Goal: Transaction & Acquisition: Purchase product/service

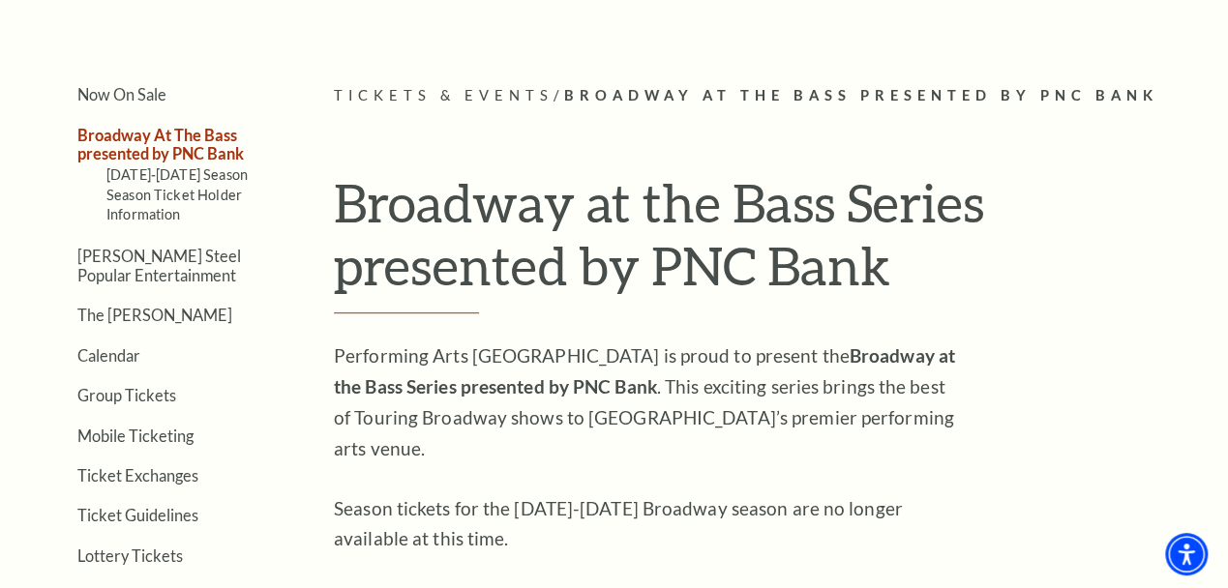
scroll to position [503, 0]
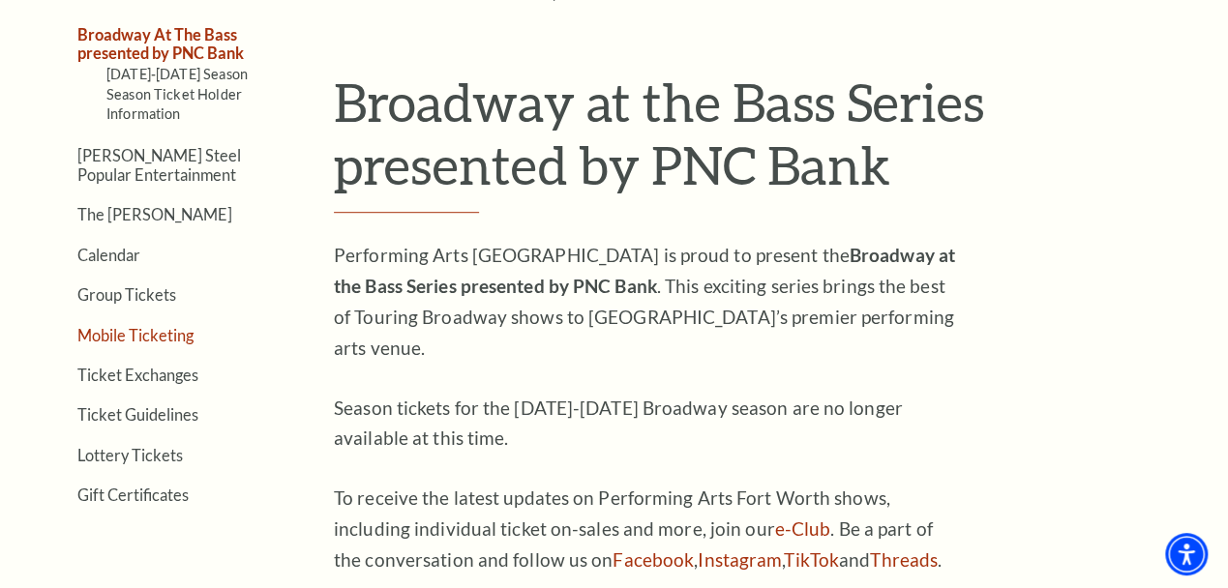
click at [169, 343] on link "Mobile Ticketing" at bounding box center [135, 335] width 116 height 18
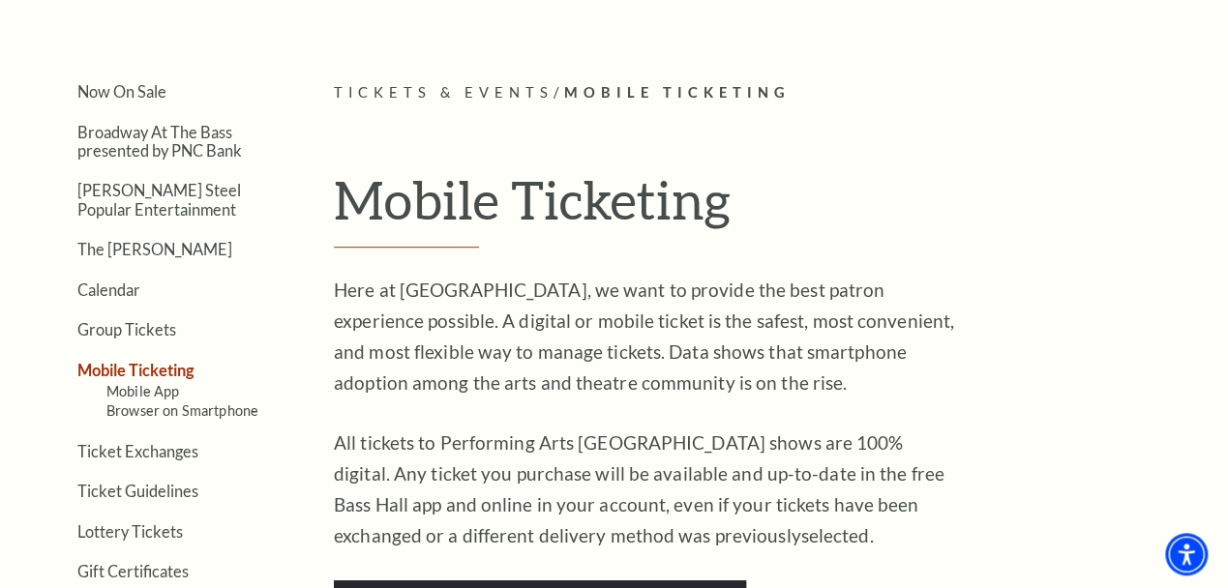
scroll to position [302, 0]
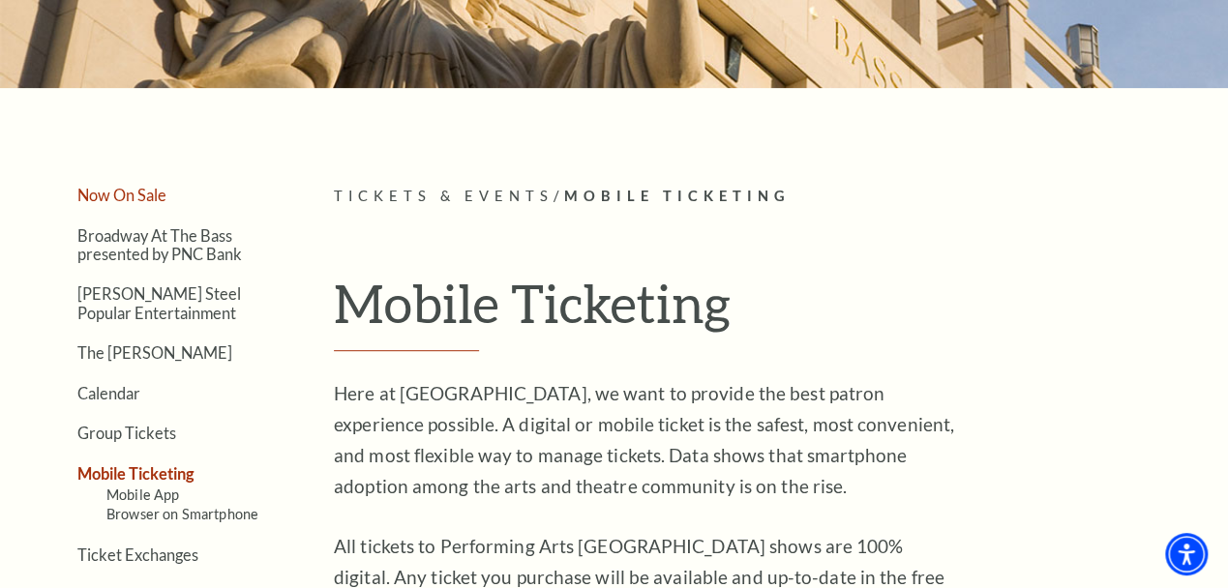
click at [120, 204] on link "Now On Sale" at bounding box center [121, 195] width 89 height 18
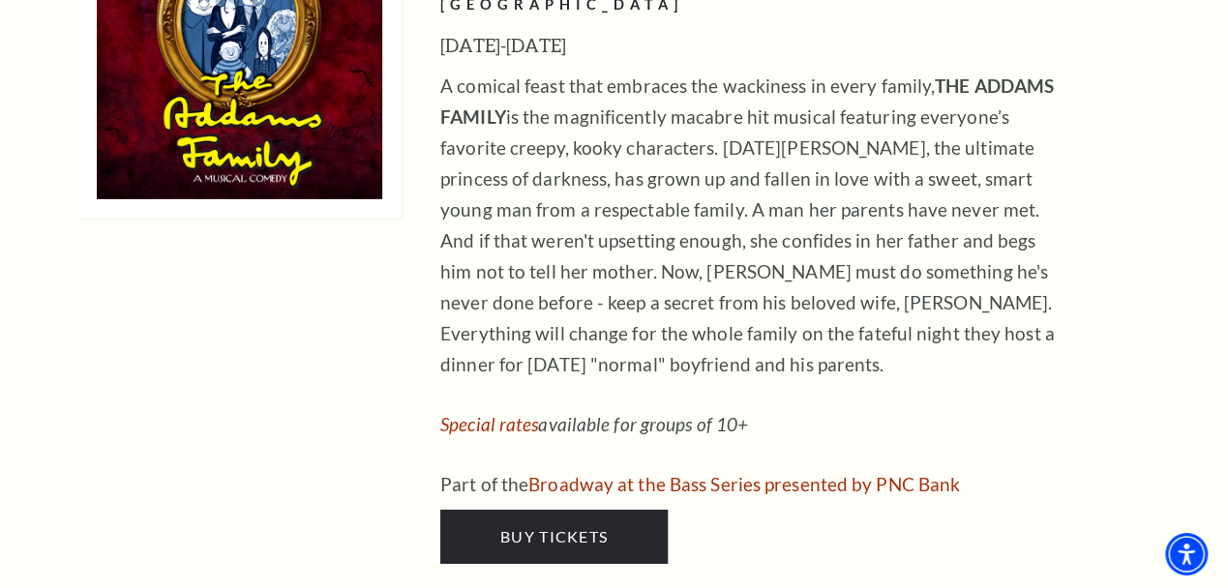
scroll to position [3220, 0]
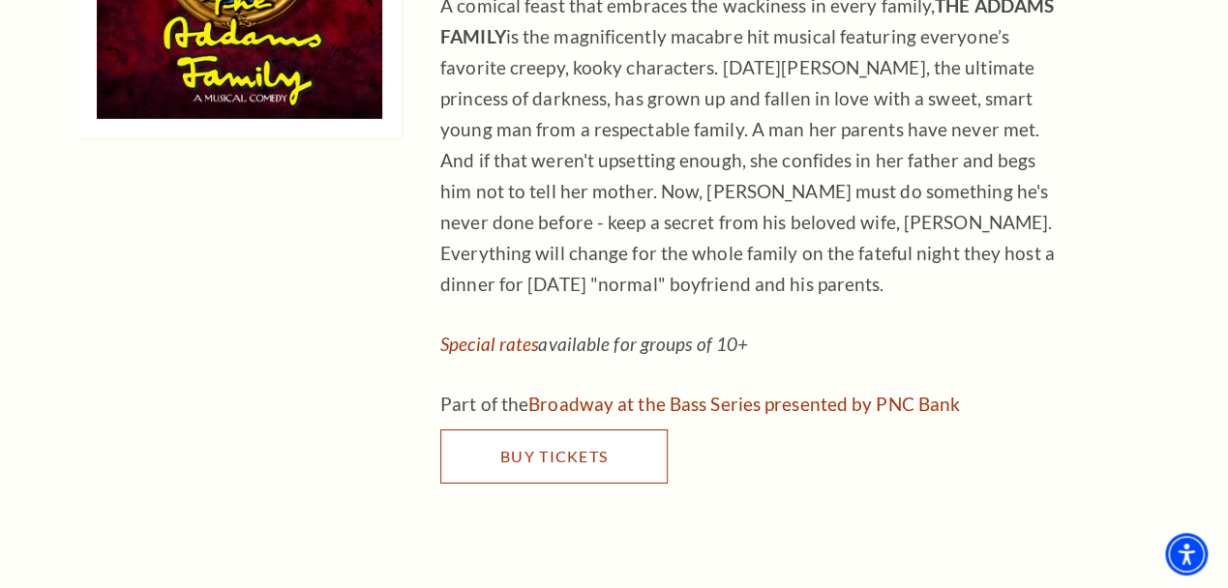
click at [641, 430] on link "Buy Tickets" at bounding box center [553, 457] width 227 height 54
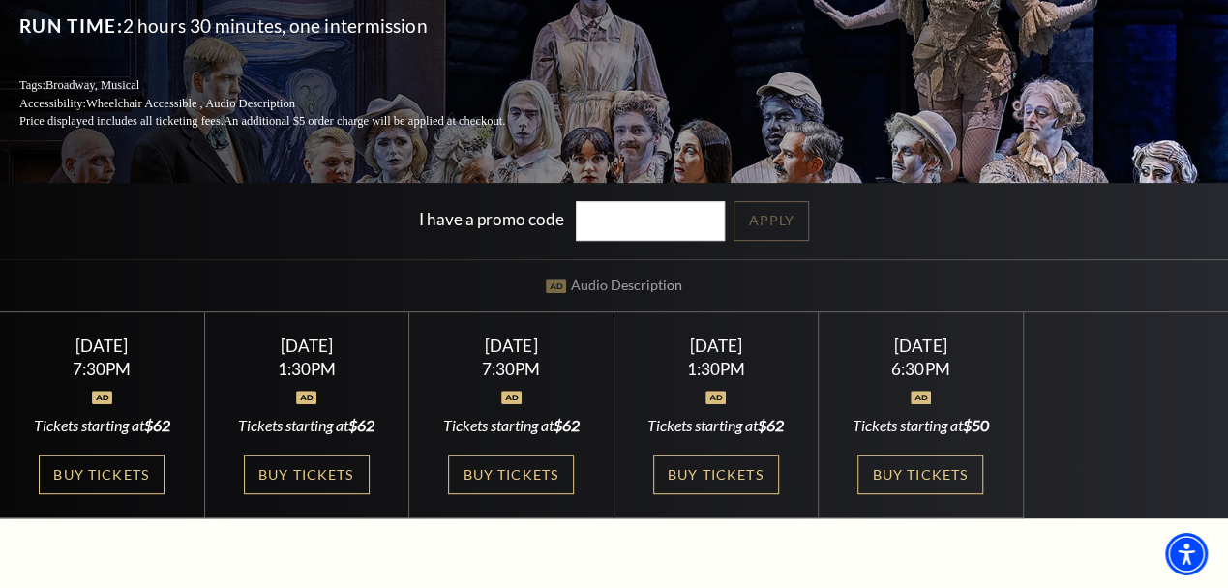
scroll to position [302, 0]
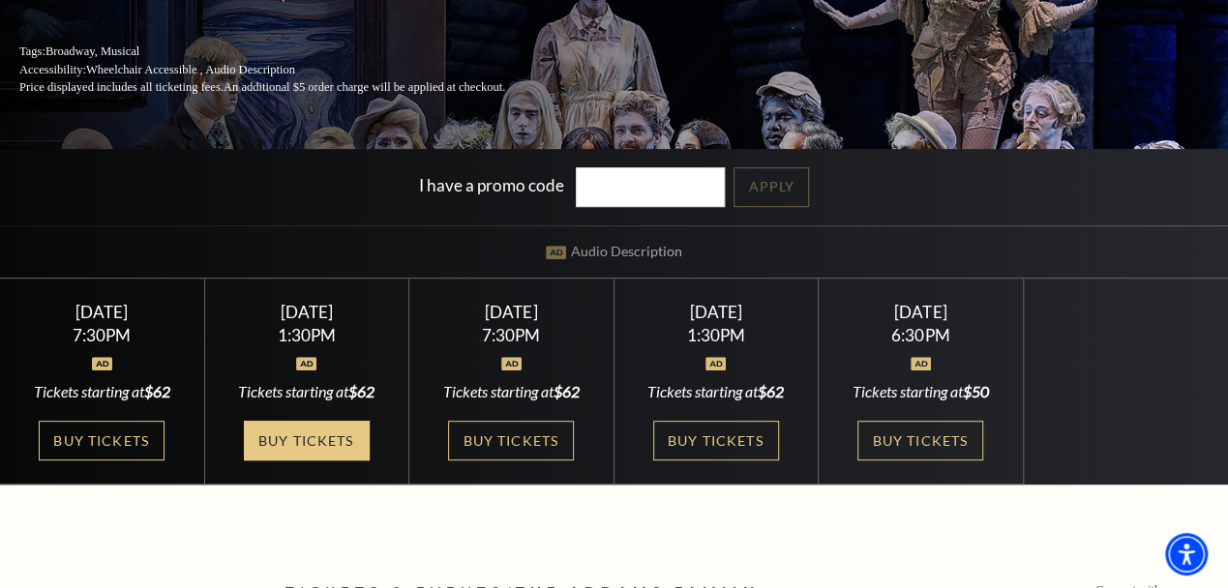
click at [314, 443] on link "Buy Tickets" at bounding box center [307, 441] width 126 height 40
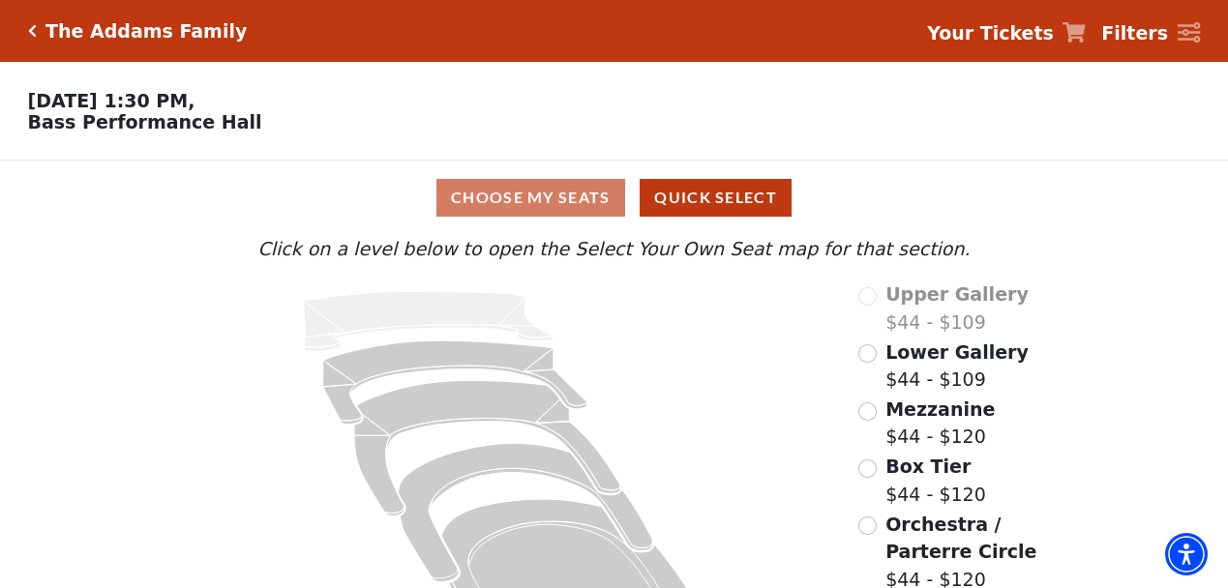
scroll to position [80, 0]
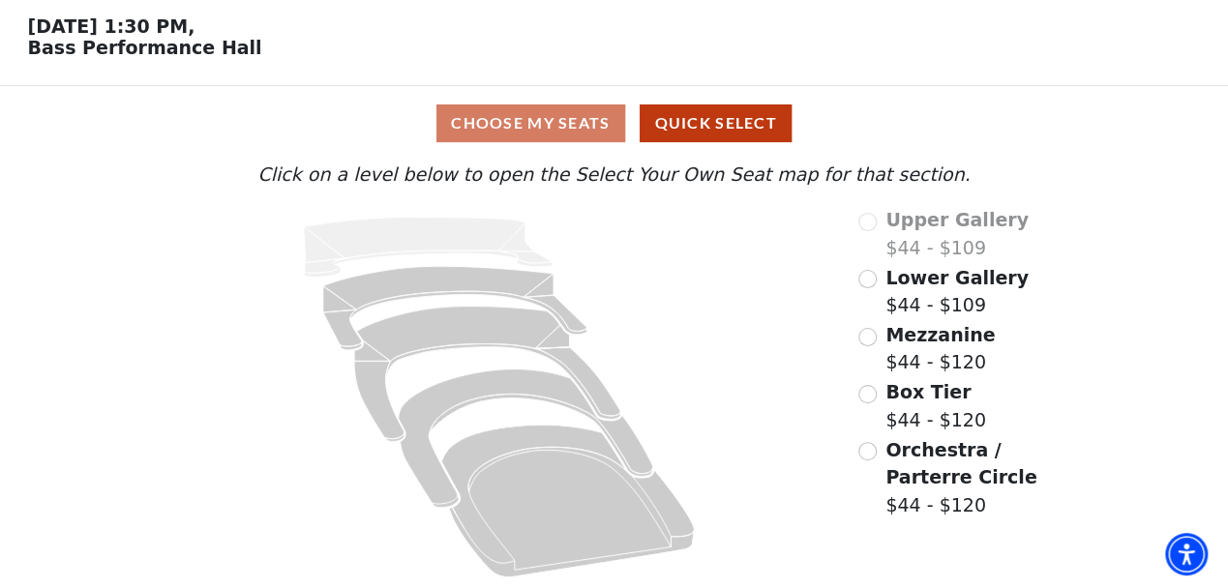
click at [939, 288] on span "Lower Gallery" at bounding box center [956, 277] width 143 height 21
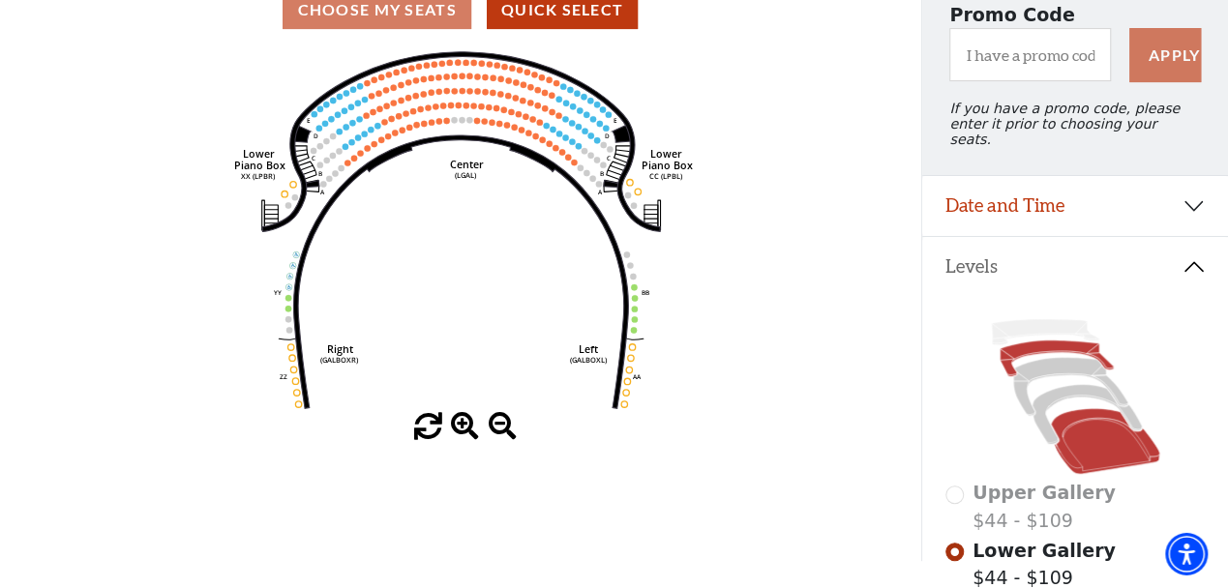
scroll to position [389, 0]
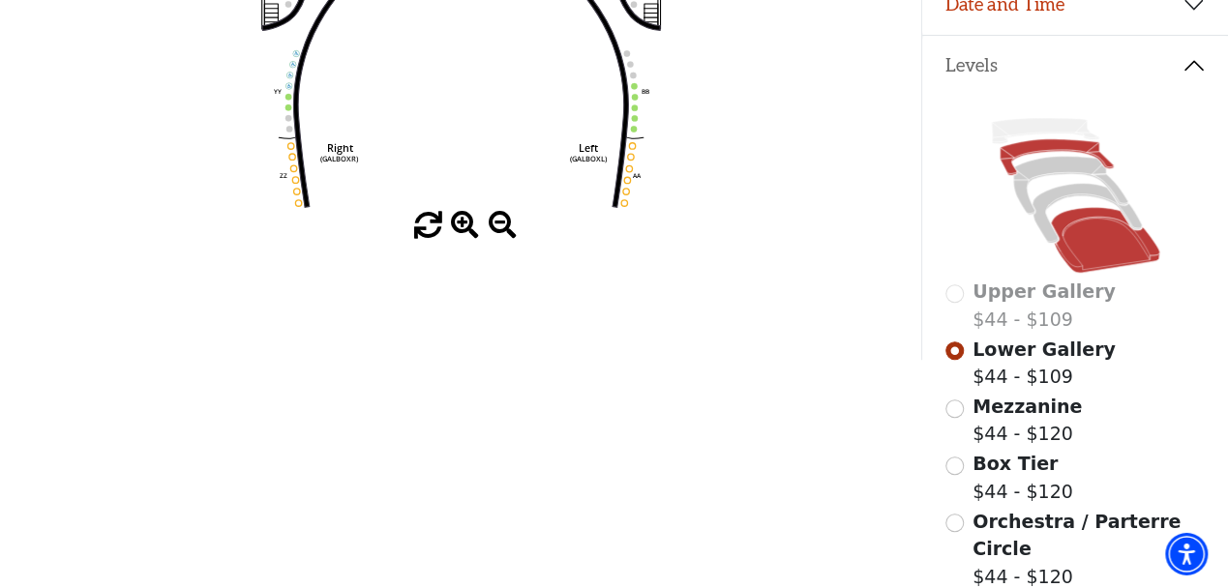
click at [1082, 253] on icon at bounding box center [1104, 240] width 108 height 66
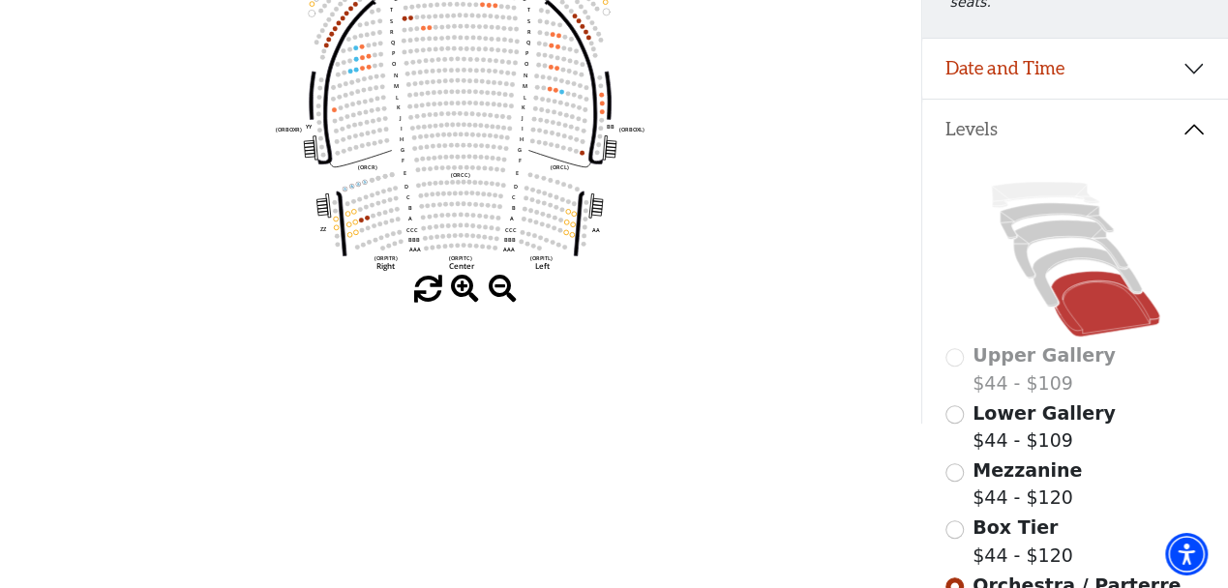
scroll to position [290, 0]
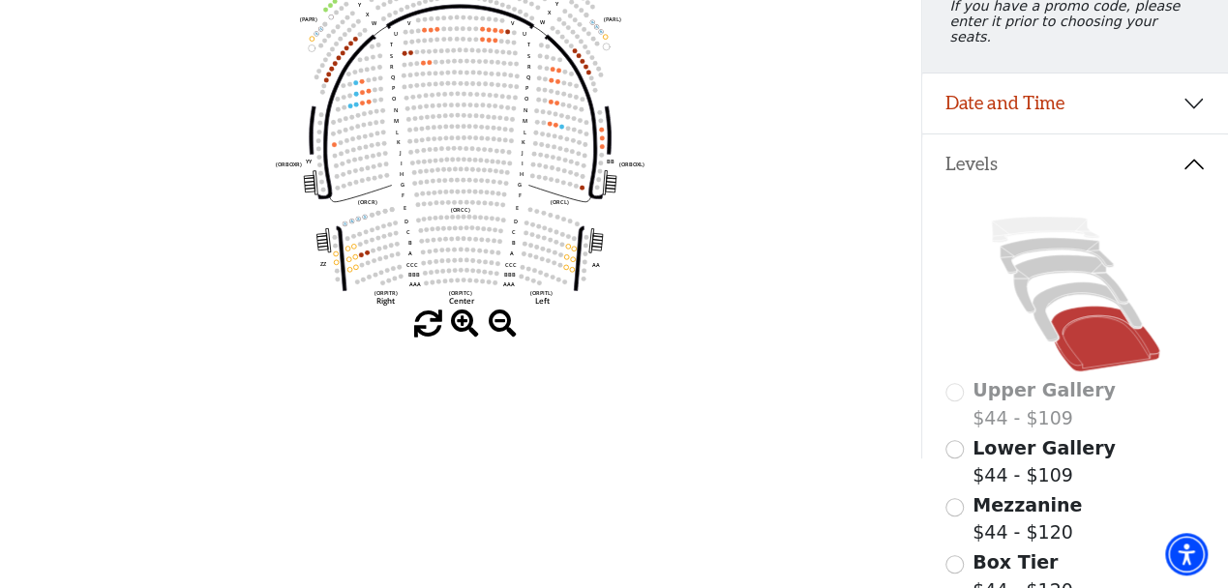
click at [466, 325] on span at bounding box center [465, 325] width 28 height 28
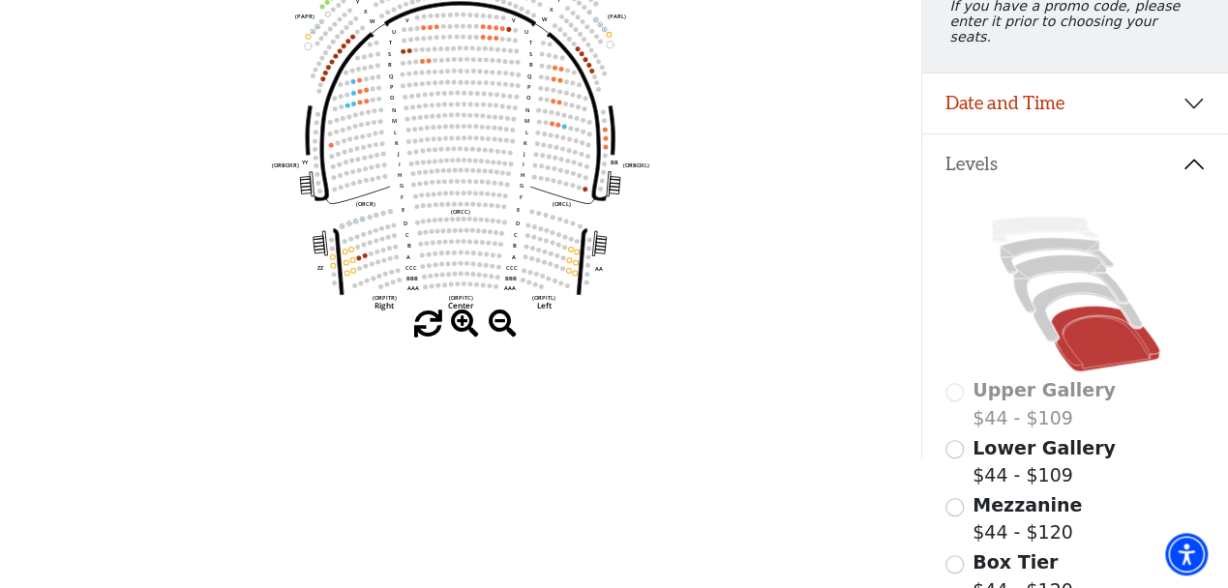
click at [461, 317] on span at bounding box center [465, 325] width 28 height 28
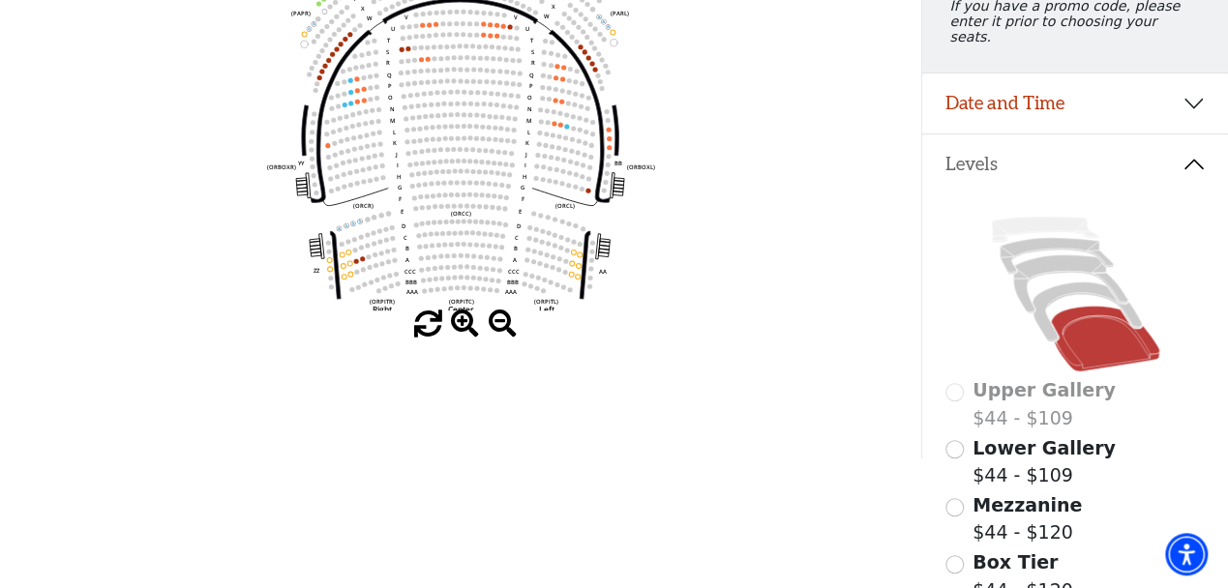
click at [461, 317] on span at bounding box center [465, 325] width 28 height 28
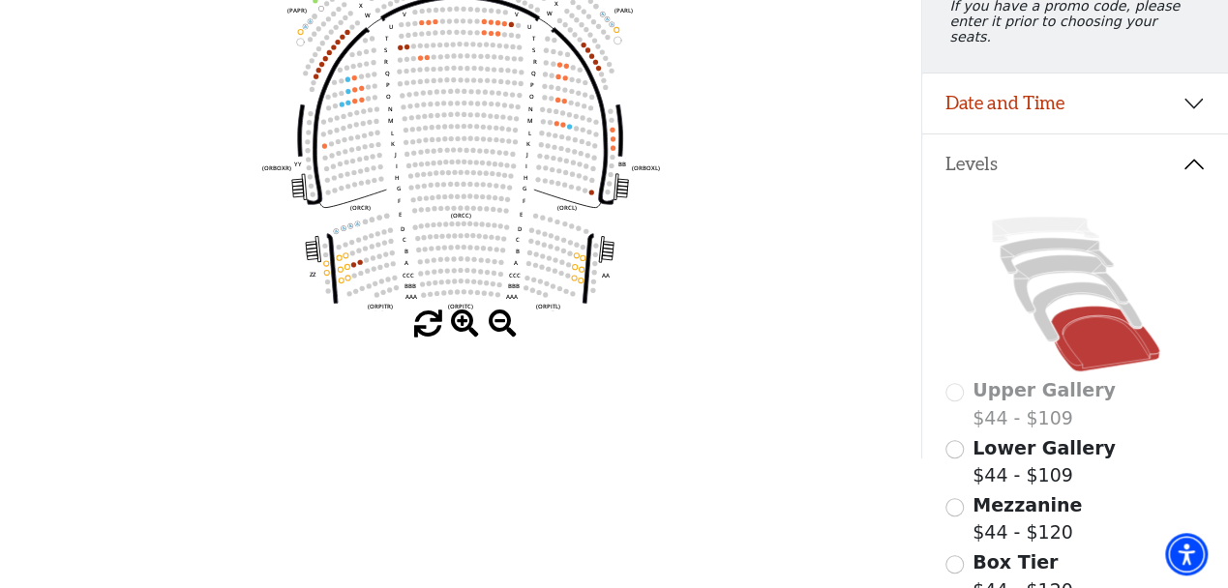
click at [461, 317] on span at bounding box center [465, 325] width 28 height 28
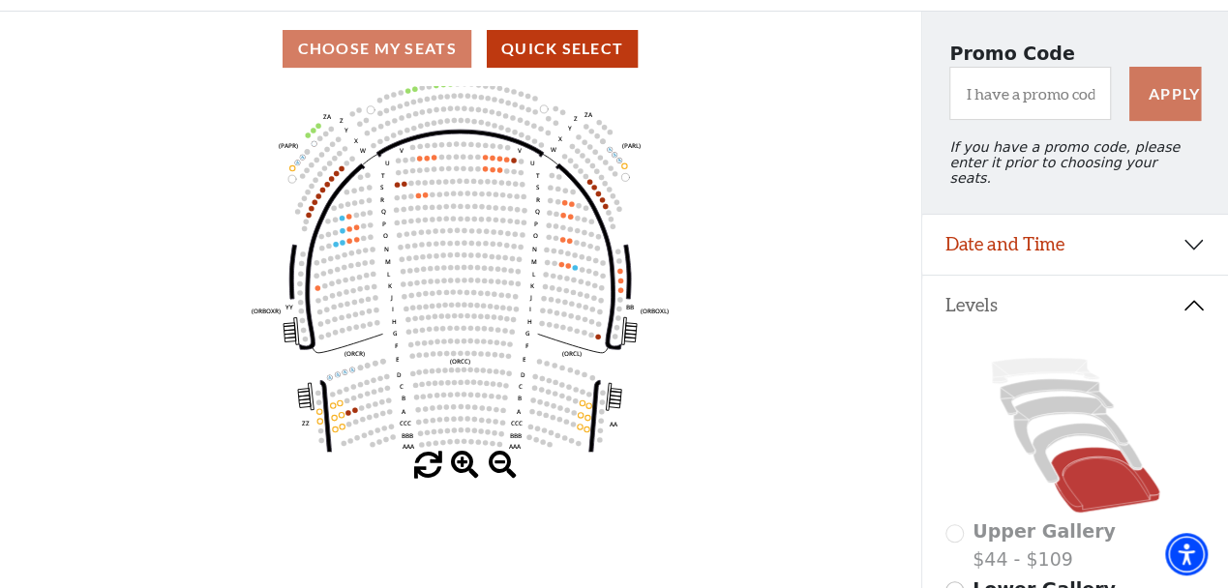
scroll to position [190, 0]
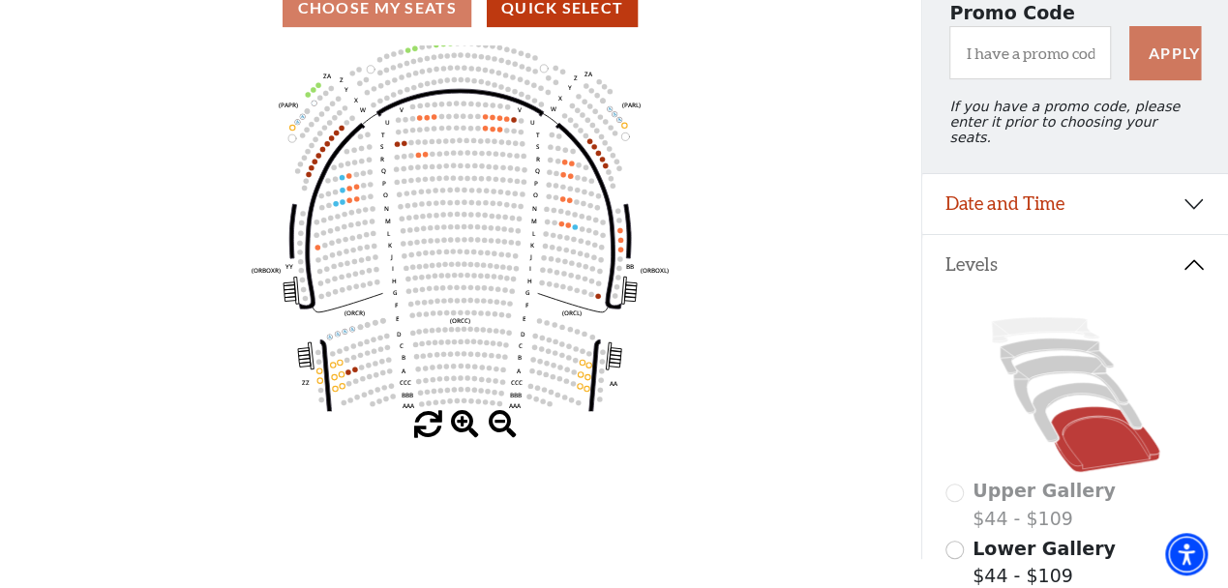
click at [502, 427] on span at bounding box center [503, 425] width 28 height 28
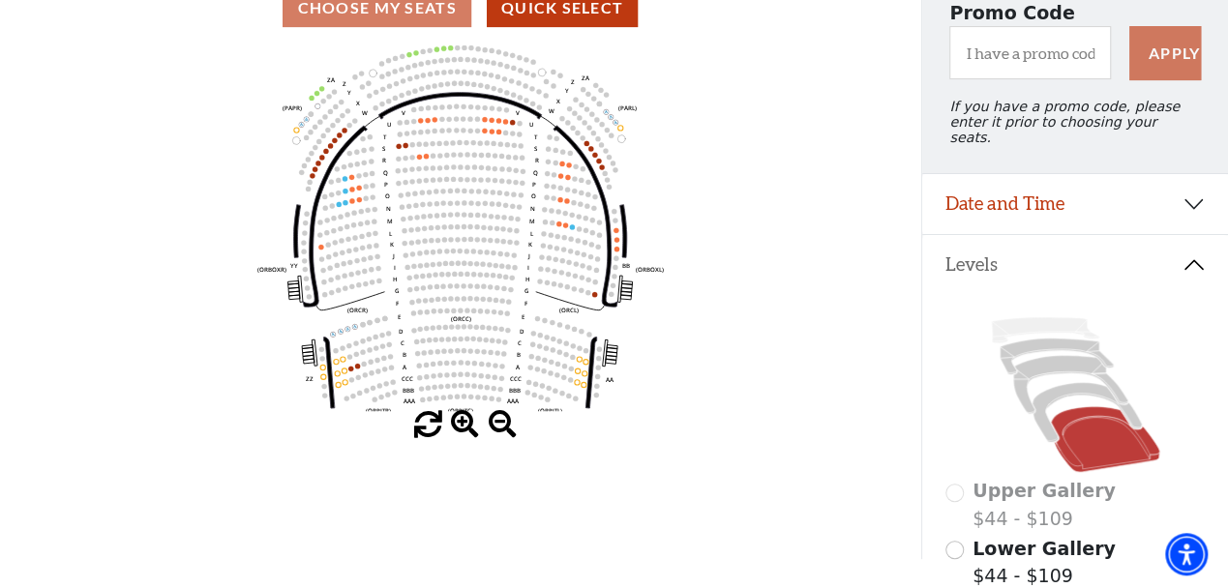
click at [502, 427] on span at bounding box center [503, 425] width 28 height 28
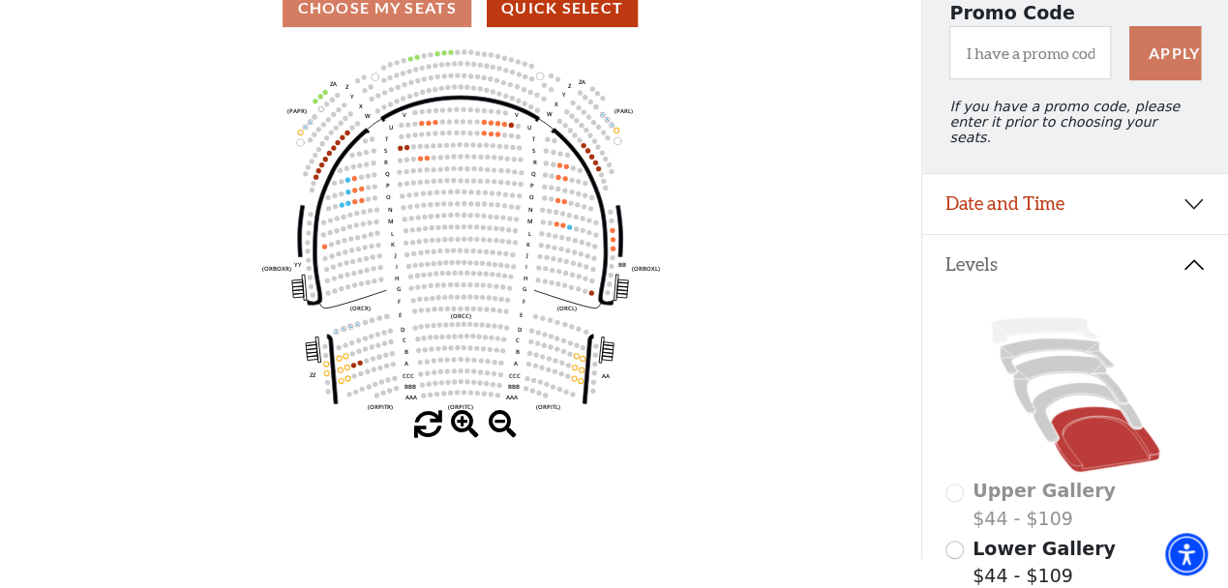
click at [502, 427] on span at bounding box center [503, 425] width 28 height 28
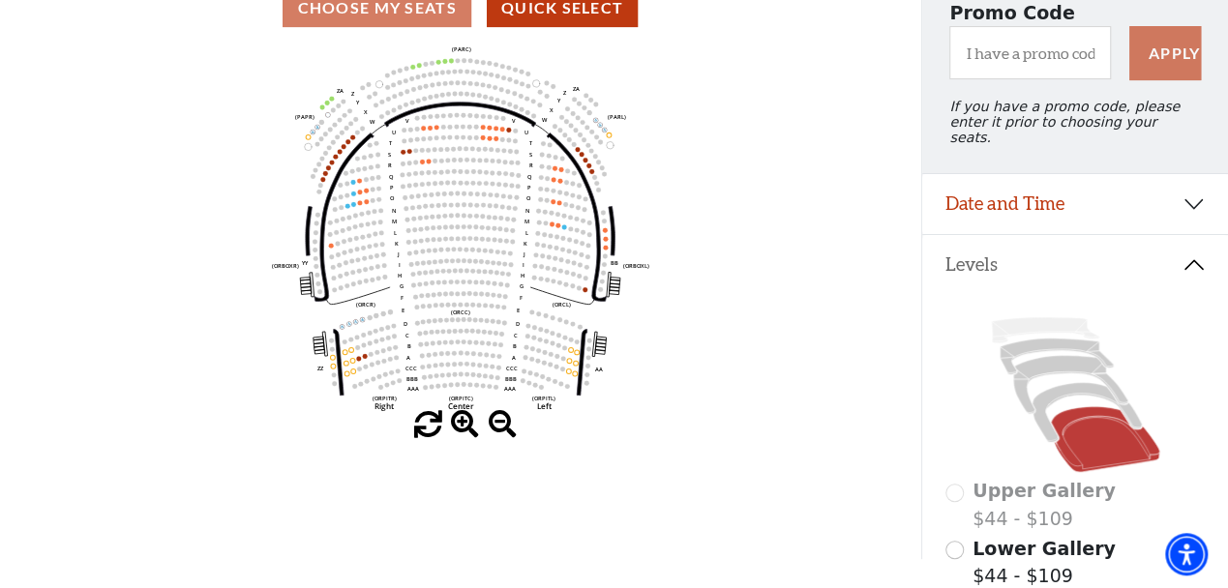
click at [502, 427] on span at bounding box center [503, 425] width 28 height 28
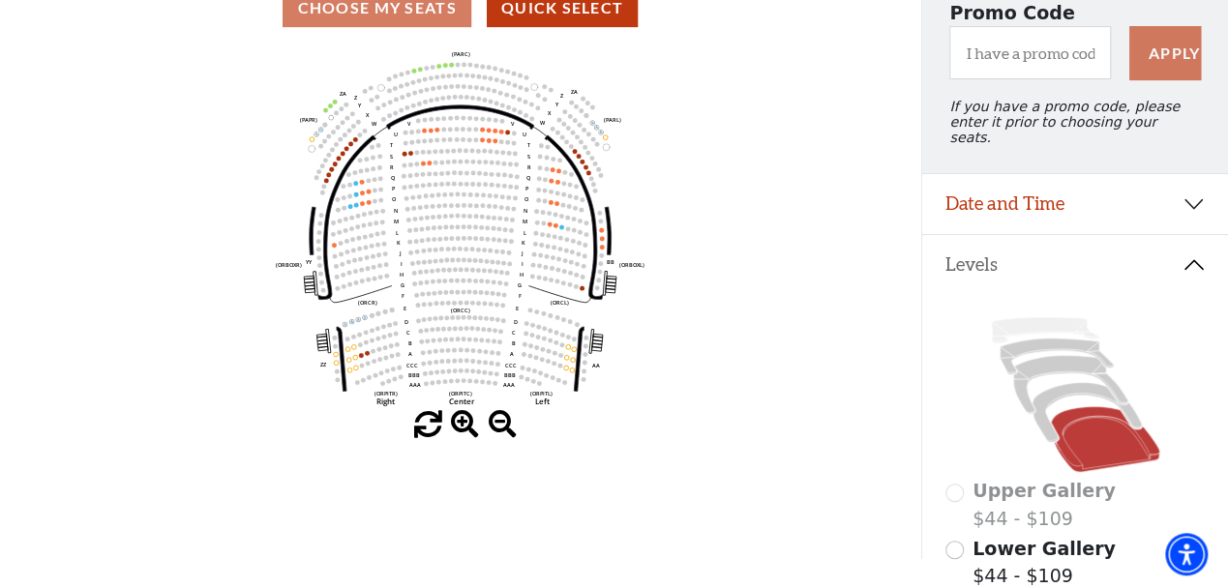
click at [503, 429] on span at bounding box center [503, 425] width 28 height 28
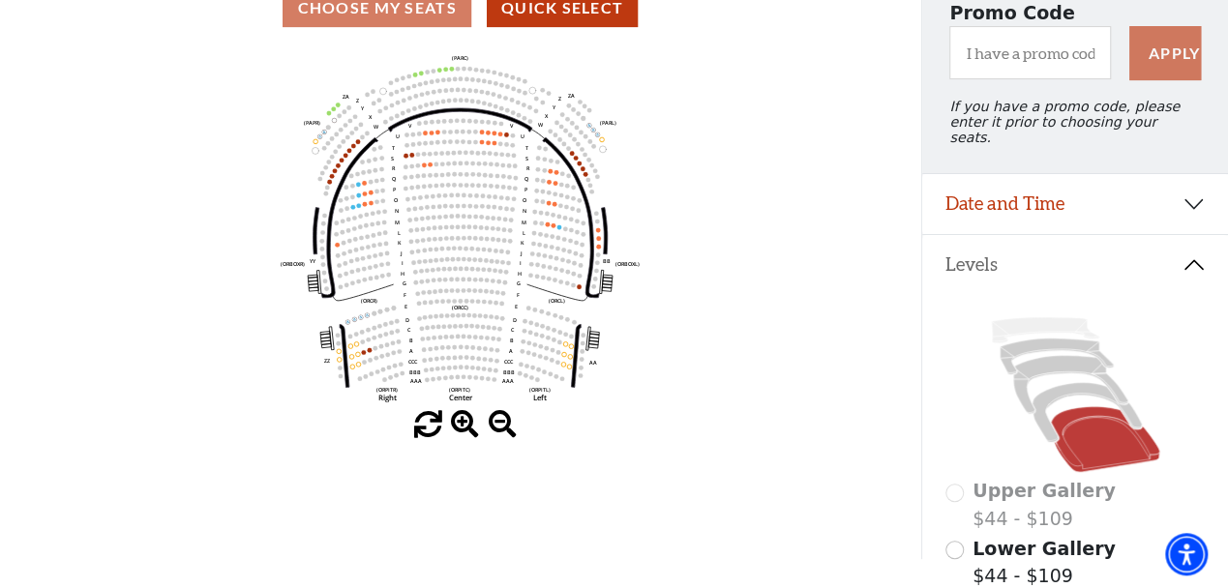
click at [503, 429] on span at bounding box center [503, 425] width 28 height 28
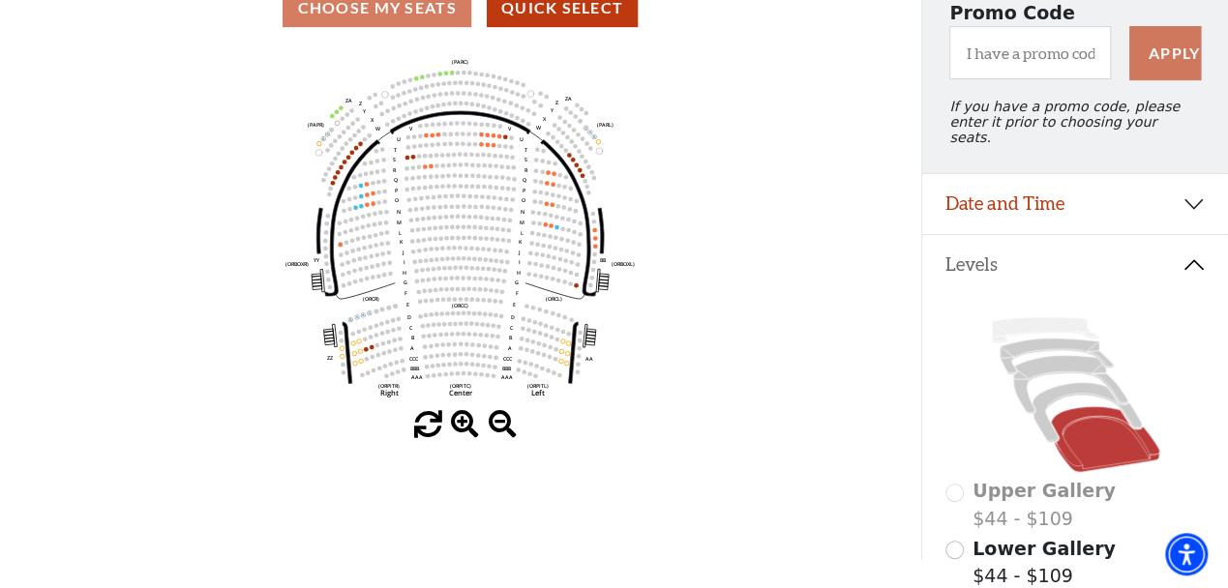
click at [503, 429] on span at bounding box center [503, 425] width 28 height 28
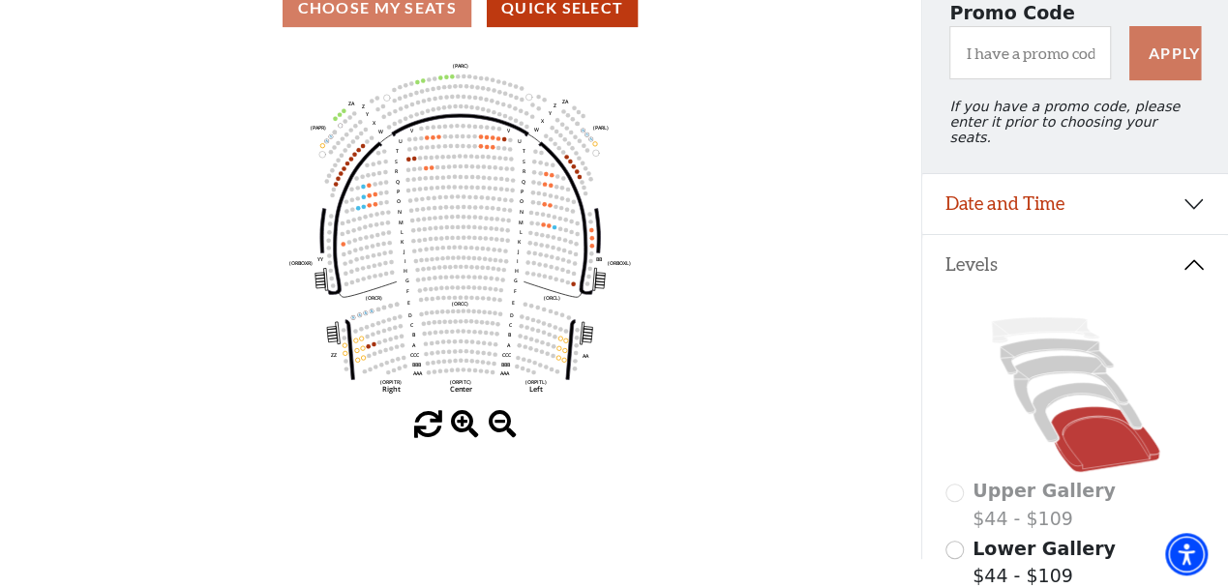
click at [503, 429] on span at bounding box center [503, 425] width 28 height 28
click at [465, 423] on span at bounding box center [465, 425] width 28 height 28
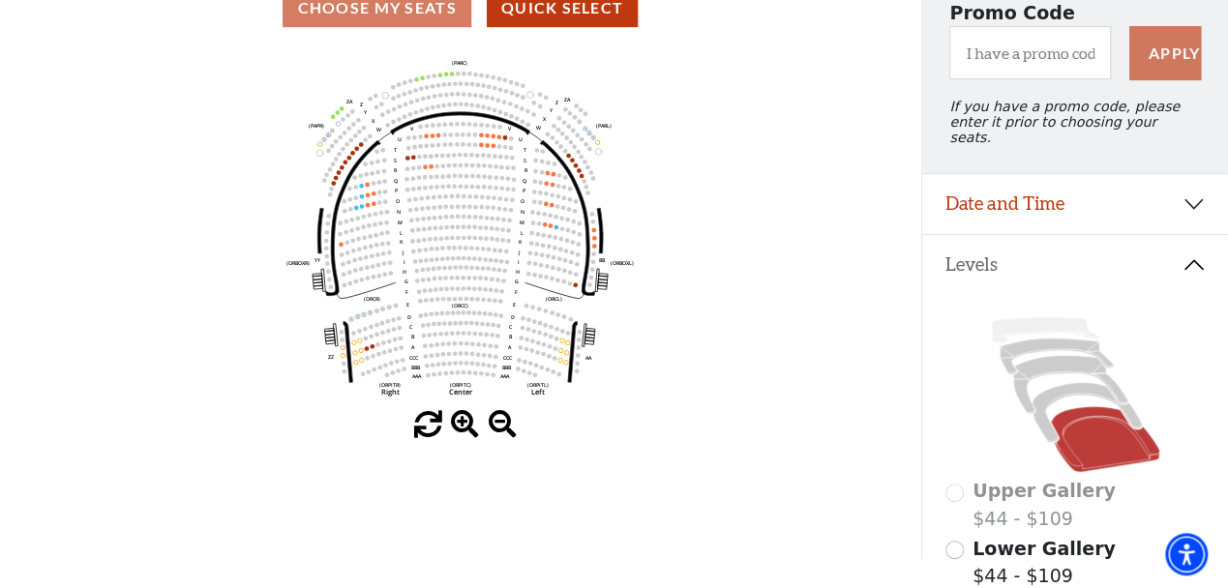
click at [465, 423] on span at bounding box center [465, 425] width 28 height 28
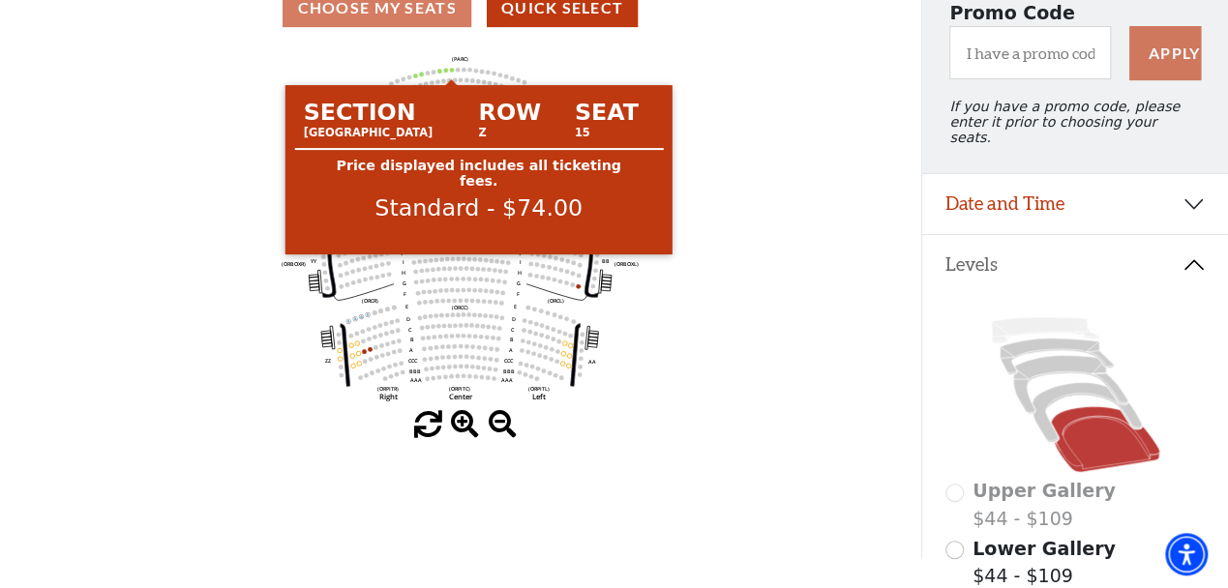
click at [452, 73] on circle at bounding box center [451, 70] width 5 height 5
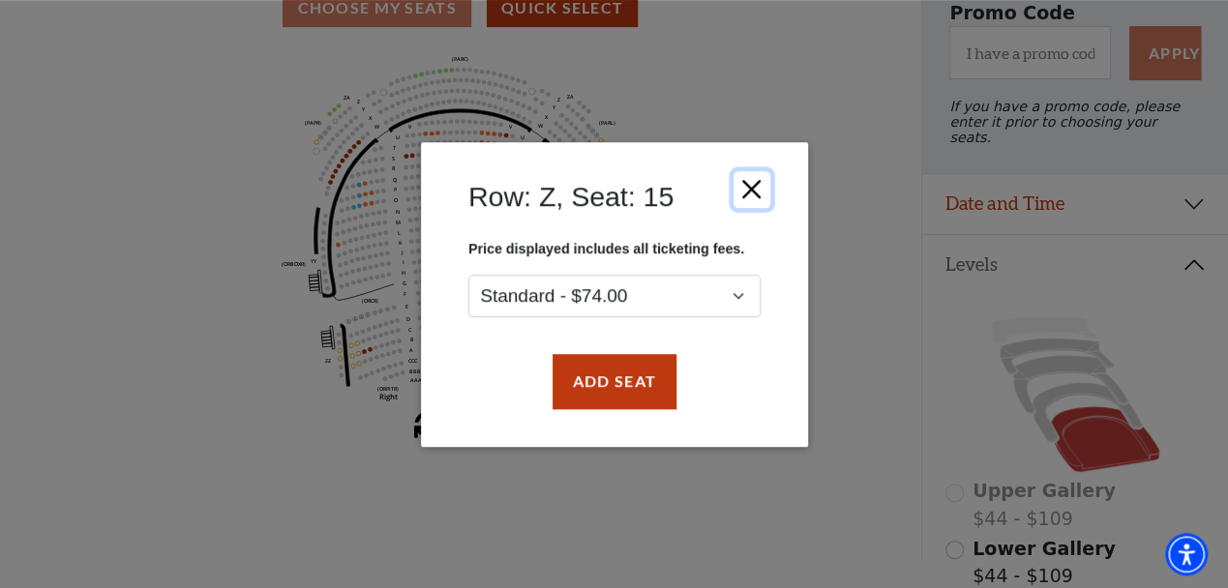
click at [752, 177] on button "Close" at bounding box center [750, 188] width 37 height 37
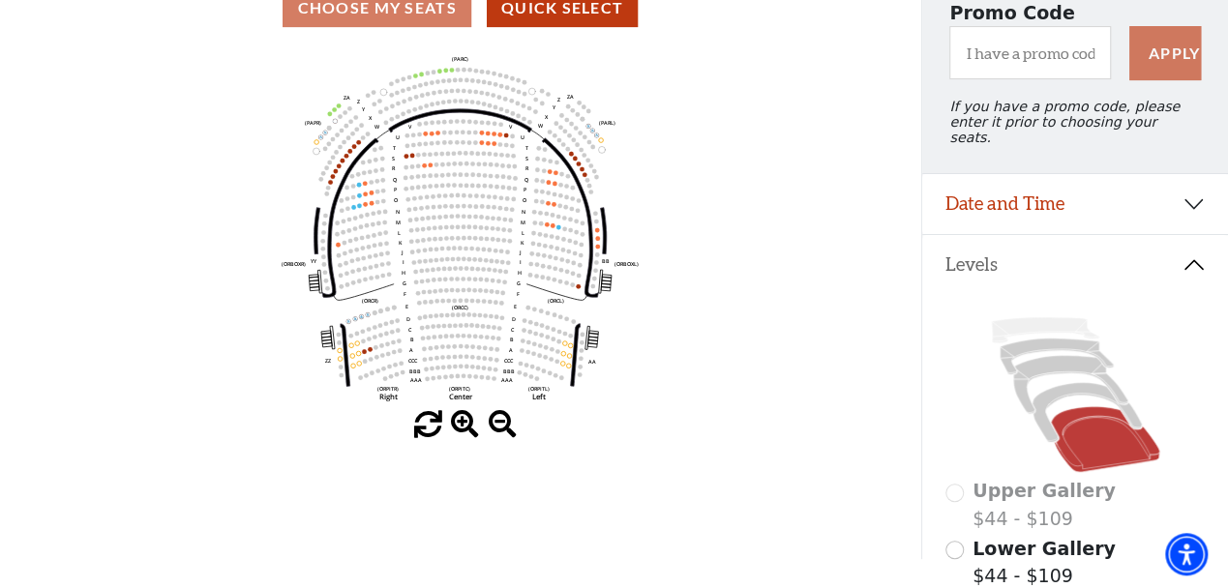
click at [690, 217] on icon "Left (ORPITL) Right (ORPITR) Center (ORPITC) ZZ AA YY BB ZA ZA (ORCL) (ORCR) (O…" at bounding box center [460, 228] width 829 height 366
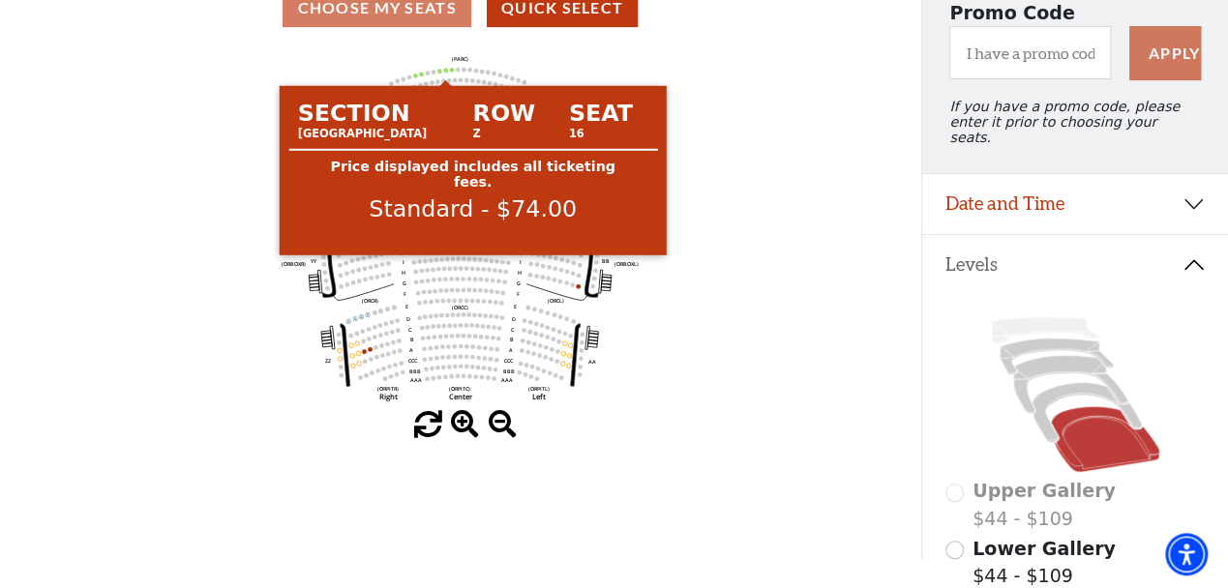
click at [446, 73] on circle at bounding box center [445, 70] width 5 height 5
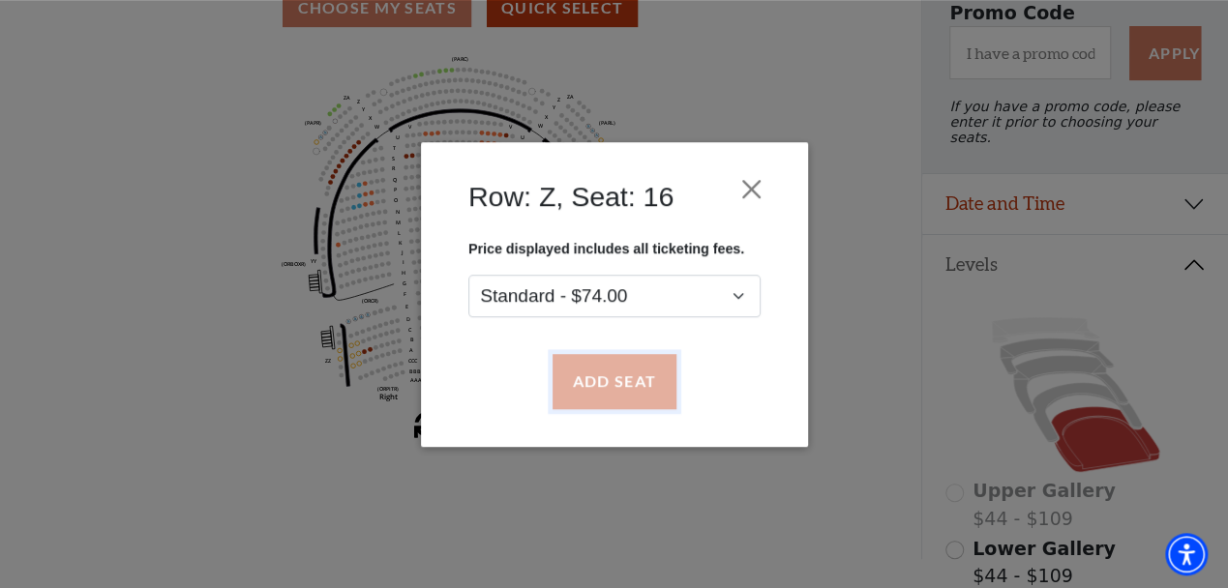
click at [657, 364] on button "Add Seat" at bounding box center [613, 381] width 124 height 54
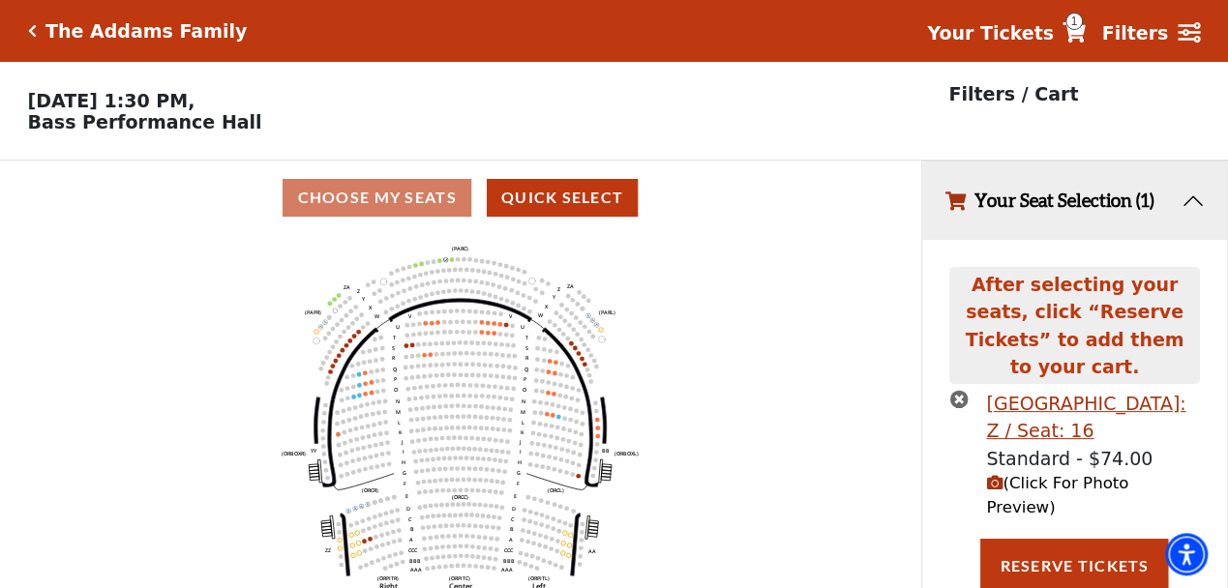
scroll to position [0, 0]
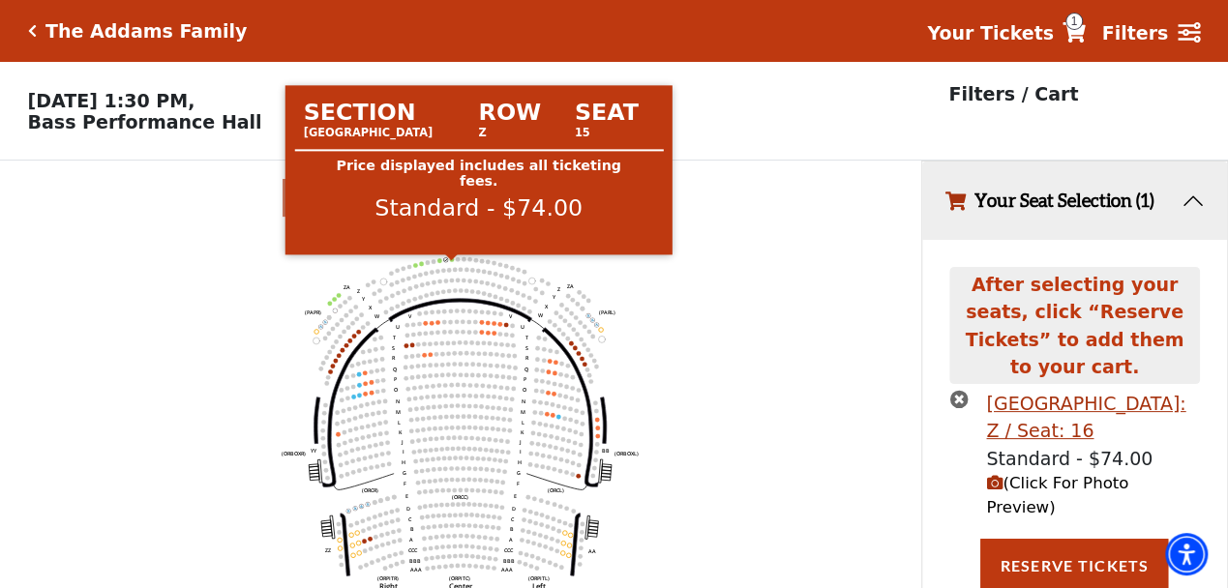
click at [451, 262] on circle at bounding box center [451, 259] width 5 height 5
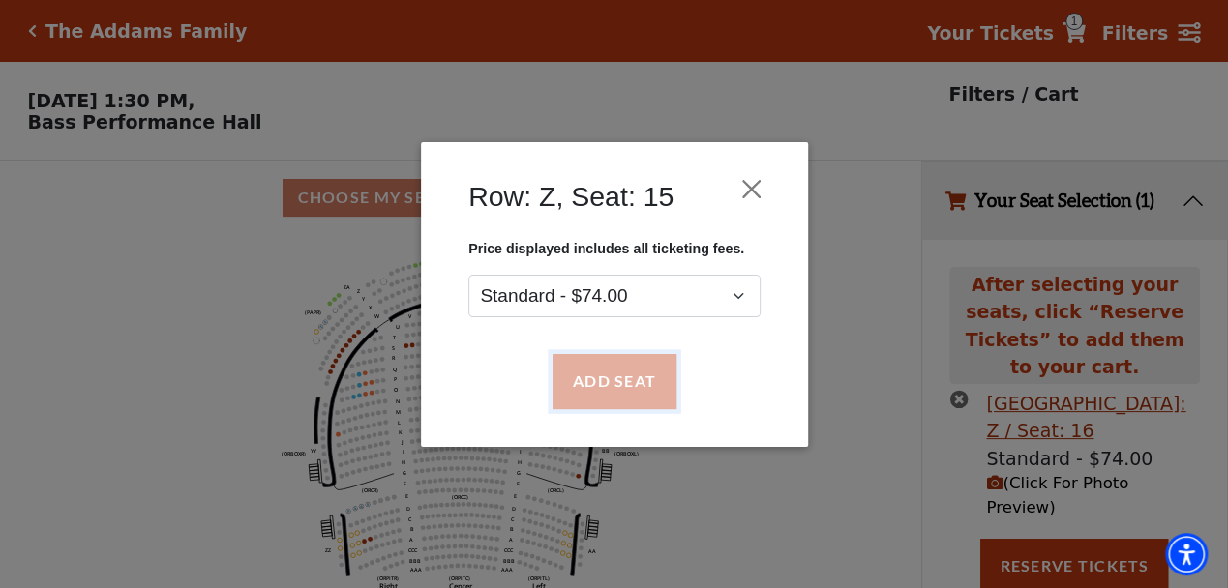
click at [635, 379] on button "Add Seat" at bounding box center [613, 381] width 124 height 54
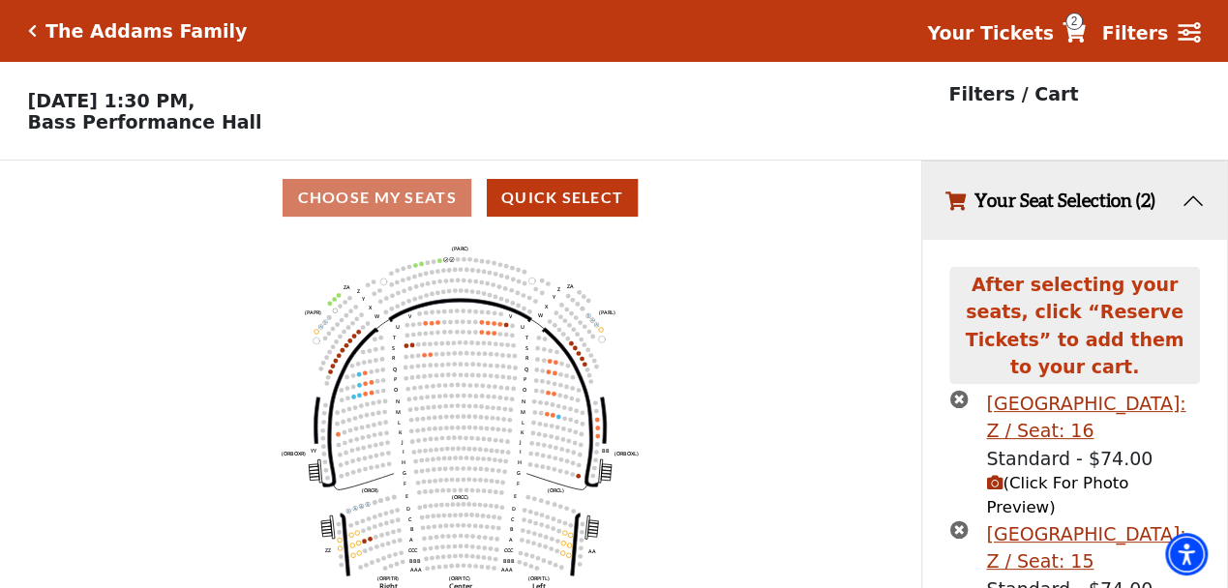
click at [1183, 205] on button "Your Seat Selection (2)" at bounding box center [1074, 201] width 305 height 78
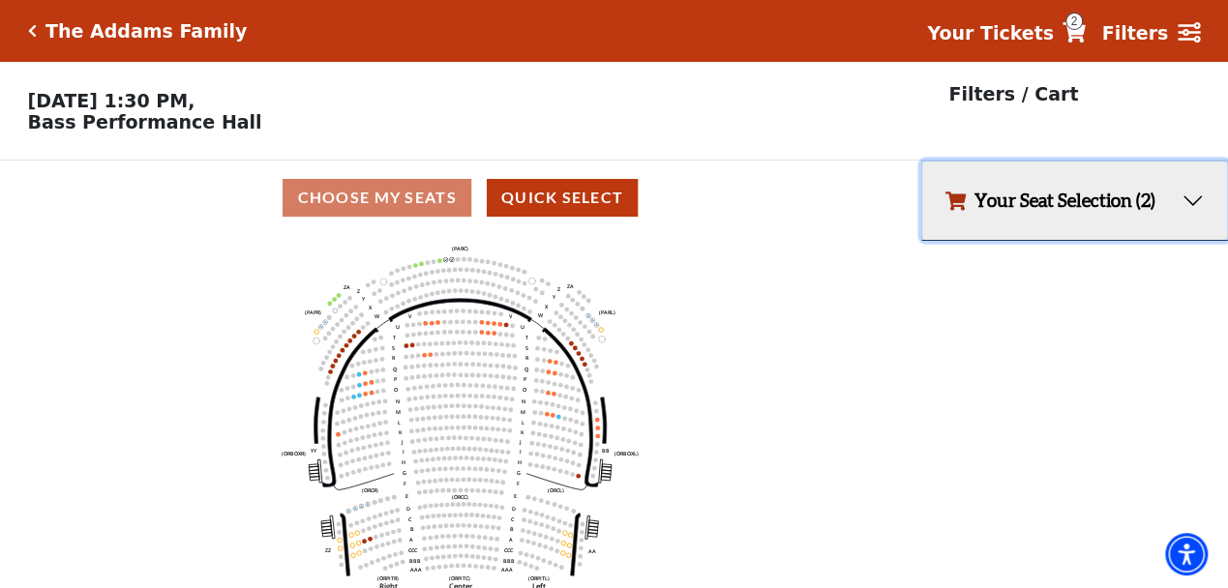
click at [1183, 205] on button "Your Seat Selection (2)" at bounding box center [1074, 201] width 305 height 78
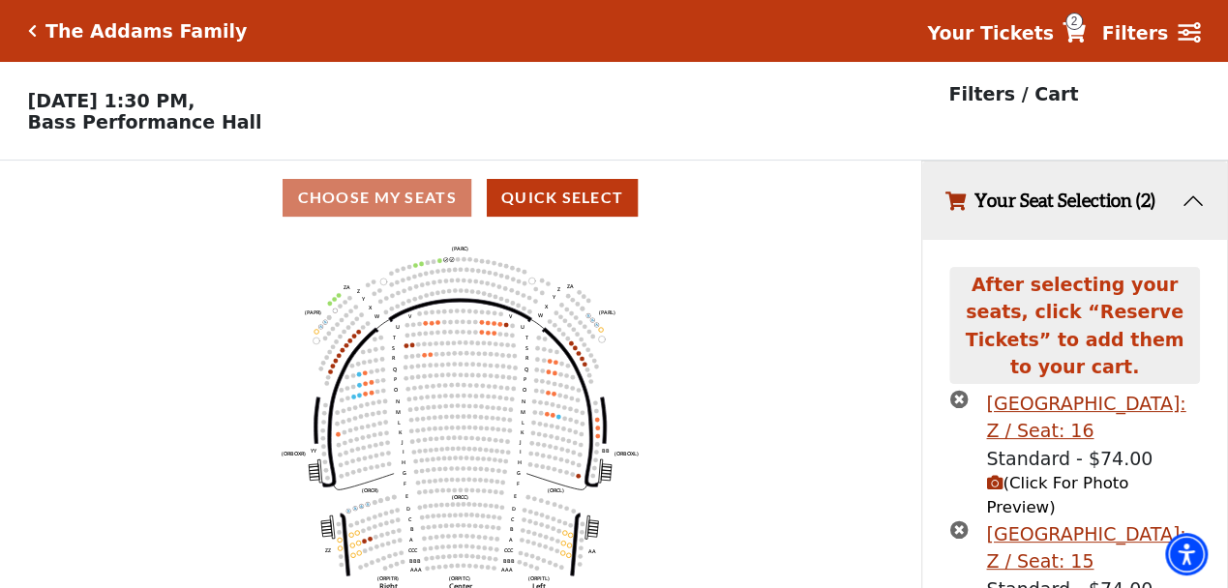
click at [380, 194] on div "Choose My Seats Quick Select" at bounding box center [460, 198] width 921 height 38
click at [26, 29] on div "The Addams Family Your Tickets 2 Filters" at bounding box center [614, 31] width 1228 height 62
click at [31, 26] on icon "Click here to go back to filters" at bounding box center [32, 31] width 9 height 14
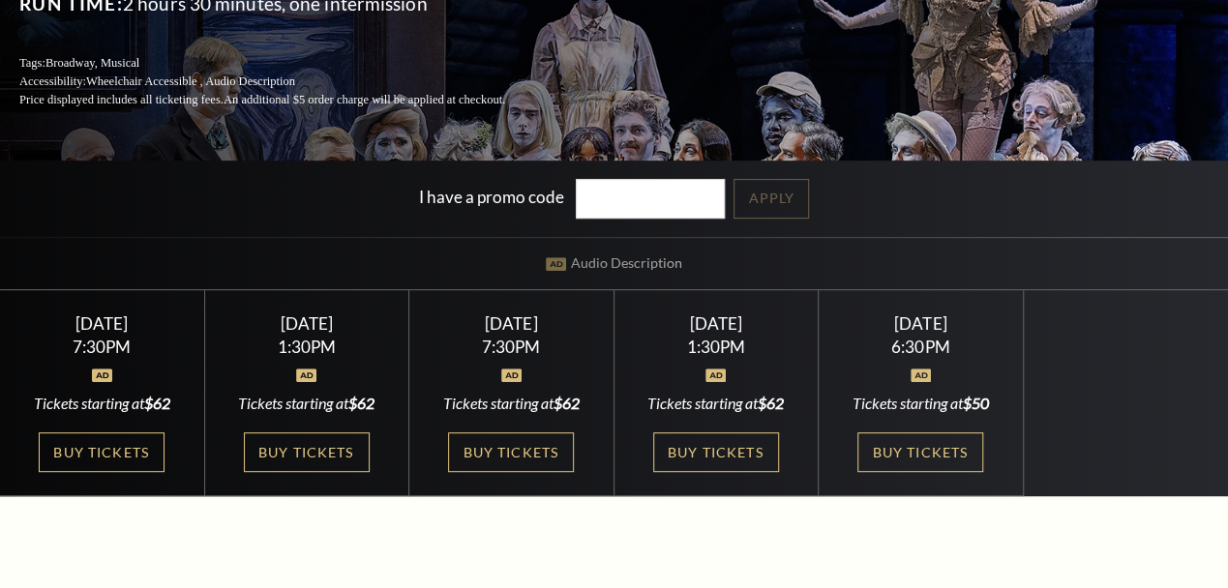
scroll to position [302, 0]
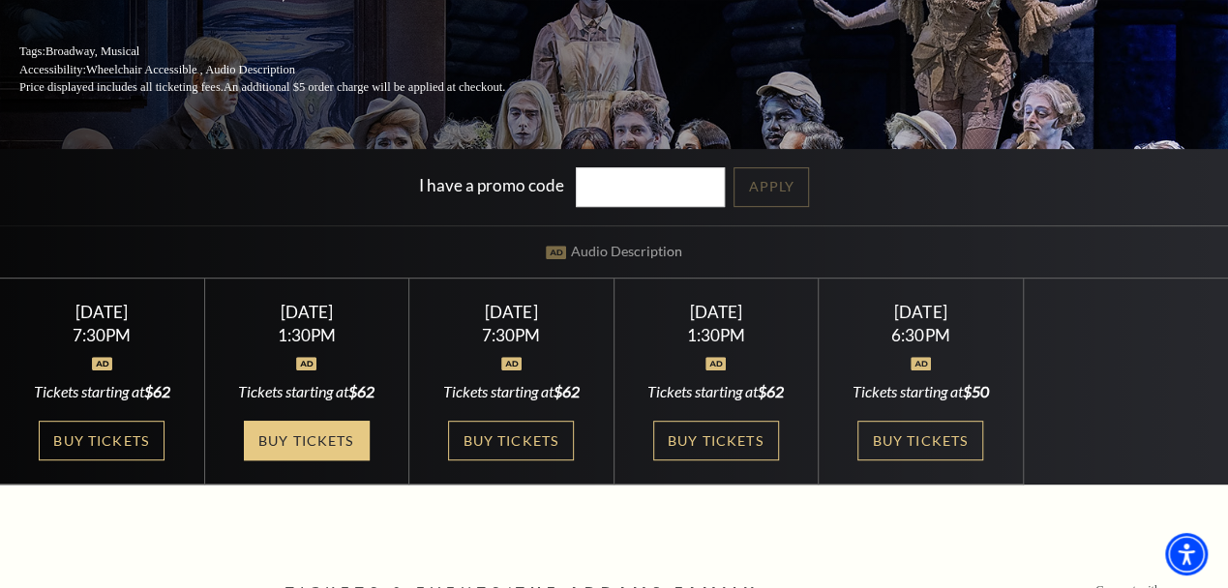
click at [326, 439] on link "Buy Tickets" at bounding box center [307, 441] width 126 height 40
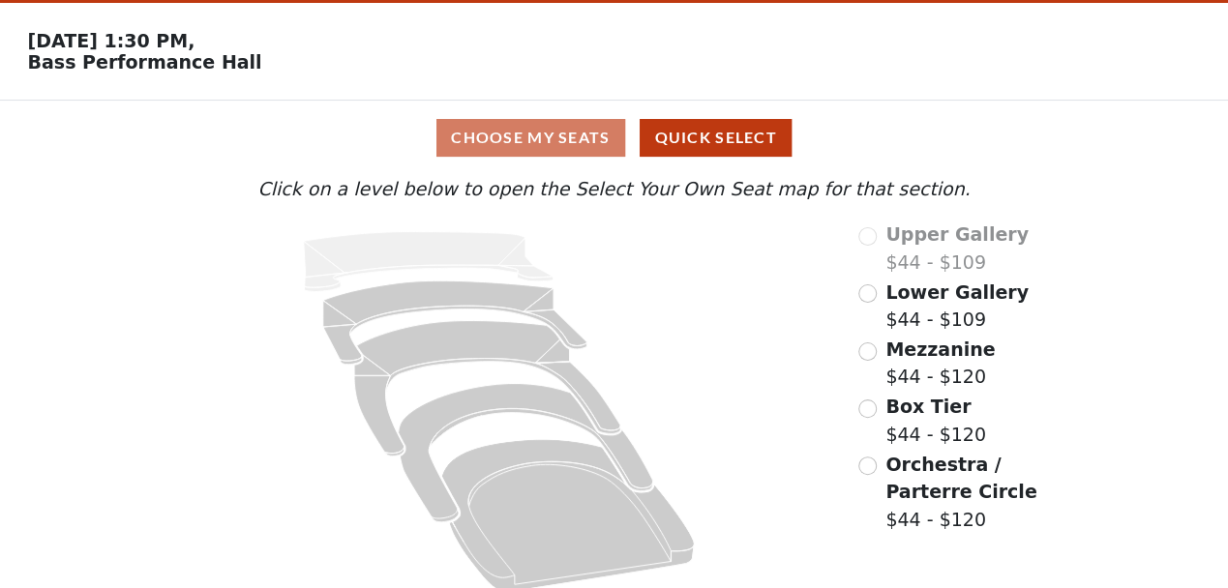
scroll to position [80, 0]
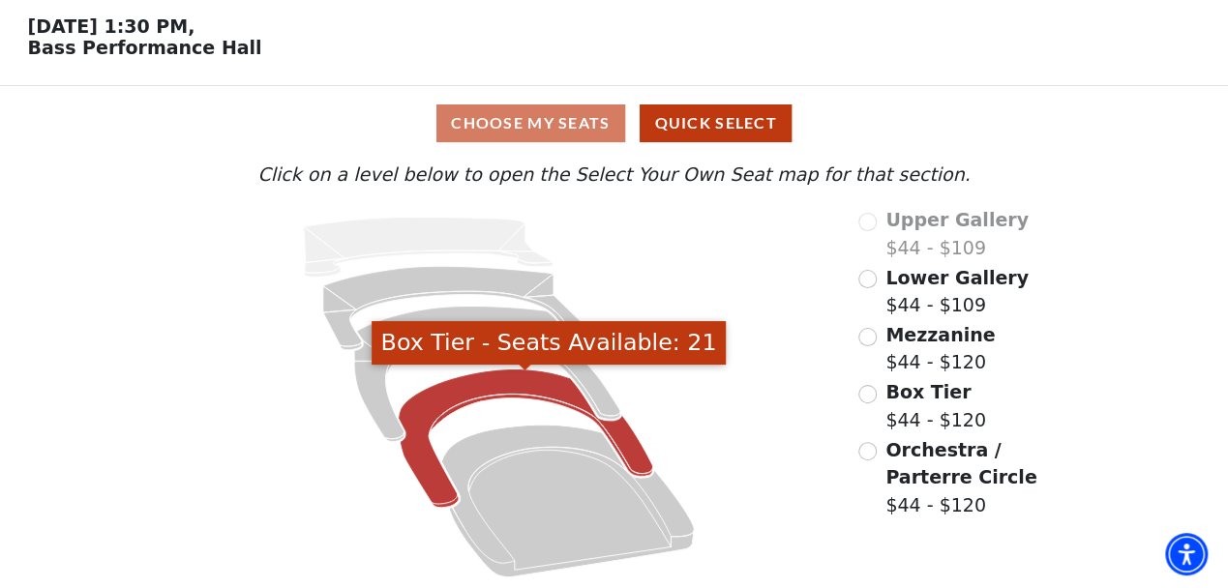
click at [478, 386] on icon "Box Tier - Seats Available: 21" at bounding box center [525, 439] width 254 height 138
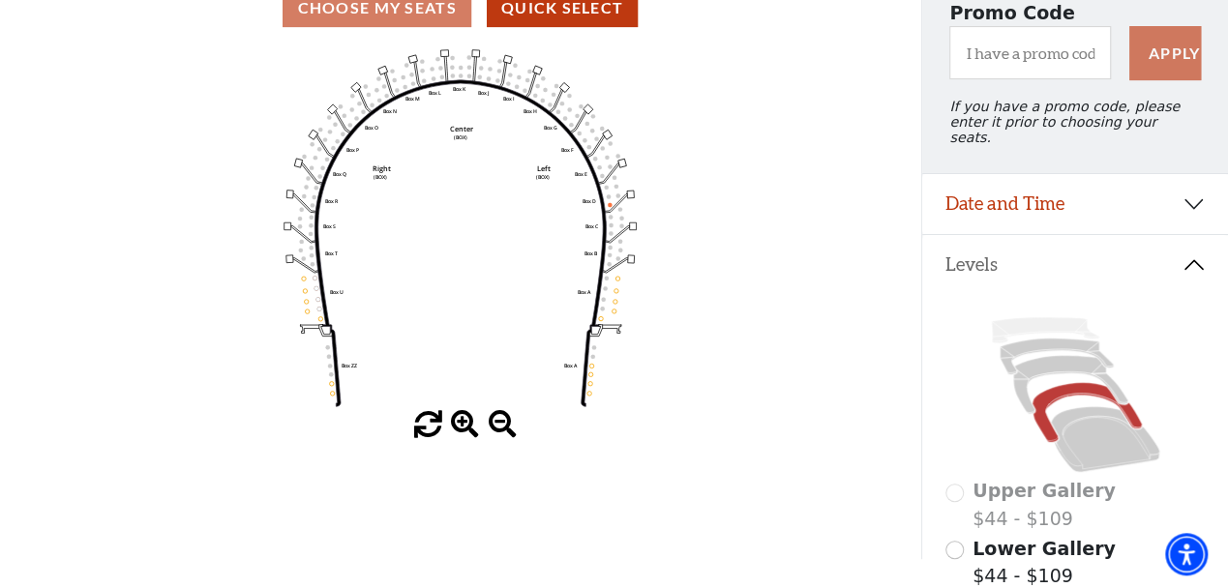
scroll to position [89, 0]
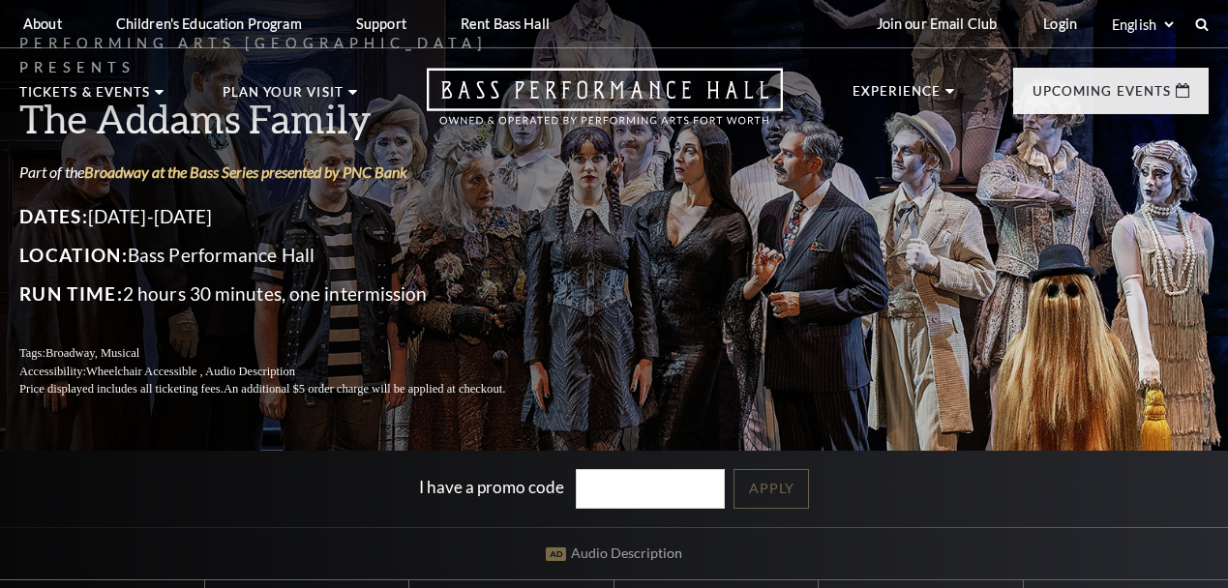
scroll to position [302, 0]
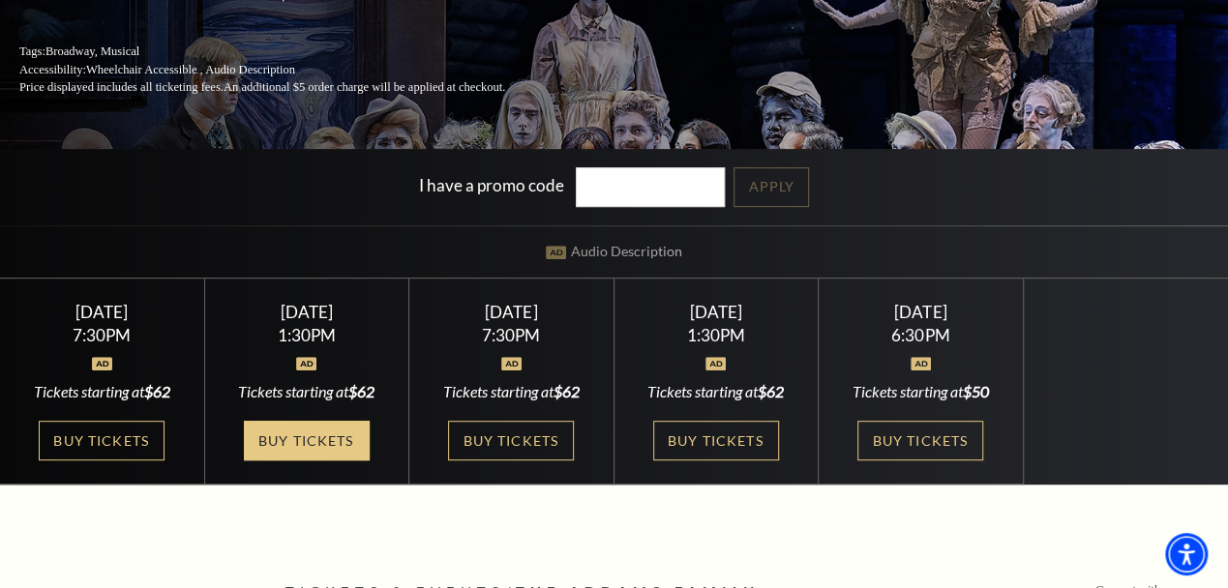
click at [289, 432] on link "Buy Tickets" at bounding box center [307, 441] width 126 height 40
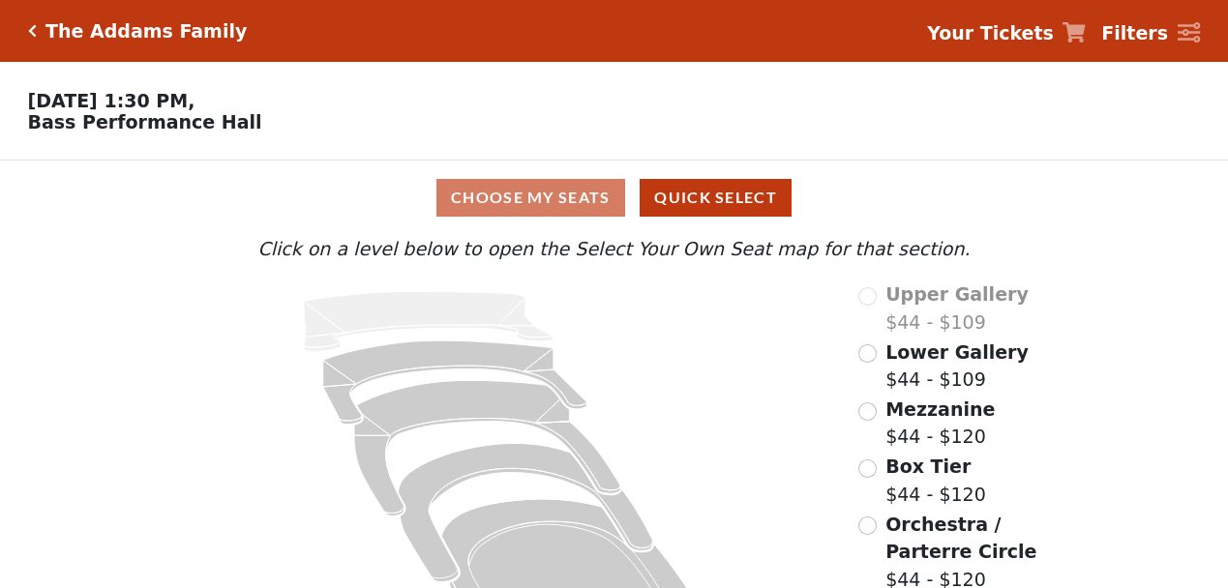
scroll to position [80, 0]
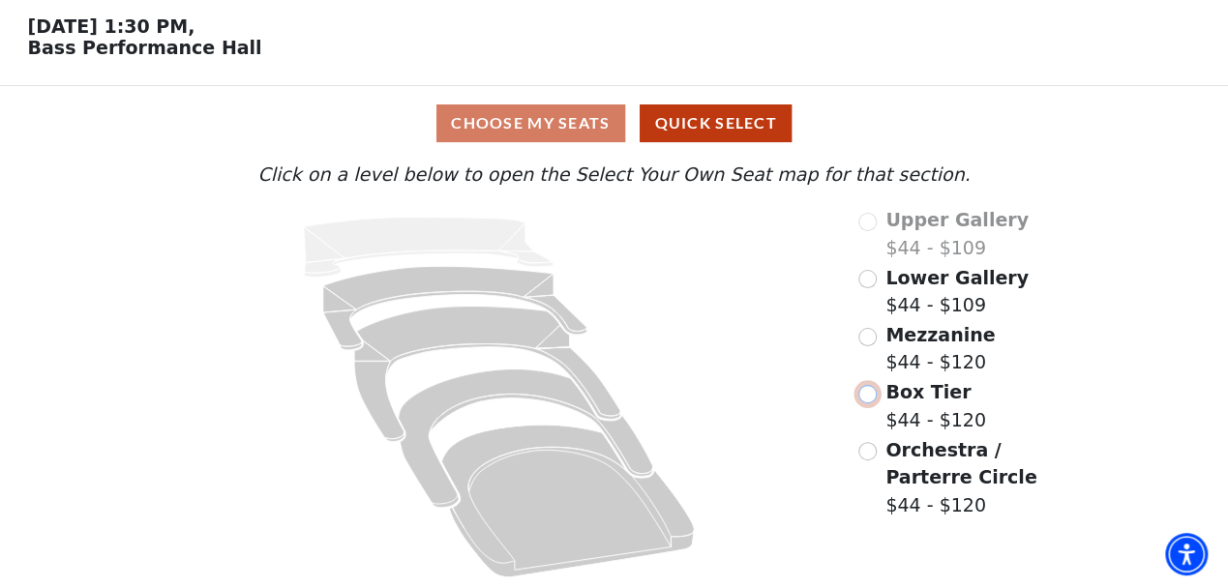
click at [869, 396] on input "Box Tier$44 - $120\a" at bounding box center [867, 394] width 18 height 18
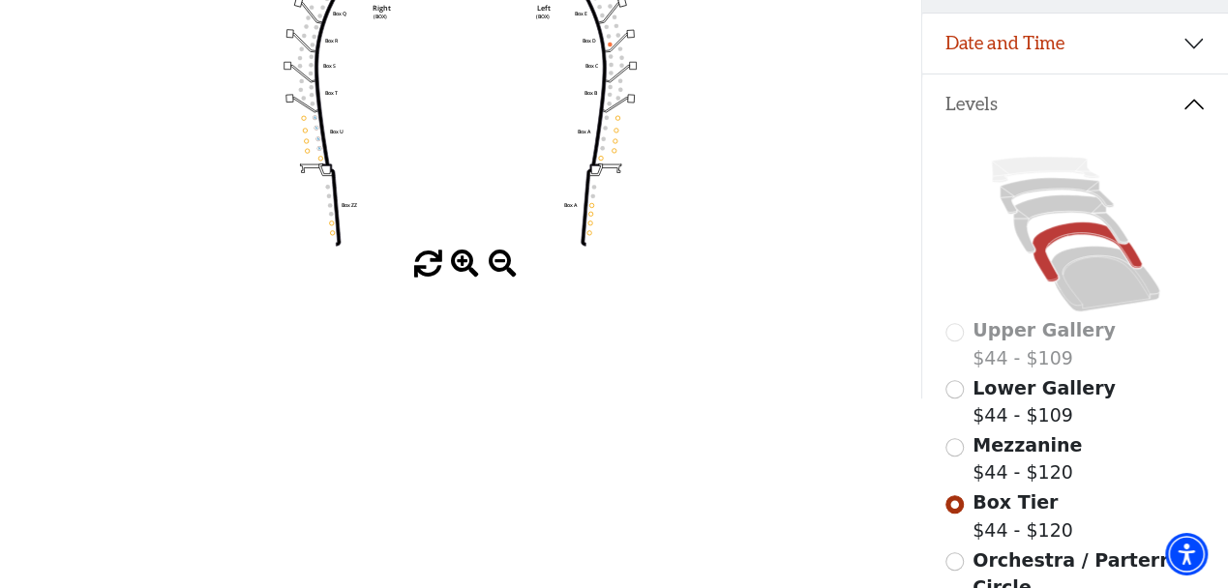
scroll to position [391, 0]
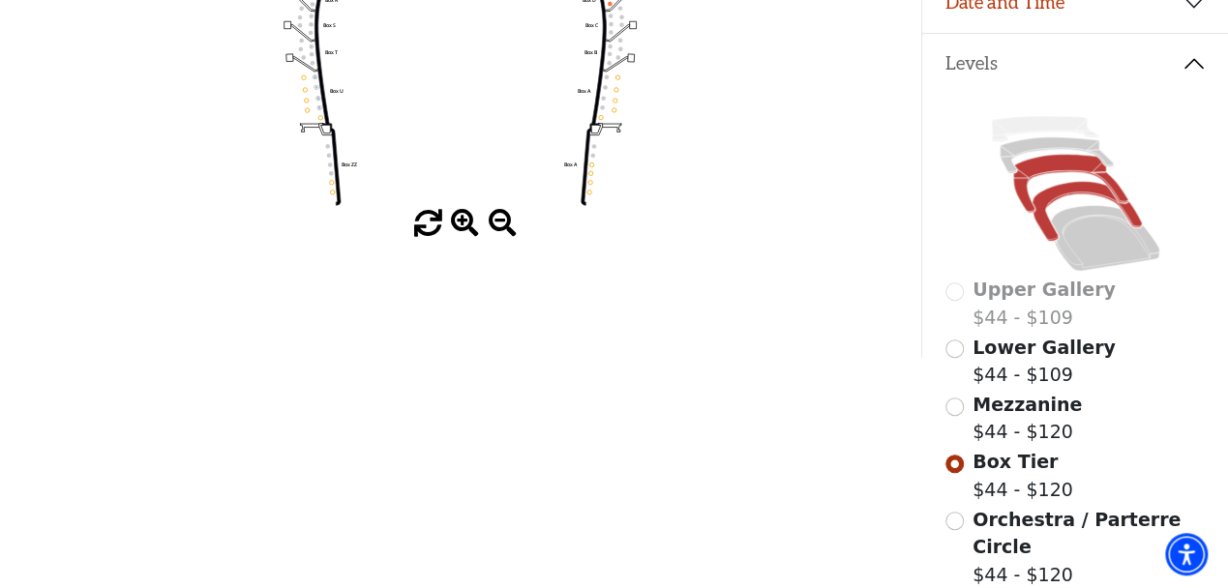
click at [1057, 157] on icon at bounding box center [1070, 184] width 114 height 58
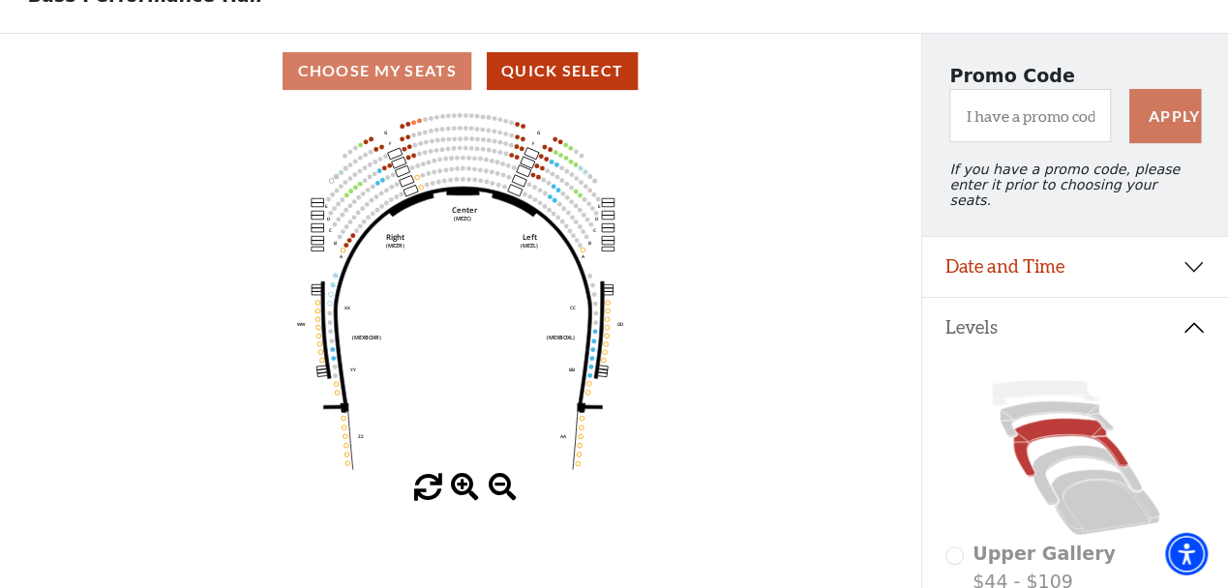
scroll to position [89, 0]
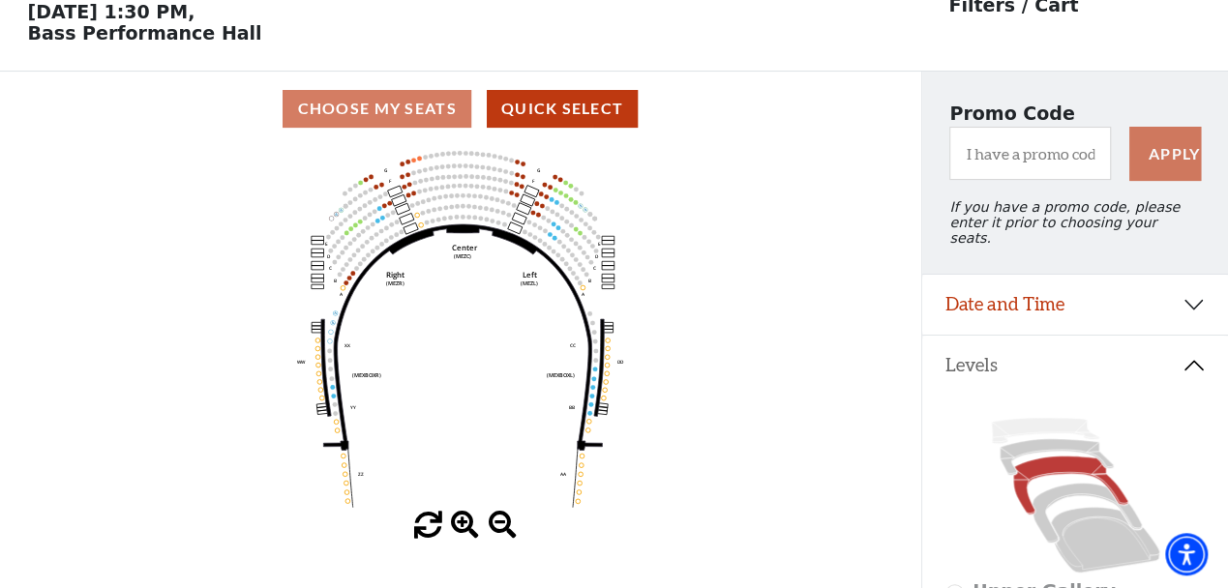
click at [531, 216] on icon "Center (MEZC) Right (MEZR) Left (MEZL) (MEXBOXR) (MEXBOXL) XX WW CC DD YY BB ZZ…" at bounding box center [460, 329] width 829 height 366
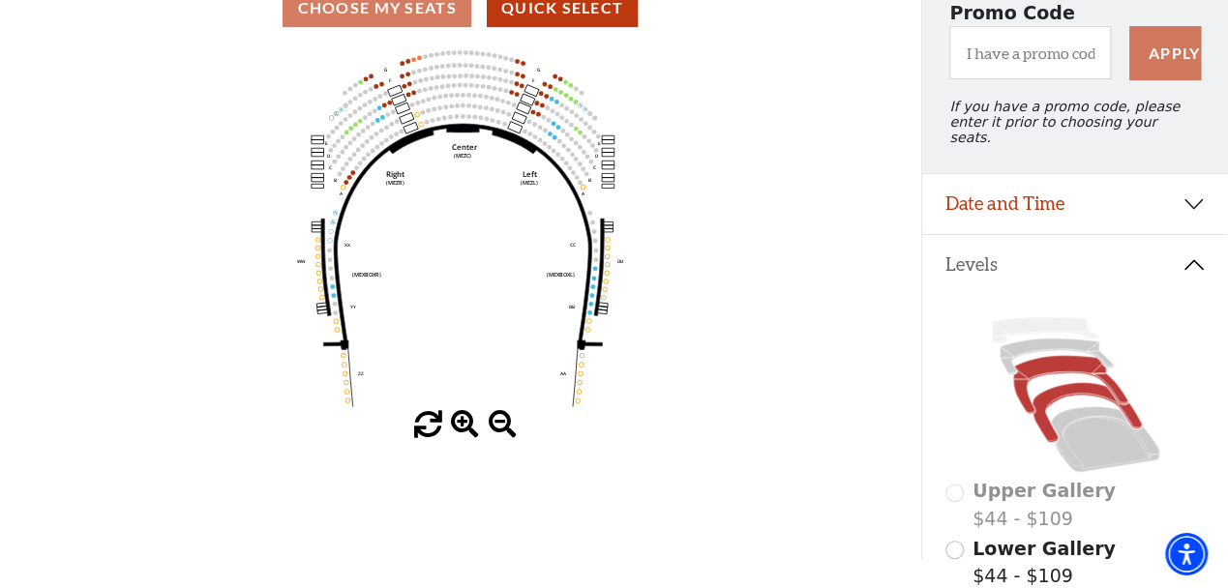
scroll to position [190, 0]
click at [1077, 383] on icon at bounding box center [1085, 413] width 109 height 60
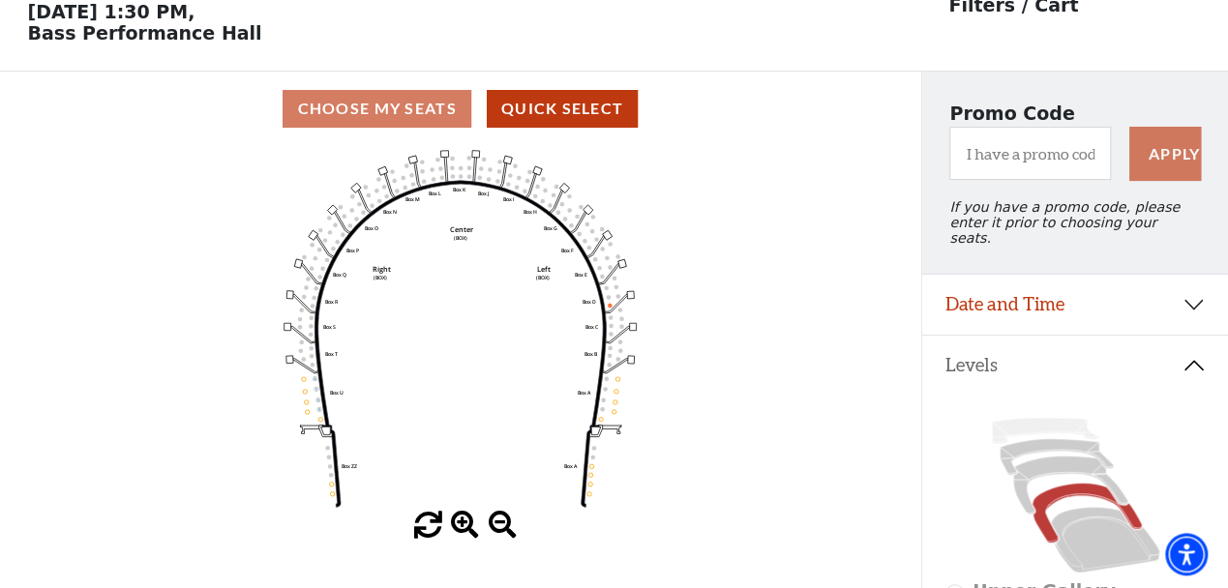
scroll to position [89, 0]
click at [1039, 442] on icon at bounding box center [1055, 457] width 113 height 36
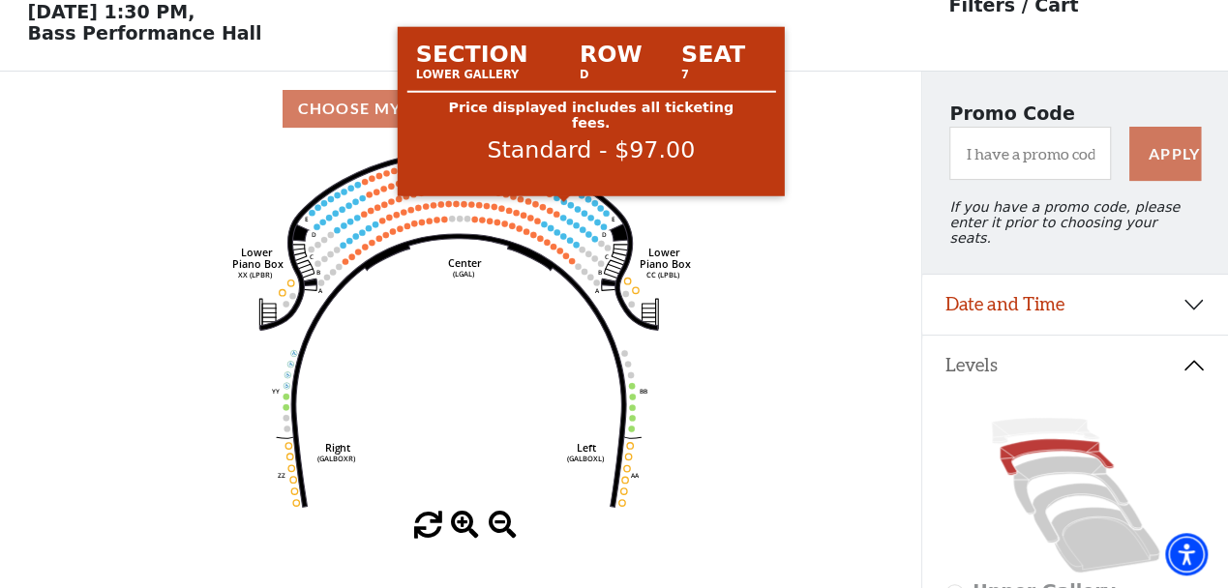
scroll to position [190, 0]
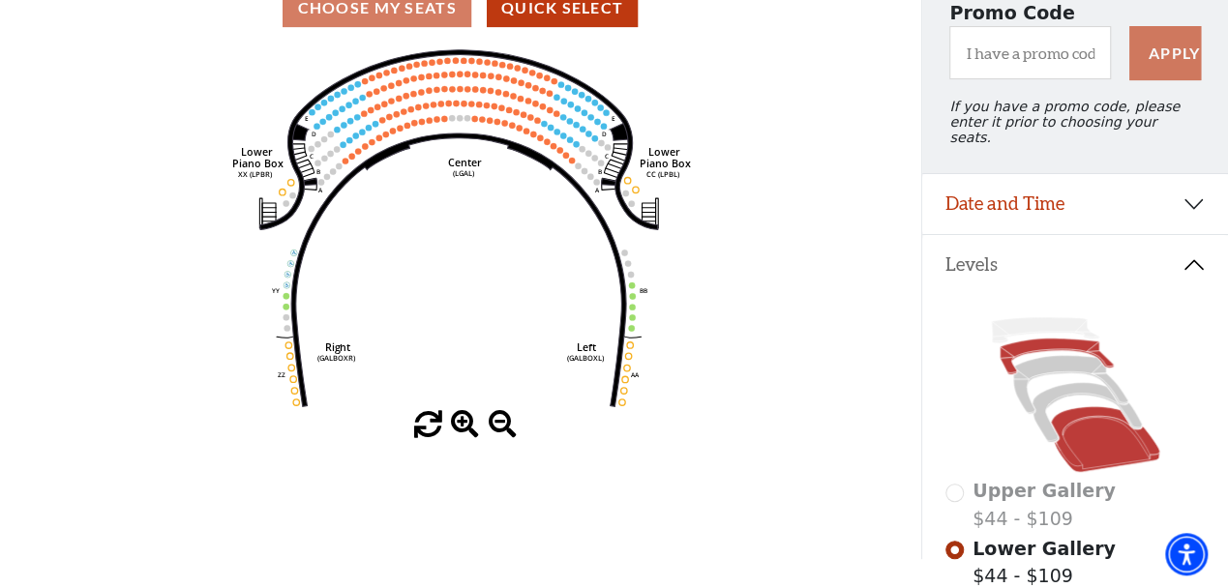
click at [1106, 454] on icon at bounding box center [1104, 439] width 108 height 66
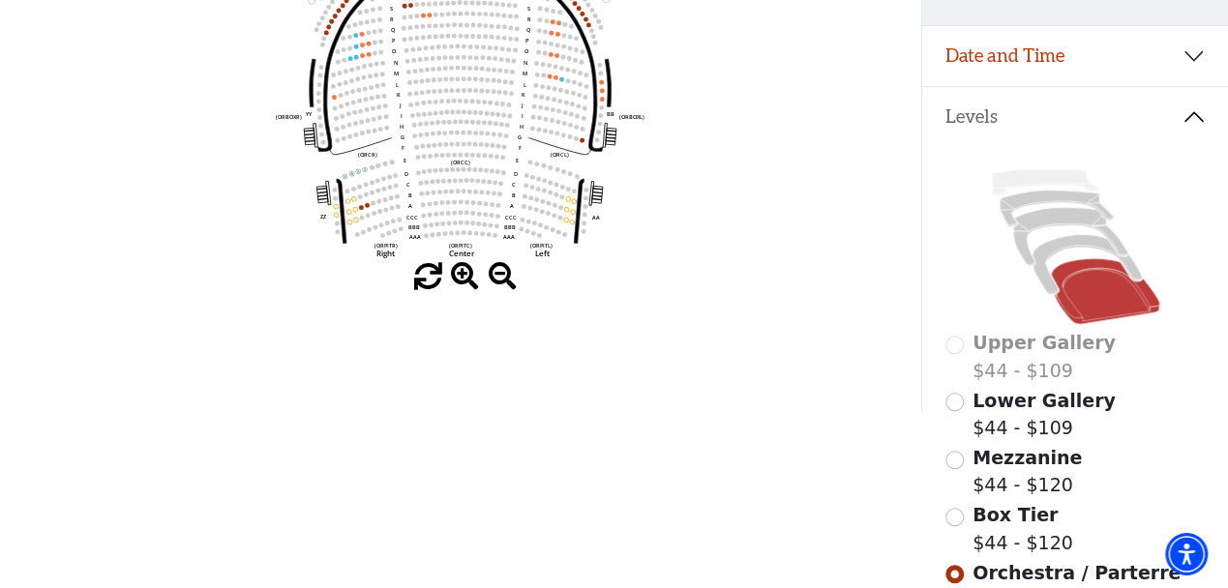
scroll to position [402, 0]
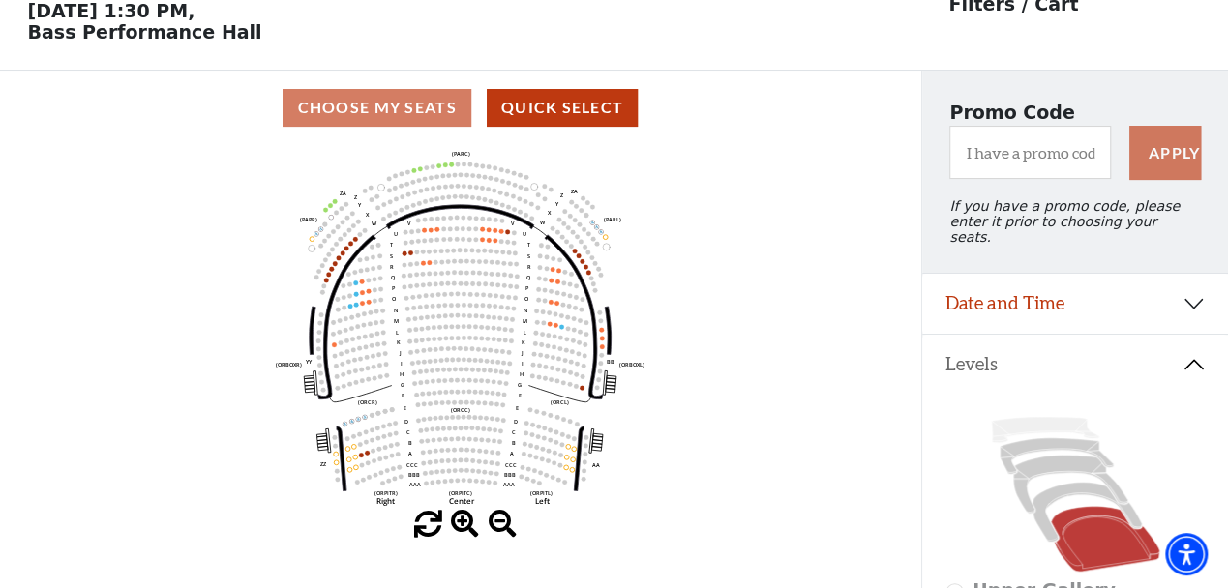
scroll to position [191, 0]
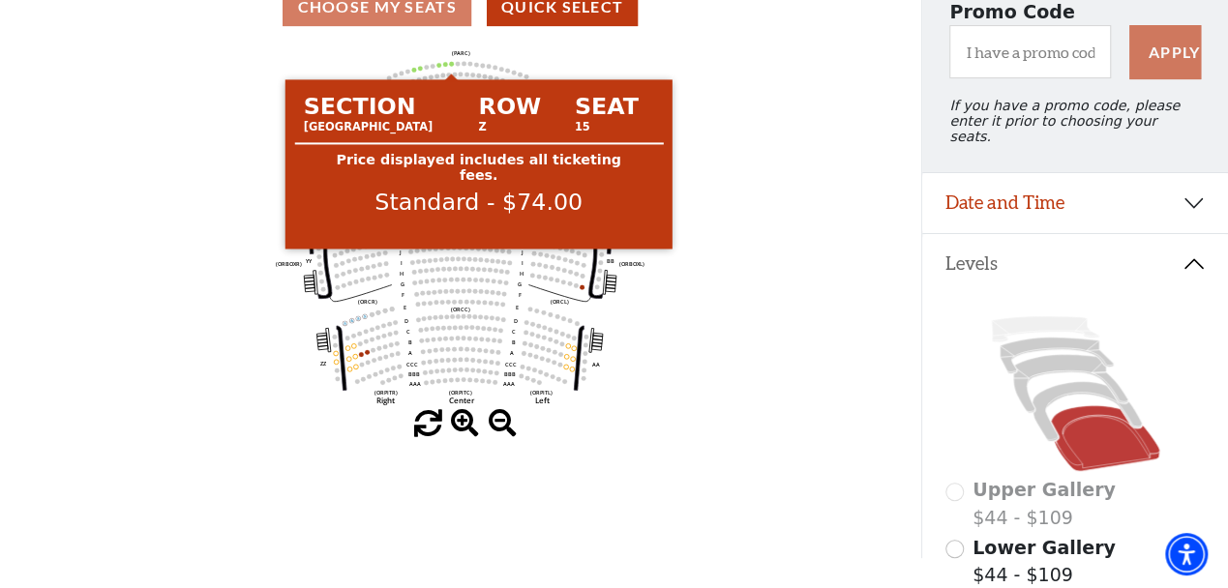
click at [452, 66] on circle at bounding box center [451, 63] width 5 height 5
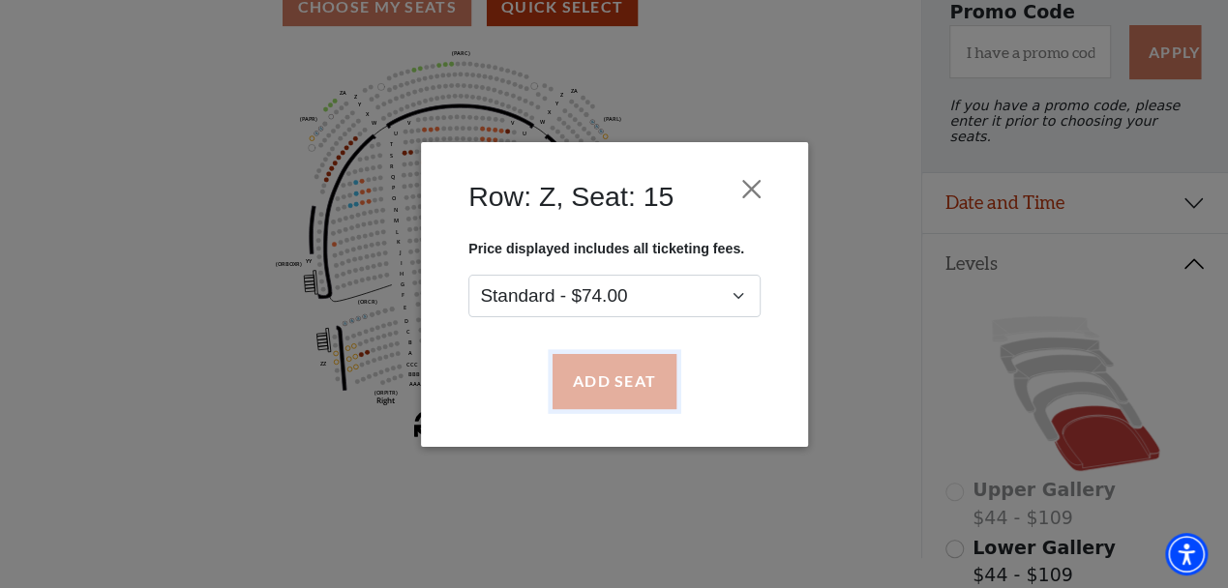
click at [622, 378] on button "Add Seat" at bounding box center [613, 381] width 124 height 54
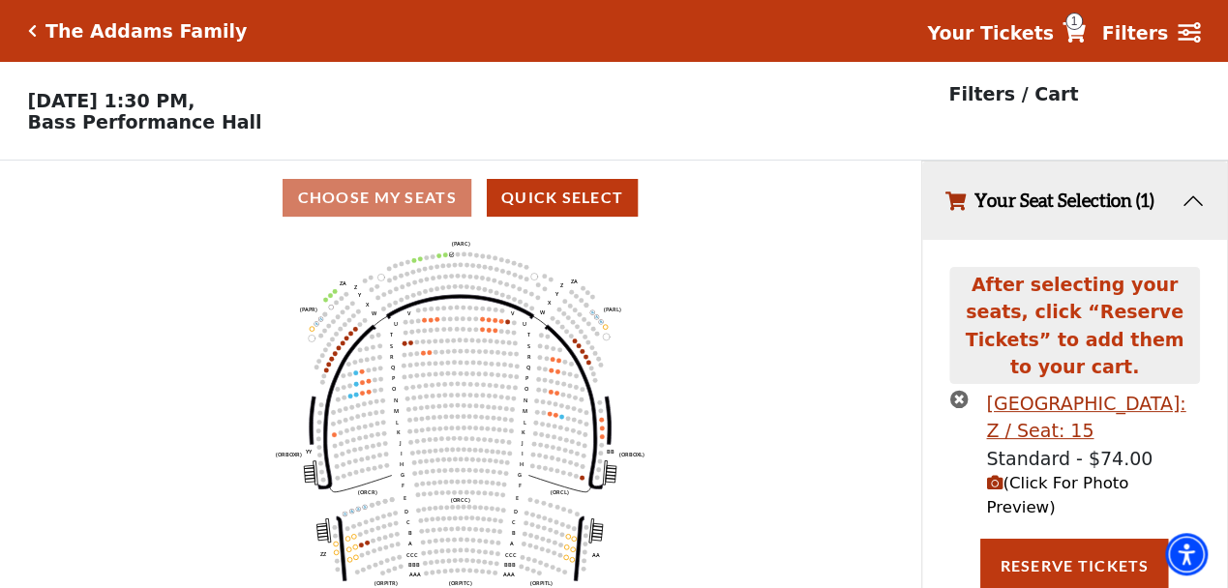
scroll to position [0, 0]
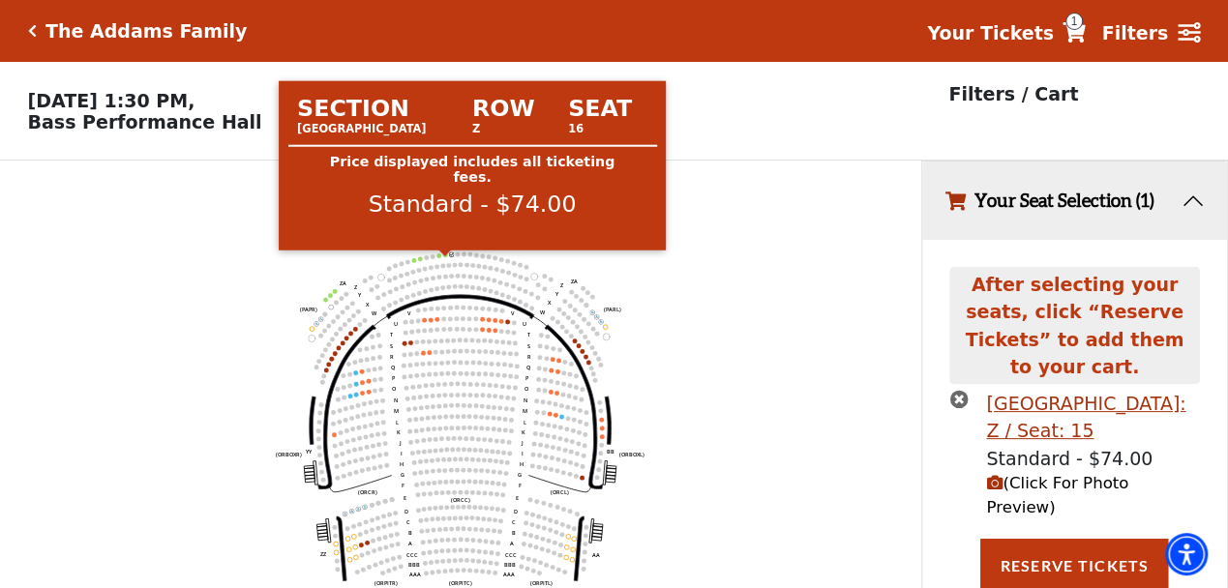
click at [445, 257] on circle at bounding box center [445, 255] width 5 height 5
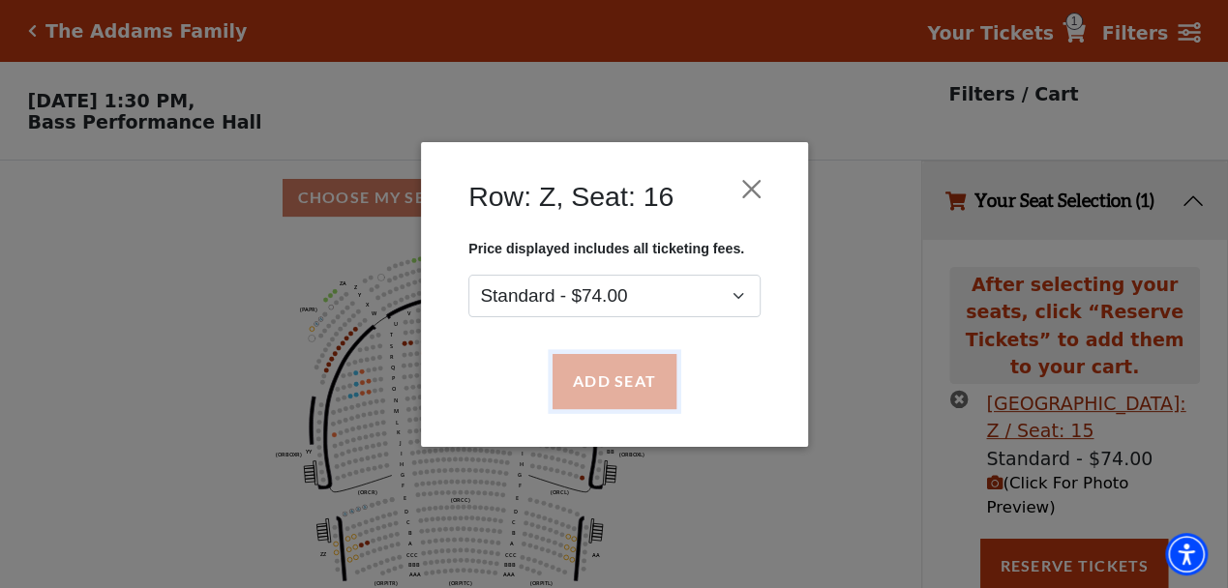
click at [595, 359] on button "Add Seat" at bounding box center [613, 381] width 124 height 54
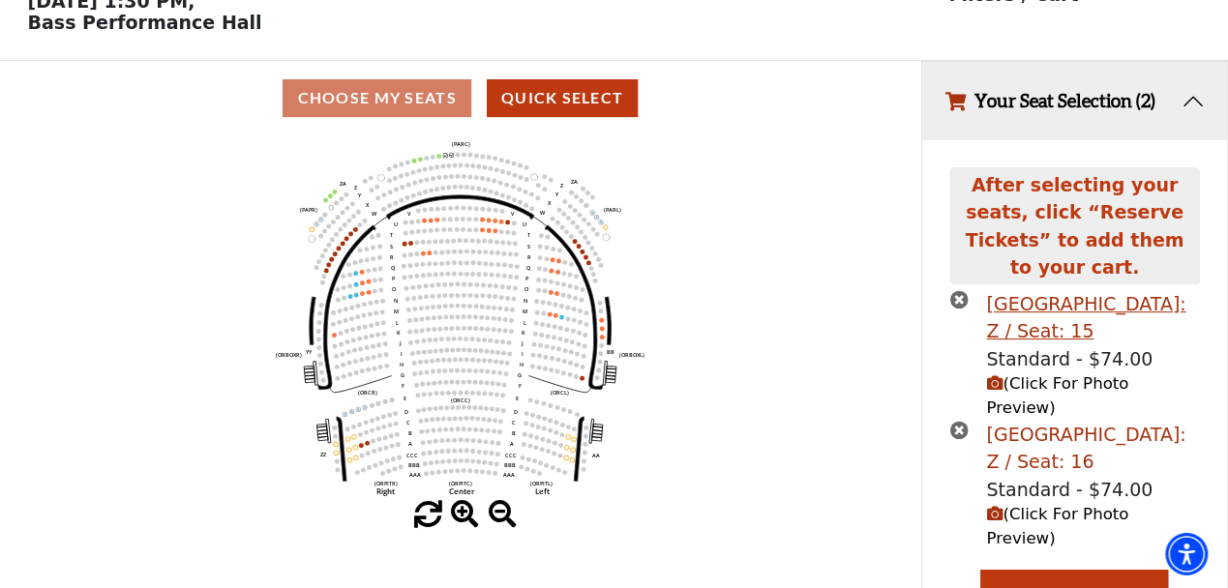
scroll to position [111, 0]
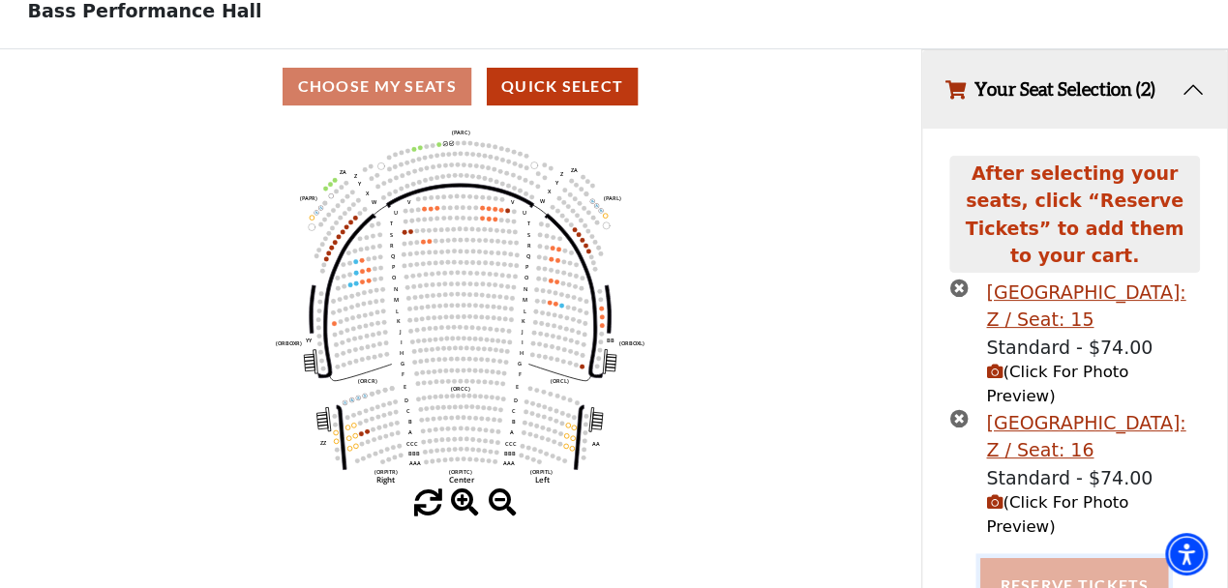
click at [1119, 558] on button "Reserve Tickets" at bounding box center [1074, 585] width 188 height 54
click at [991, 494] on icon "(Click For Photo Preview)" at bounding box center [994, 502] width 16 height 16
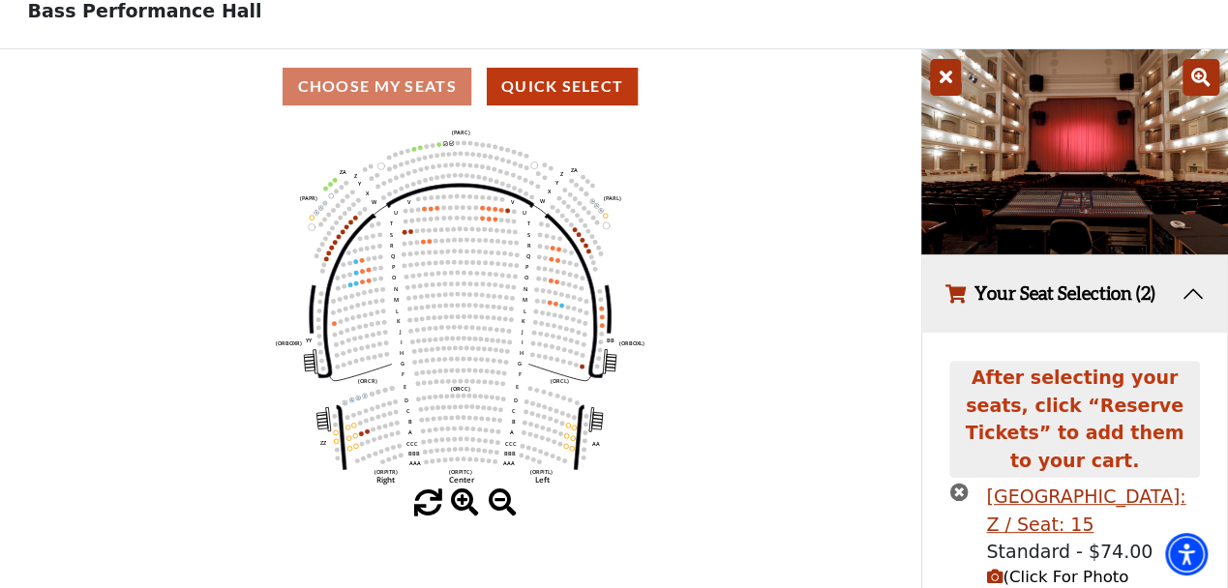
click at [948, 80] on icon at bounding box center [945, 77] width 31 height 37
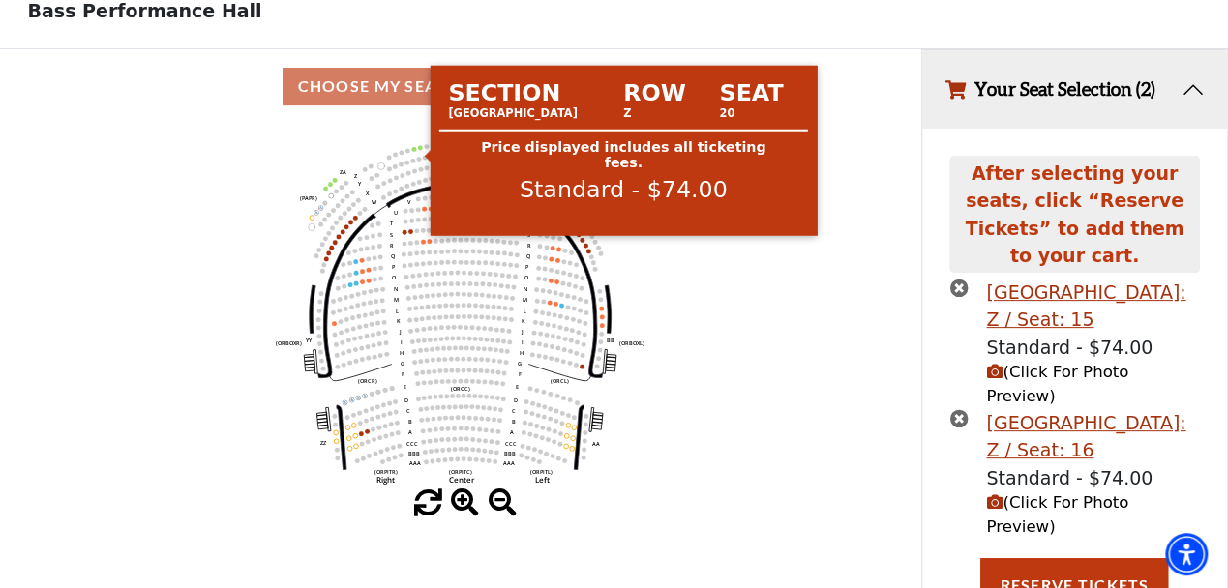
click at [419, 150] on circle at bounding box center [420, 147] width 5 height 5
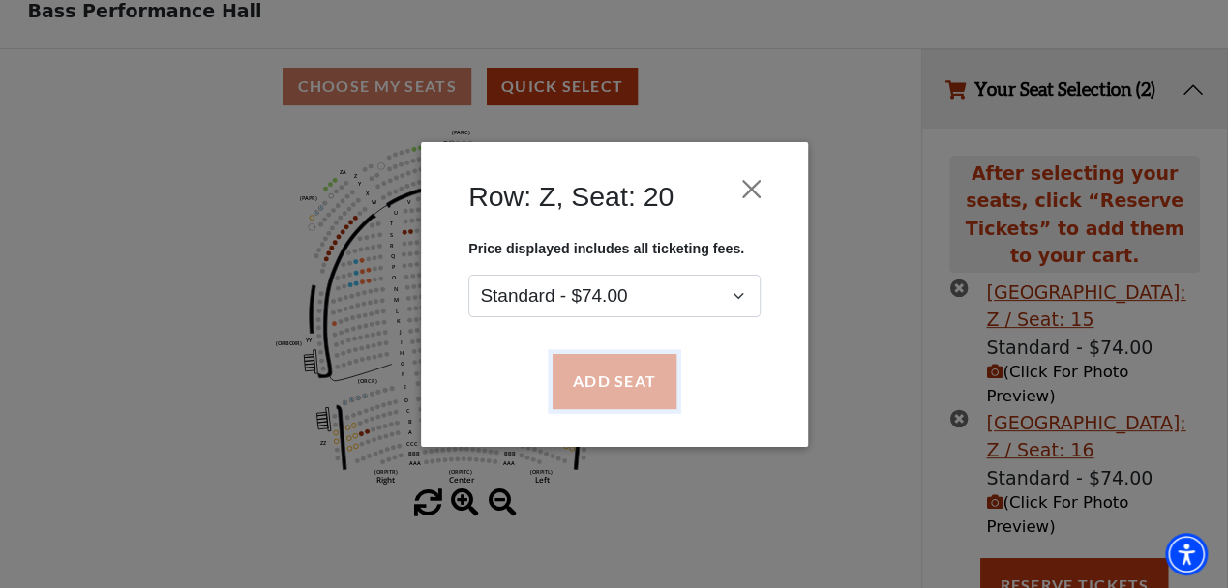
click at [602, 368] on button "Add Seat" at bounding box center [613, 381] width 124 height 54
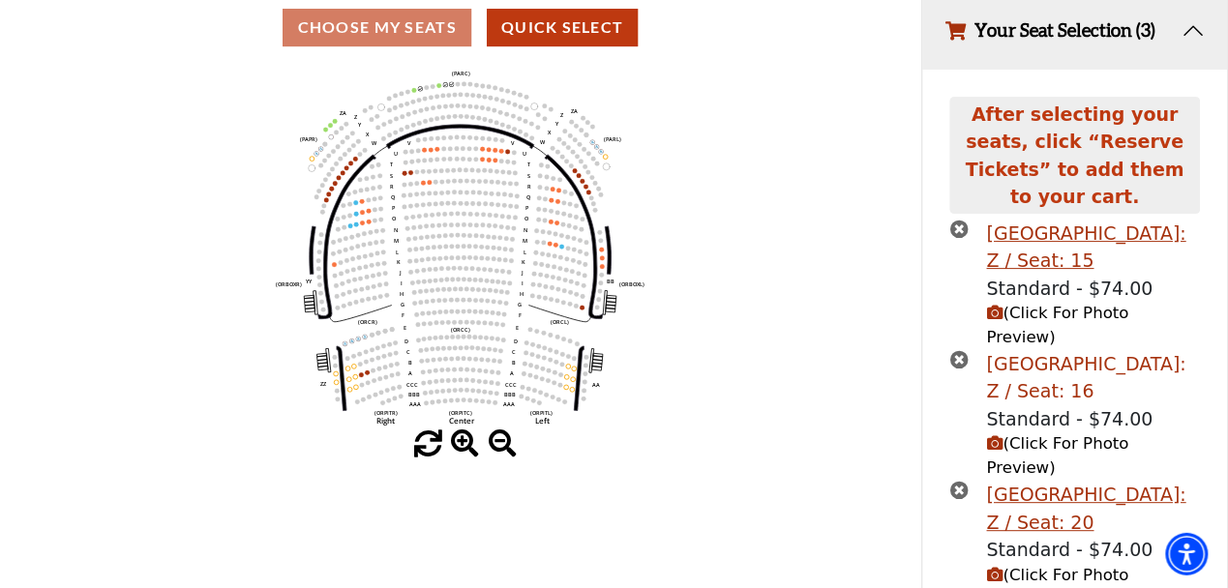
scroll to position [171, 0]
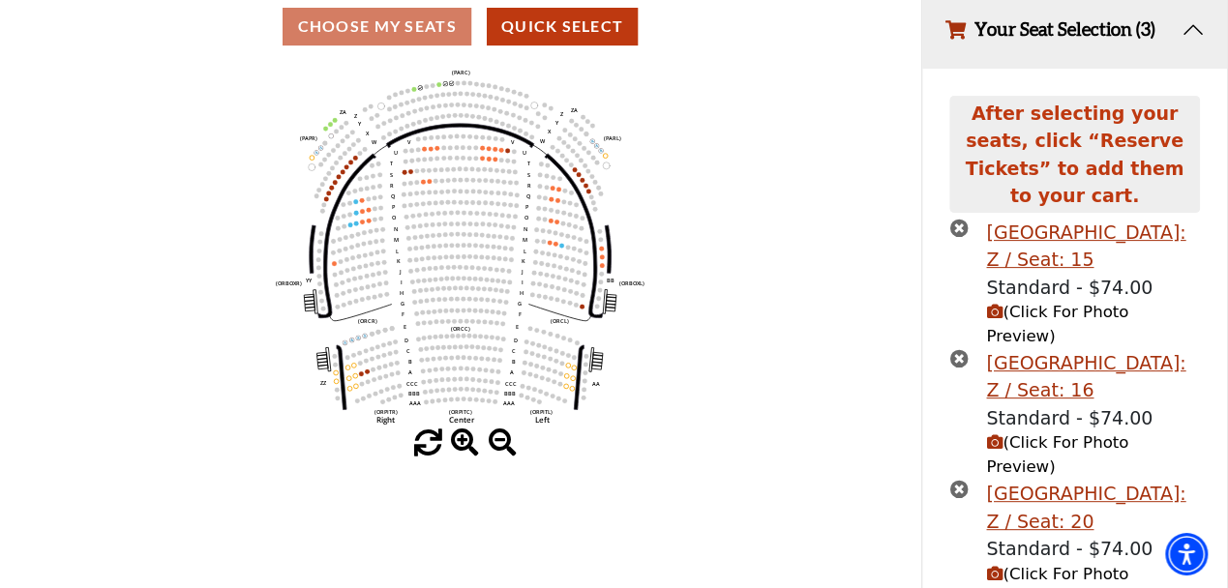
click at [952, 480] on icon "times-circle" at bounding box center [958, 489] width 18 height 18
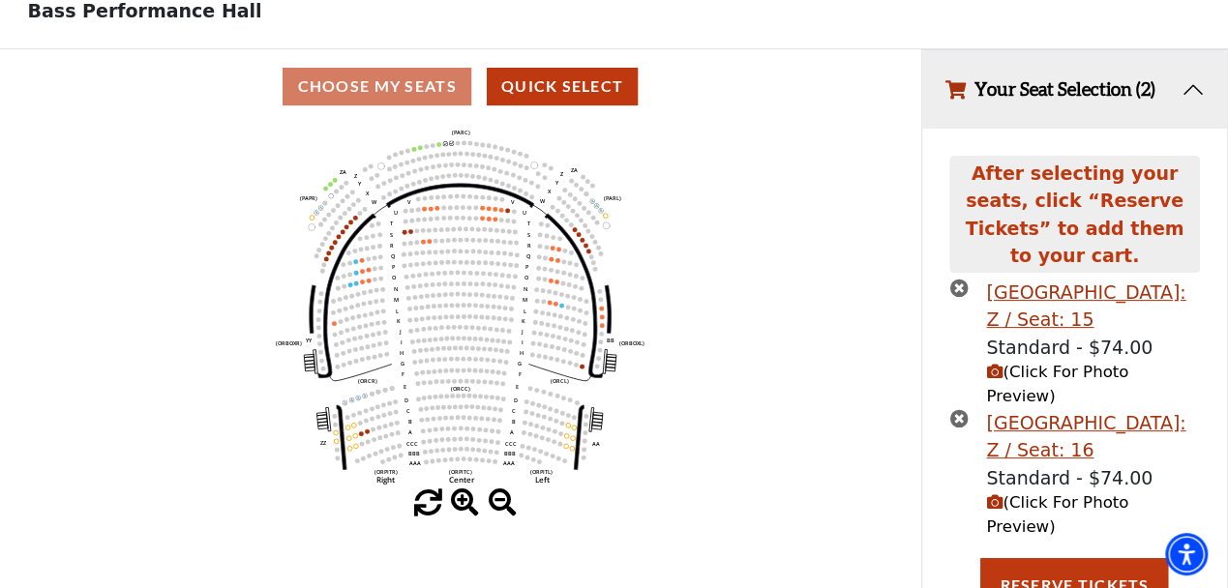
click at [959, 409] on icon "times-circle" at bounding box center [958, 418] width 18 height 18
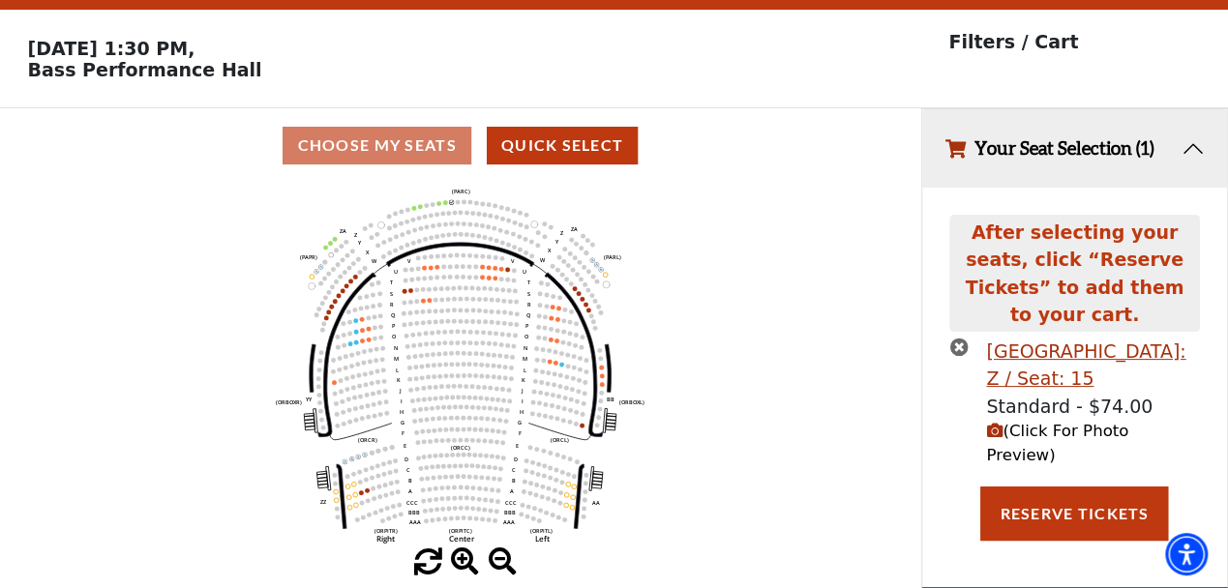
scroll to position [45, 0]
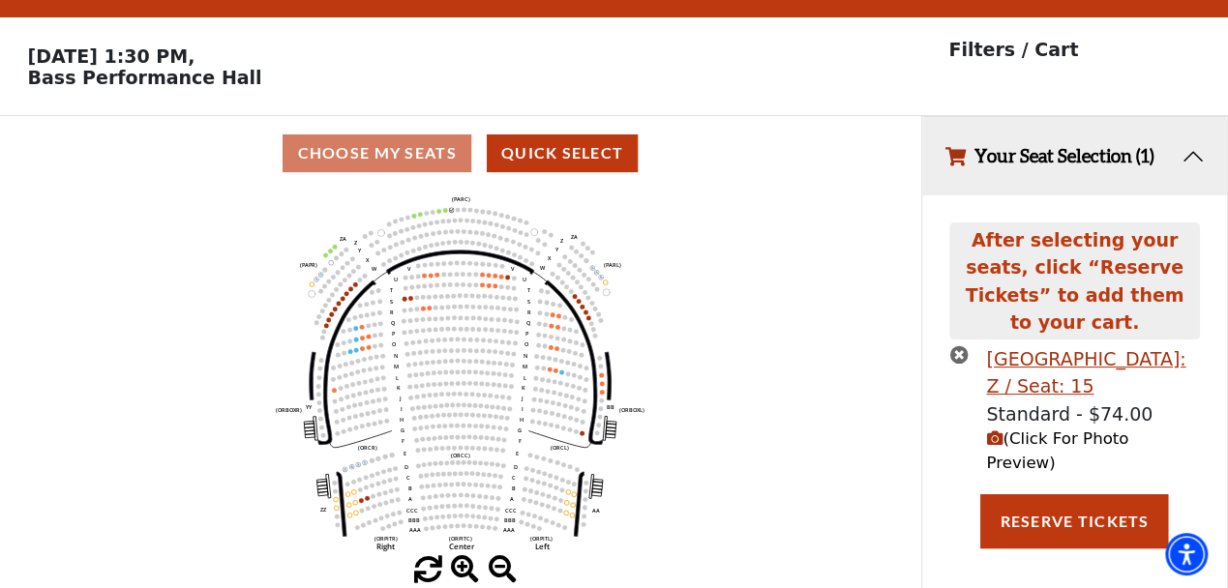
click at [953, 345] on icon "times-circle" at bounding box center [958, 354] width 18 height 18
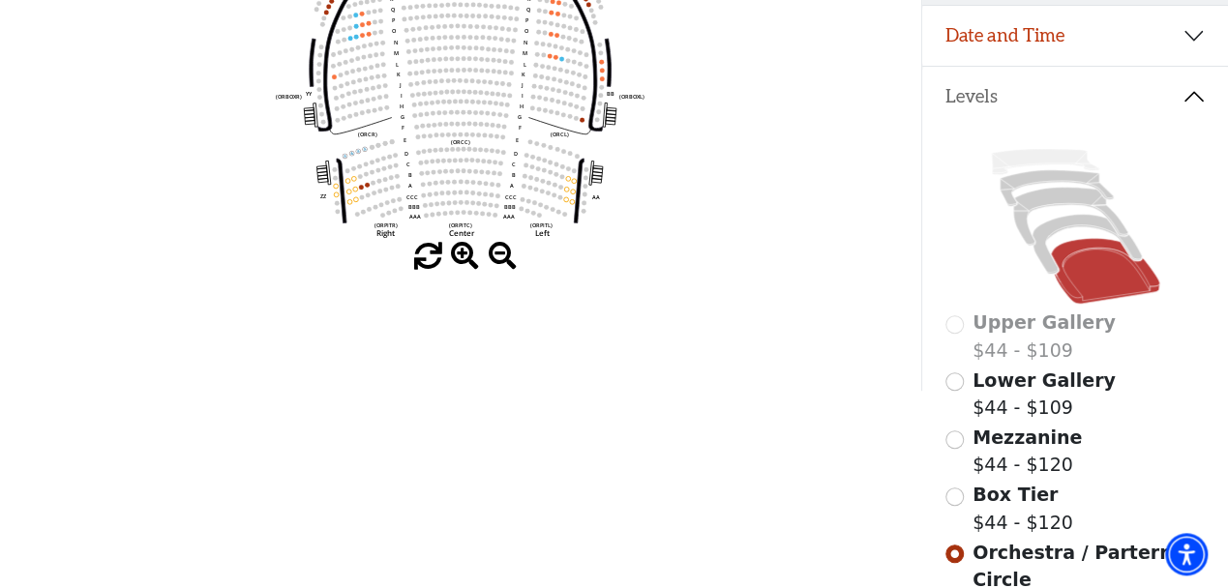
scroll to position [0, 0]
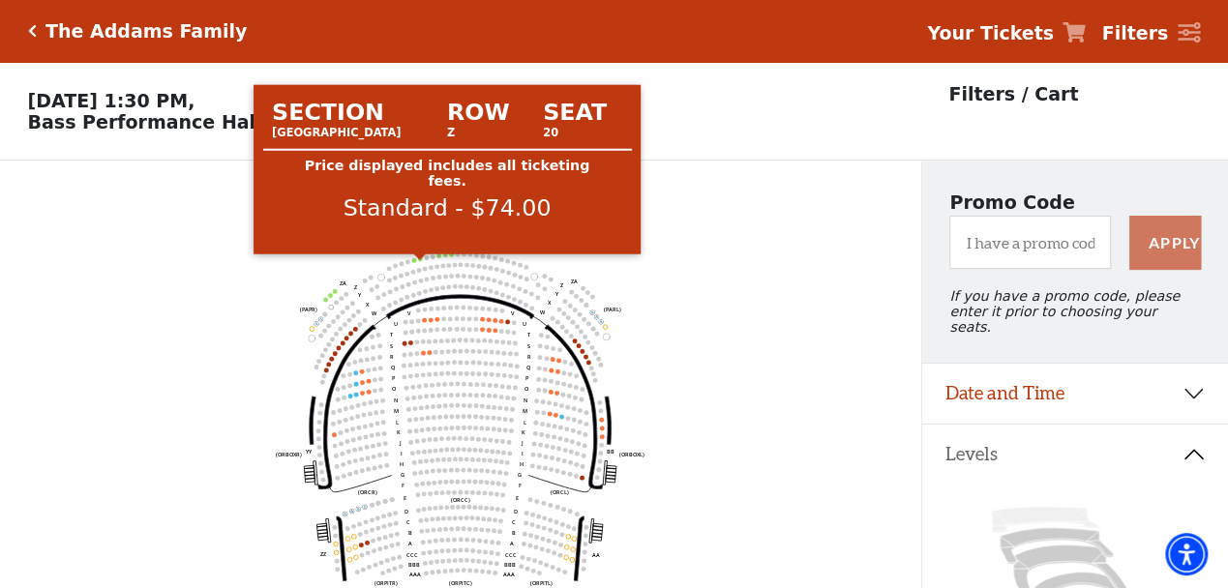
click at [420, 261] on circle at bounding box center [420, 258] width 5 height 5
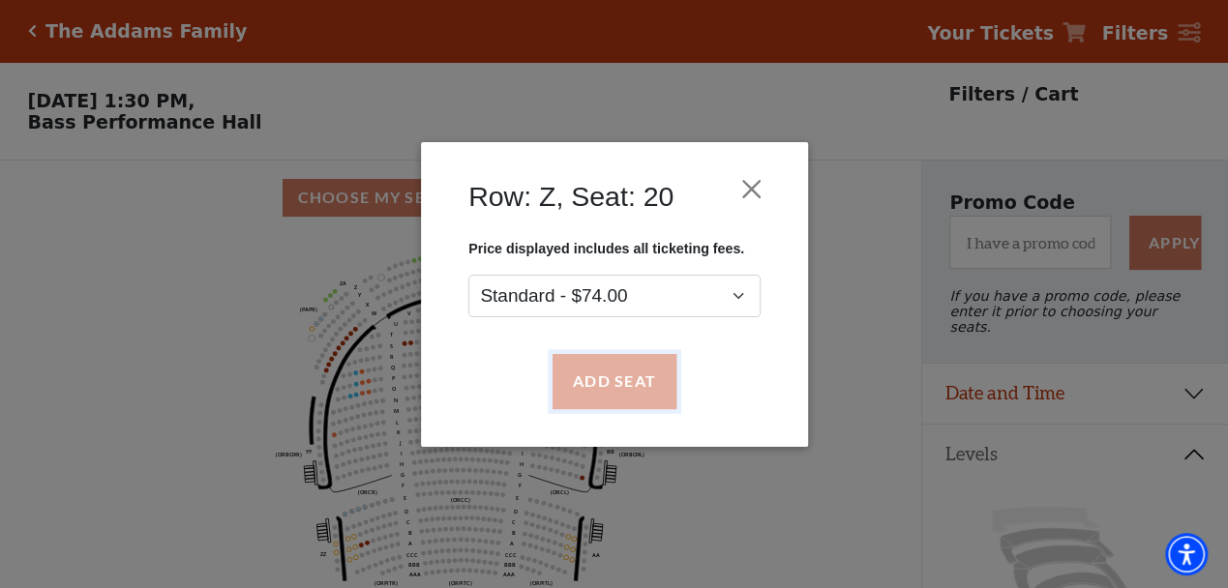
click at [635, 365] on button "Add Seat" at bounding box center [613, 381] width 124 height 54
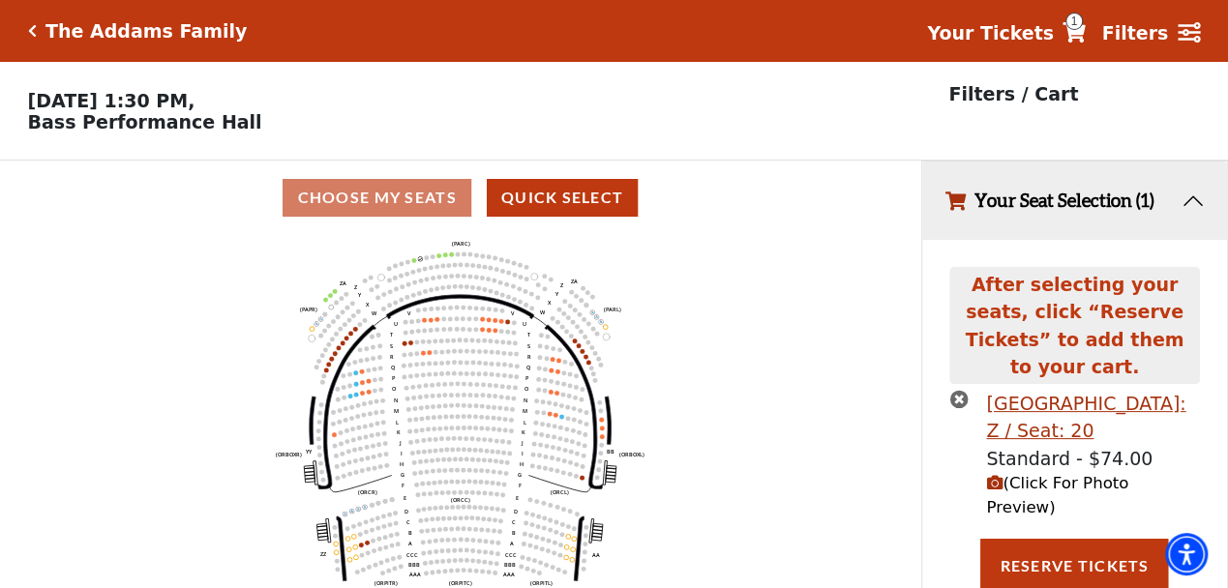
click at [989, 475] on icon "(Click For Photo Preview)" at bounding box center [994, 483] width 16 height 16
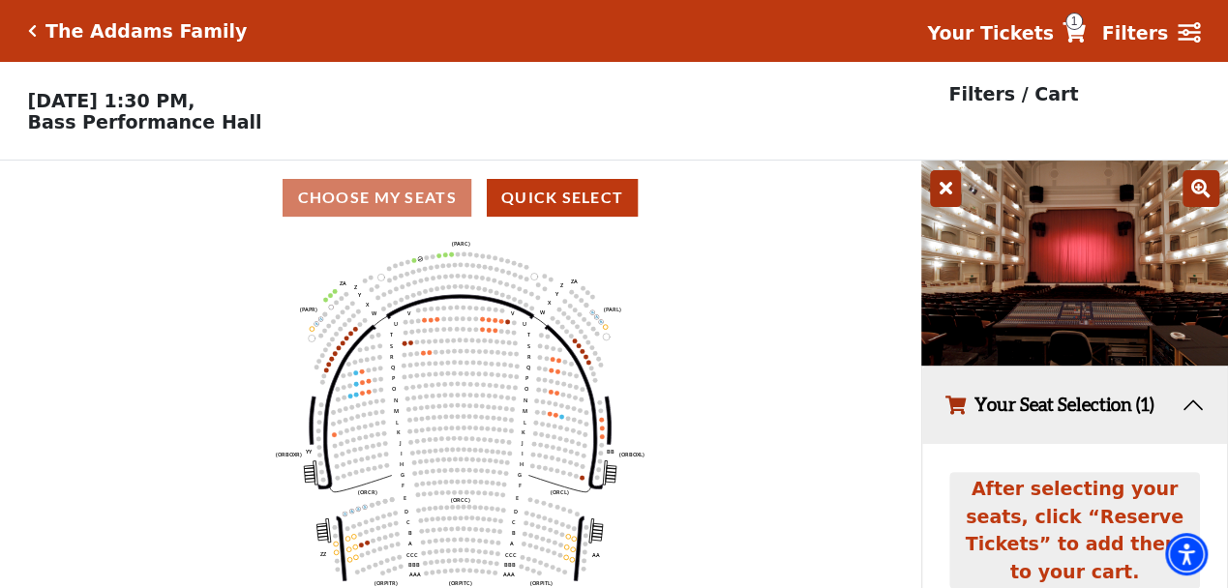
click at [937, 196] on icon at bounding box center [945, 188] width 31 height 37
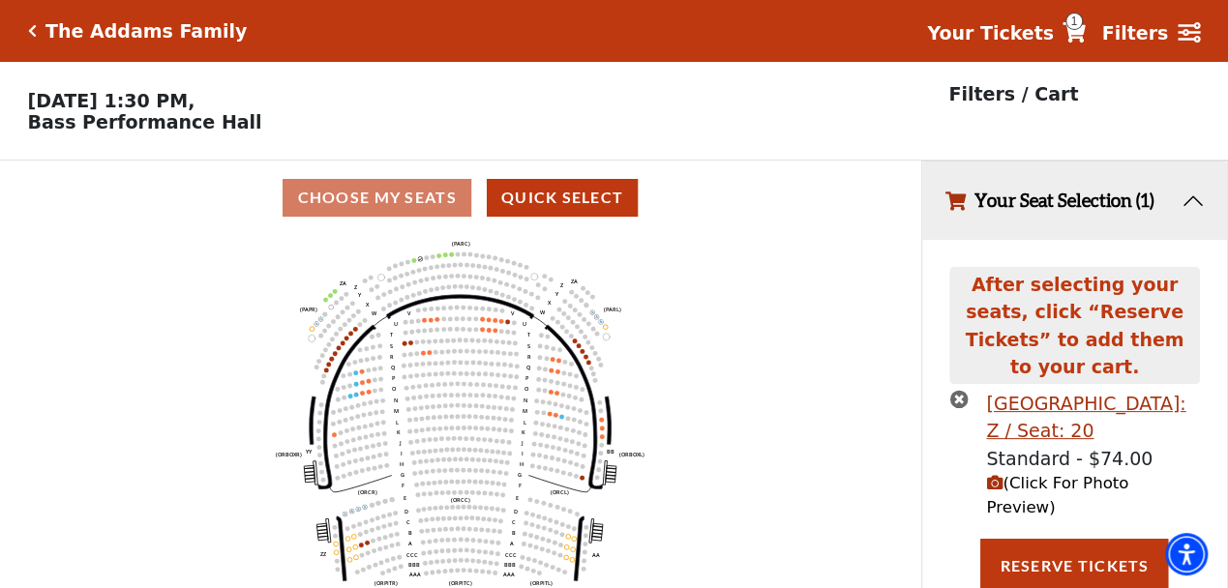
click at [746, 322] on icon "Left (ORPITL) Right (ORPITR) Center (ORPITC) ZZ AA YY BB ZA ZA (ORCL) (ORCR) (O…" at bounding box center [460, 418] width 829 height 366
click at [967, 390] on li "Parterre Circle Center Row: Z / Seat: 20 Standard - $74.00 (Click For Photo Pre…" at bounding box center [1074, 455] width 250 height 131
click at [959, 390] on icon "times-circle" at bounding box center [958, 399] width 18 height 18
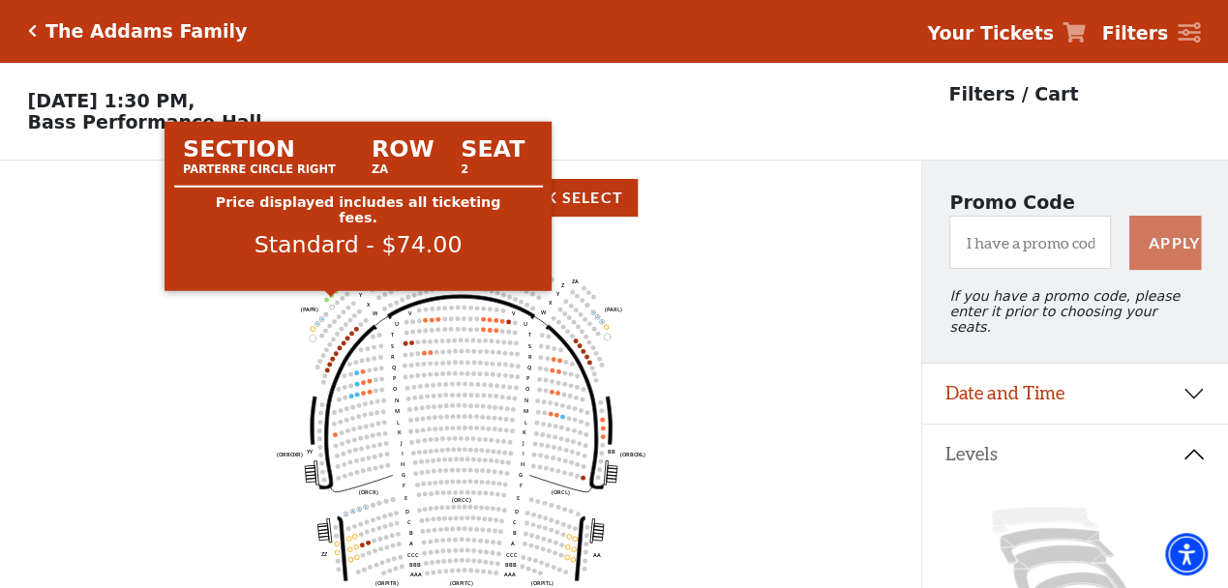
click at [330, 298] on circle at bounding box center [331, 295] width 5 height 5
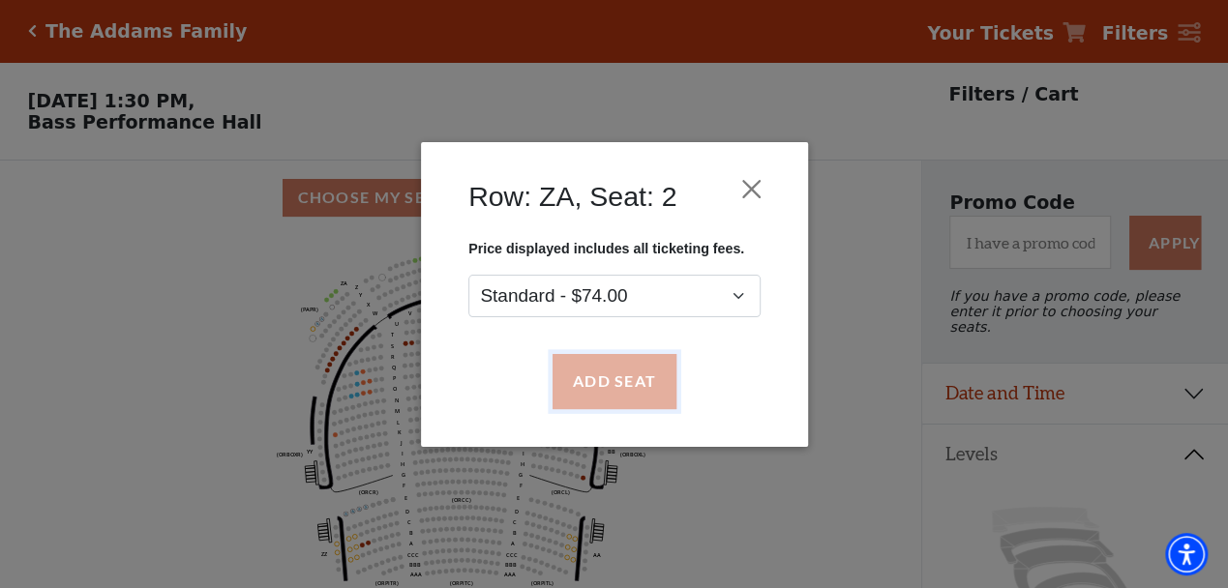
click at [650, 372] on button "Add Seat" at bounding box center [613, 381] width 124 height 54
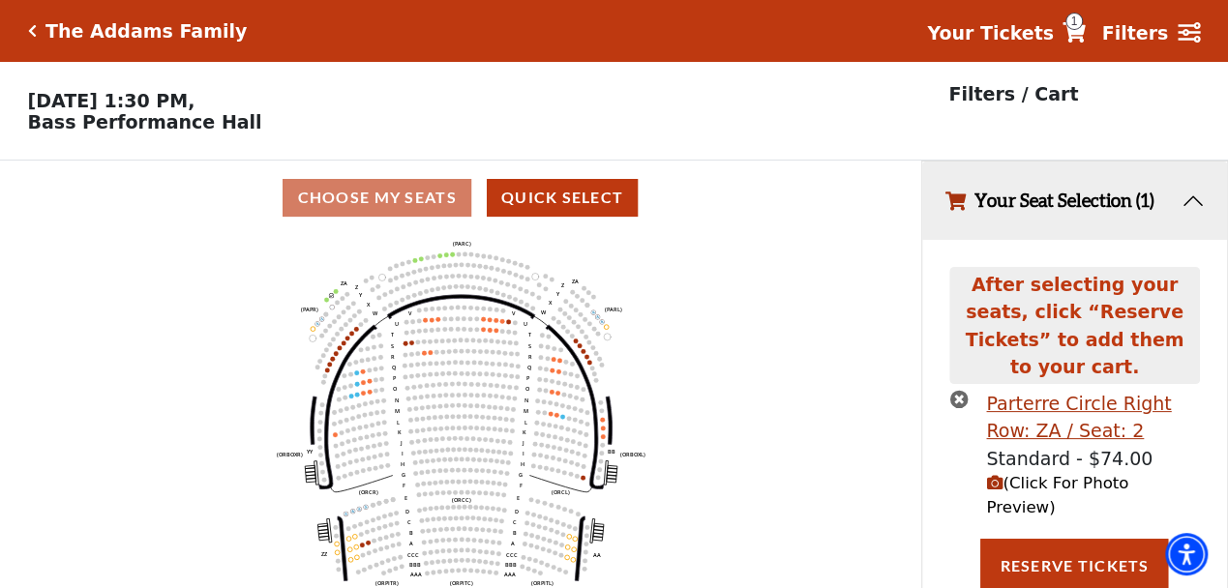
click at [997, 475] on icon "(Click For Photo Preview)" at bounding box center [994, 483] width 16 height 16
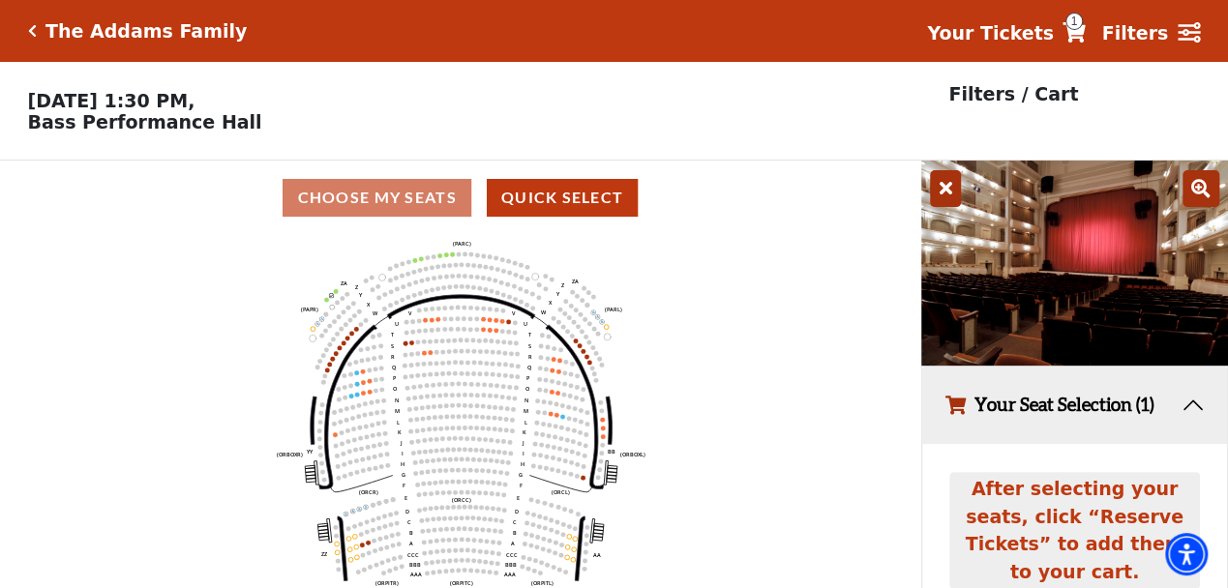
click at [335, 293] on use "Seat Selected" at bounding box center [335, 290] width 5 height 5
click at [333, 296] on icon "Left (ORPITL) Right (ORPITR) Center (ORPITC) ZZ AA YY BB ZA ZA (ORCL) (ORCR) (O…" at bounding box center [460, 418] width 829 height 366
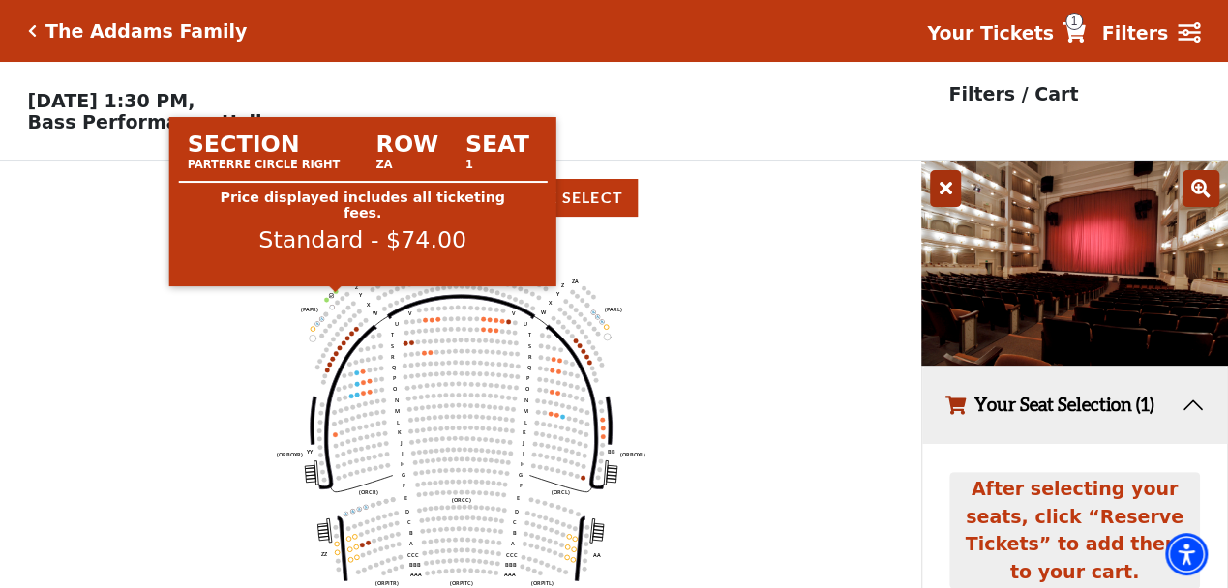
click at [335, 294] on circle at bounding box center [335, 291] width 5 height 5
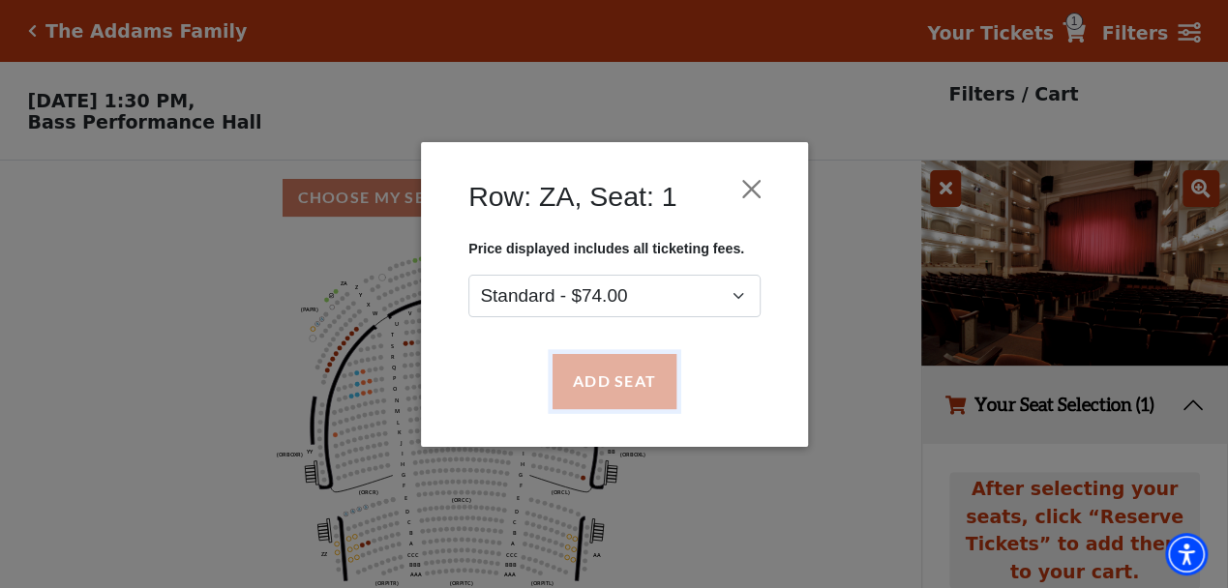
click at [597, 386] on button "Add Seat" at bounding box center [613, 381] width 124 height 54
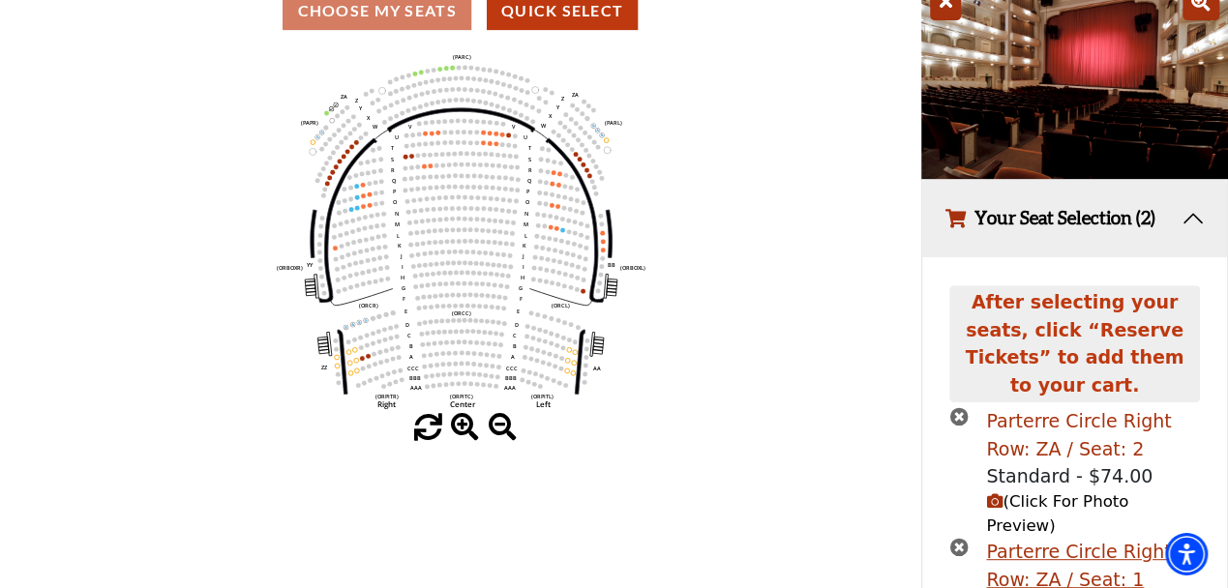
scroll to position [201, 0]
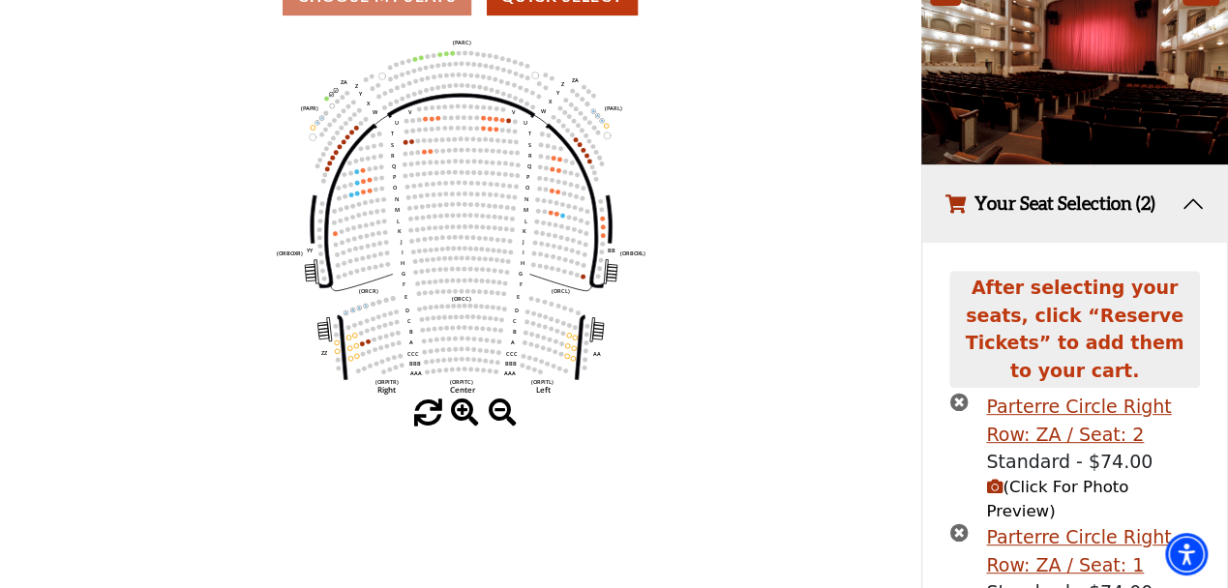
click at [991, 479] on icon "(Click For Photo Preview)" at bounding box center [994, 487] width 16 height 16
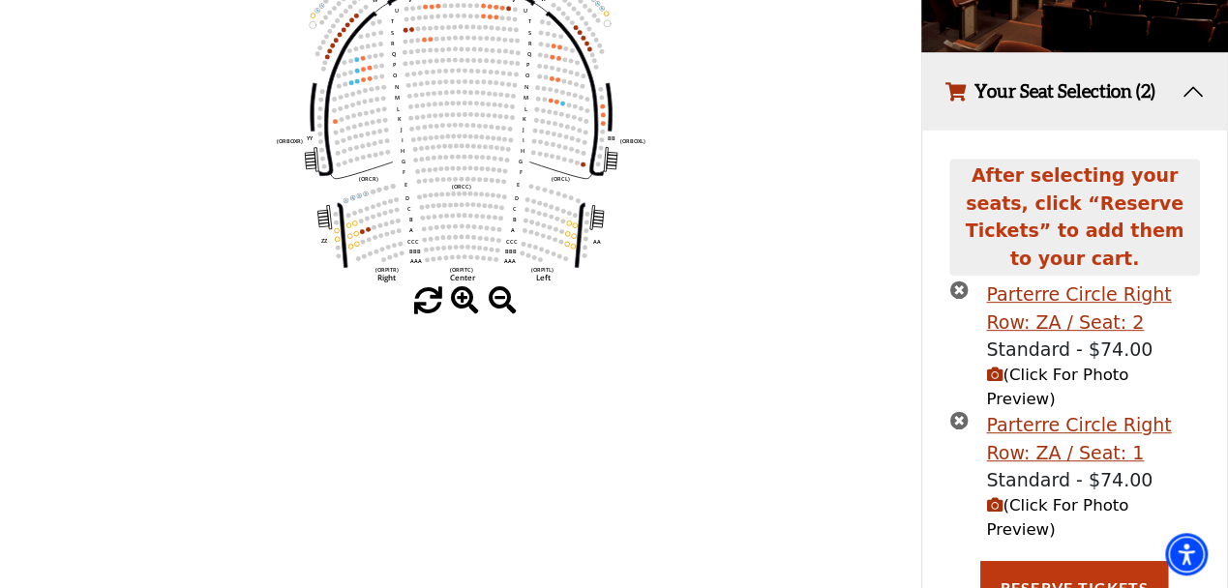
scroll to position [315, 0]
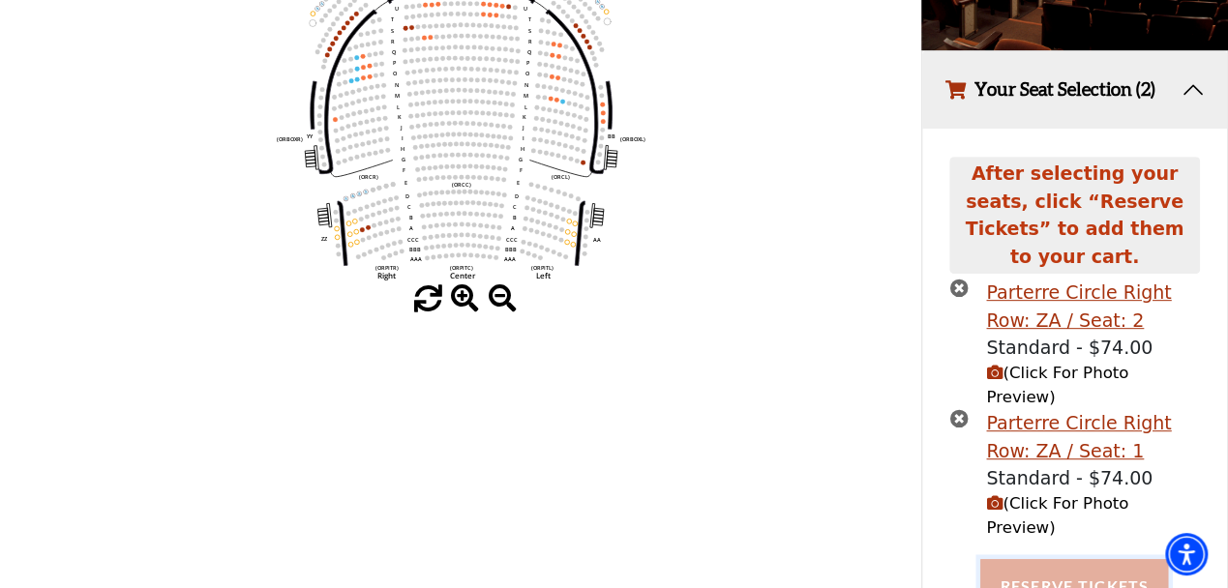
click at [1067, 559] on button "Reserve Tickets" at bounding box center [1074, 586] width 188 height 54
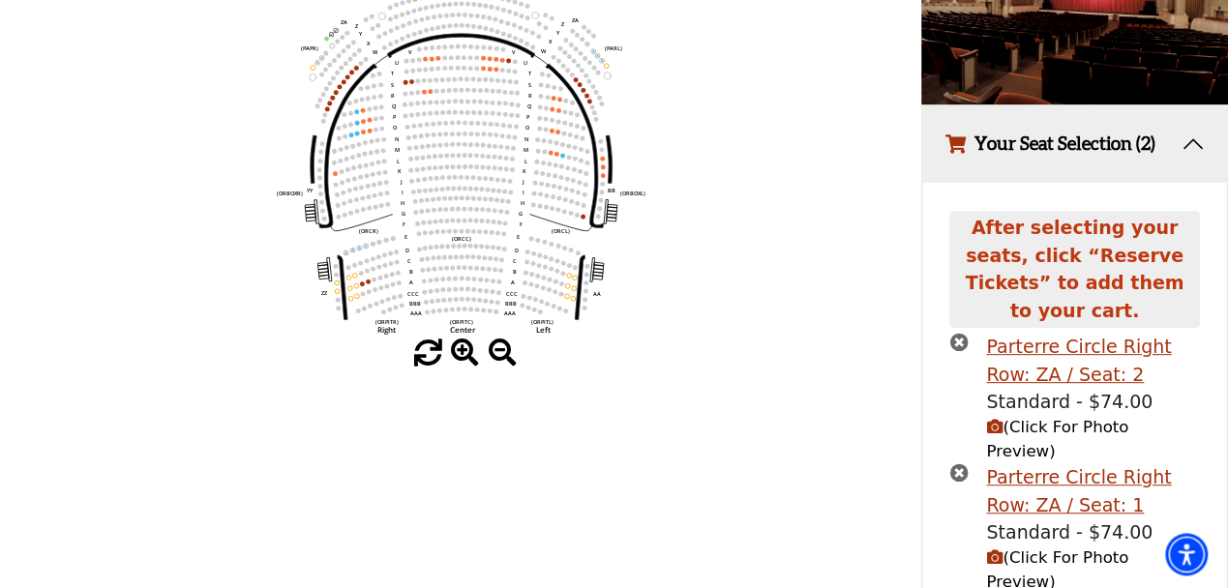
scroll to position [217, 0]
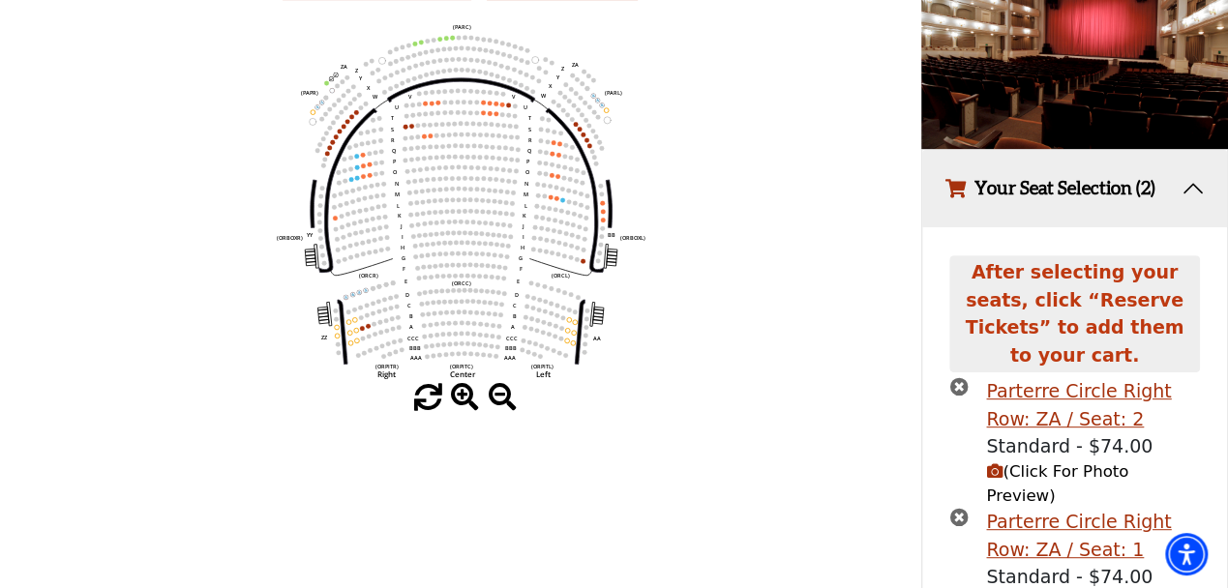
click at [330, 81] on use "Seat Selected" at bounding box center [330, 78] width 5 height 5
click at [335, 77] on circle at bounding box center [335, 75] width 5 height 5
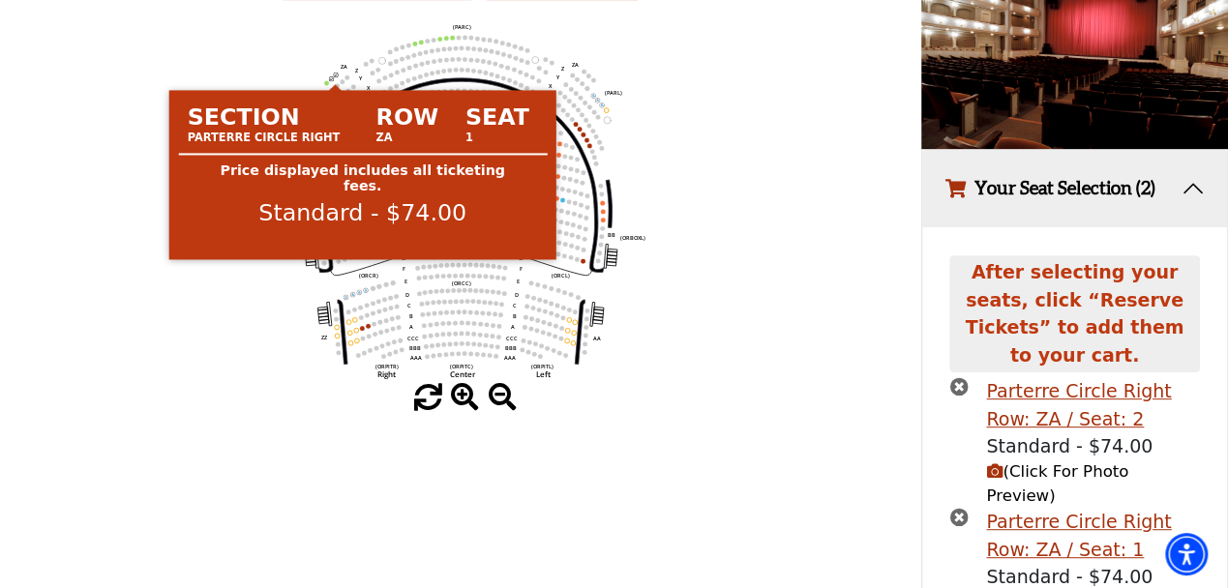
click at [332, 80] on icon "Left (ORPITL) Right (ORPITR) Center (ORPITC) ZZ AA YY BB ZA ZA (ORCL) (ORCR) (O…" at bounding box center [460, 201] width 829 height 366
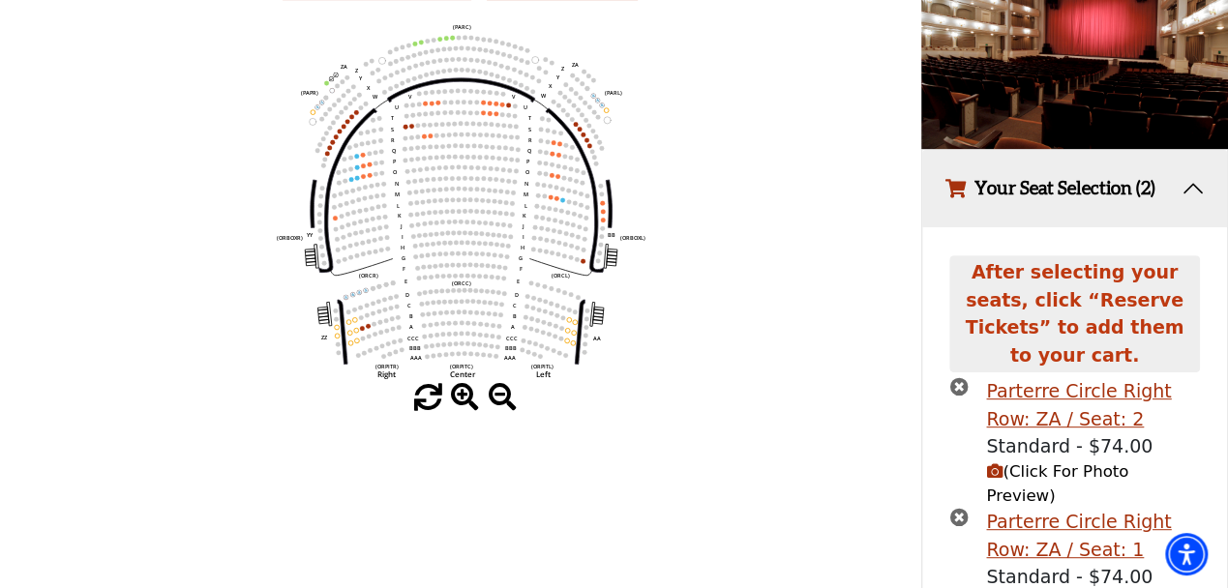
click at [959, 377] on icon "times-circle" at bounding box center [958, 386] width 18 height 18
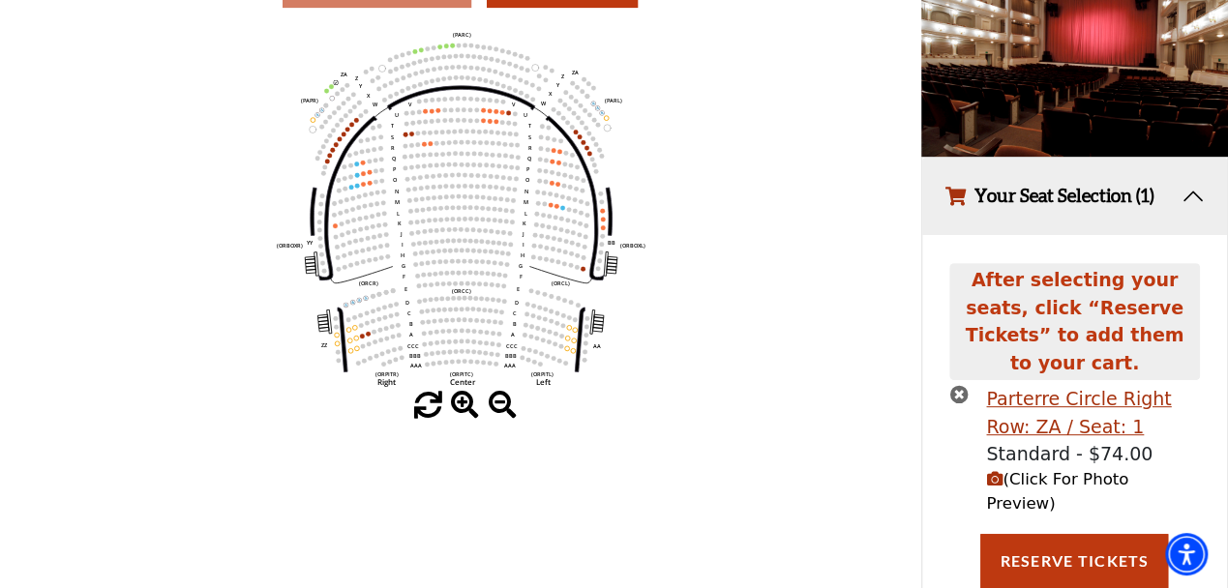
click at [956, 385] on icon "times-circle" at bounding box center [958, 394] width 18 height 18
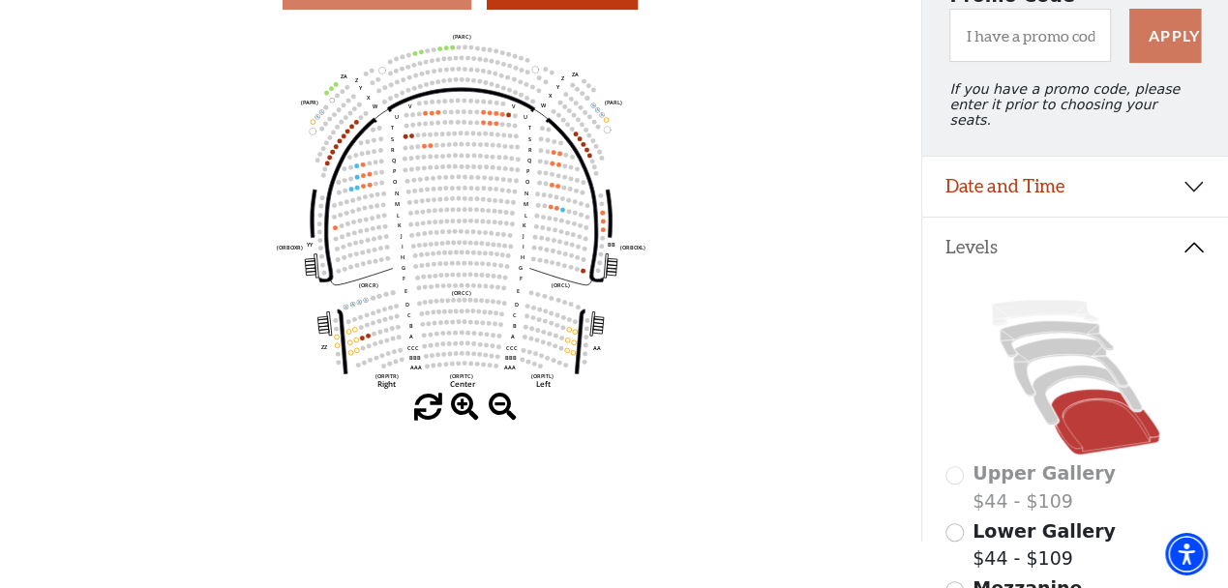
scroll to position [0, 0]
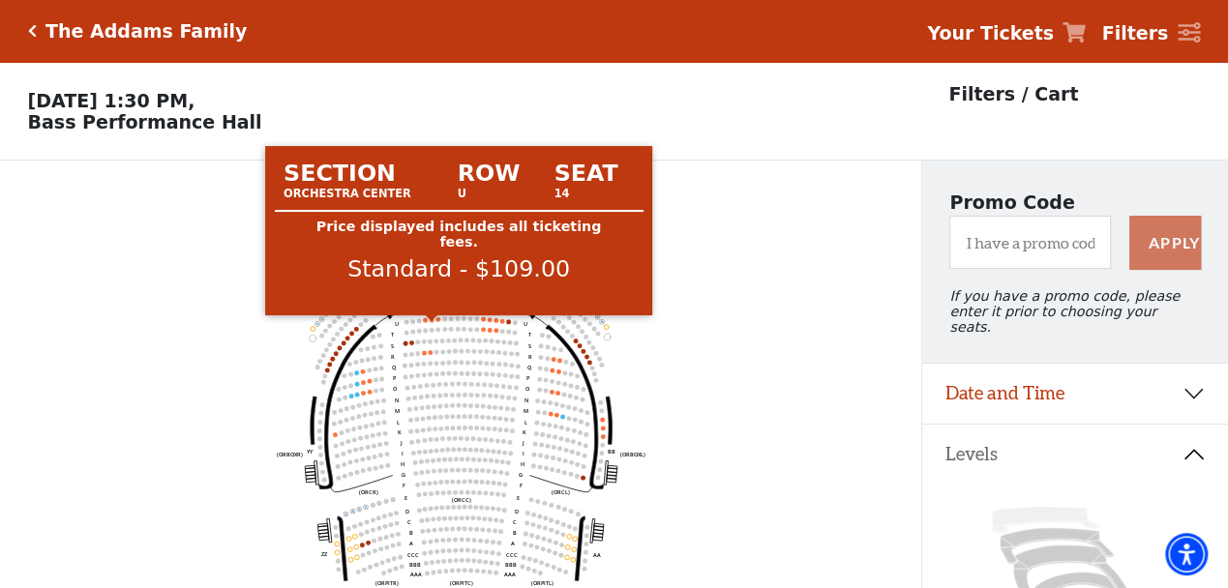
click at [431, 322] on circle at bounding box center [432, 319] width 5 height 5
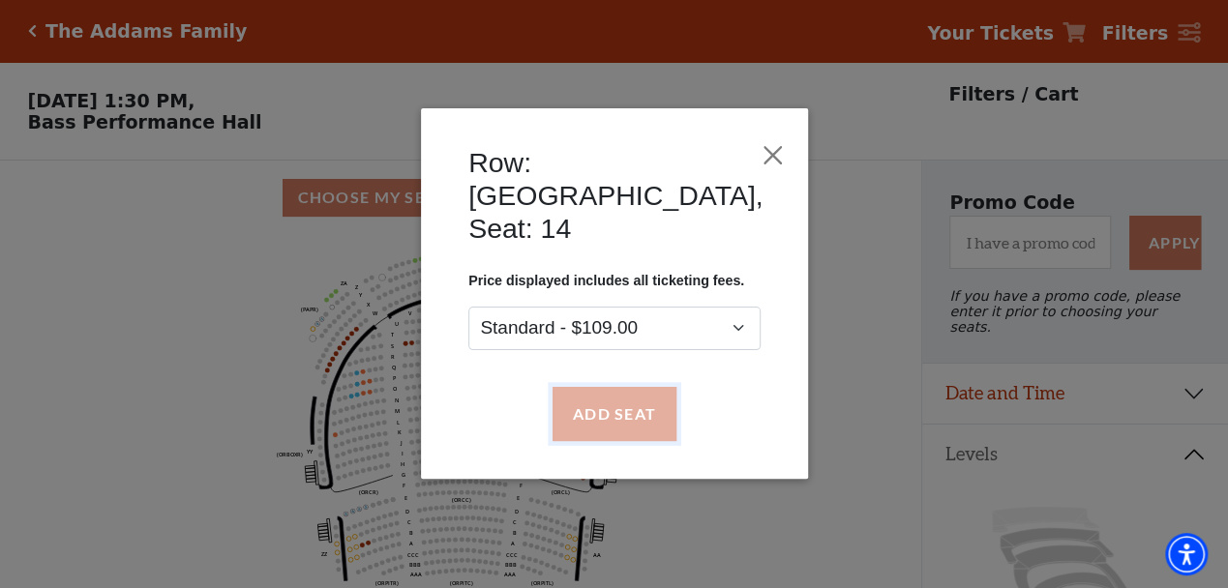
click at [588, 387] on button "Add Seat" at bounding box center [613, 414] width 124 height 54
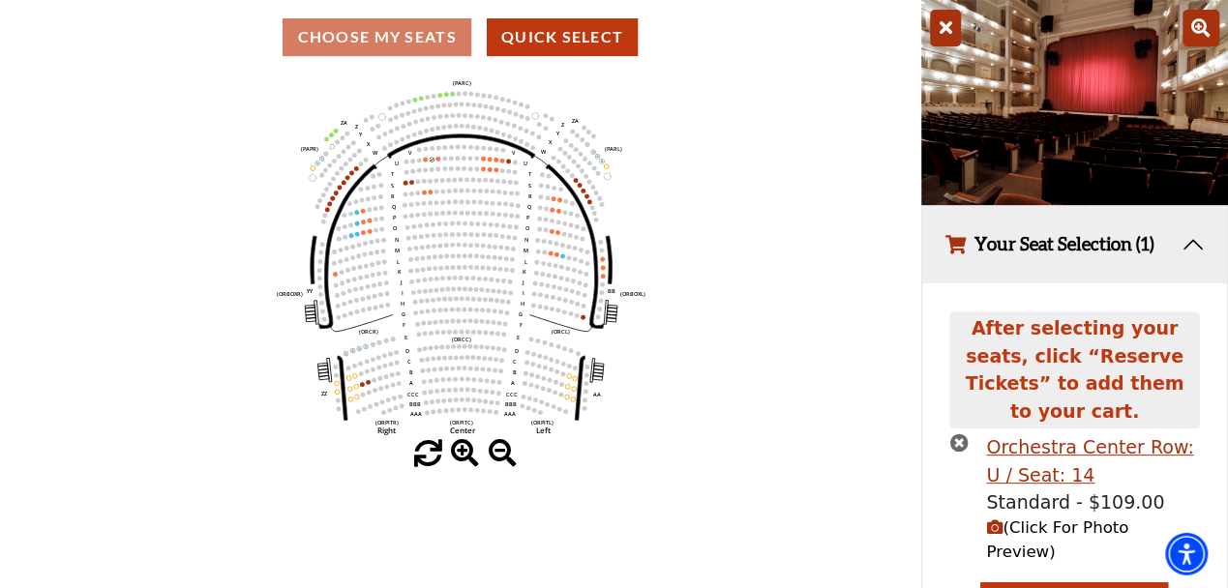
scroll to position [163, 0]
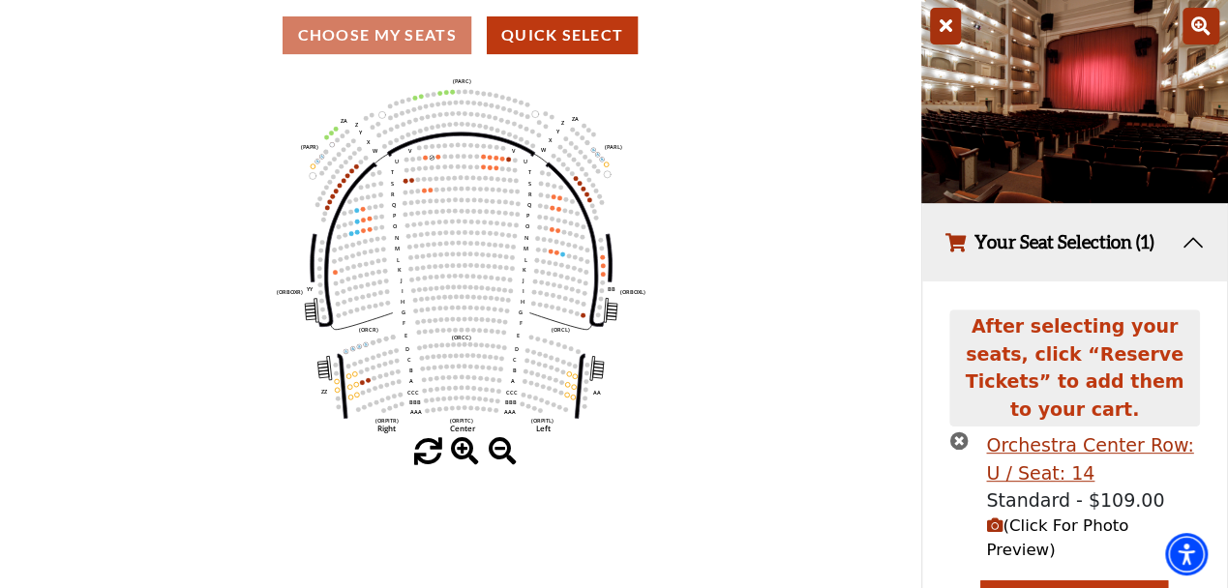
click at [999, 518] on icon "button" at bounding box center [994, 526] width 16 height 16
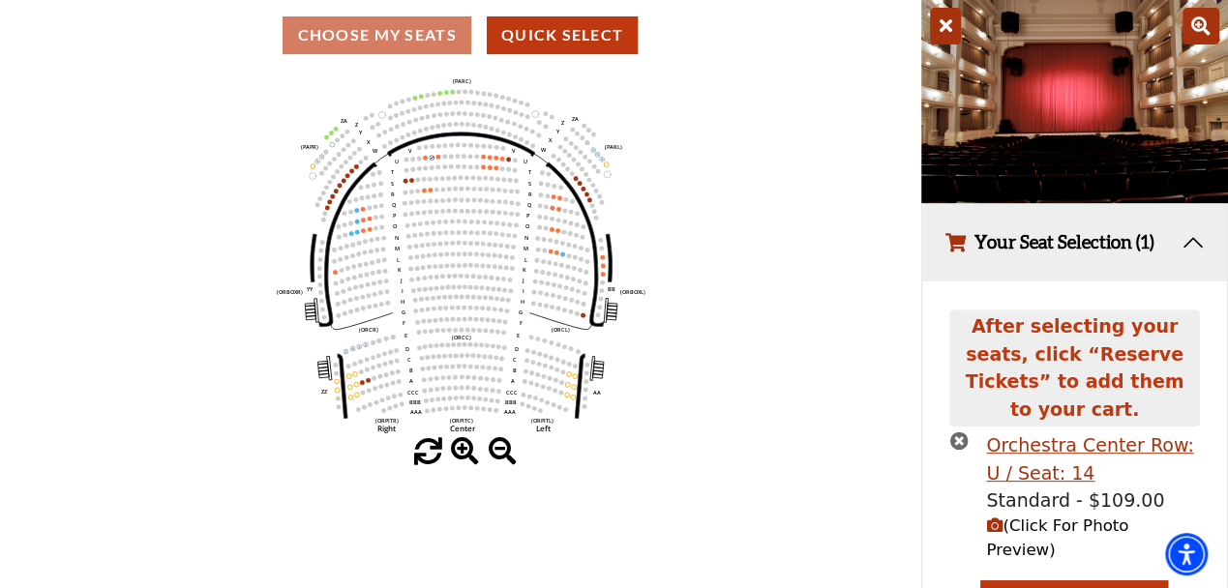
click at [951, 31] on icon at bounding box center [945, 26] width 31 height 37
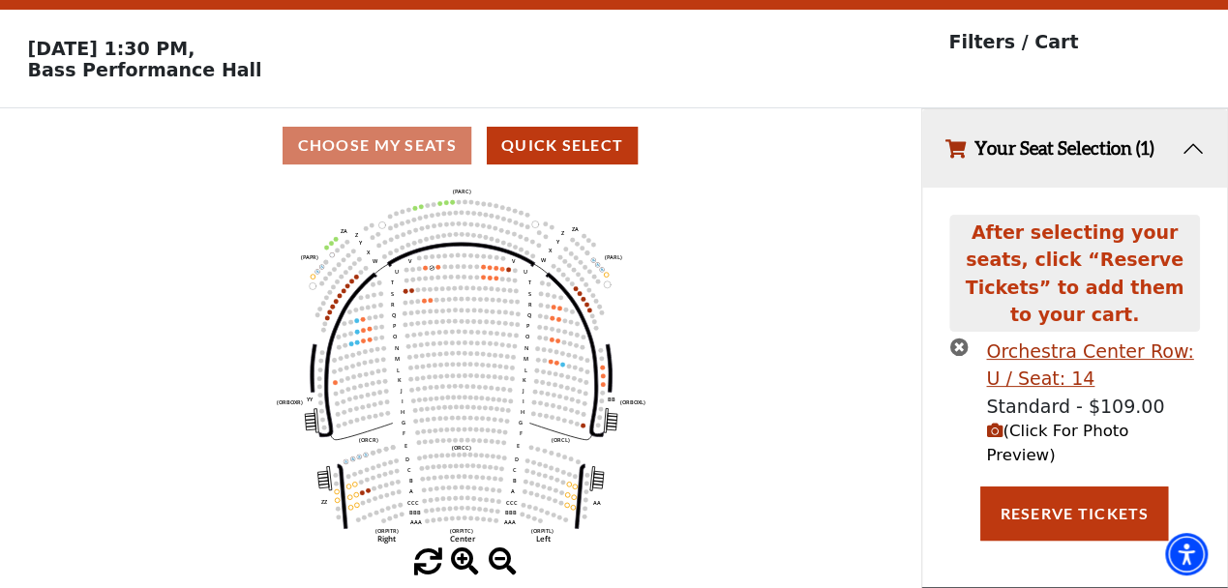
scroll to position [45, 0]
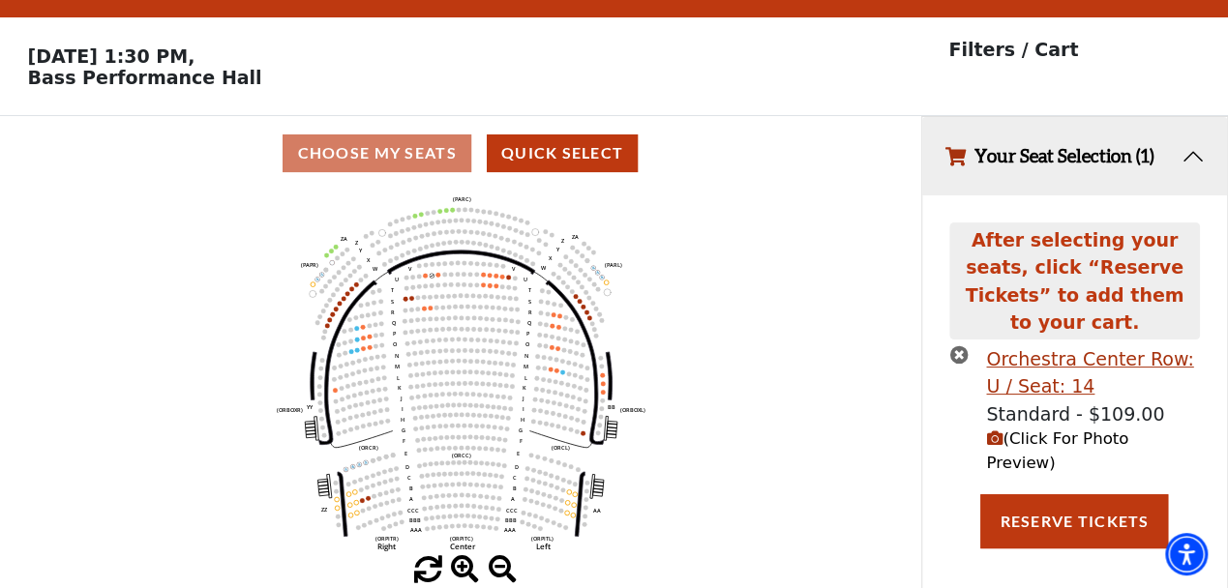
click at [780, 277] on icon "Left (ORPITL) Right (ORPITR) Center (ORPITC) ZZ AA YY BB ZA ZA (ORCL) (ORCR) (O…" at bounding box center [460, 374] width 829 height 366
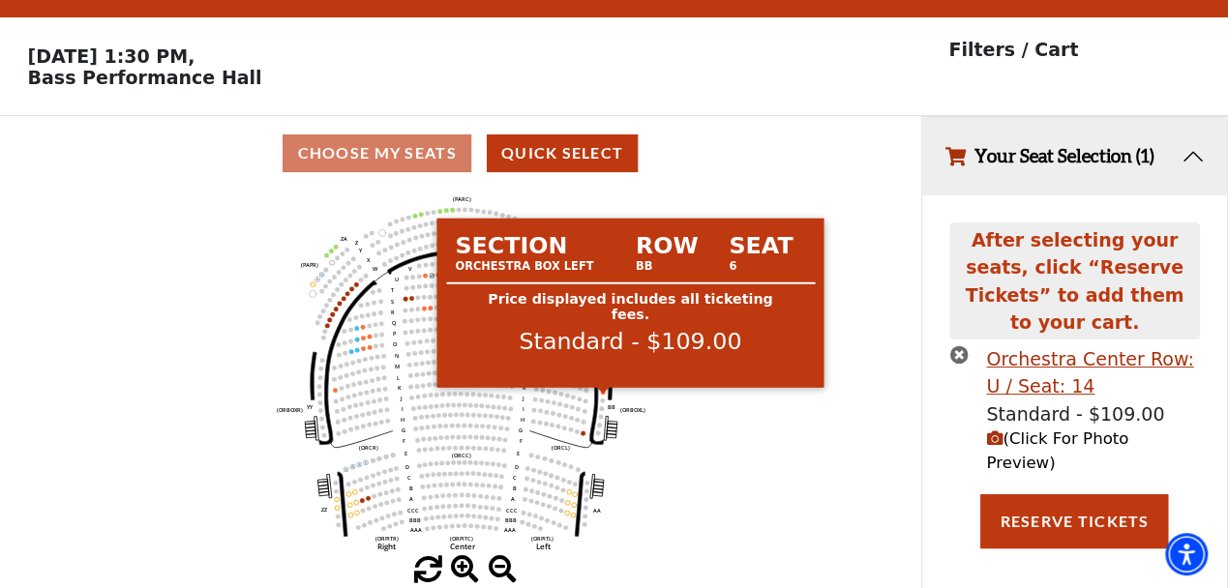
click at [605, 395] on circle at bounding box center [603, 392] width 5 height 5
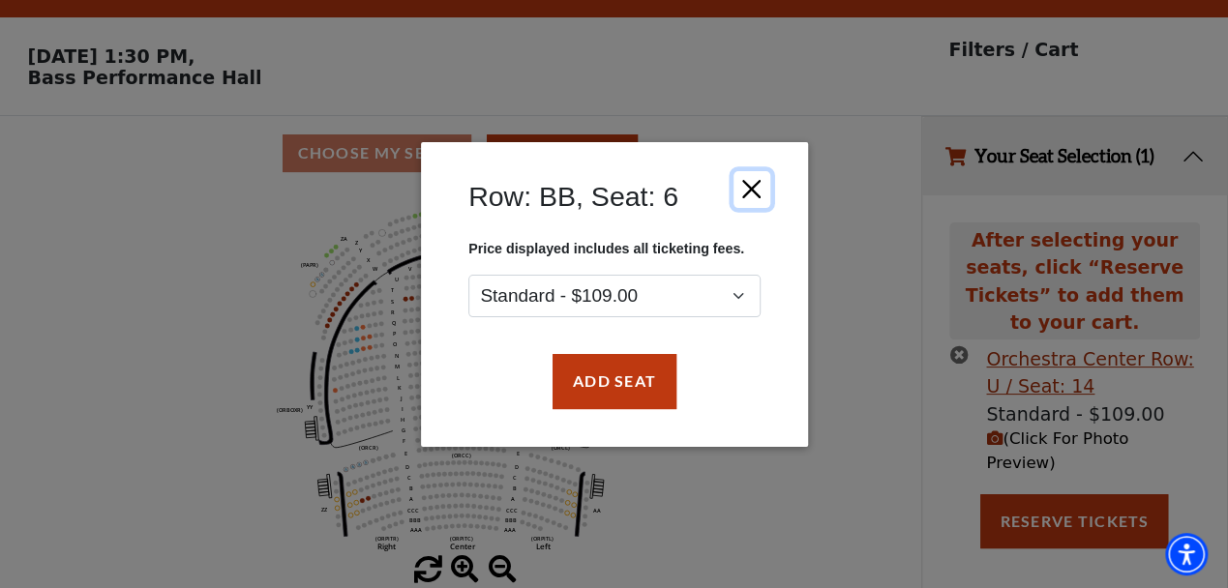
click at [751, 187] on button "Close" at bounding box center [750, 188] width 37 height 37
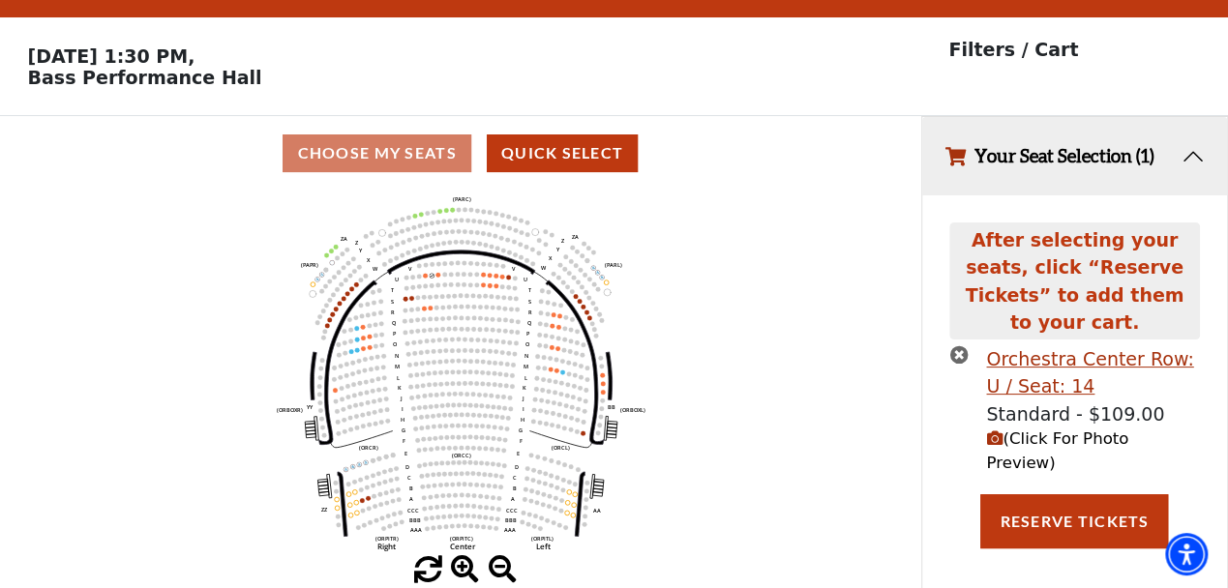
click at [1184, 158] on button "Your Seat Selection (1)" at bounding box center [1074, 156] width 305 height 78
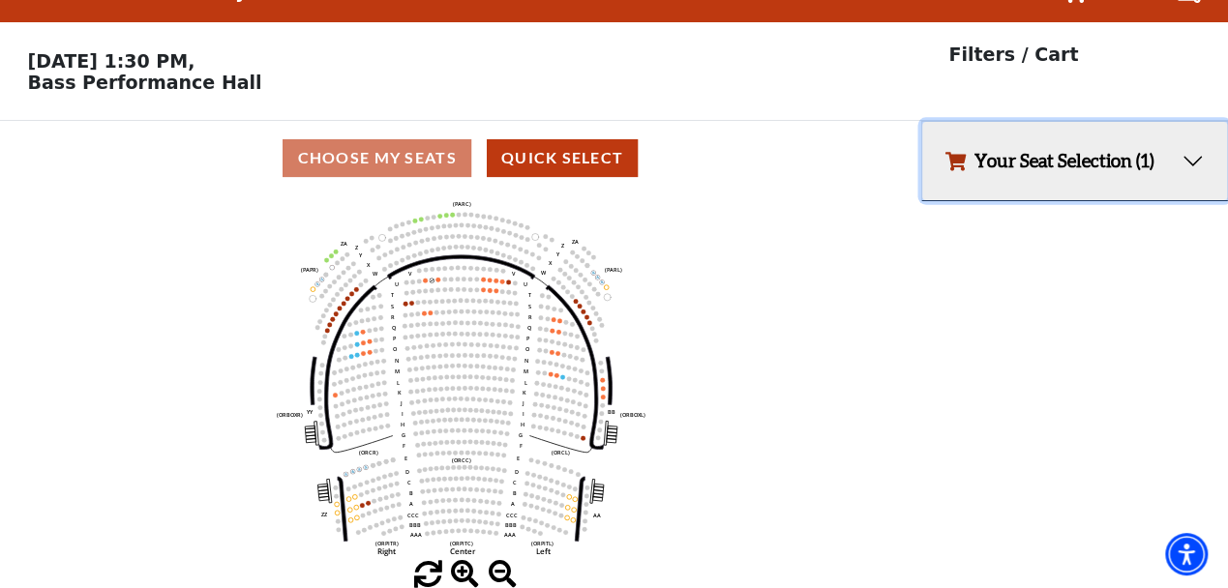
click at [1184, 158] on button "Your Seat Selection (1)" at bounding box center [1074, 161] width 305 height 78
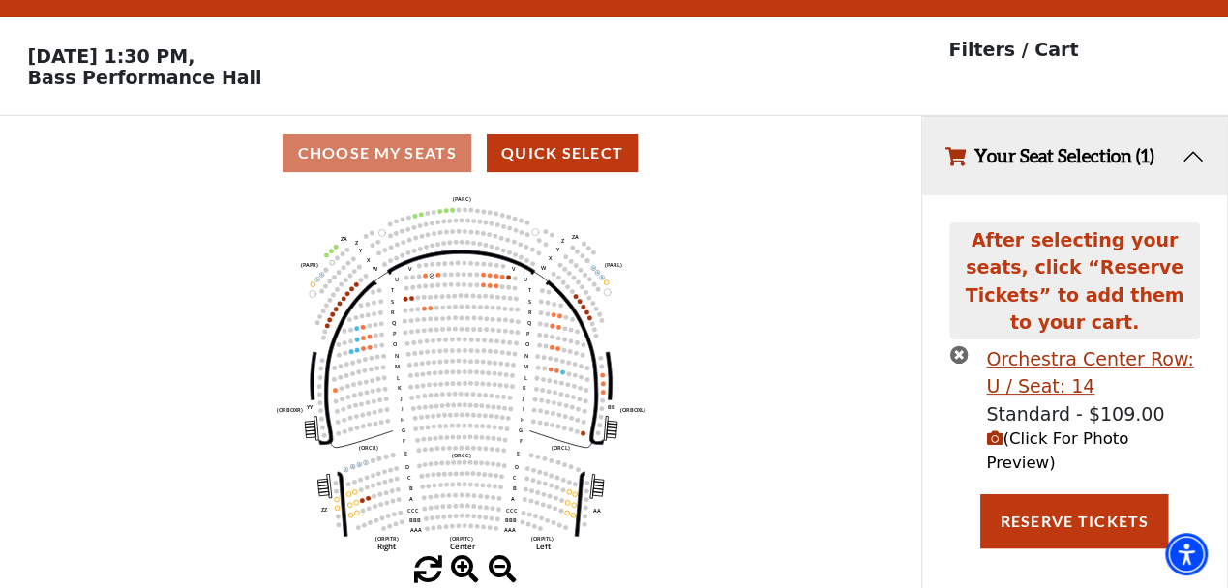
click at [761, 425] on icon "Left (ORPITL) Right (ORPITR) Center (ORPITC) ZZ AA YY BB ZA ZA (ORCL) (ORCR) (O…" at bounding box center [460, 374] width 829 height 366
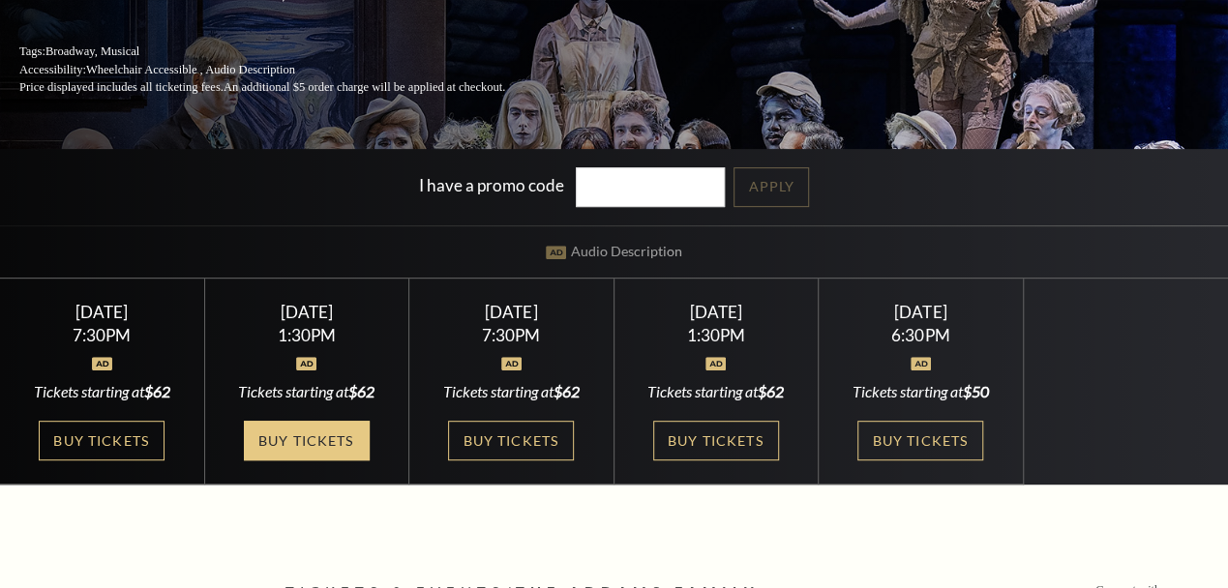
scroll to position [302, 0]
click at [325, 454] on link "Buy Tickets" at bounding box center [307, 441] width 126 height 40
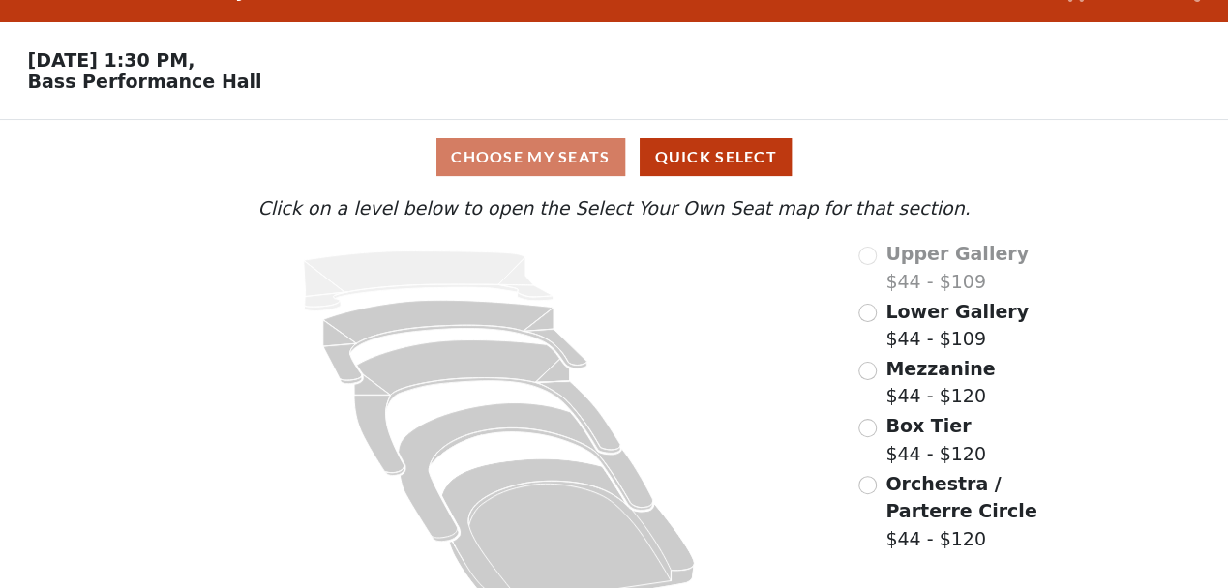
scroll to position [80, 0]
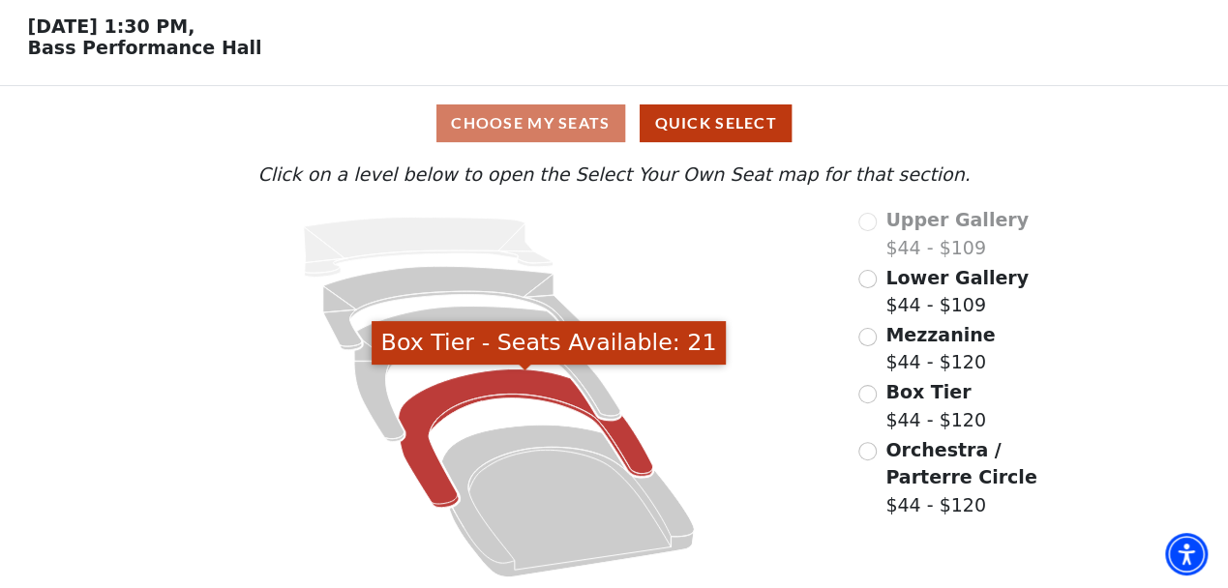
click at [464, 376] on icon "Box Tier - Seats Available: 21" at bounding box center [525, 439] width 254 height 138
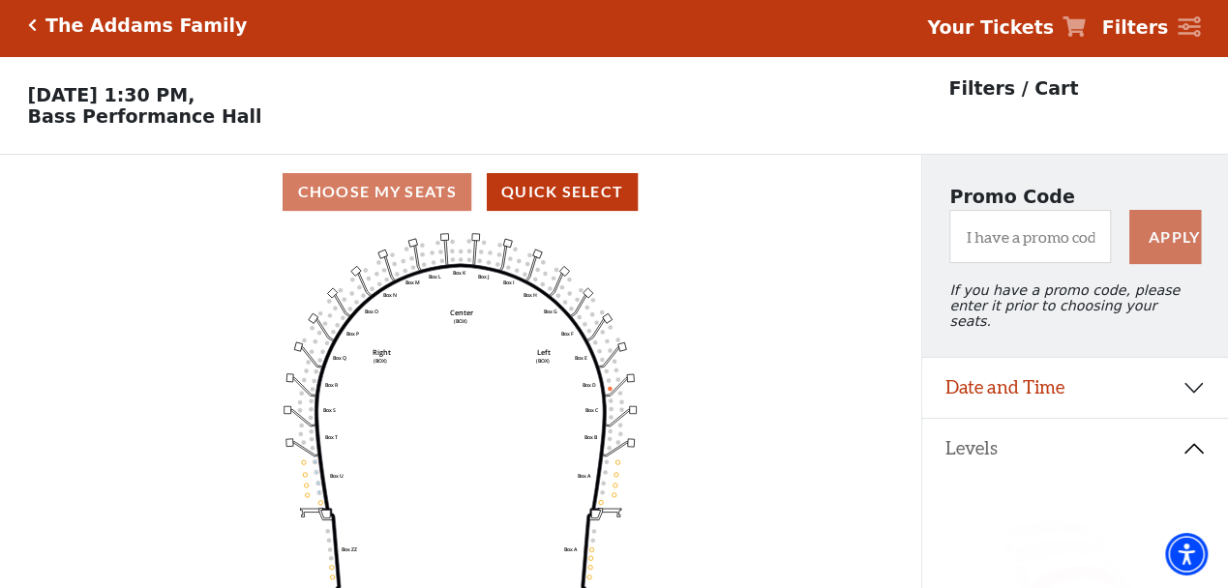
scroll to position [0, 0]
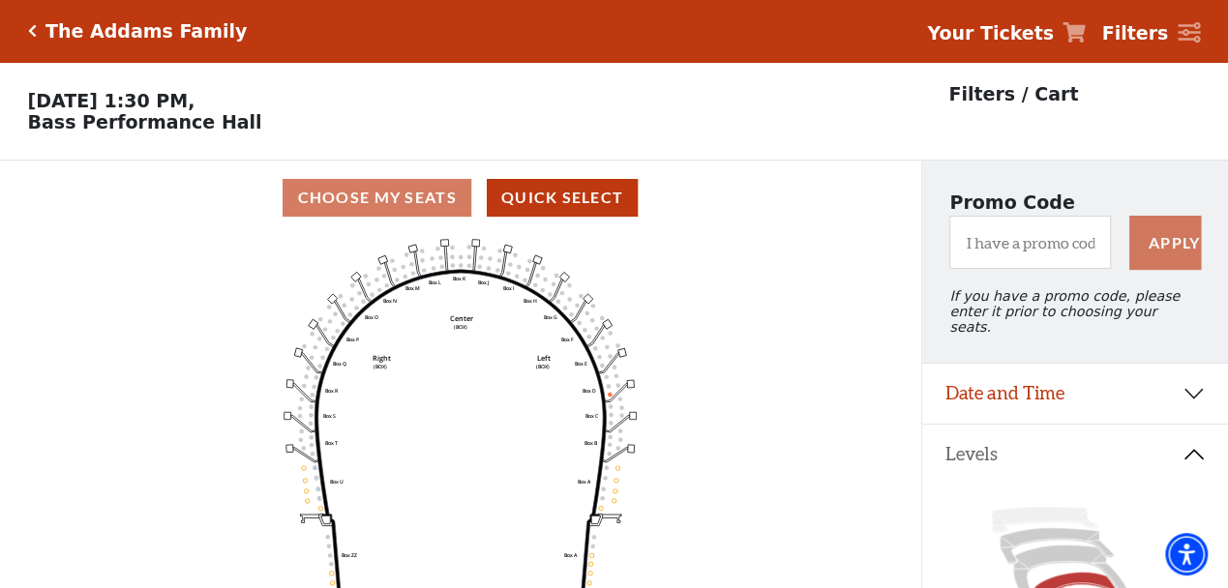
click at [30, 33] on icon "Click here to go back to filters" at bounding box center [32, 31] width 9 height 14
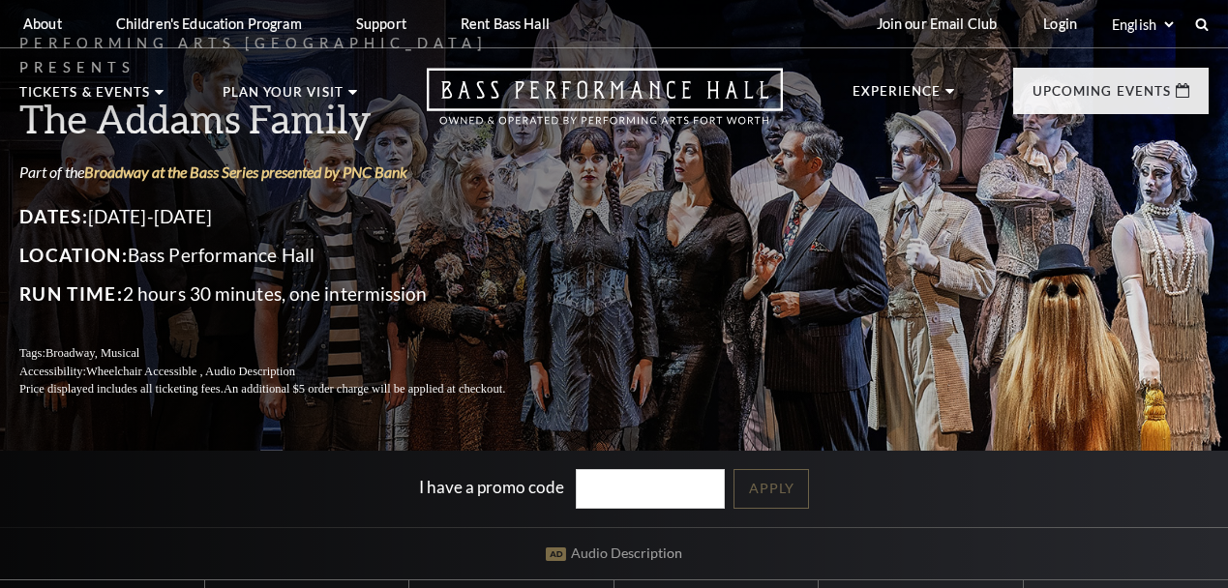
scroll to position [402, 0]
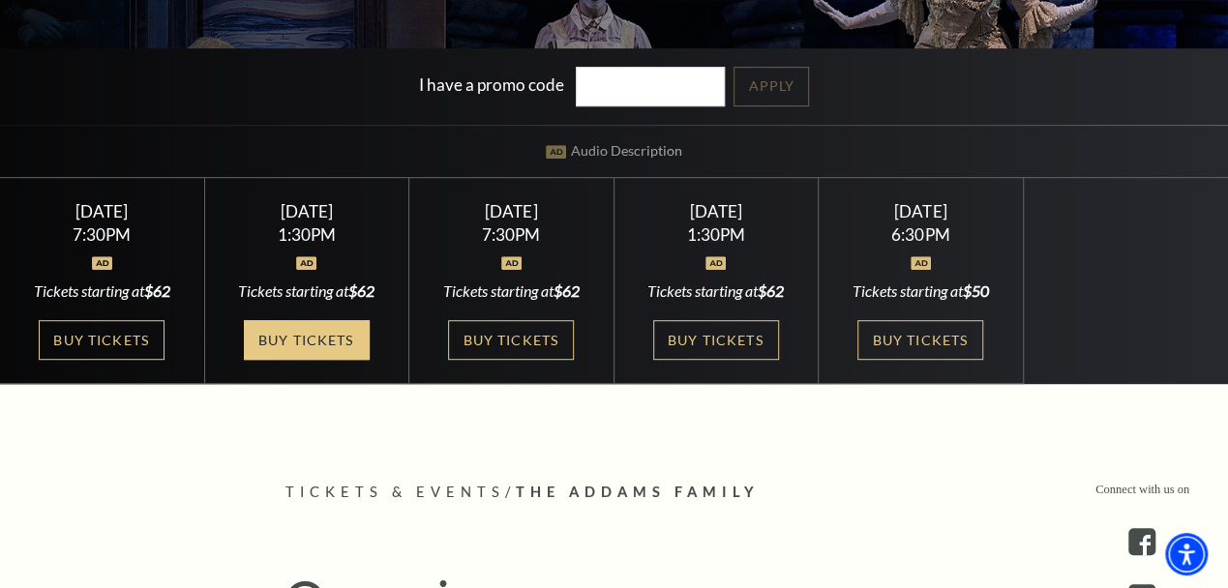
click at [346, 349] on link "Buy Tickets" at bounding box center [307, 340] width 126 height 40
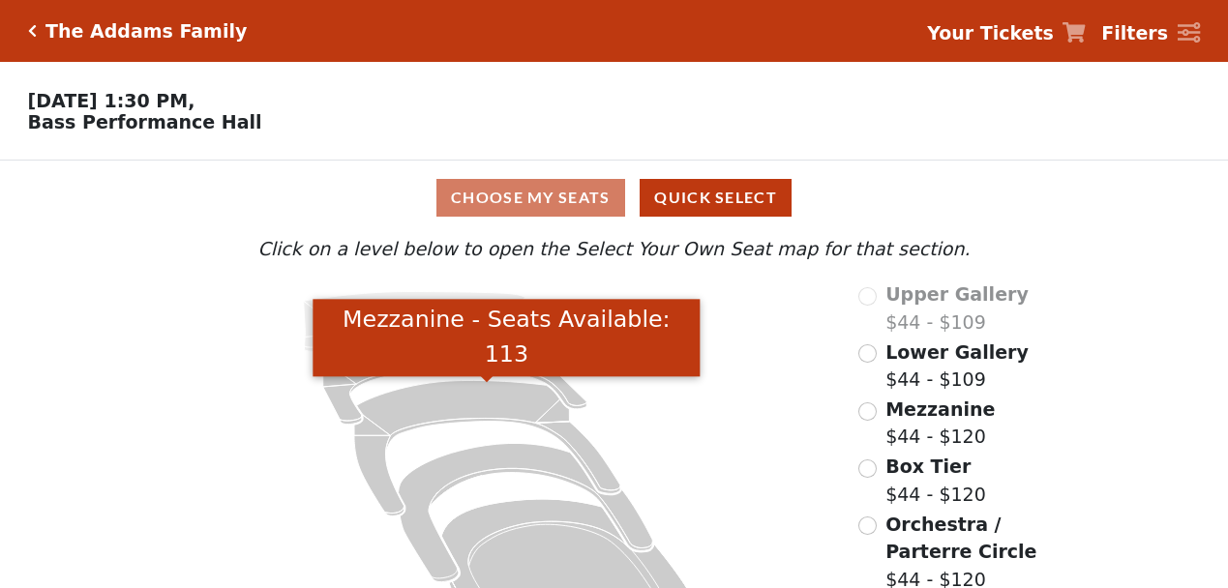
scroll to position [80, 0]
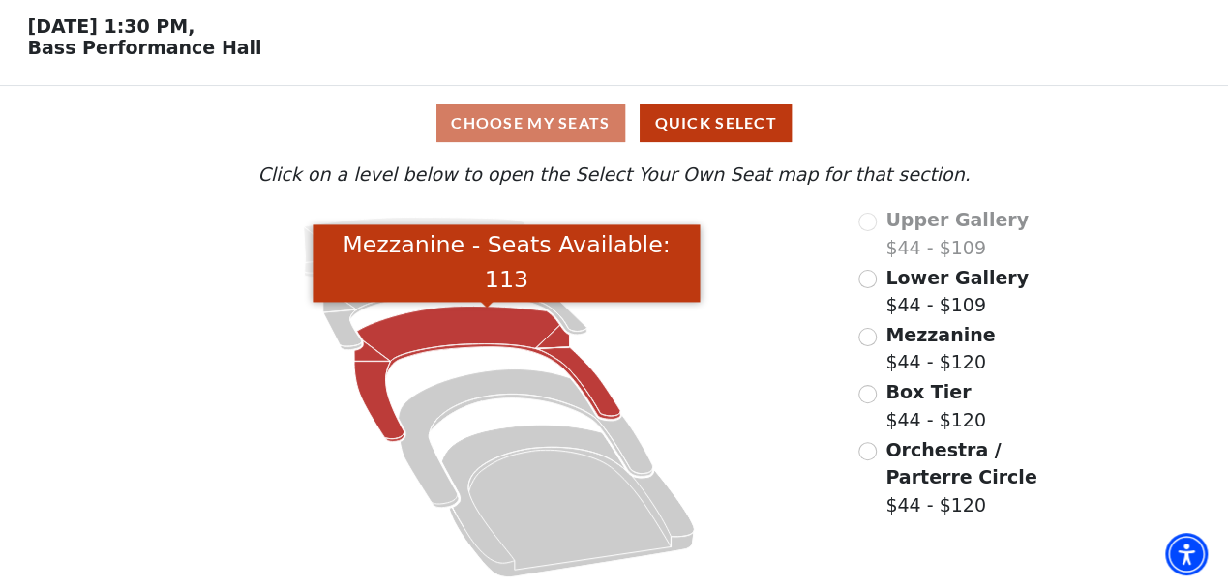
click at [438, 334] on icon "Mezzanine - Seats Available: 113" at bounding box center [487, 374] width 266 height 135
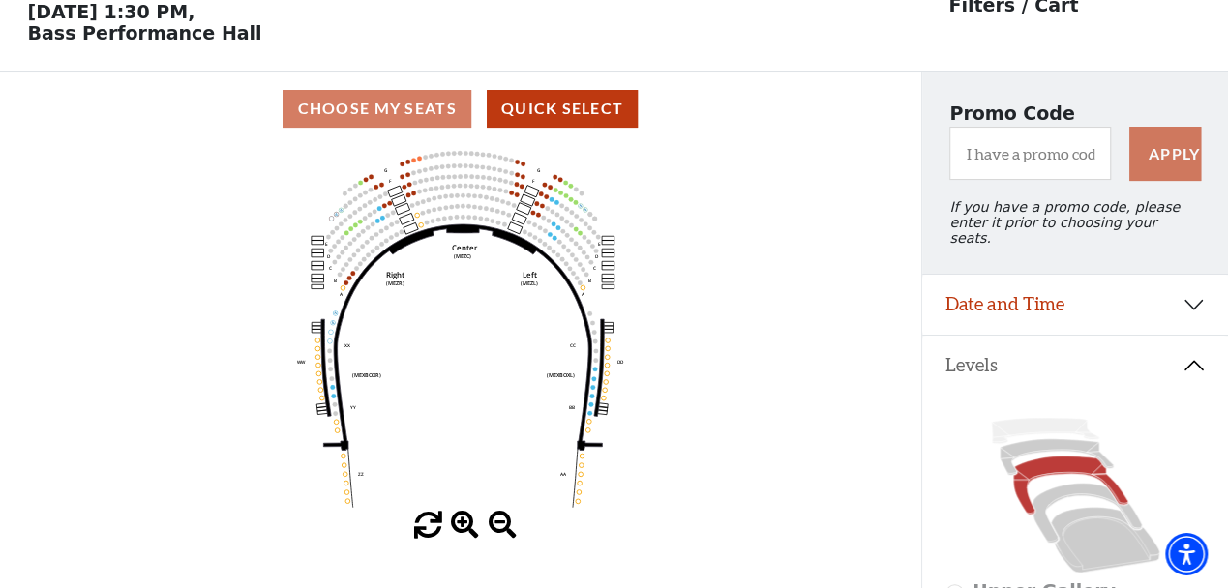
scroll to position [89, 0]
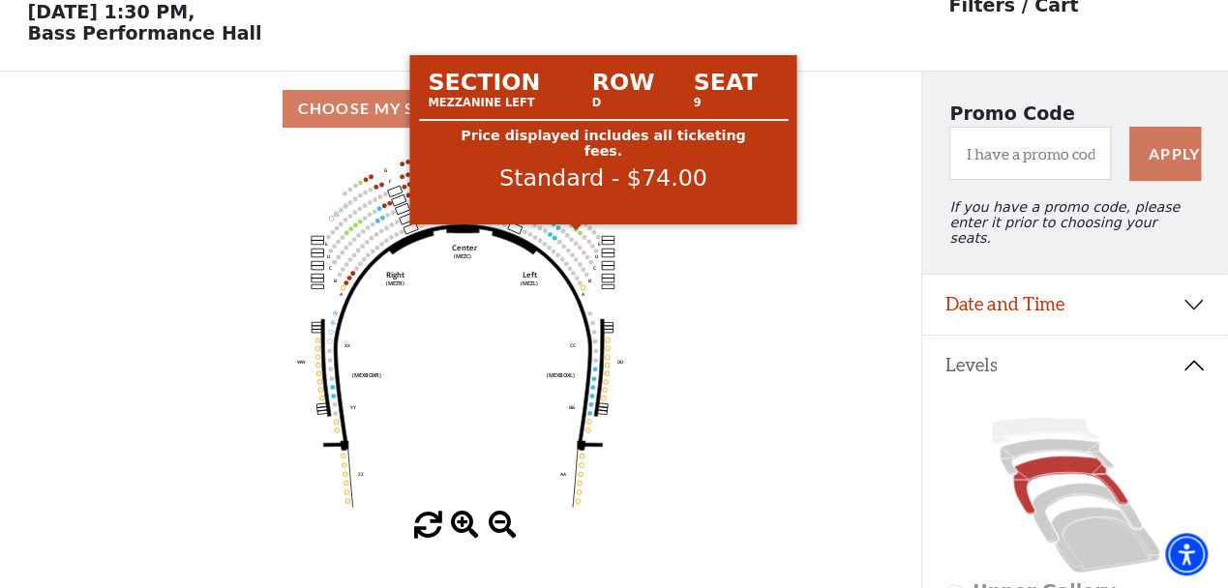
click at [575, 231] on circle at bounding box center [576, 228] width 5 height 5
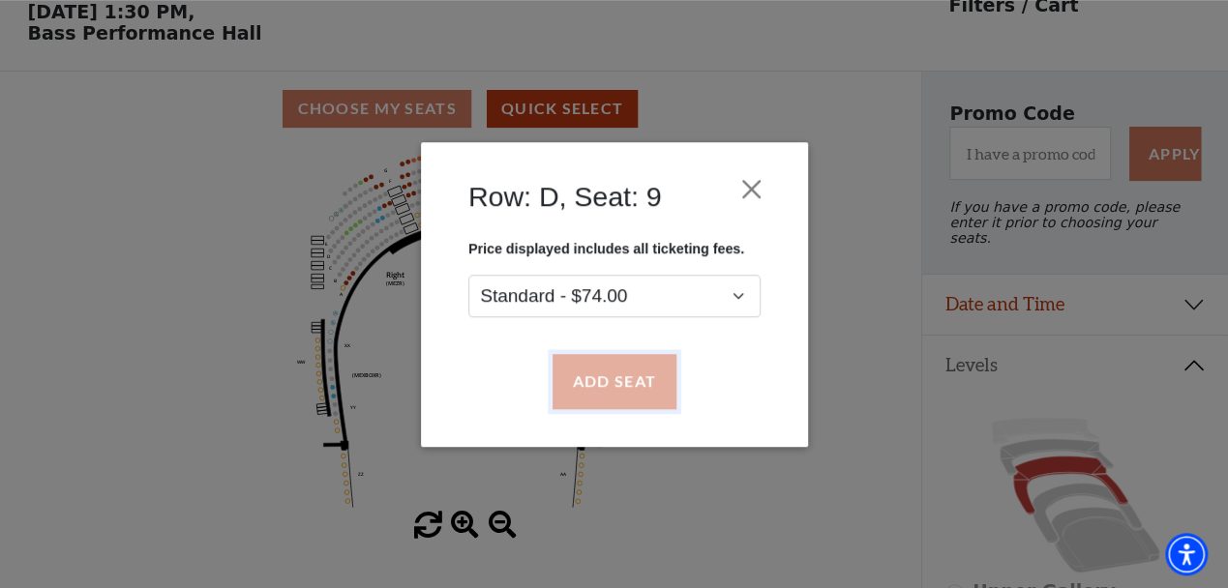
click at [601, 383] on button "Add Seat" at bounding box center [613, 381] width 124 height 54
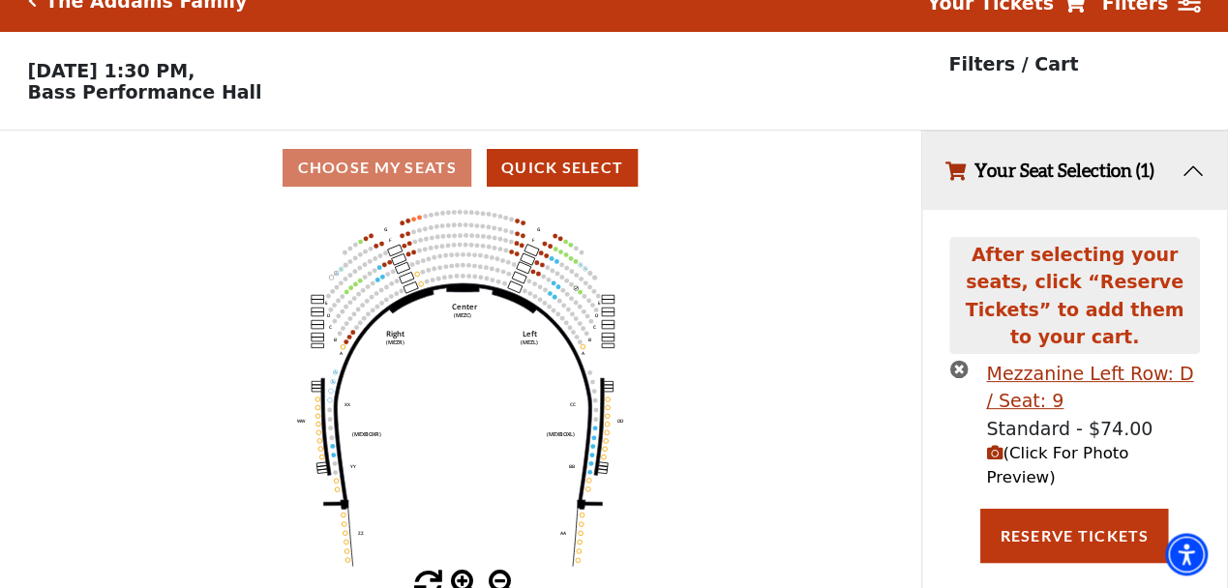
scroll to position [45, 0]
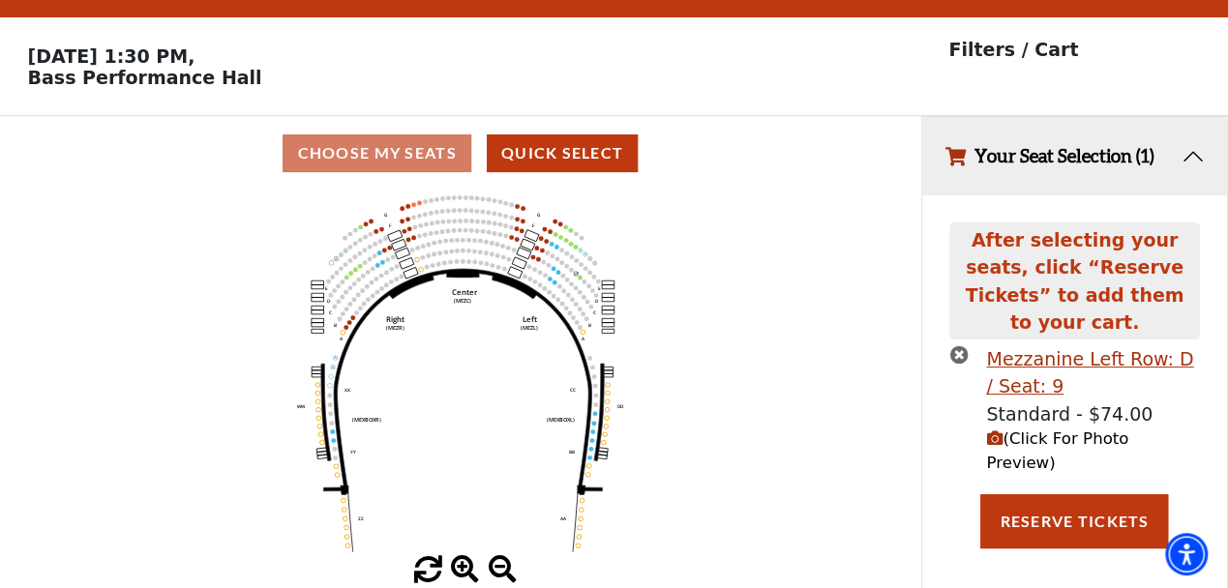
click at [990, 431] on icon "(Click For Photo Preview)" at bounding box center [994, 439] width 16 height 16
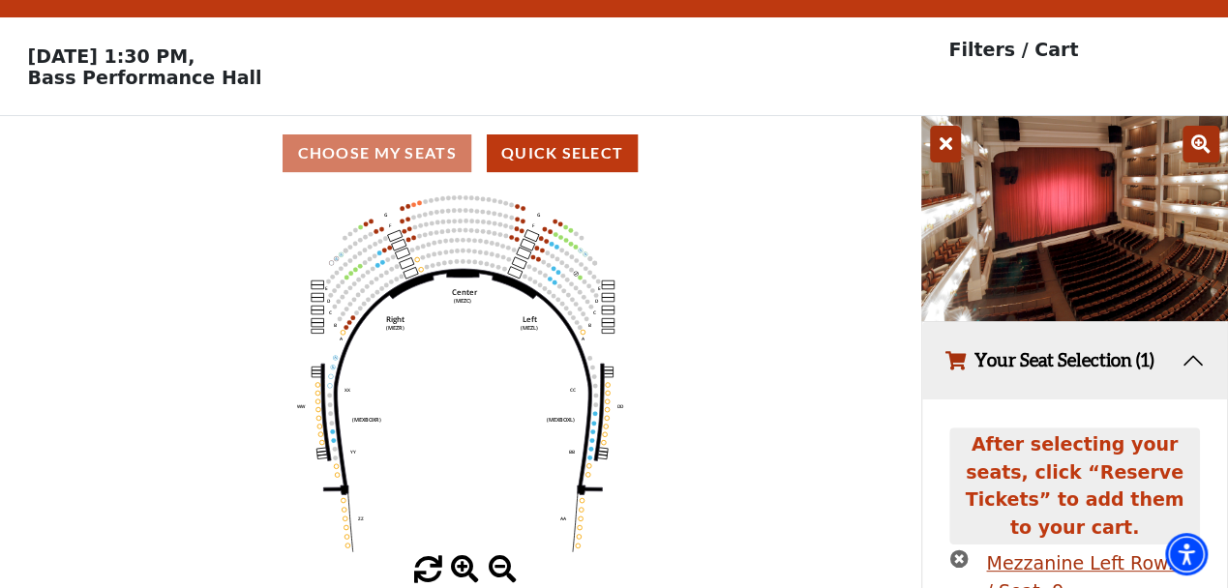
click at [938, 160] on icon at bounding box center [945, 144] width 31 height 37
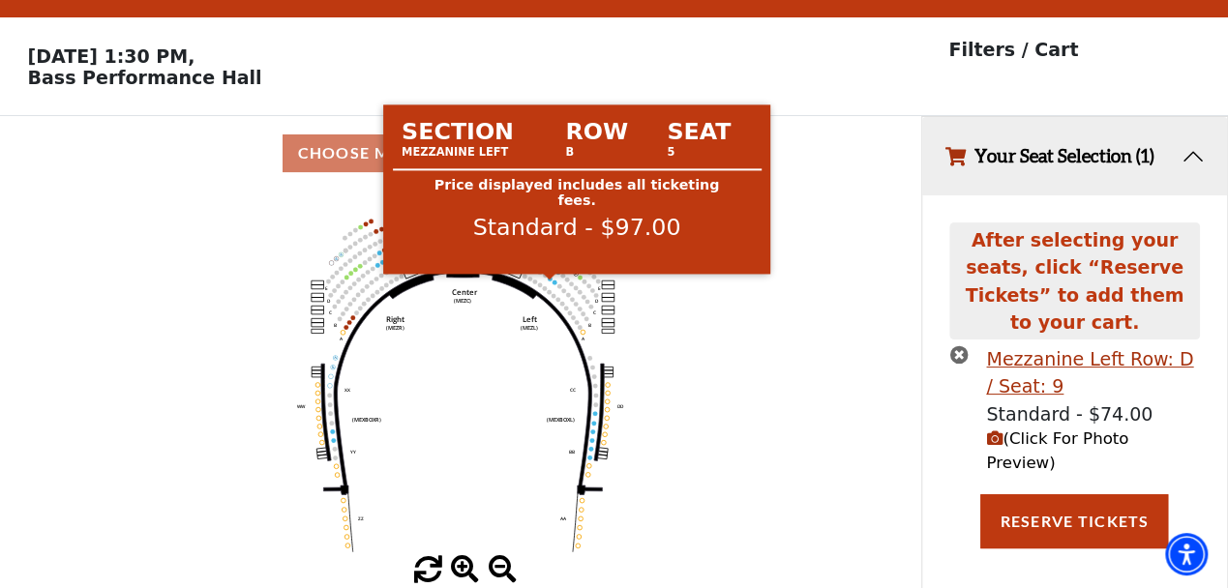
click at [549, 282] on circle at bounding box center [550, 279] width 5 height 5
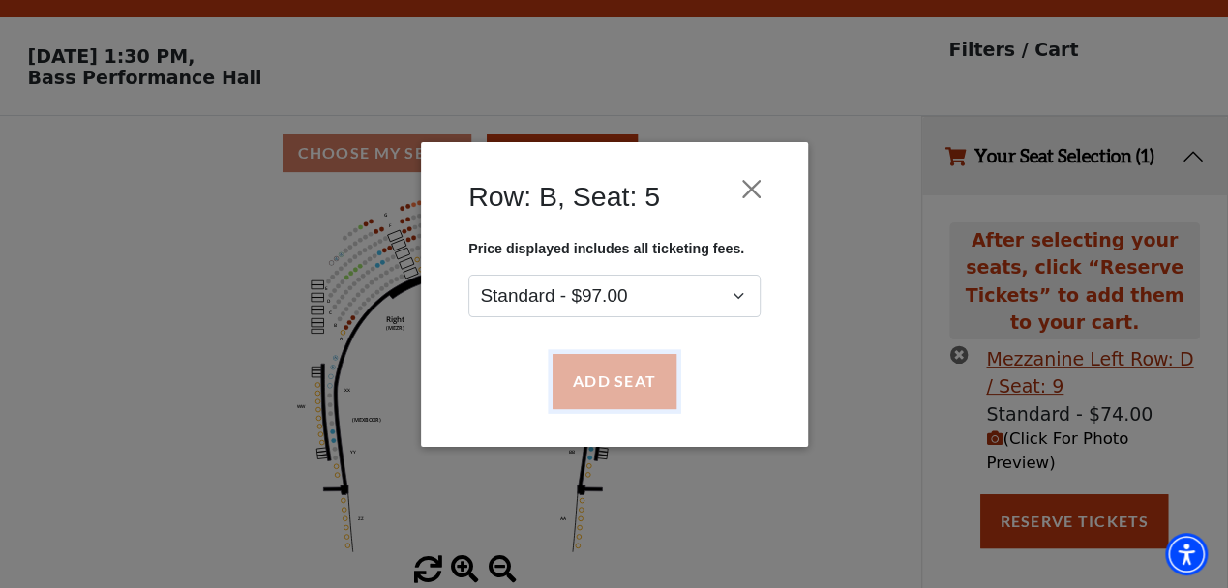
click at [598, 401] on button "Add Seat" at bounding box center [613, 381] width 124 height 54
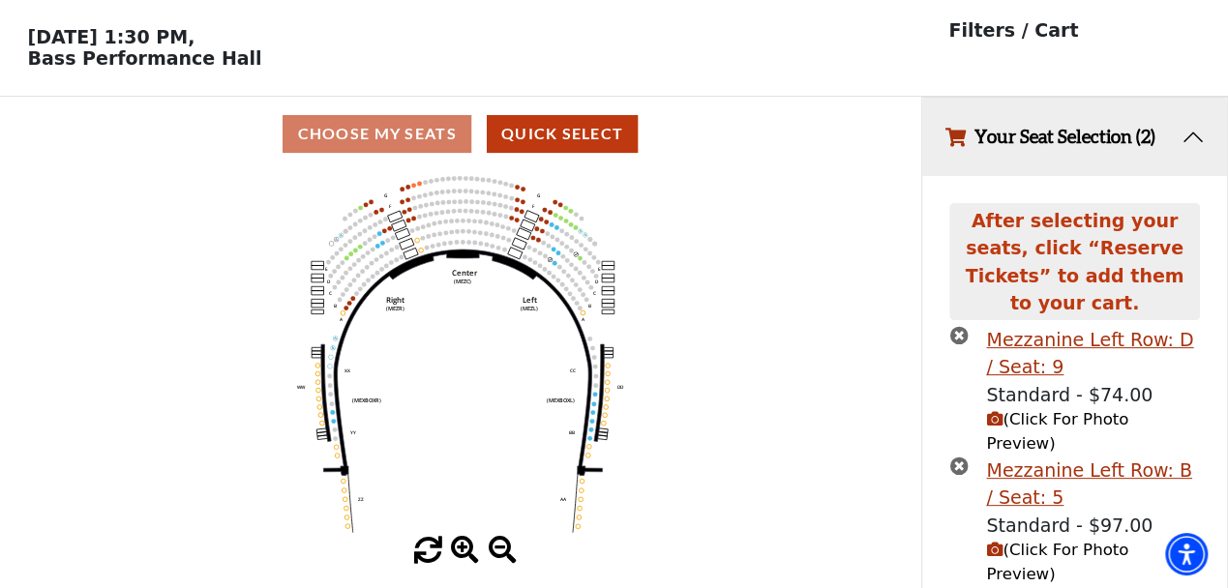
scroll to position [65, 0]
click at [995, 541] on icon "(Click For Photo Preview)" at bounding box center [994, 549] width 16 height 16
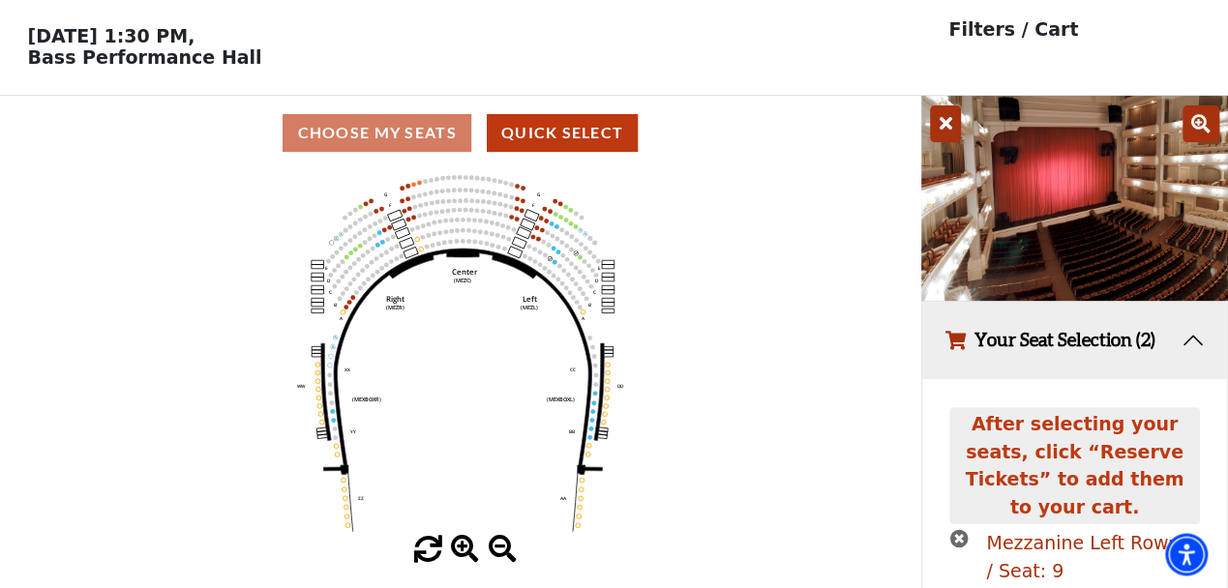
scroll to position [315, 0]
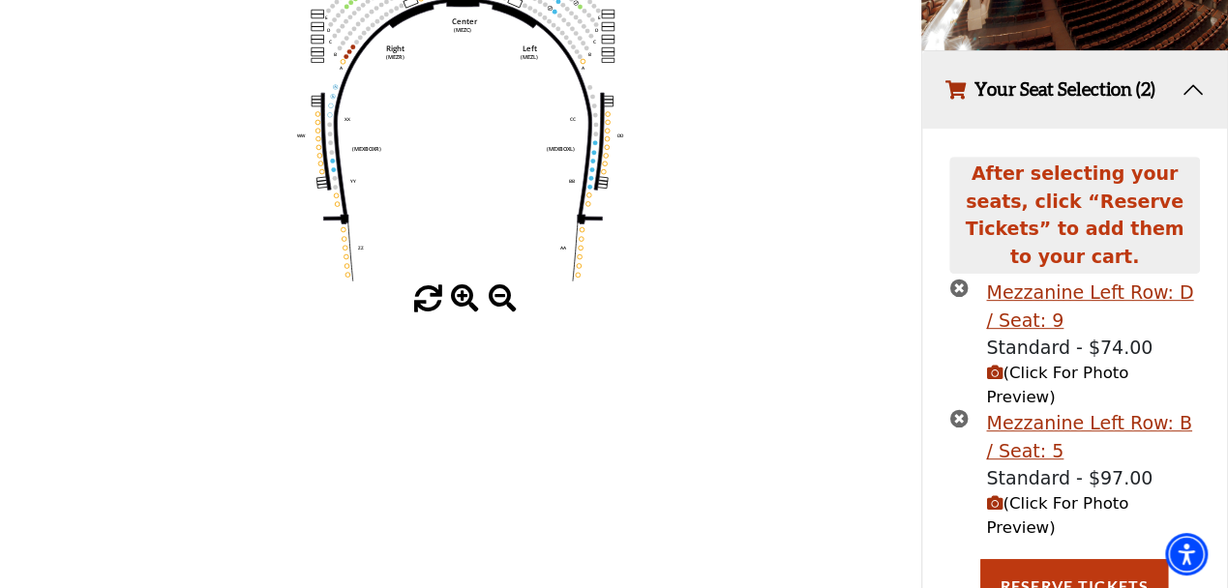
click at [988, 495] on icon "(Click For Photo Preview)" at bounding box center [994, 503] width 16 height 16
click at [957, 279] on icon "times-circle" at bounding box center [958, 288] width 18 height 18
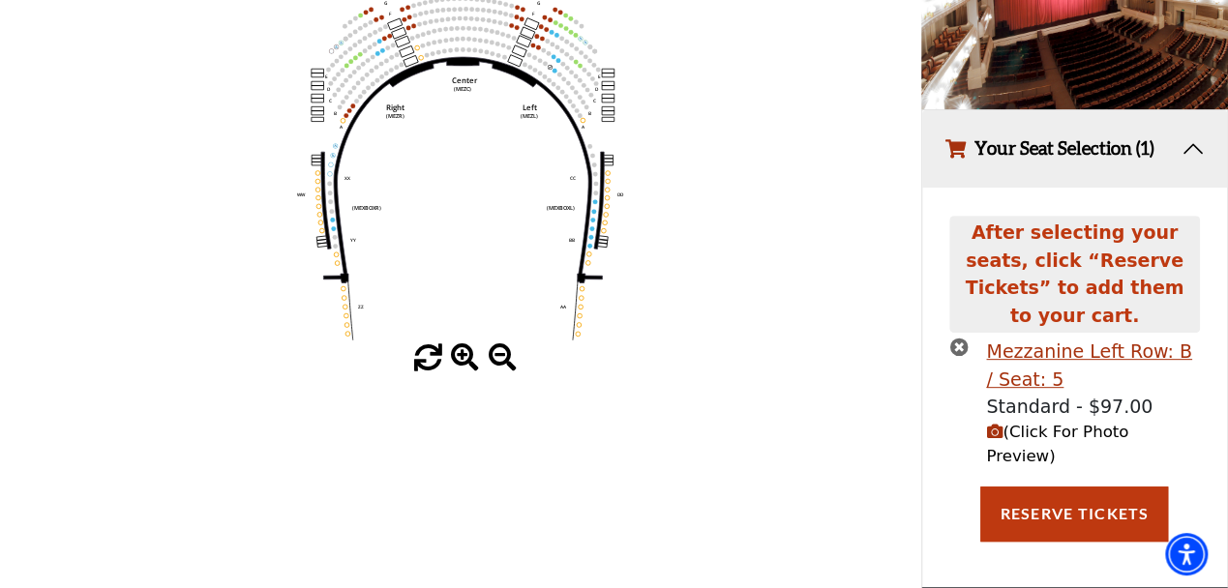
scroll to position [209, 0]
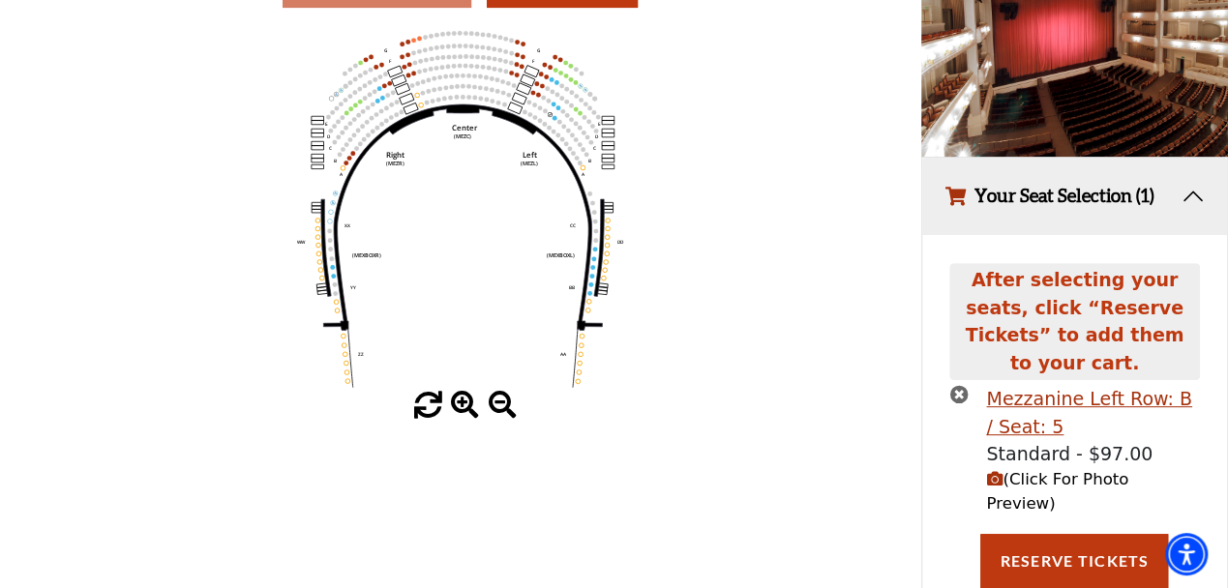
click at [958, 385] on icon "times-circle" at bounding box center [958, 394] width 18 height 18
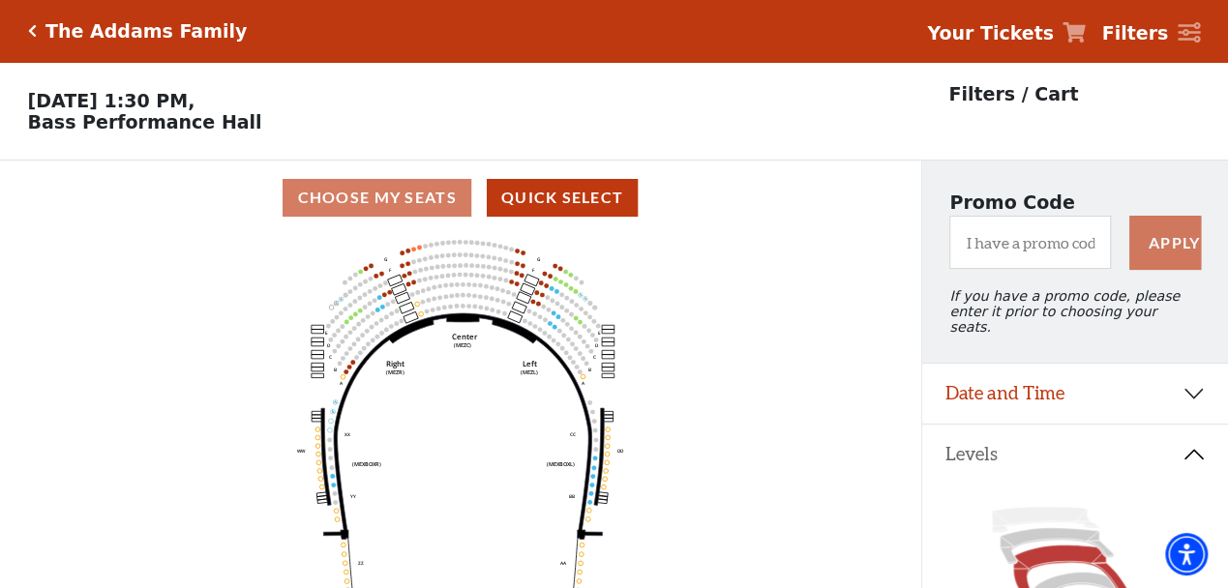
scroll to position [101, 0]
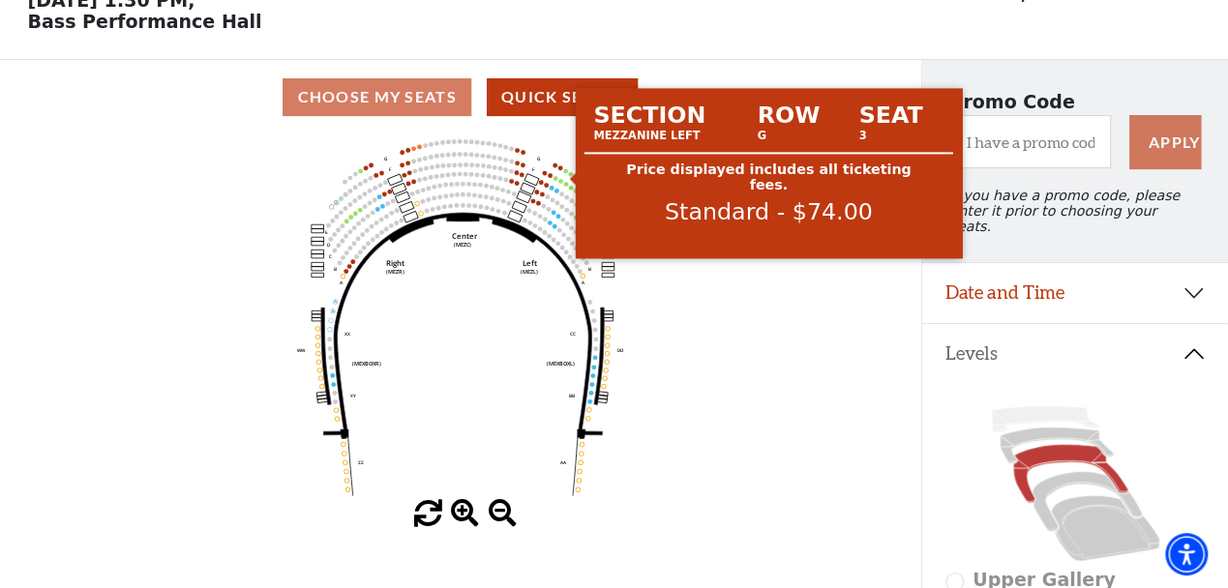
click at [565, 173] on circle at bounding box center [565, 170] width 5 height 5
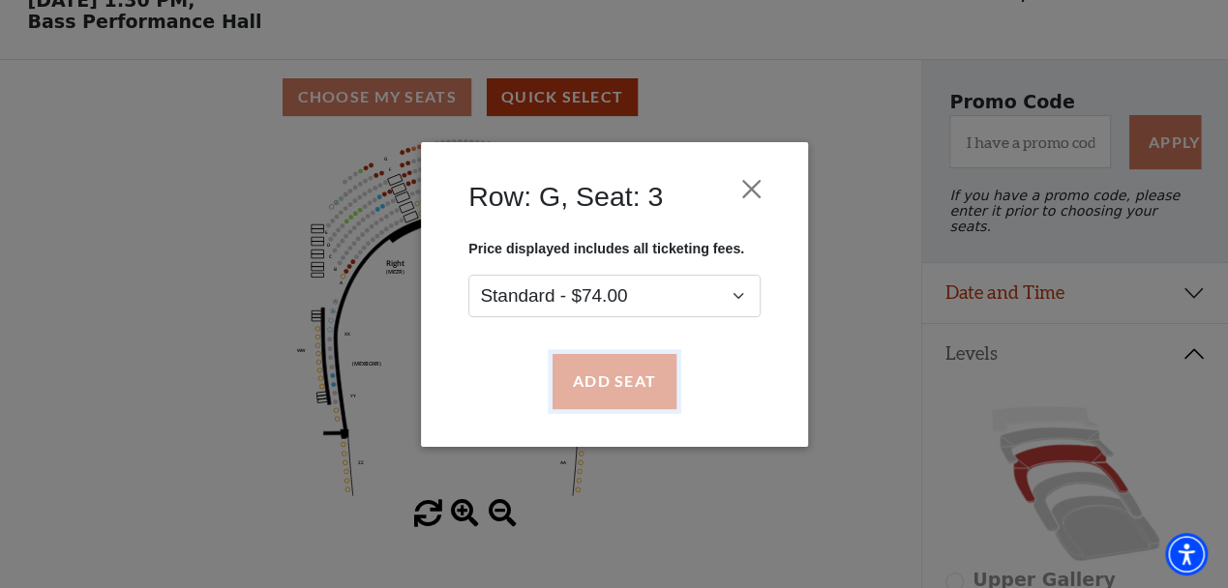
click at [639, 403] on button "Add Seat" at bounding box center [613, 381] width 124 height 54
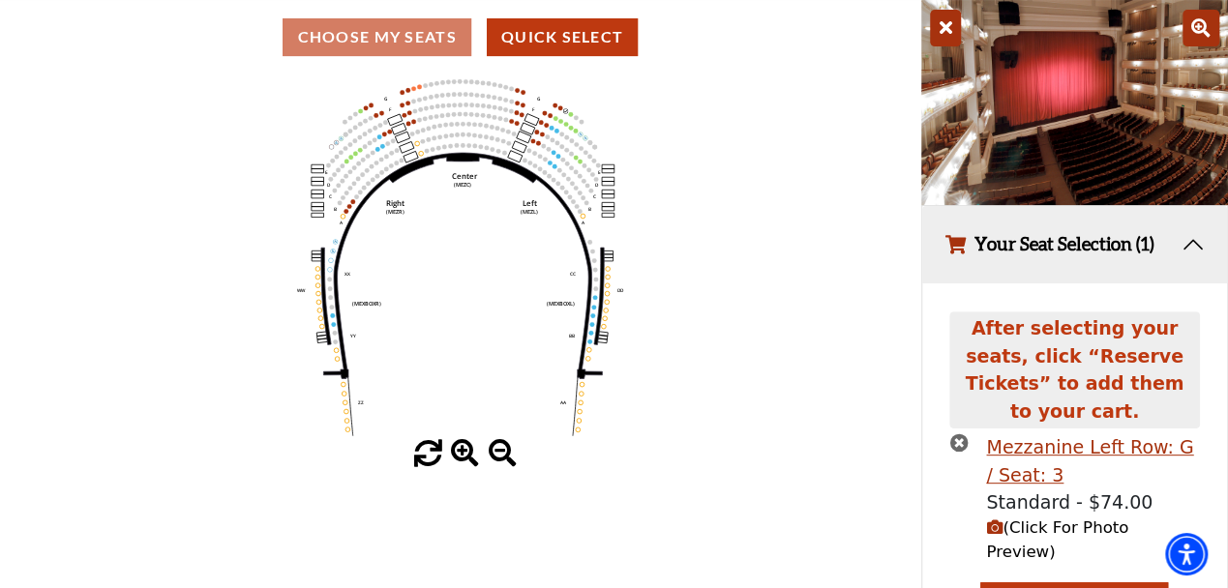
scroll to position [163, 0]
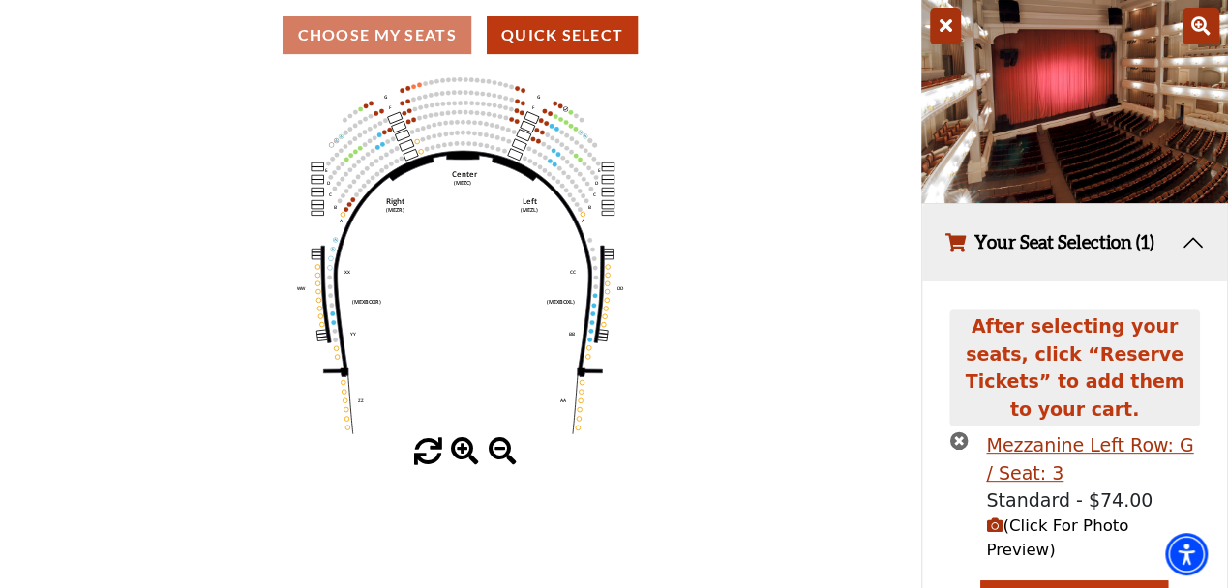
click at [990, 518] on icon "button" at bounding box center [994, 526] width 16 height 16
click at [994, 518] on icon "button" at bounding box center [994, 526] width 16 height 16
click at [944, 26] on icon at bounding box center [945, 26] width 31 height 37
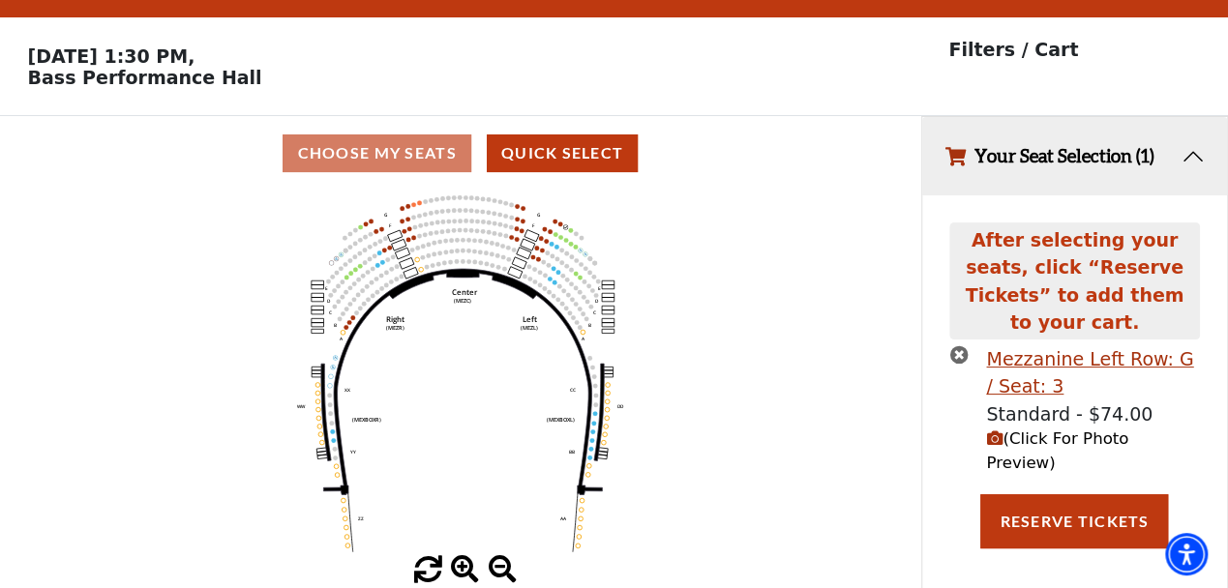
click at [1201, 154] on button "Your Seat Selection (1)" at bounding box center [1074, 156] width 305 height 78
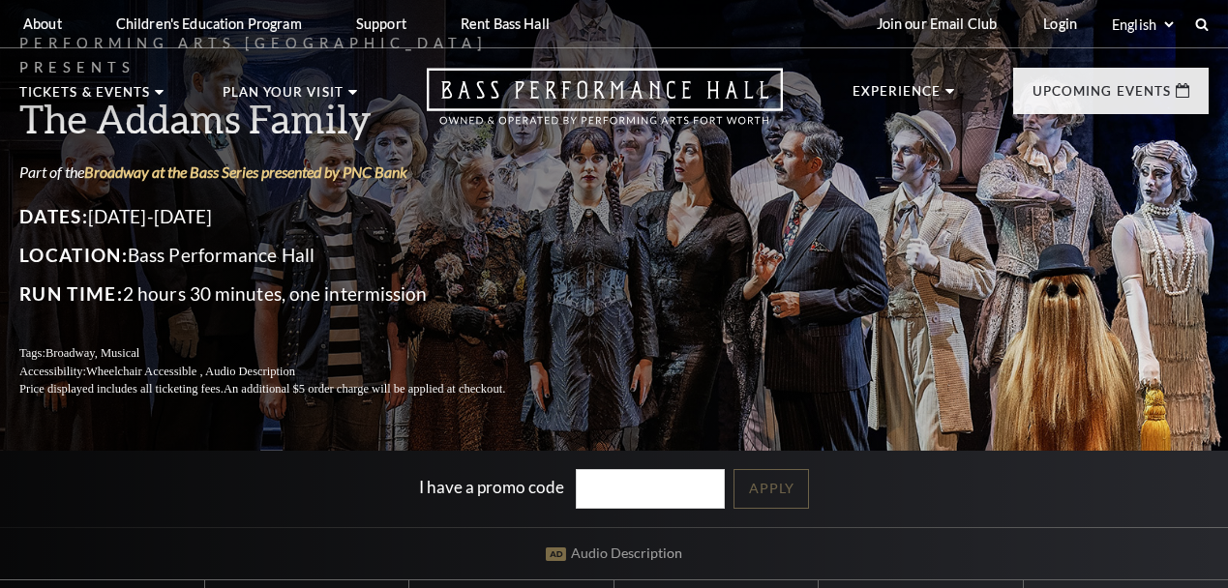
scroll to position [402, 0]
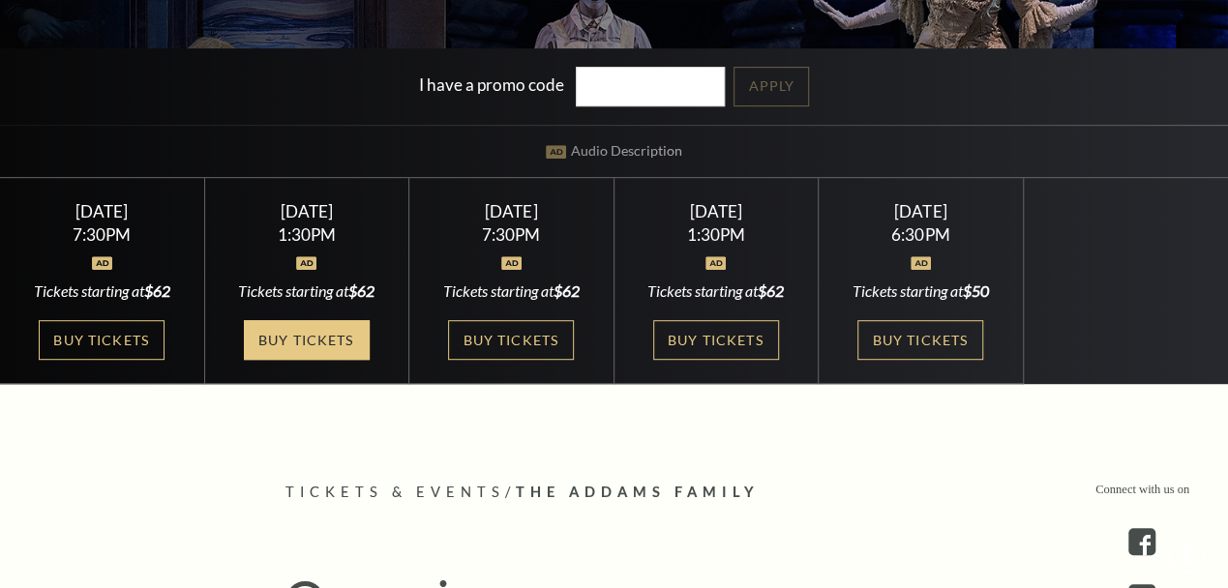
click at [312, 351] on link "Buy Tickets" at bounding box center [307, 340] width 126 height 40
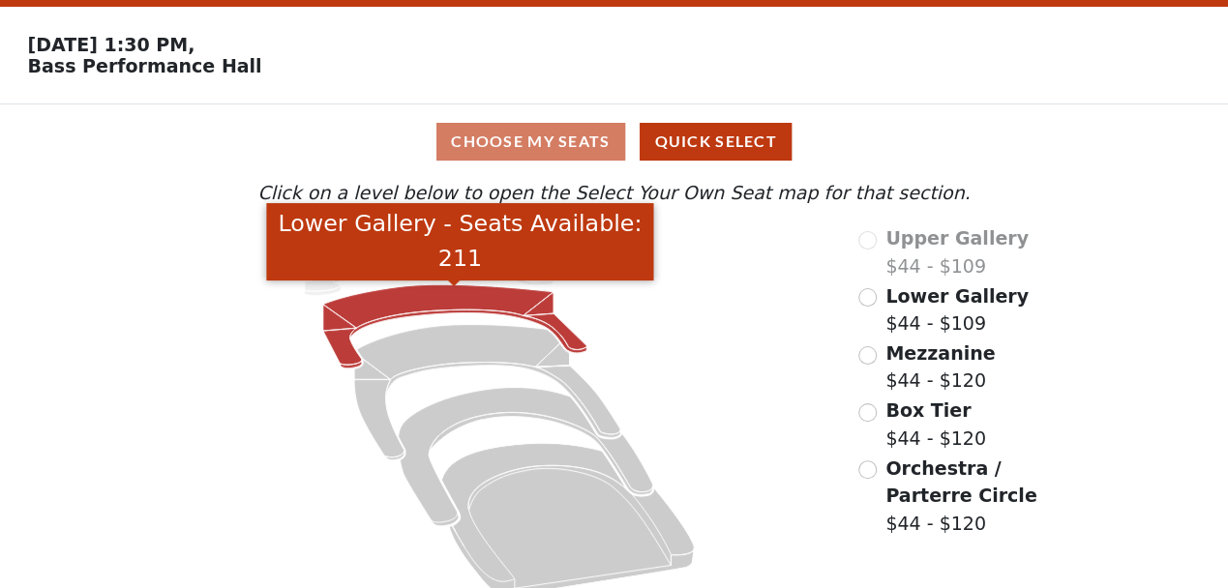
scroll to position [80, 0]
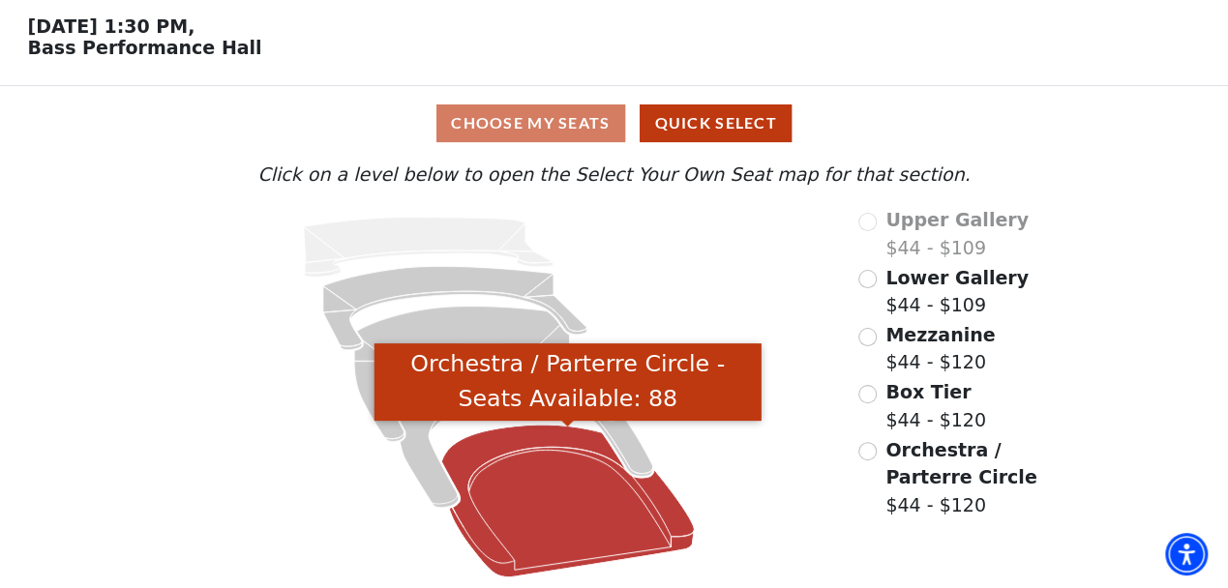
click at [549, 483] on icon "Orchestra / Parterre Circle - Seats Available: 88" at bounding box center [567, 501] width 253 height 153
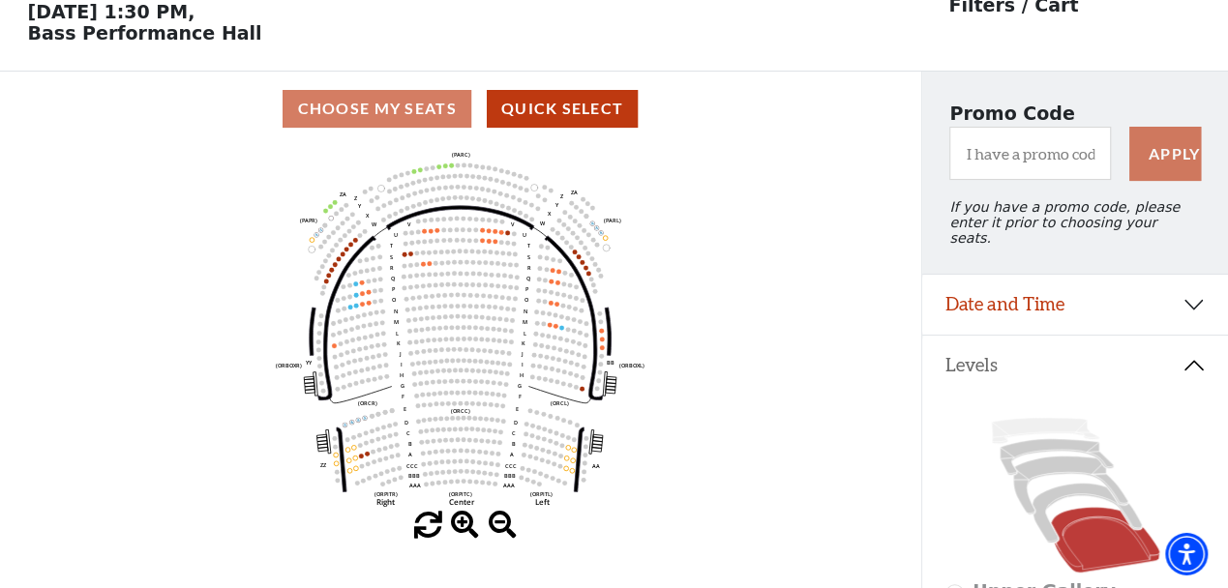
scroll to position [89, 0]
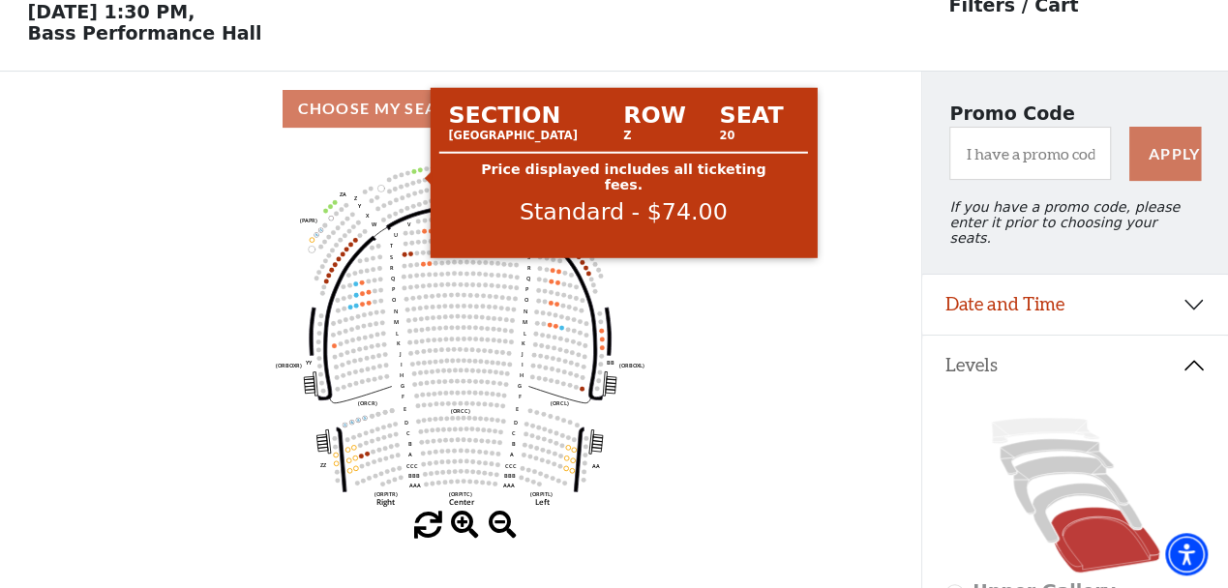
click at [422, 172] on circle at bounding box center [420, 169] width 5 height 5
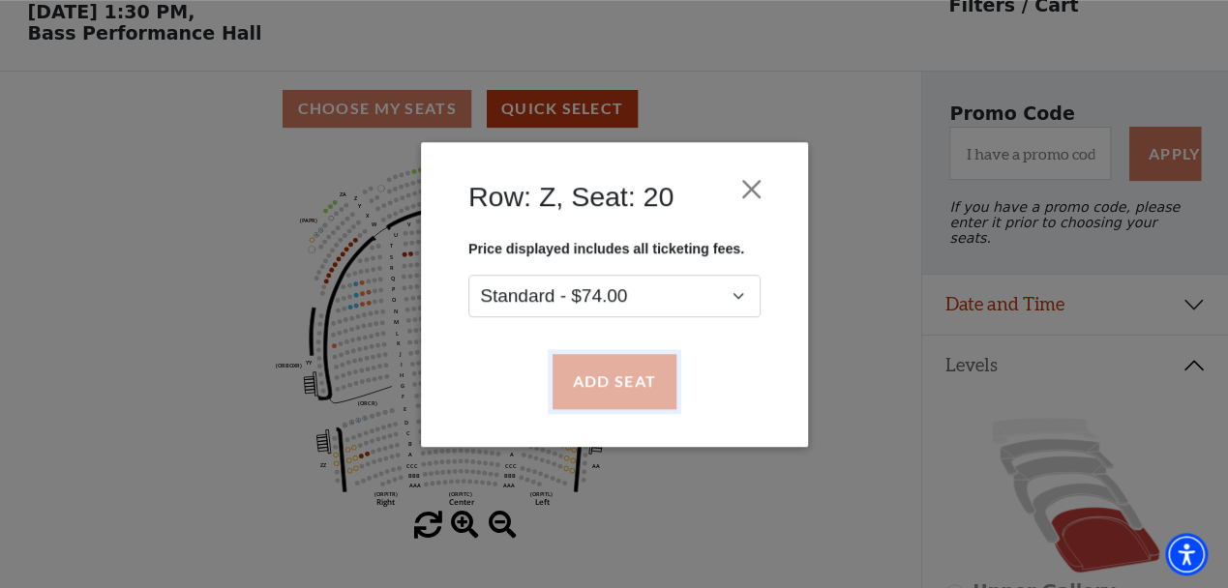
click at [599, 403] on button "Add Seat" at bounding box center [613, 381] width 124 height 54
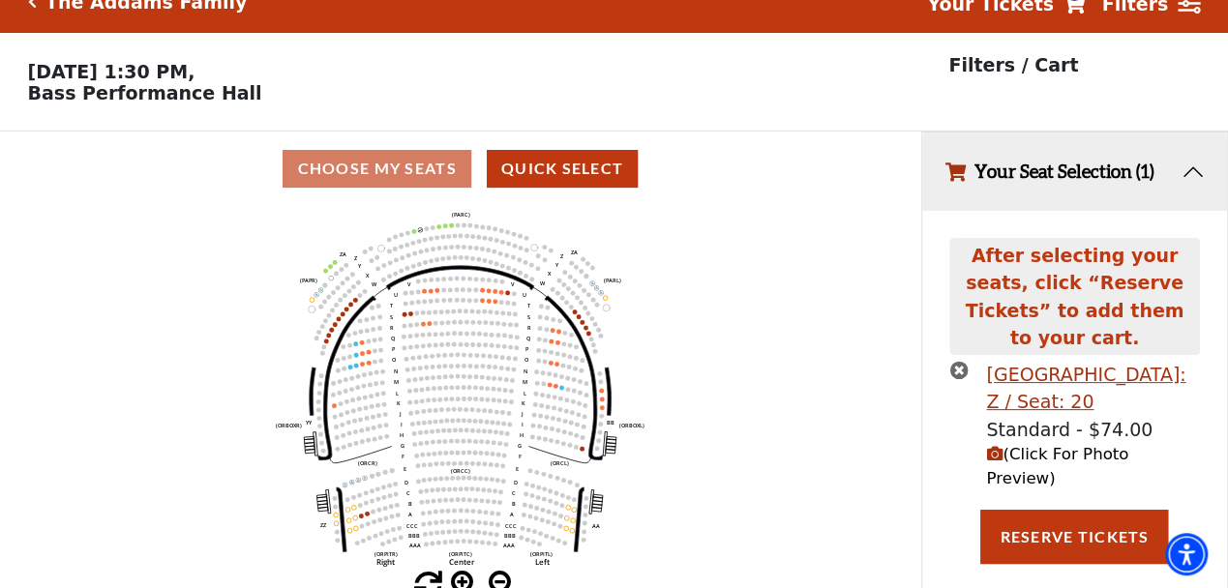
scroll to position [45, 0]
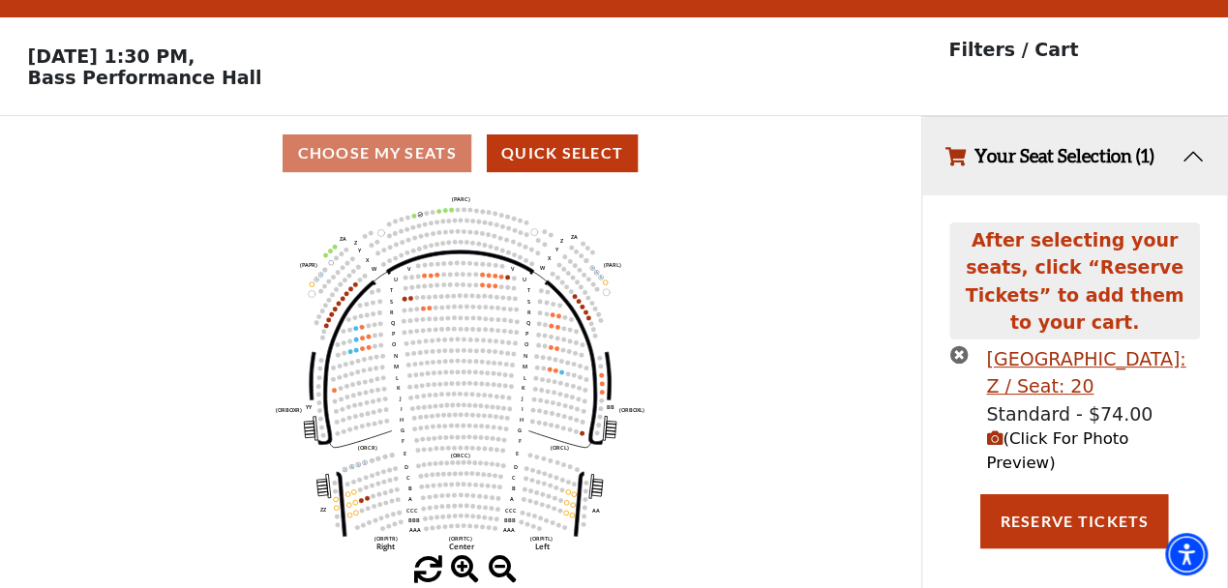
click at [996, 430] on span "(Click For Photo Preview)" at bounding box center [1057, 451] width 142 height 43
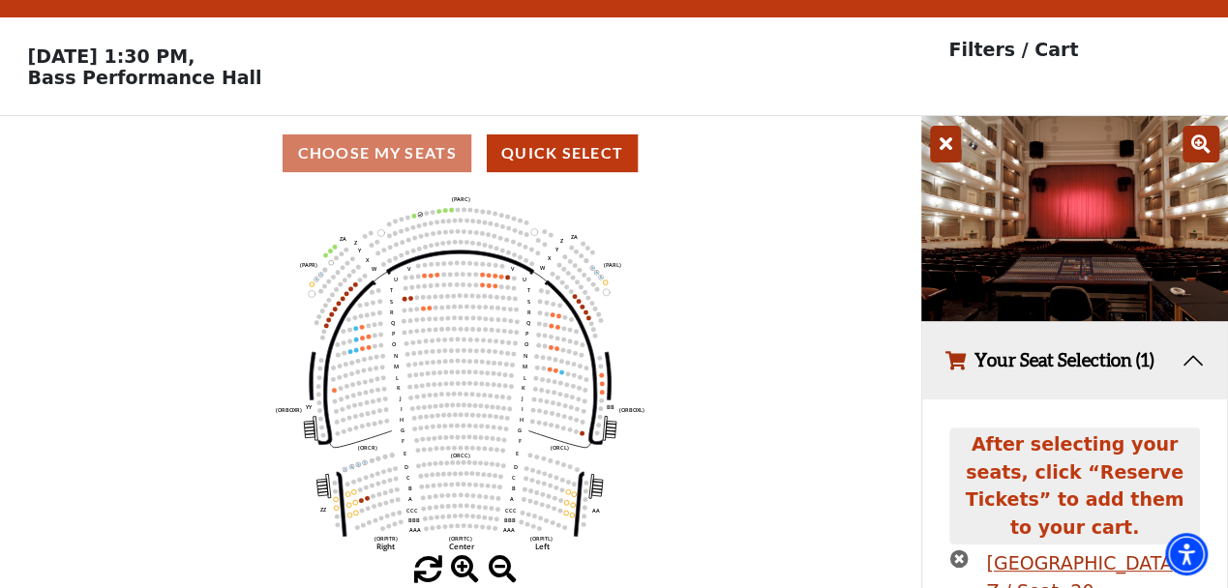
click at [955, 146] on icon at bounding box center [945, 144] width 31 height 37
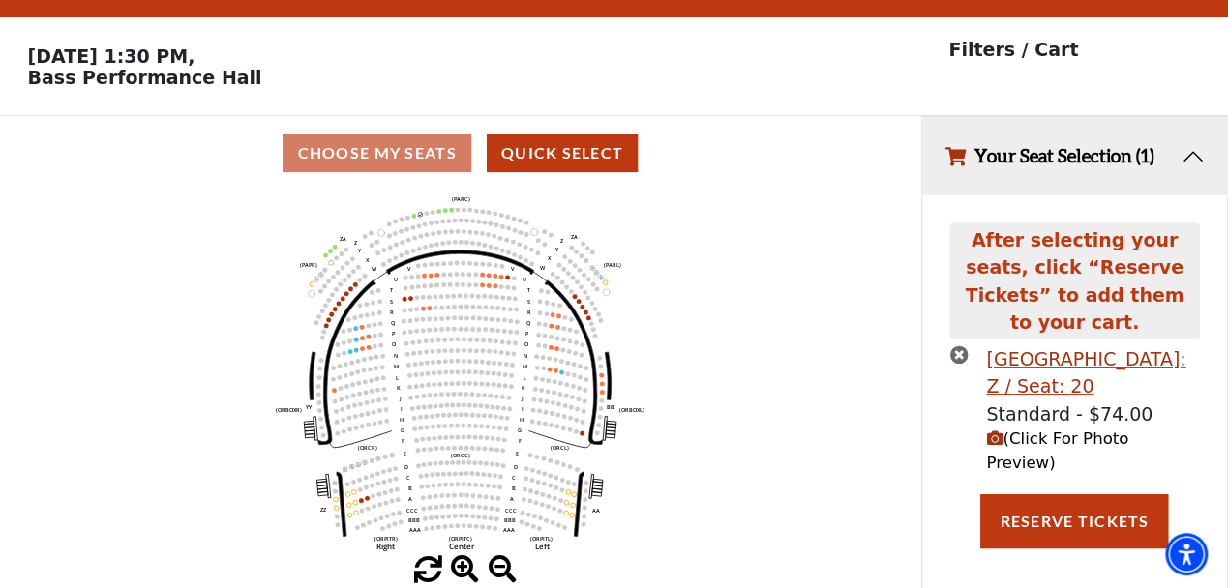
click at [583, 316] on icon "Left (ORPITL) Right (ORPITR) Center (ORPITC) ZZ AA YY BB ZA ZA (ORCL) (ORCR) (O…" at bounding box center [460, 374] width 829 height 366
click at [960, 345] on icon "times-circle" at bounding box center [958, 354] width 18 height 18
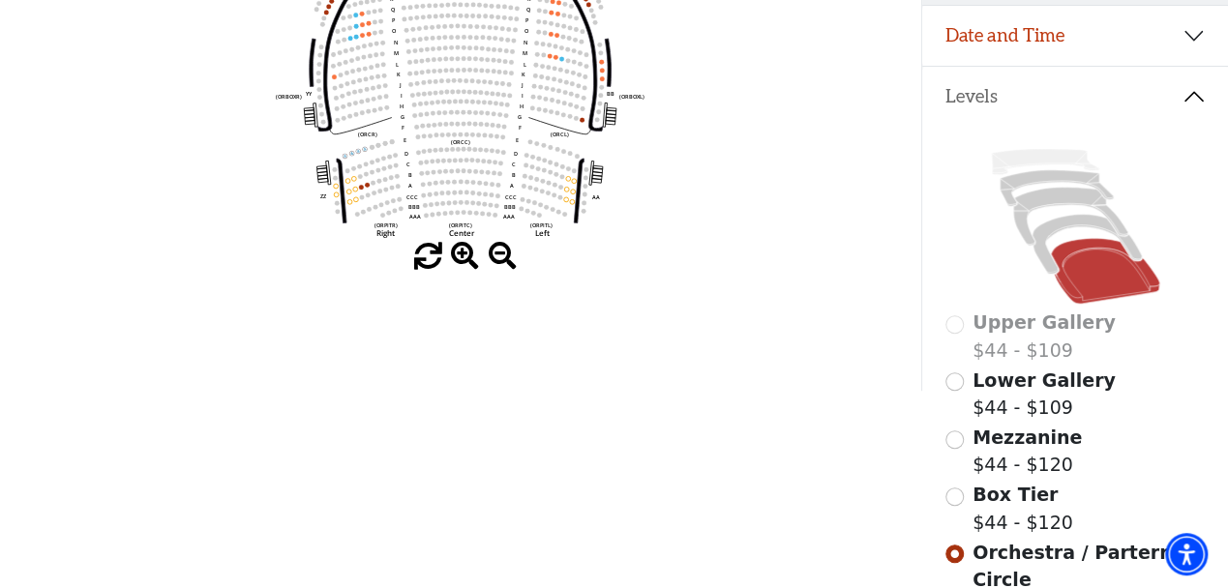
scroll to position [56, 0]
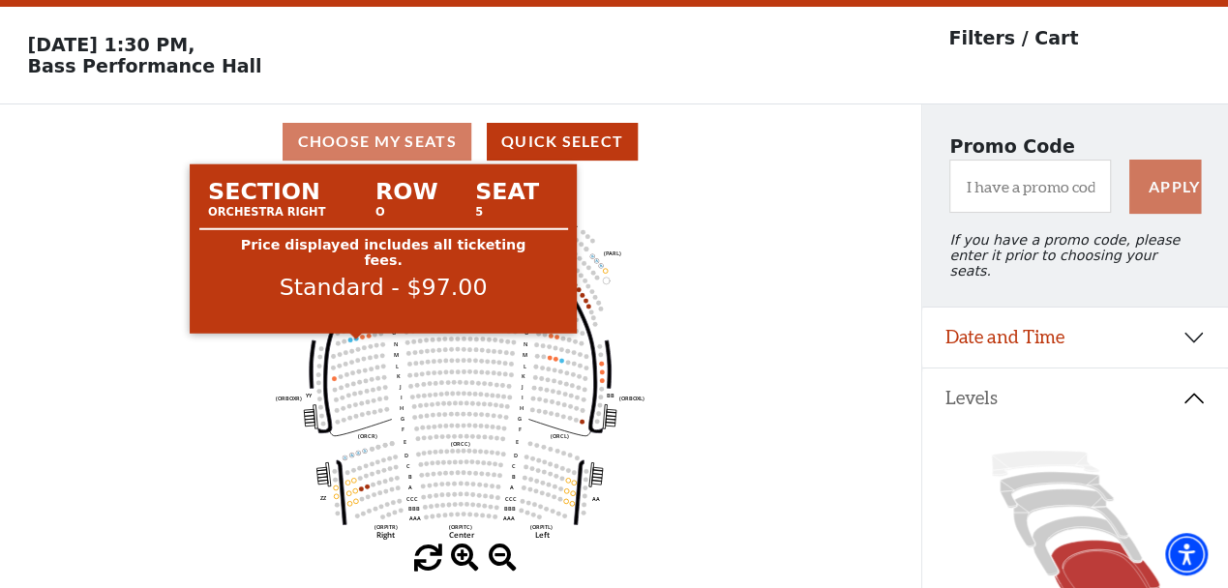
click at [355, 341] on circle at bounding box center [355, 338] width 5 height 5
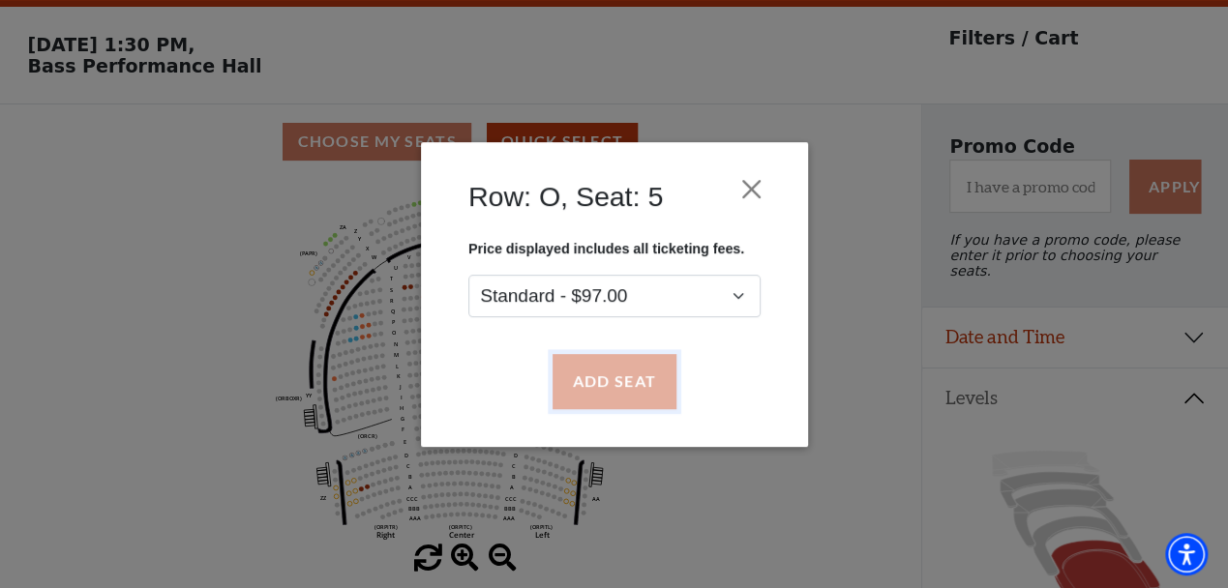
click at [629, 383] on button "Add Seat" at bounding box center [613, 381] width 124 height 54
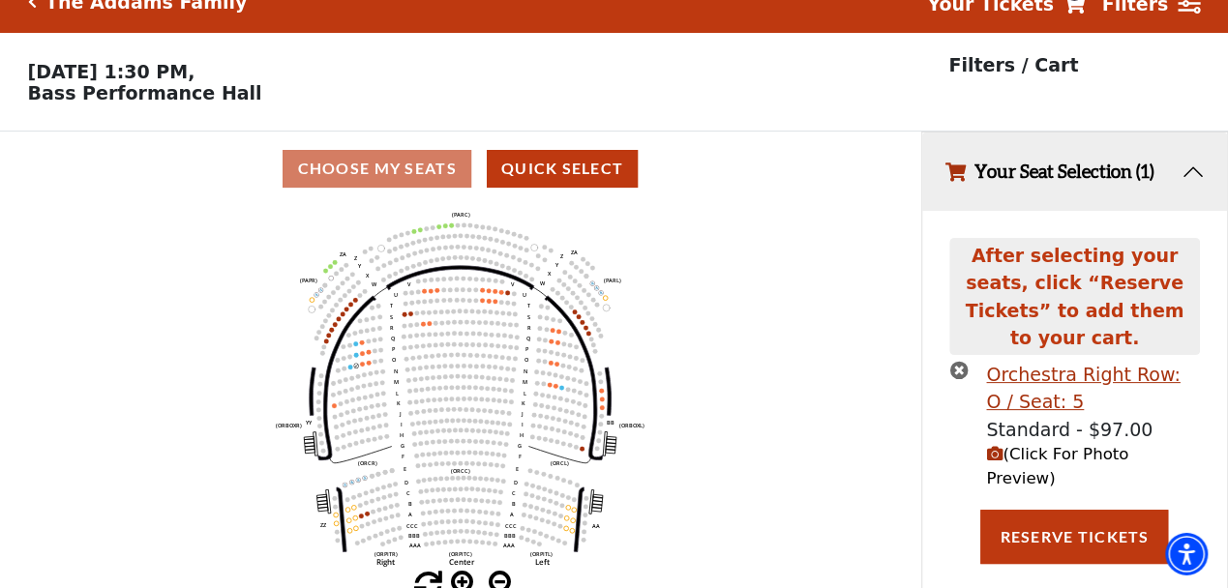
scroll to position [45, 0]
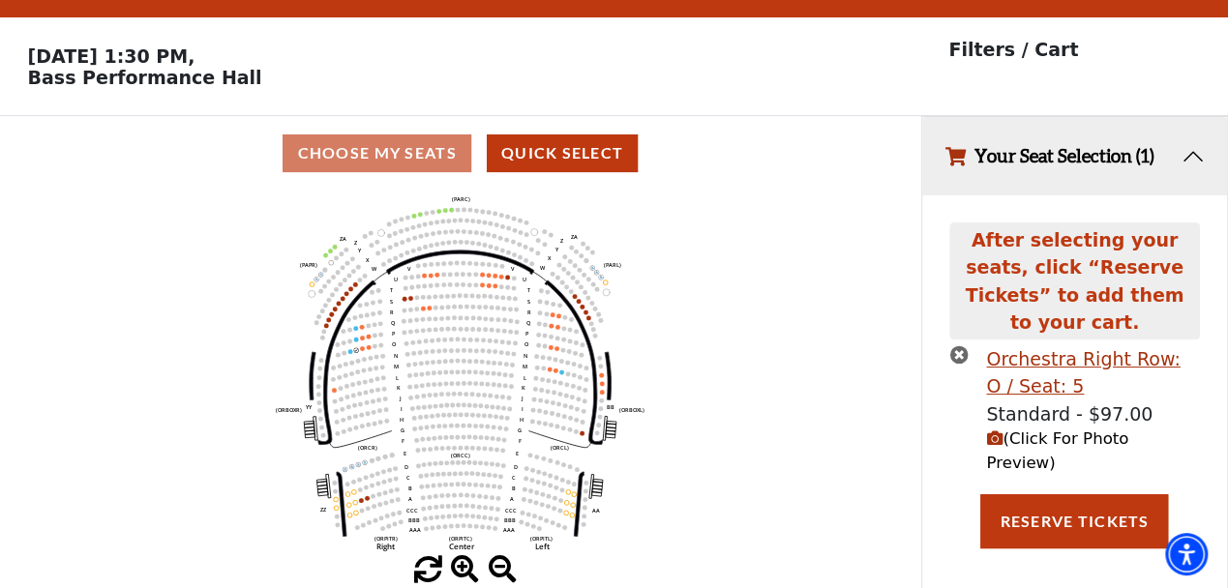
click at [1002, 430] on span "(Click For Photo Preview)" at bounding box center [1057, 451] width 142 height 43
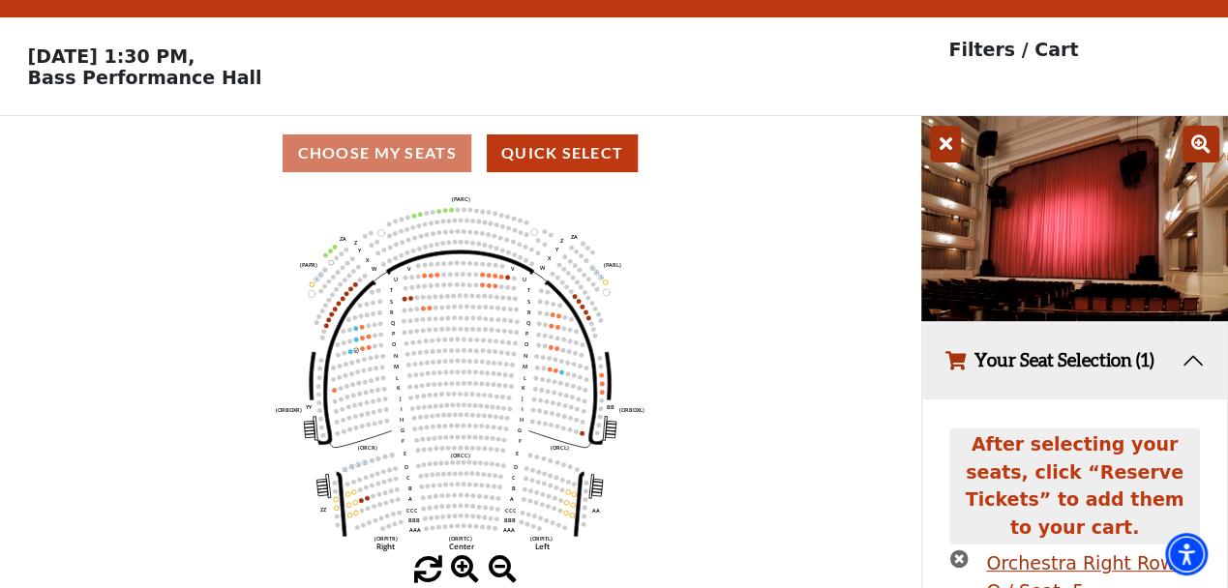
click at [947, 150] on icon at bounding box center [945, 144] width 31 height 37
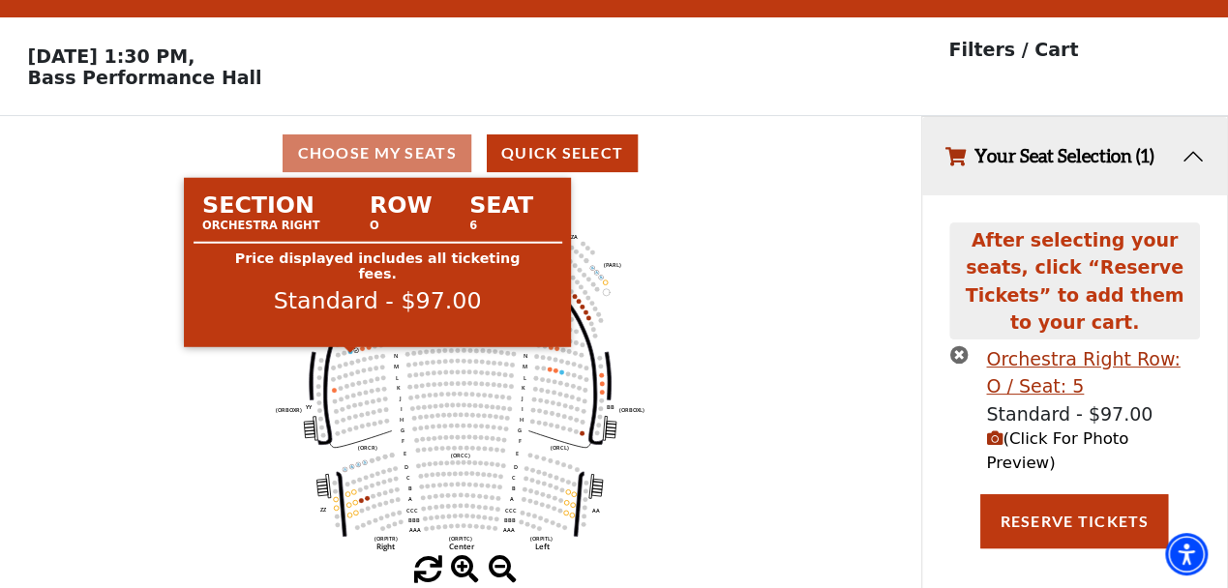
click at [347, 354] on circle at bounding box center [349, 351] width 5 height 5
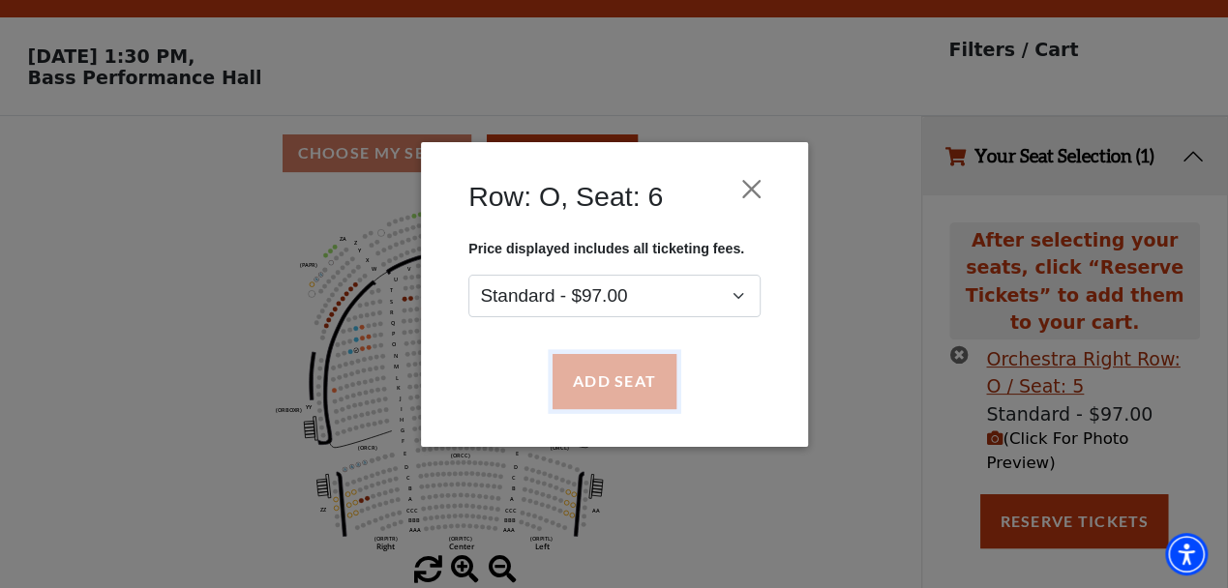
click at [637, 375] on button "Add Seat" at bounding box center [613, 381] width 124 height 54
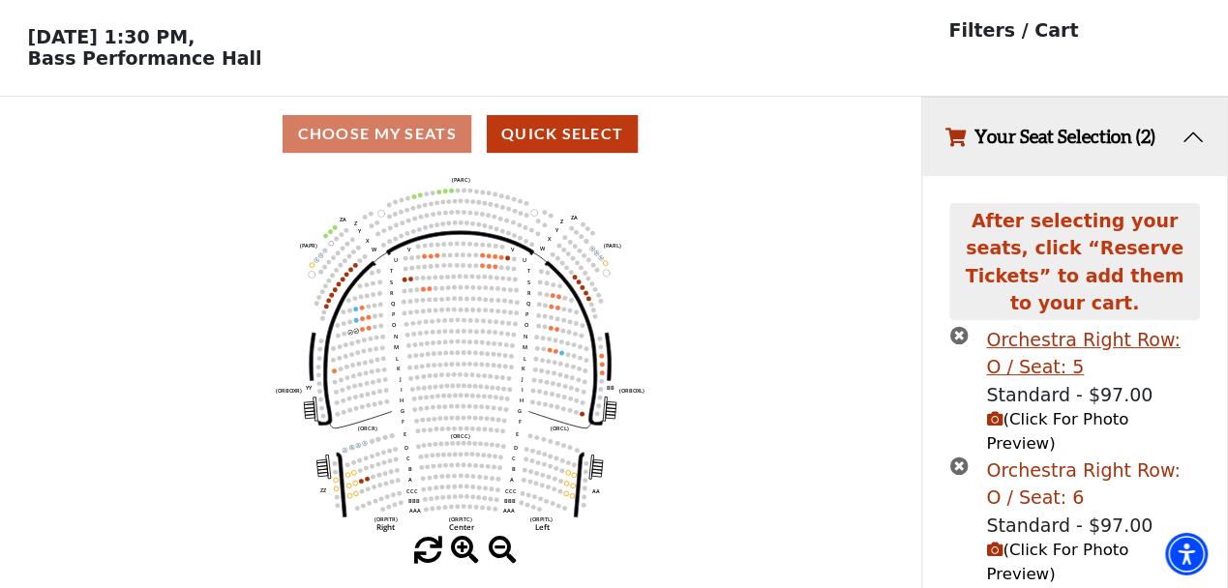
scroll to position [65, 0]
click at [993, 541] on icon "(Click For Photo Preview)" at bounding box center [994, 549] width 16 height 16
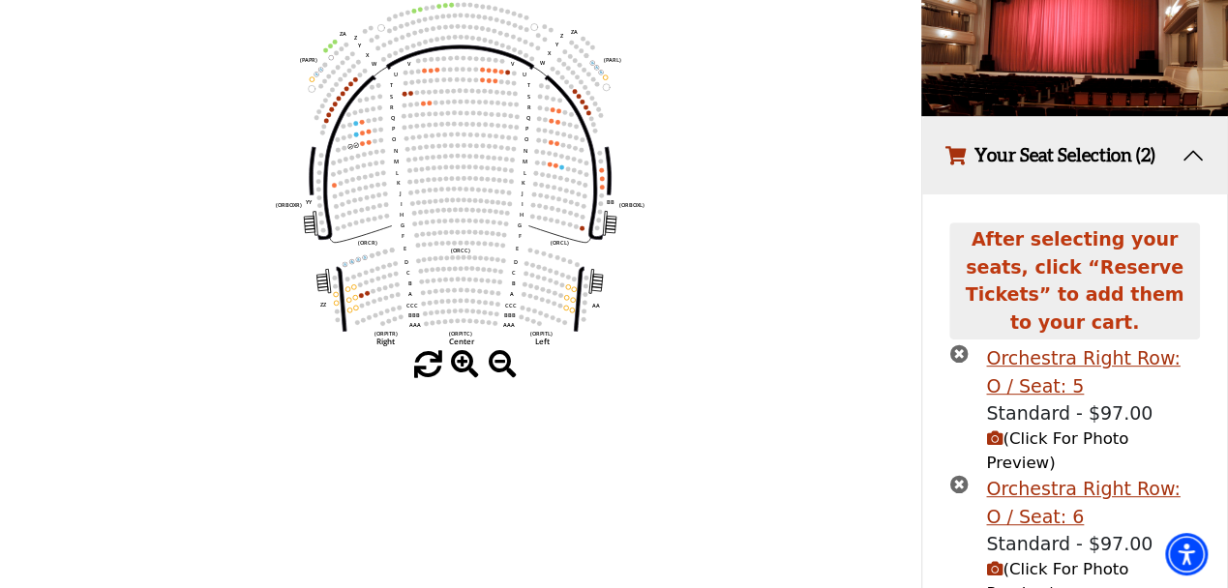
scroll to position [315, 0]
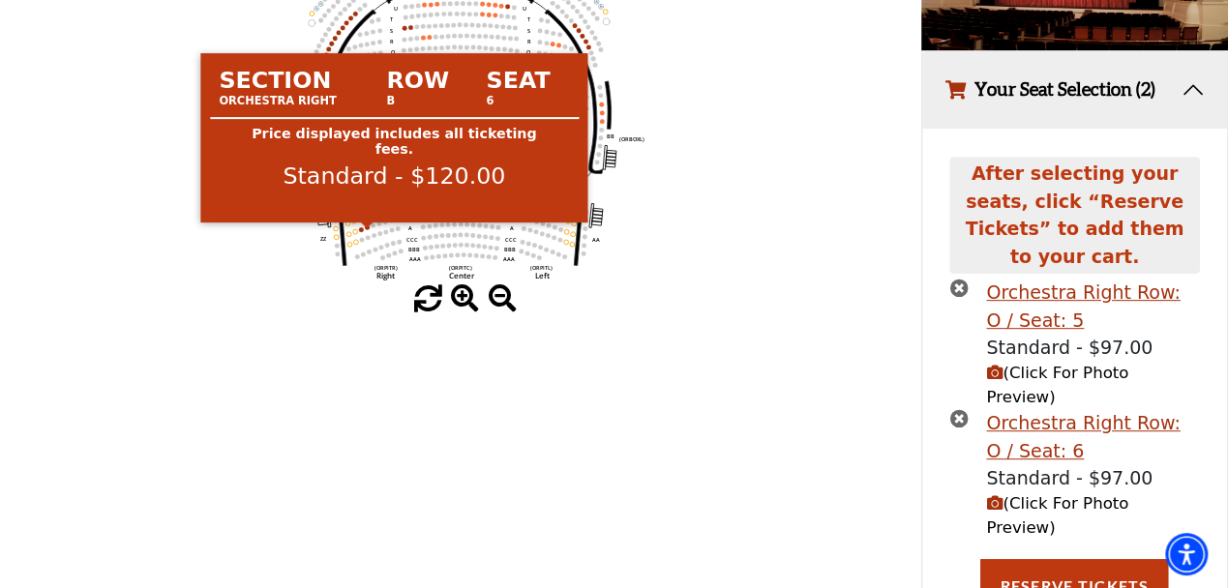
click at [368, 230] on circle at bounding box center [367, 227] width 5 height 5
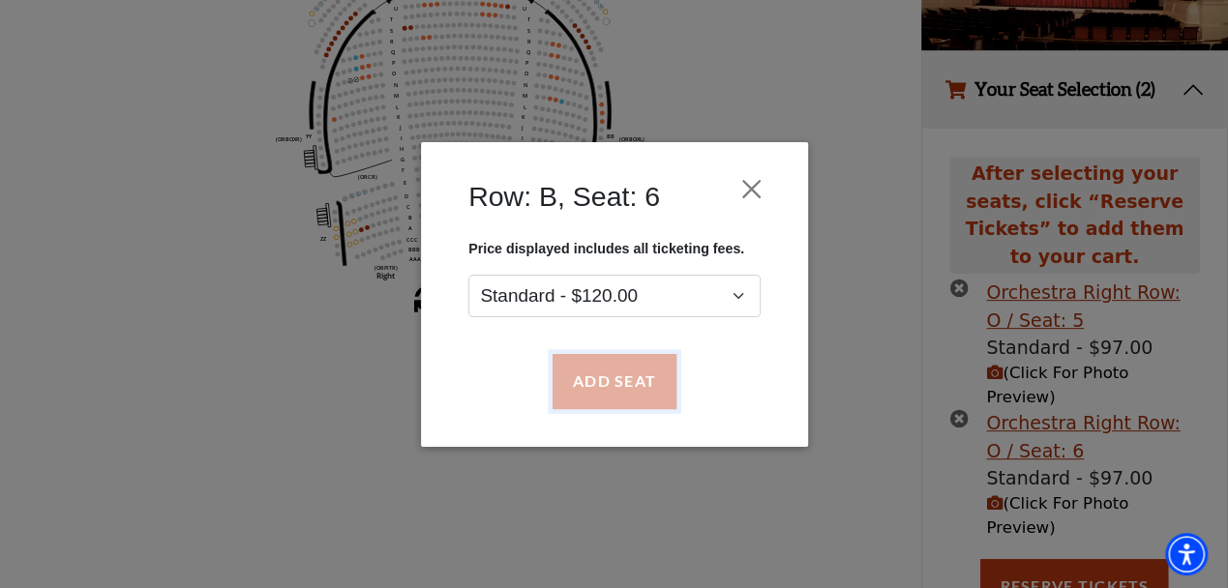
click at [610, 371] on button "Add Seat" at bounding box center [613, 381] width 124 height 54
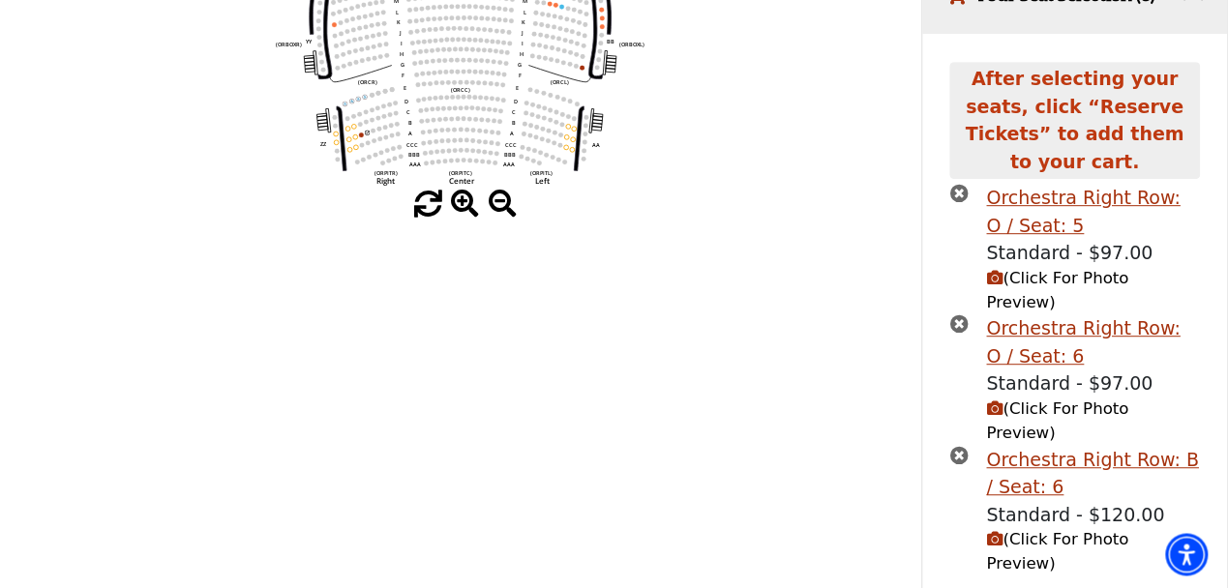
scroll to position [423, 0]
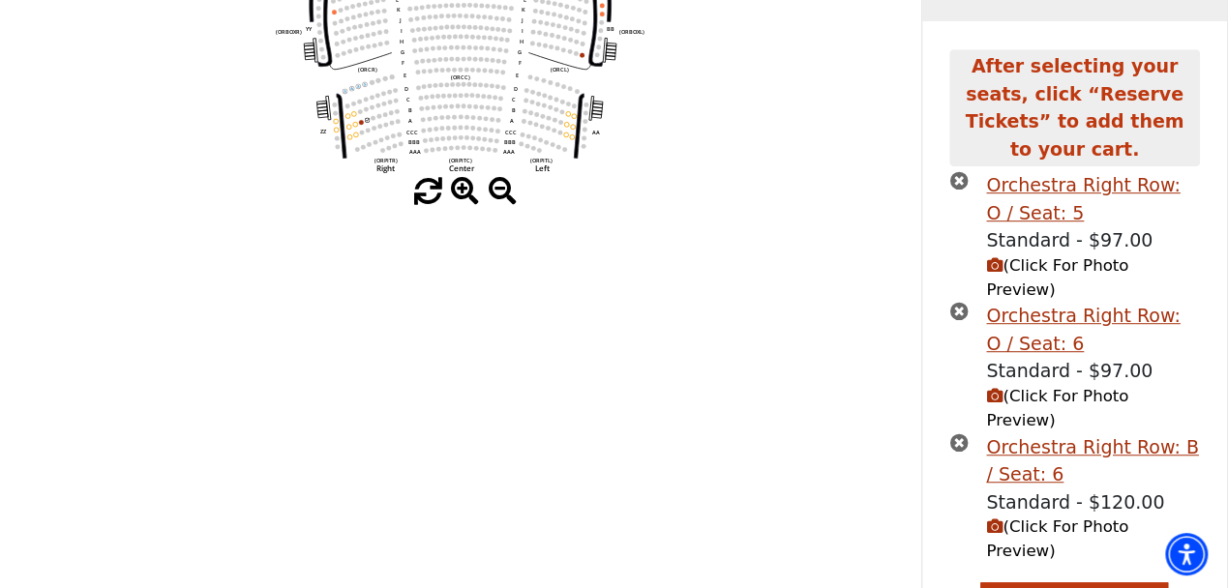
click at [987, 519] on icon "(Click For Photo Preview)" at bounding box center [994, 527] width 16 height 16
click at [996, 519] on icon "(Click For Photo Preview)" at bounding box center [994, 527] width 16 height 16
click at [992, 519] on icon "(Click For Photo Preview)" at bounding box center [994, 527] width 16 height 16
click at [990, 519] on icon "(Click For Photo Preview)" at bounding box center [994, 527] width 16 height 16
click at [958, 433] on icon "times-circle" at bounding box center [958, 442] width 18 height 18
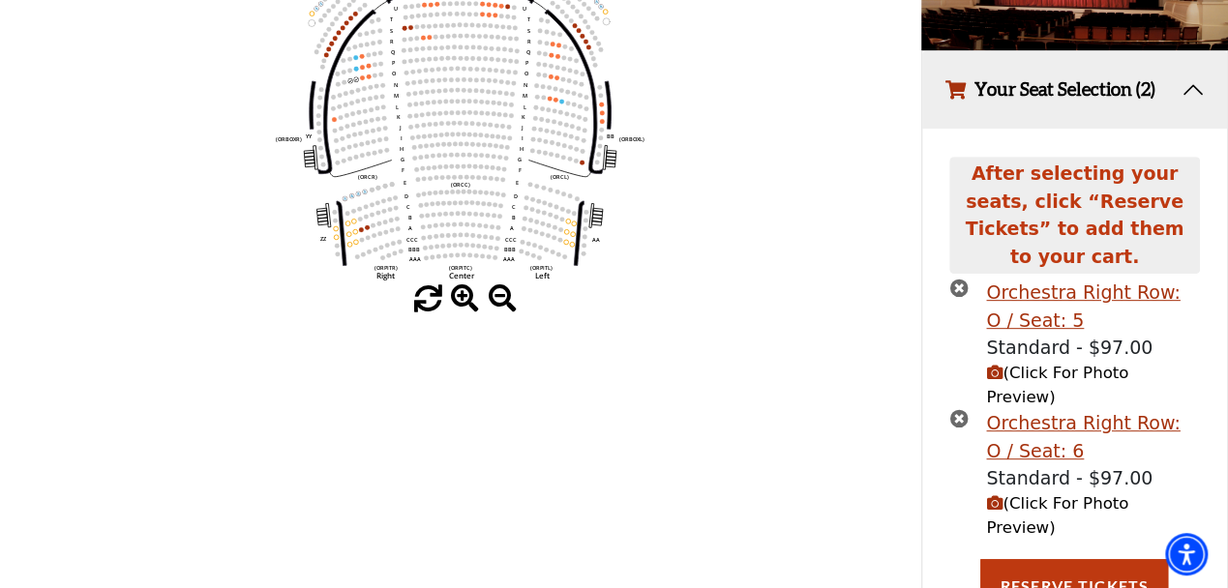
scroll to position [315, 0]
click at [1059, 559] on button "Reserve Tickets" at bounding box center [1074, 586] width 188 height 54
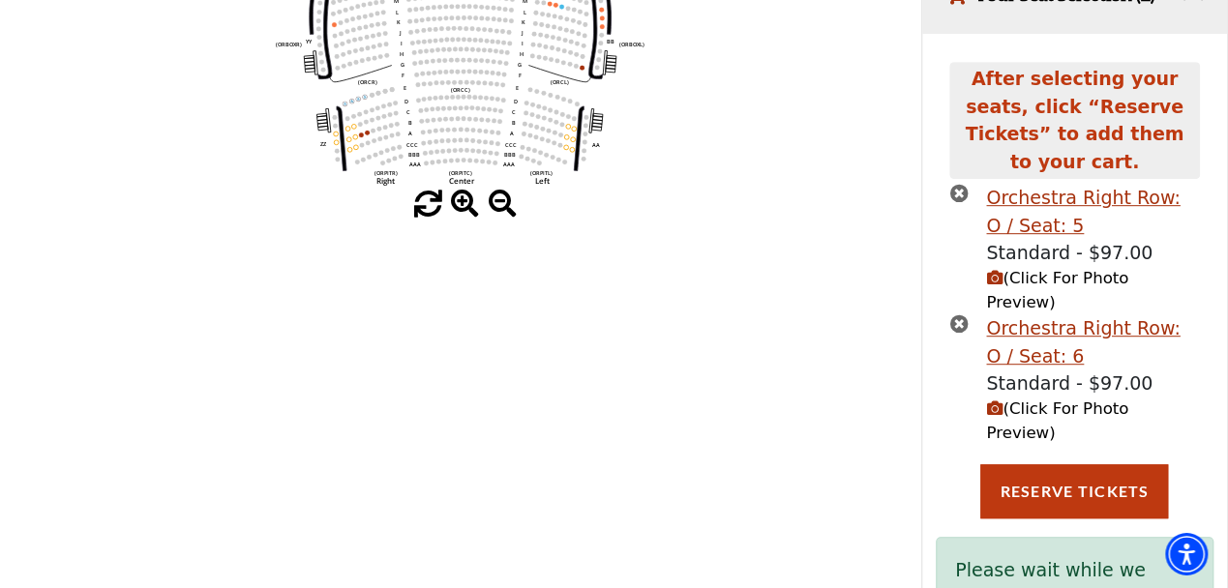
scroll to position [428, 0]
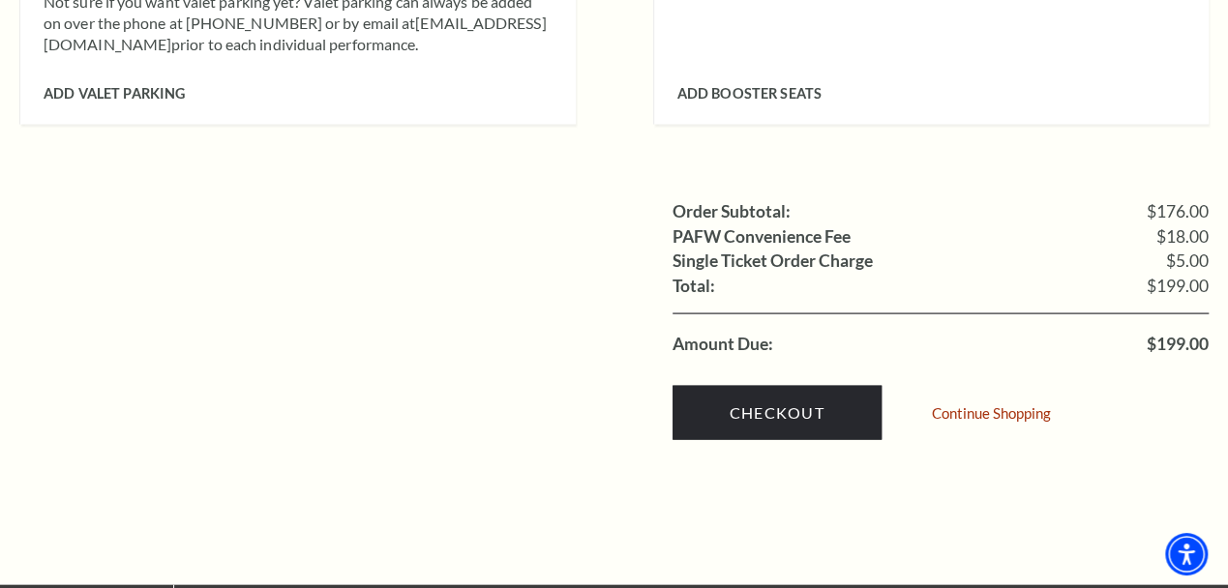
scroll to position [1811, 0]
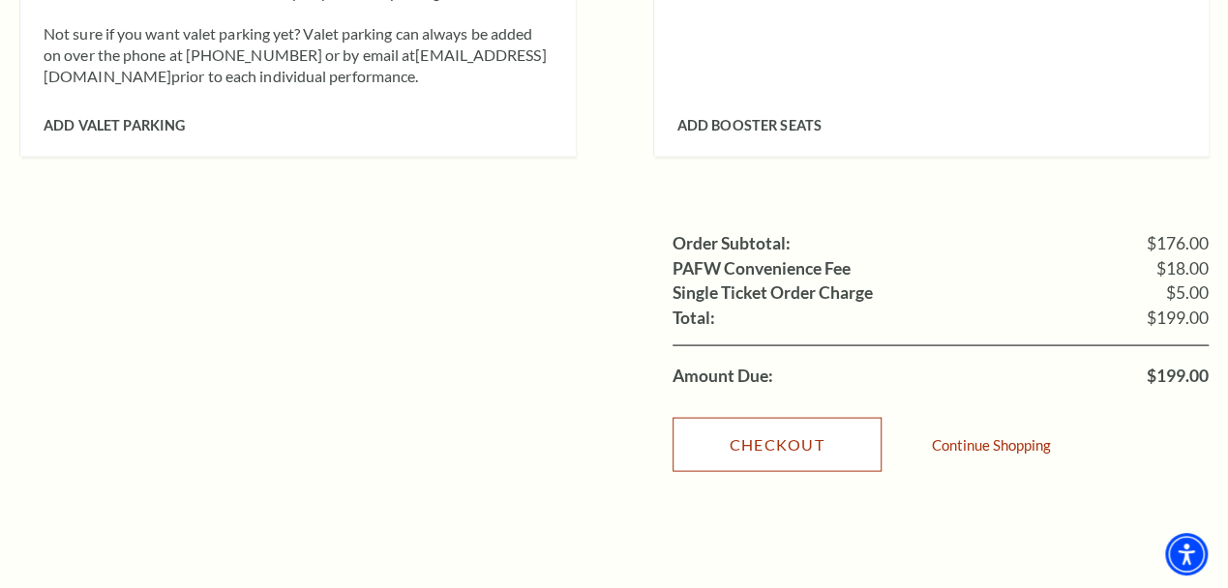
click at [850, 417] on link "Checkout" at bounding box center [776, 444] width 209 height 54
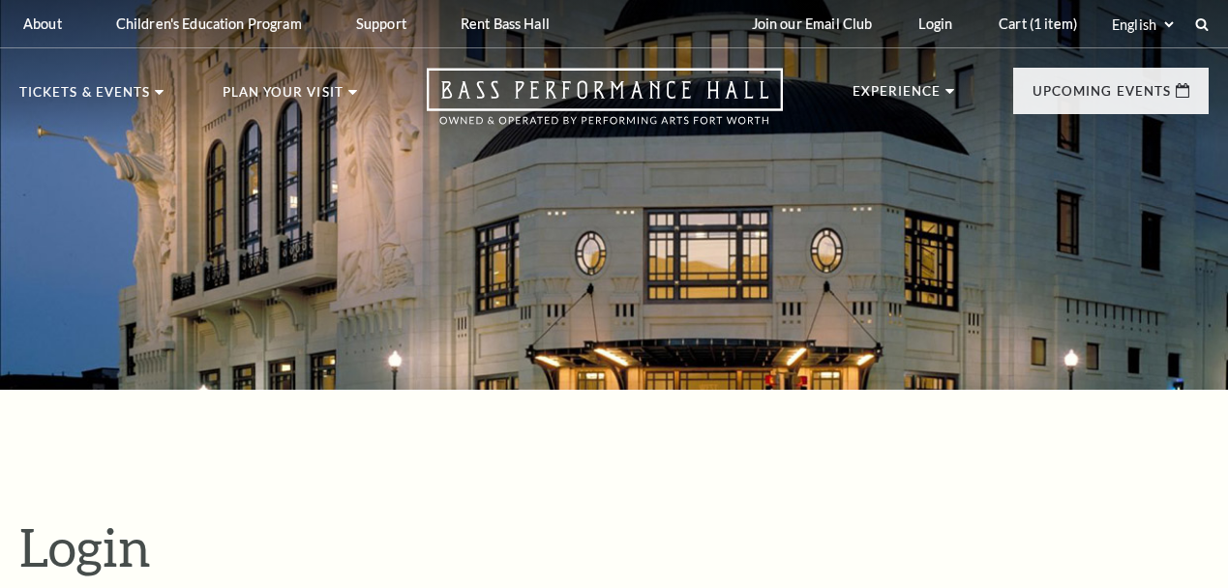
scroll to position [523, 0]
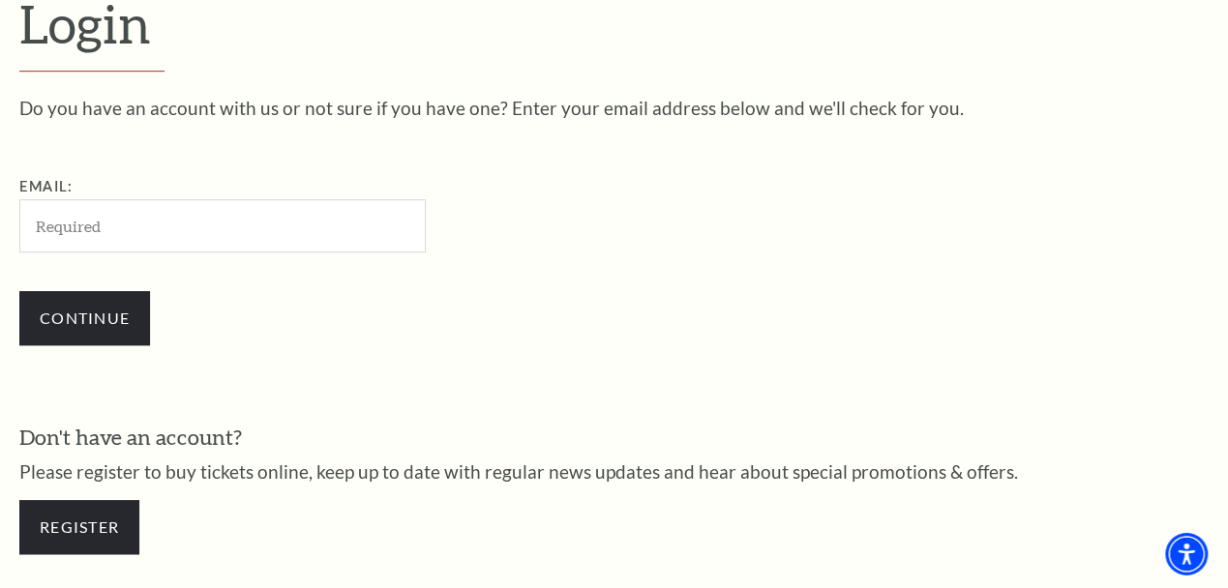
click at [275, 213] on input "Email:" at bounding box center [222, 225] width 406 height 53
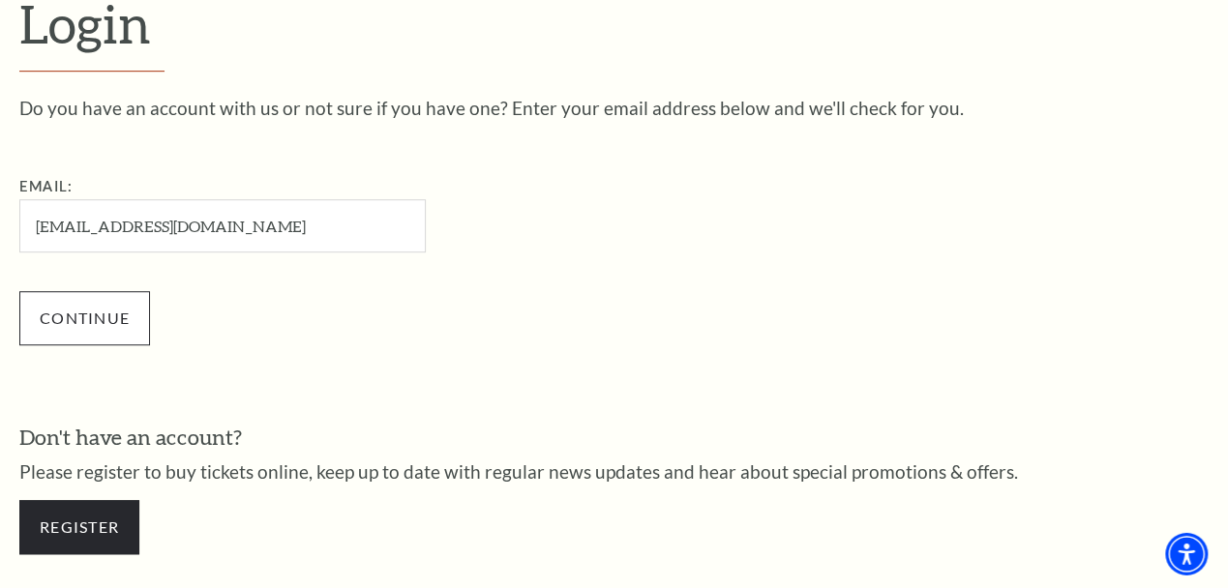
type input "baileyrg1995@gmail.com"
click at [74, 309] on input "Continue" at bounding box center [84, 318] width 131 height 54
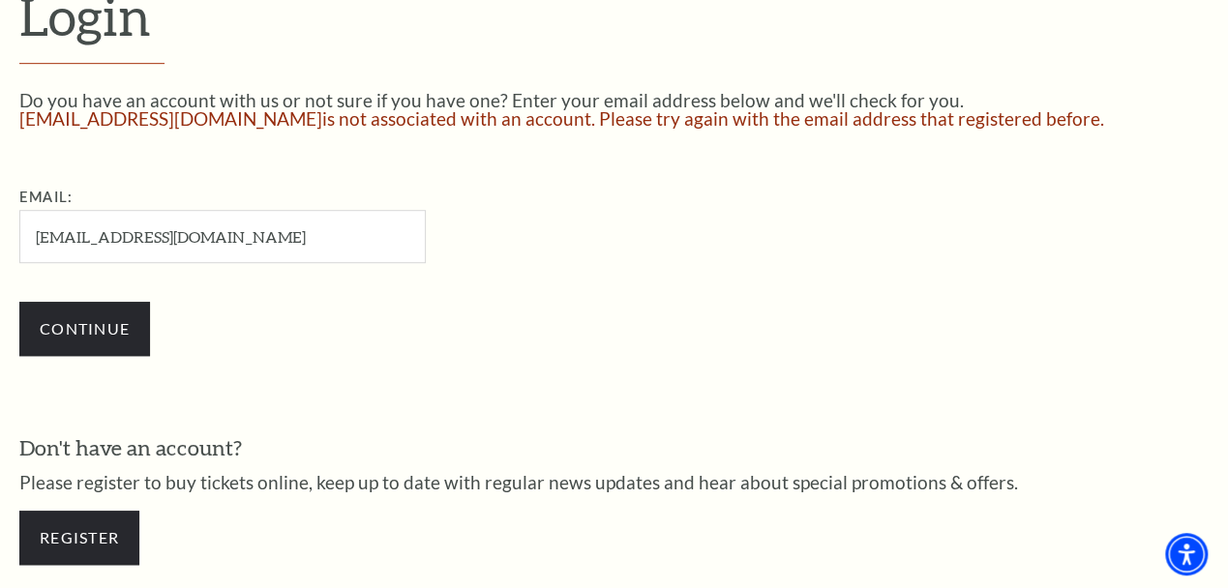
scroll to position [581, 0]
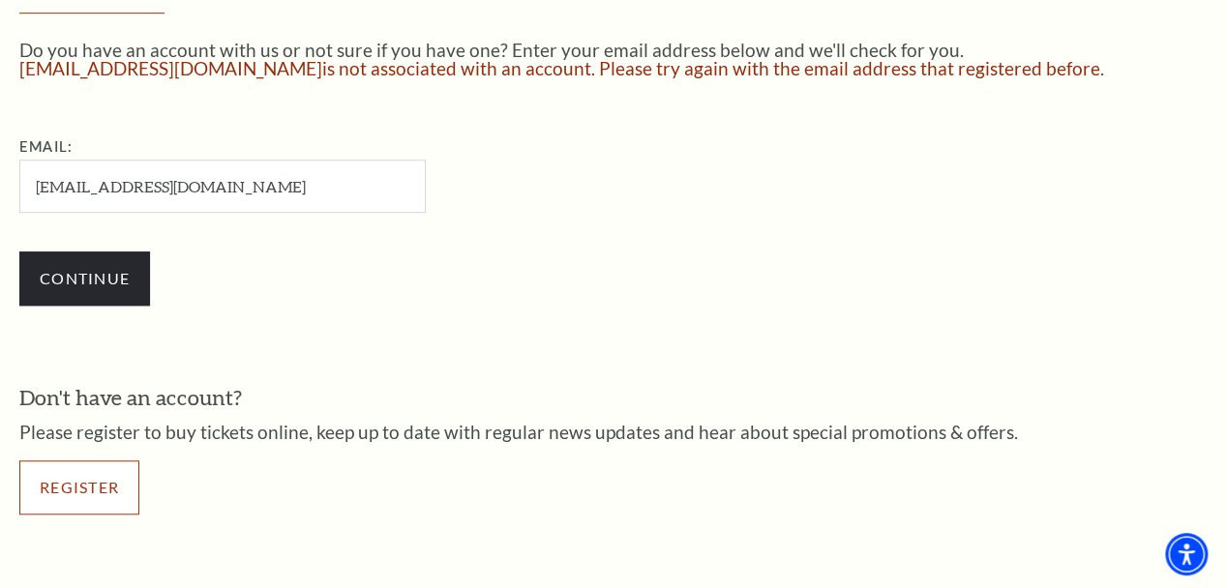
click at [114, 479] on link "Register" at bounding box center [79, 488] width 120 height 54
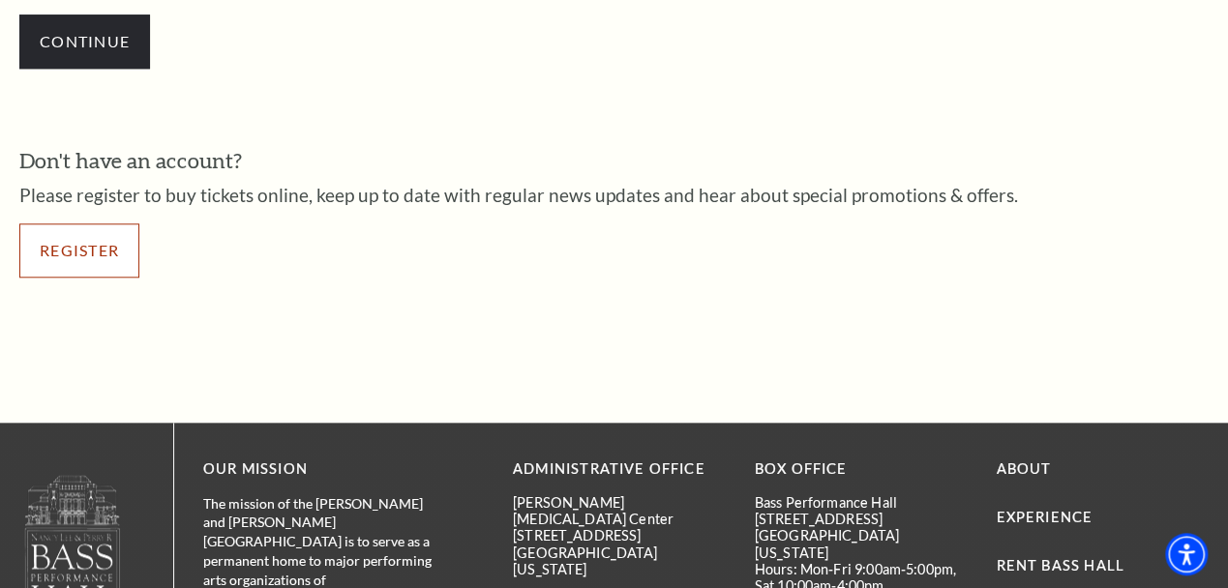
scroll to position [984, 0]
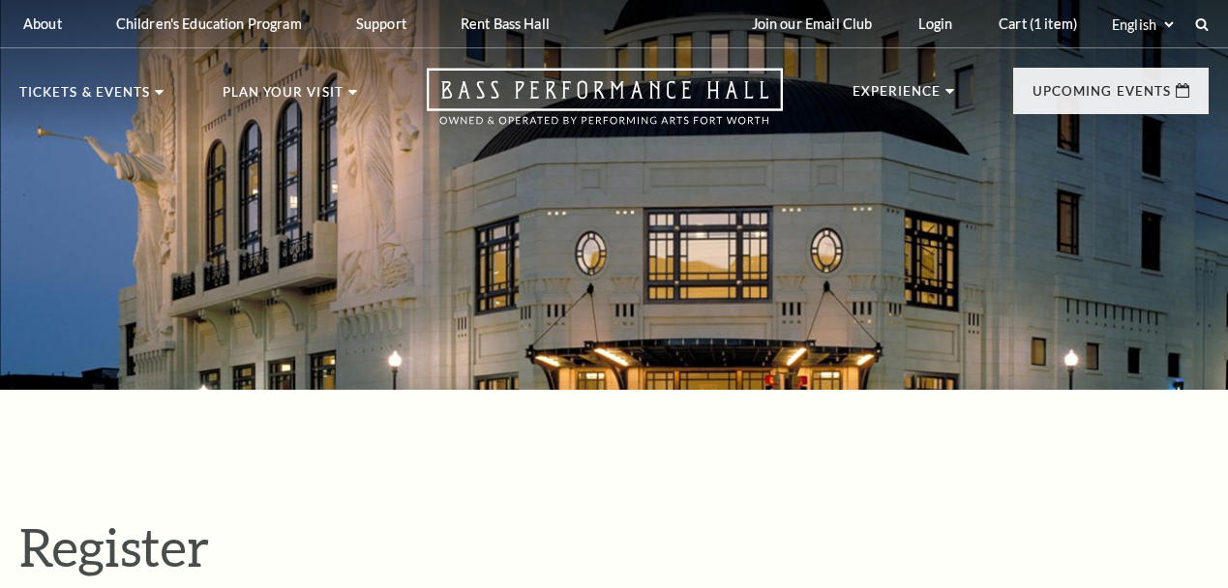
select select "1"
select select "[GEOGRAPHIC_DATA]"
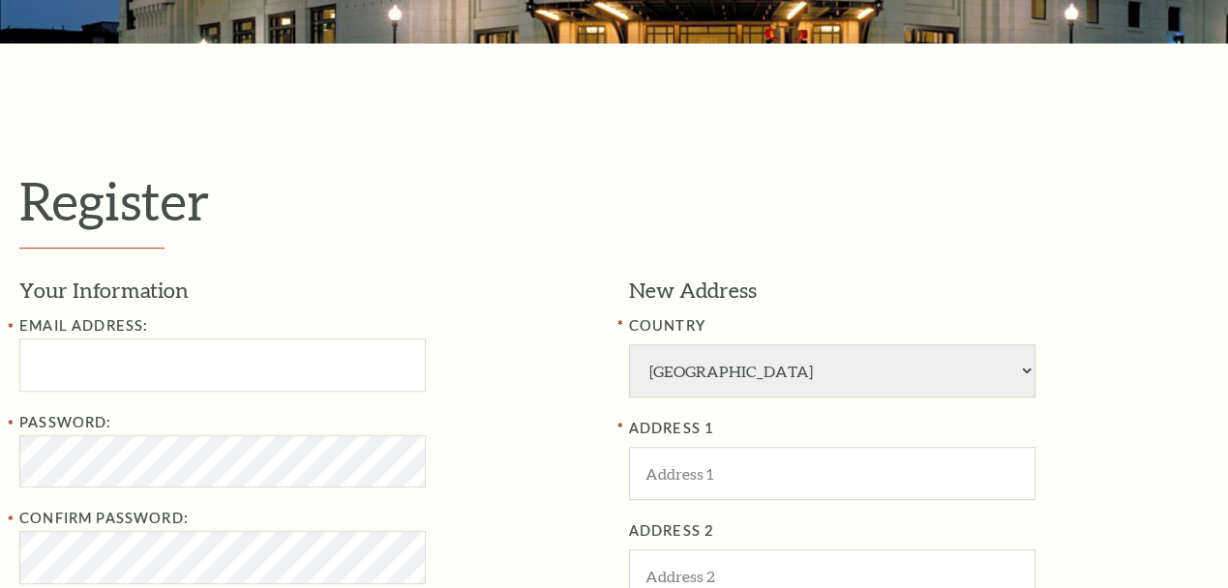
scroll to position [402, 0]
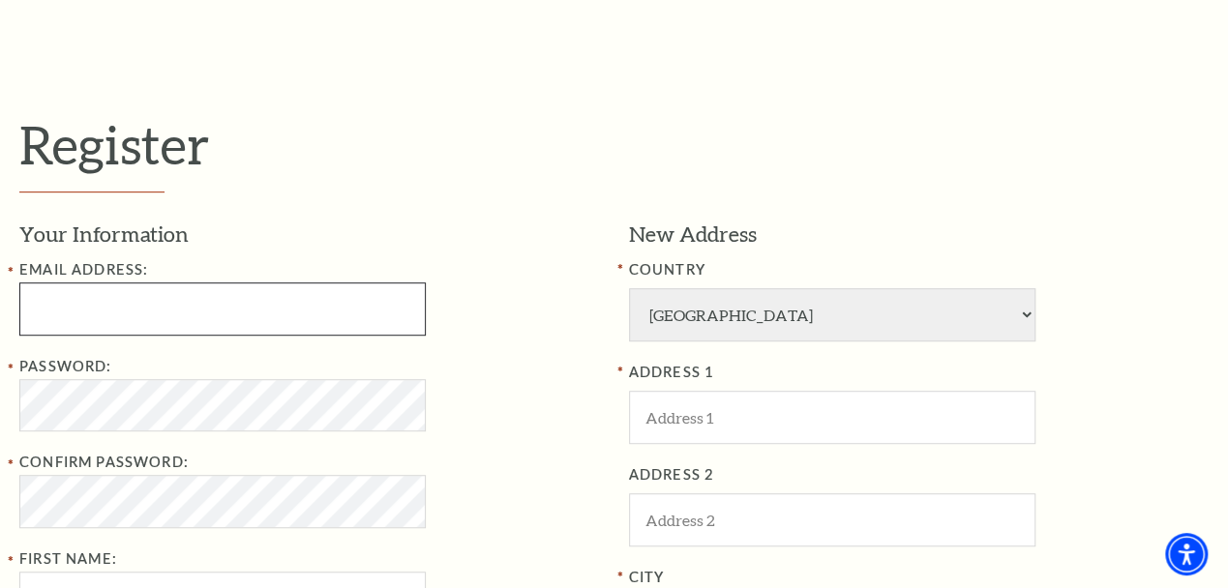
click at [285, 309] on input "Email Address:" at bounding box center [222, 309] width 406 height 53
type input "baileyrg1995@gmail.com"
click at [454, 234] on h3 "Your Information" at bounding box center [309, 235] width 580 height 30
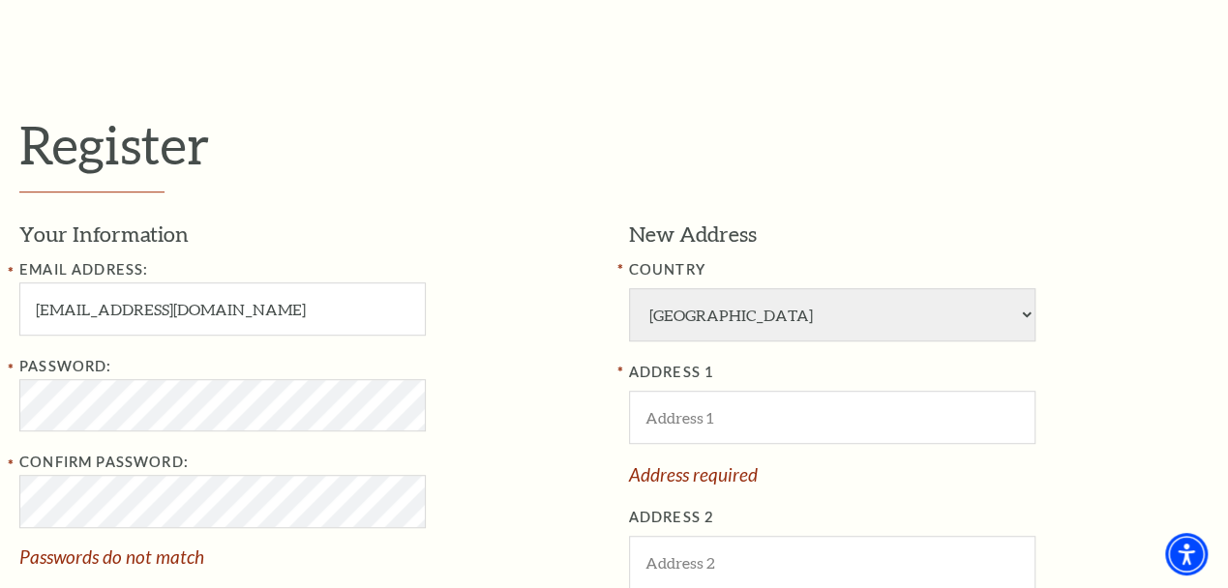
click at [516, 452] on div "Password: Confirm Password: Passwords do not match First Name: First Name requi…" at bounding box center [309, 527] width 580 height 344
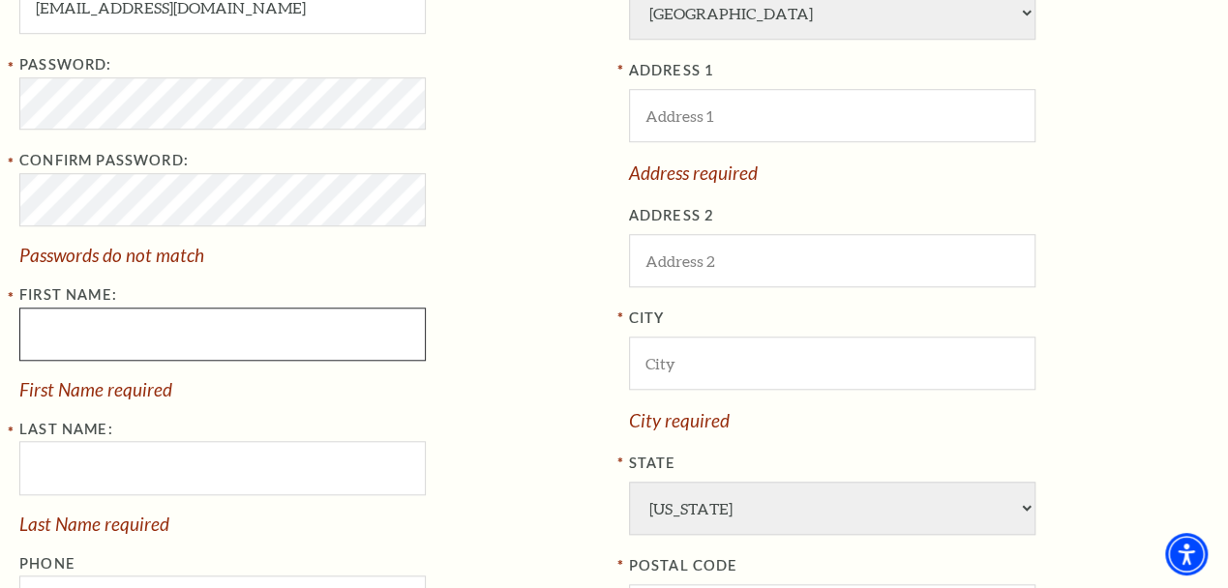
click at [227, 341] on input "First Name:" at bounding box center [222, 334] width 406 height 53
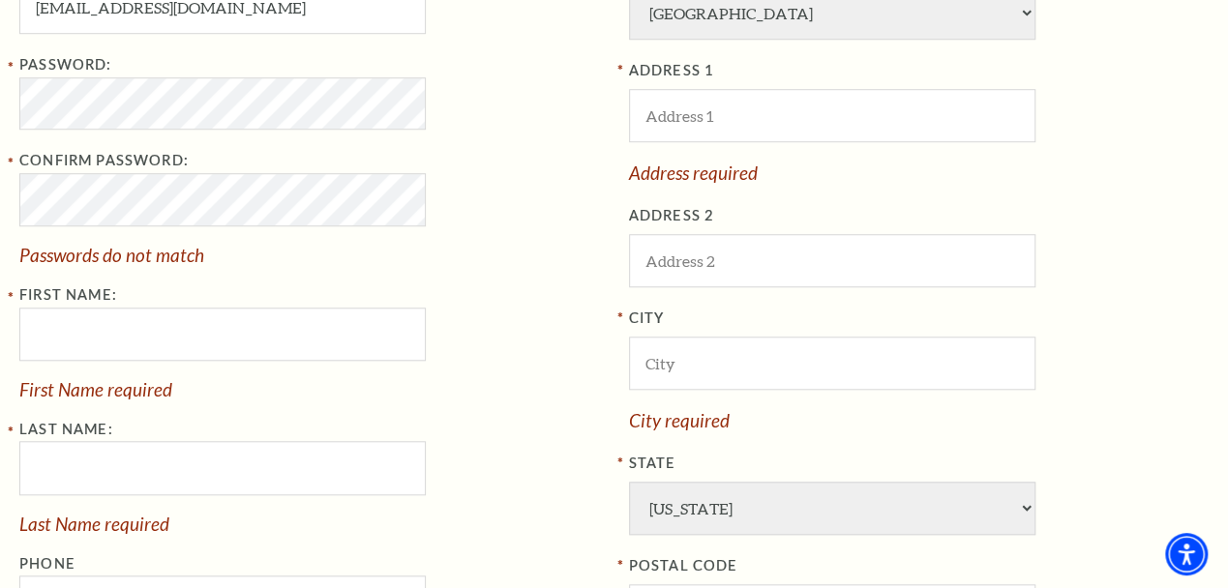
click at [259, 262] on span "Passwords do not match" at bounding box center [309, 255] width 580 height 18
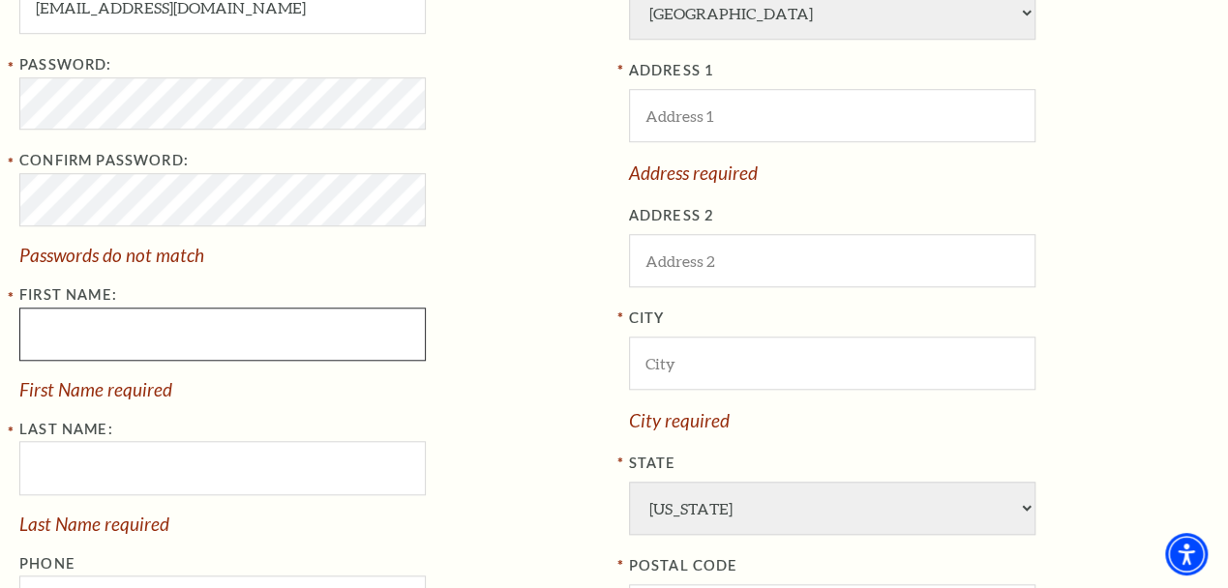
click at [248, 345] on input "First Name:" at bounding box center [222, 334] width 406 height 53
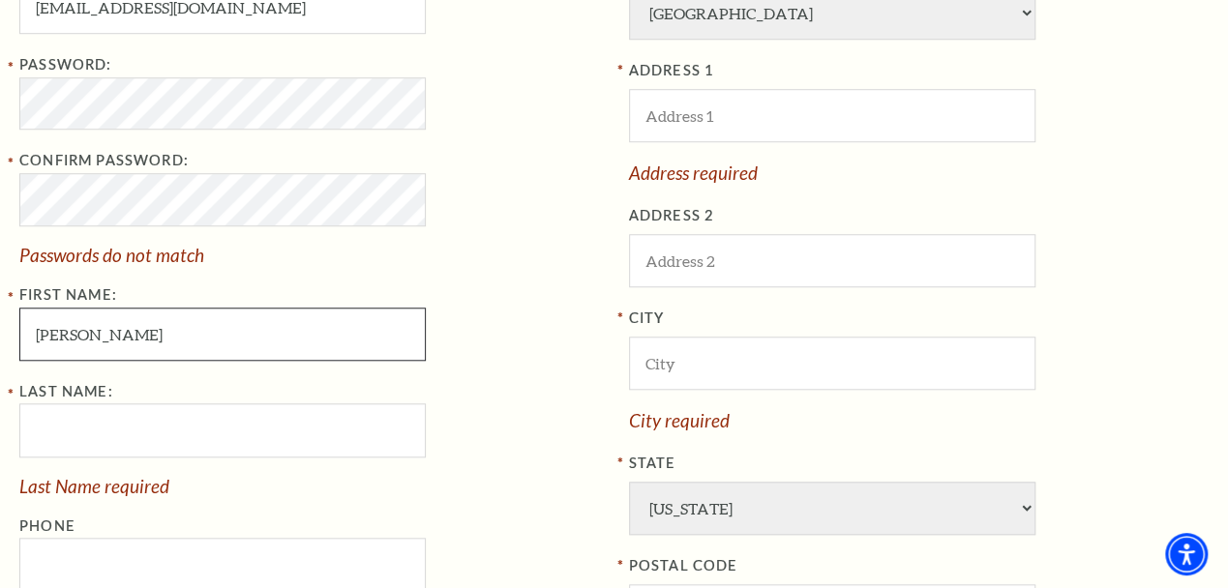
type input "Bailey"
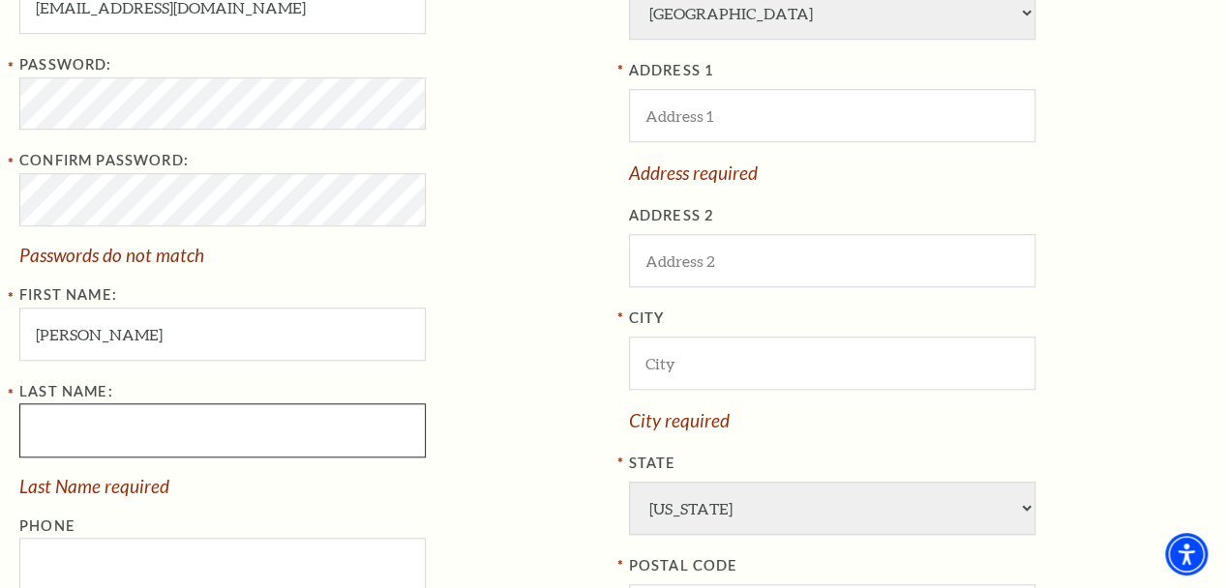
click at [274, 432] on input "Last Name:" at bounding box center [222, 429] width 406 height 53
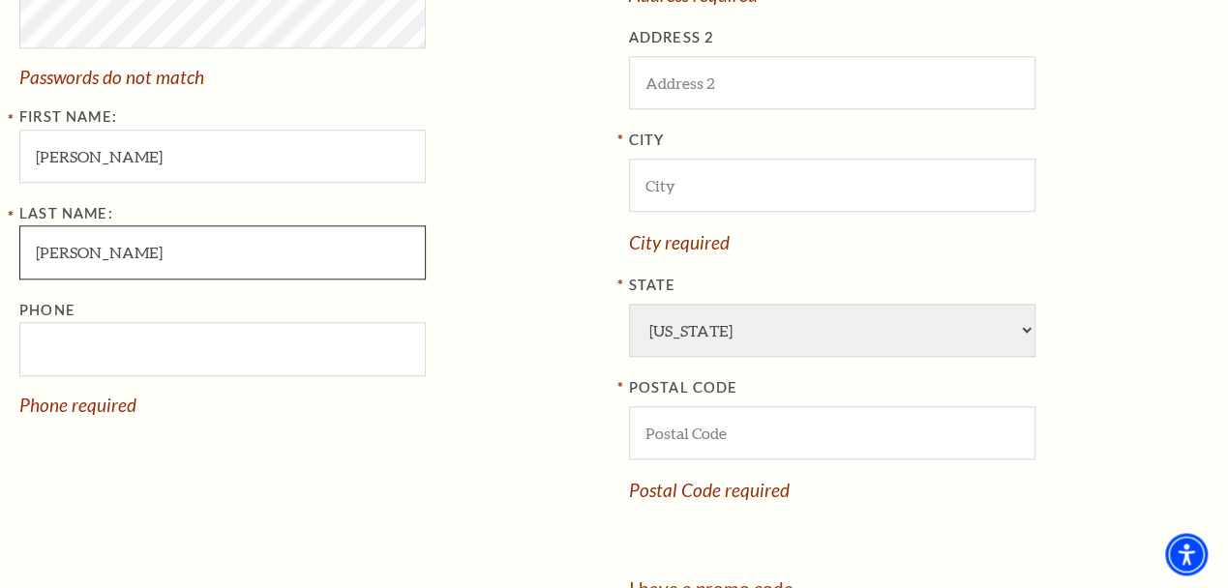
scroll to position [906, 0]
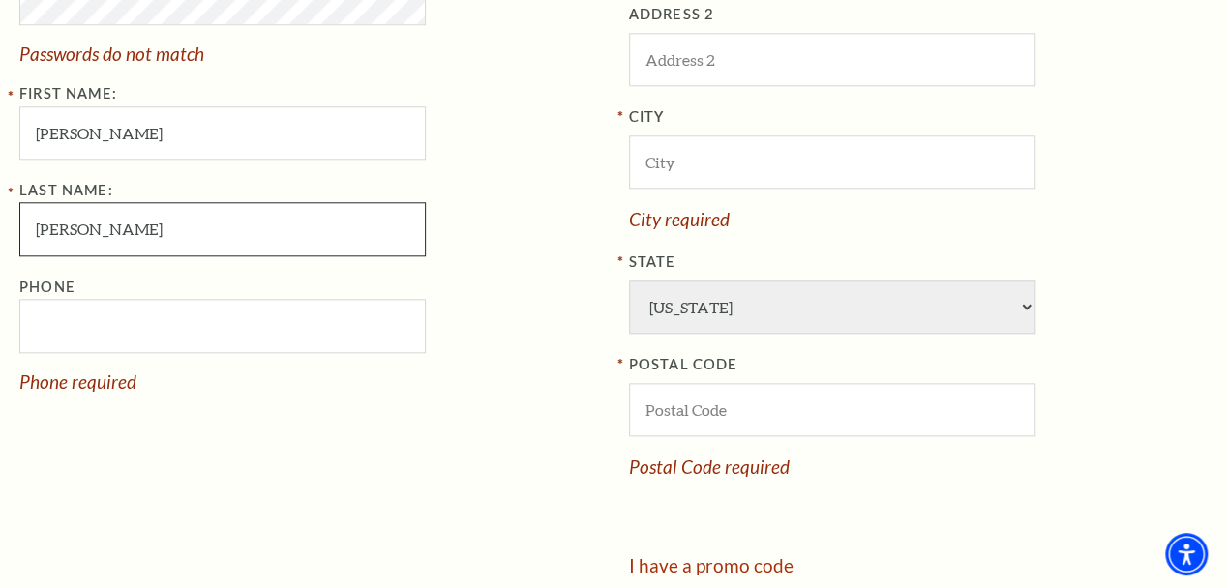
type input "Galloway"
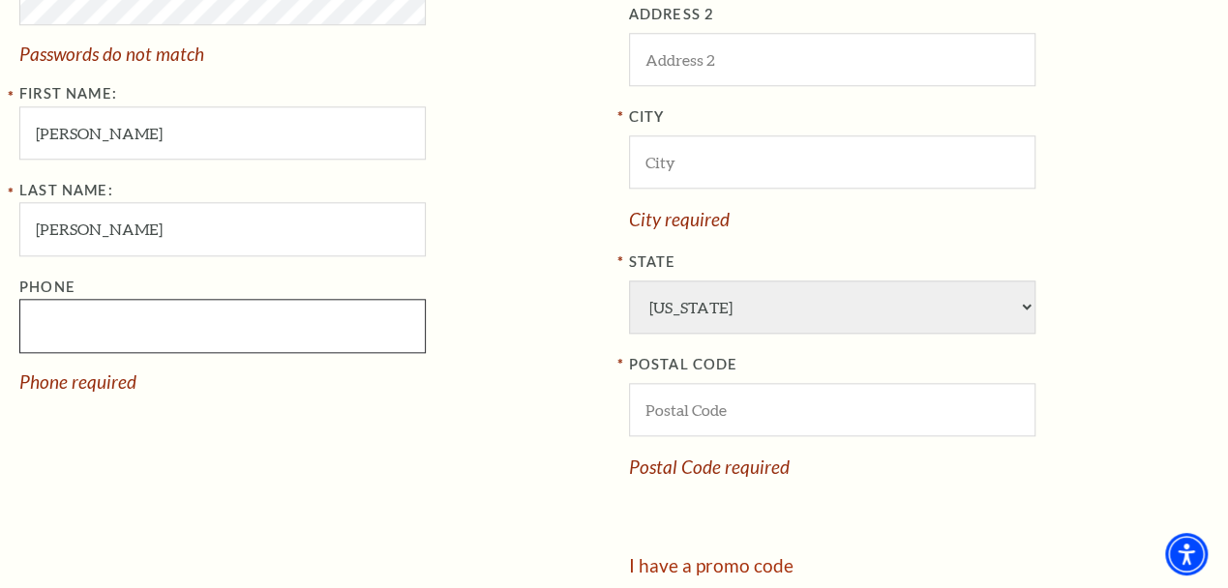
click at [299, 332] on input "Phone" at bounding box center [222, 325] width 406 height 53
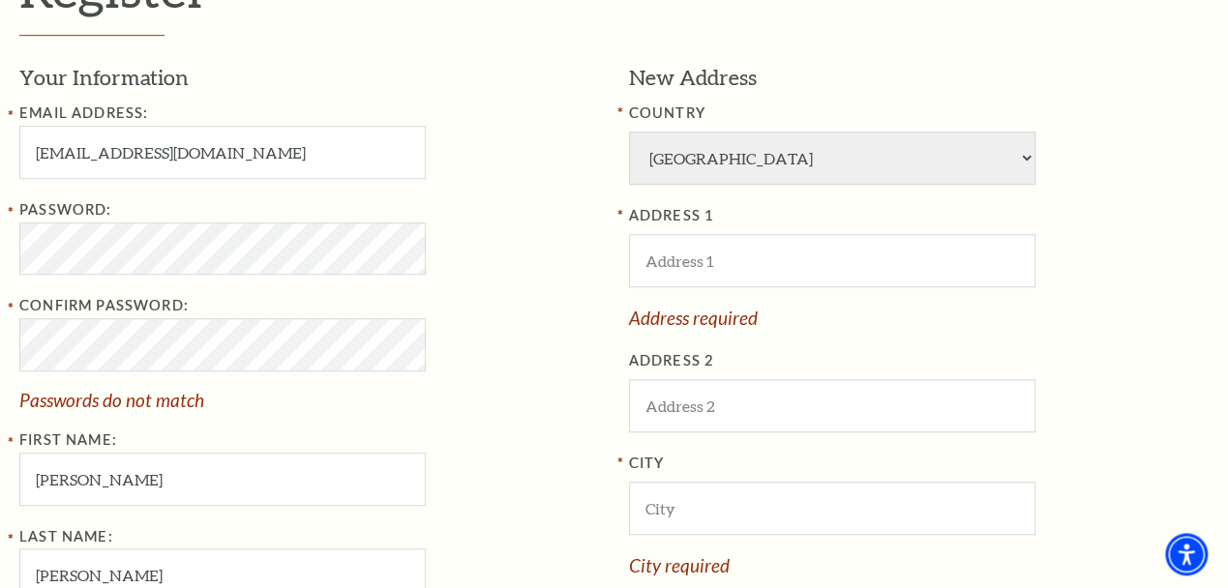
scroll to position [604, 0]
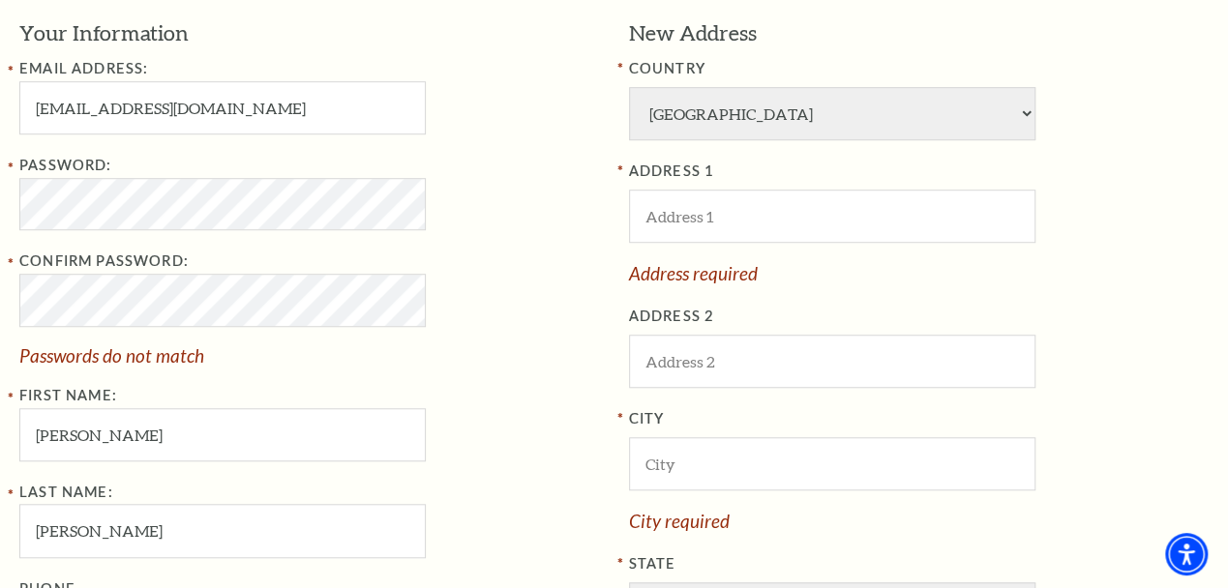
type input "817-707-4154"
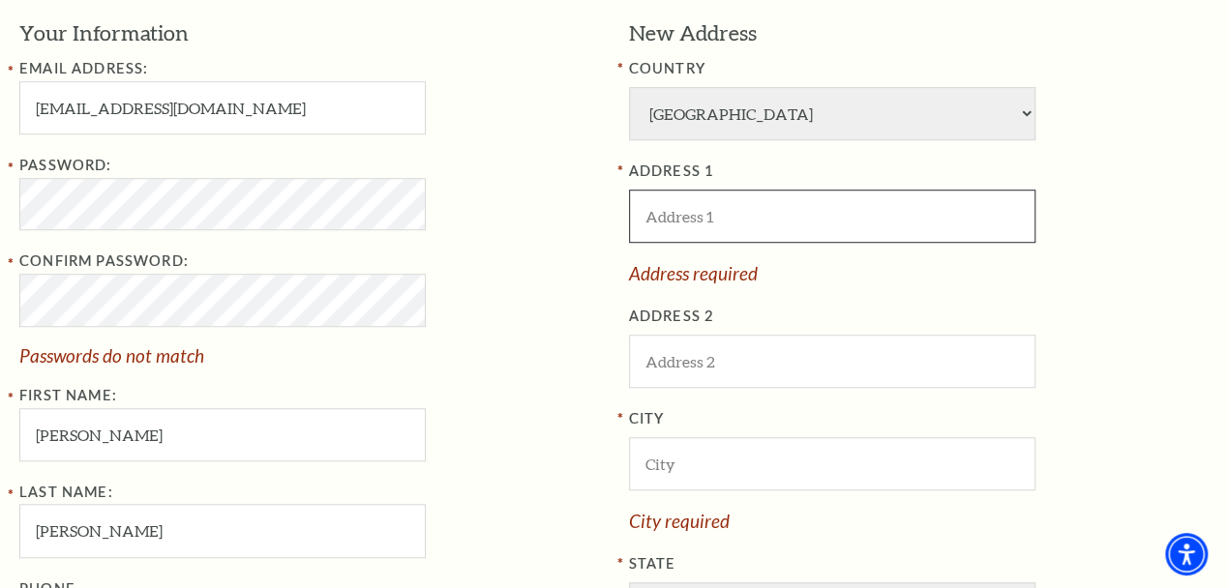
click at [806, 210] on input "ADDRESS 1" at bounding box center [832, 216] width 406 height 53
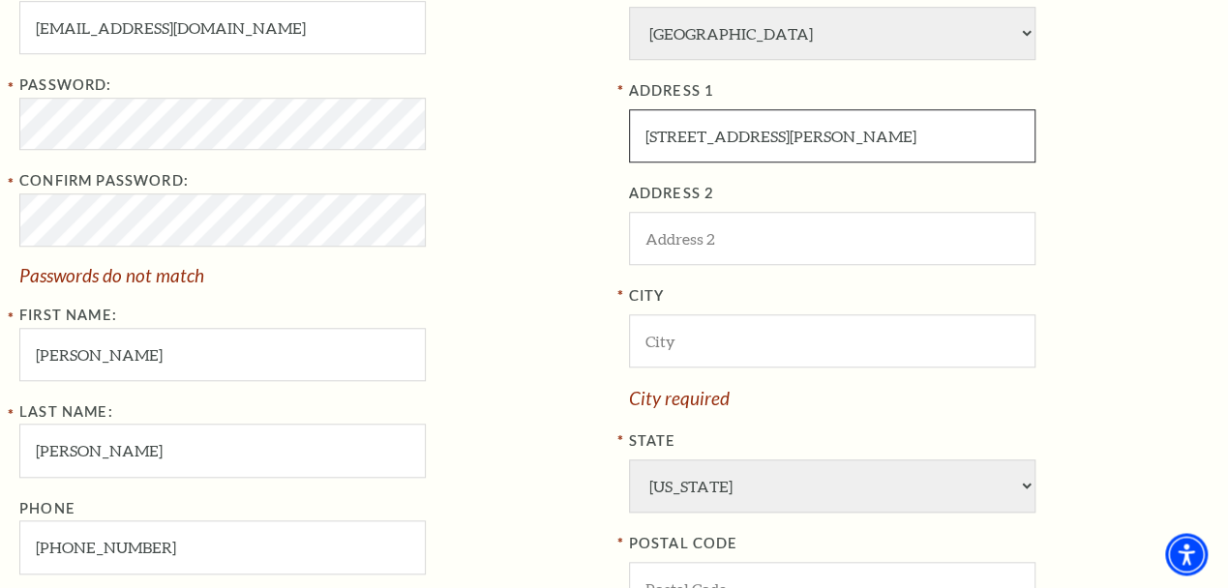
scroll to position [704, 0]
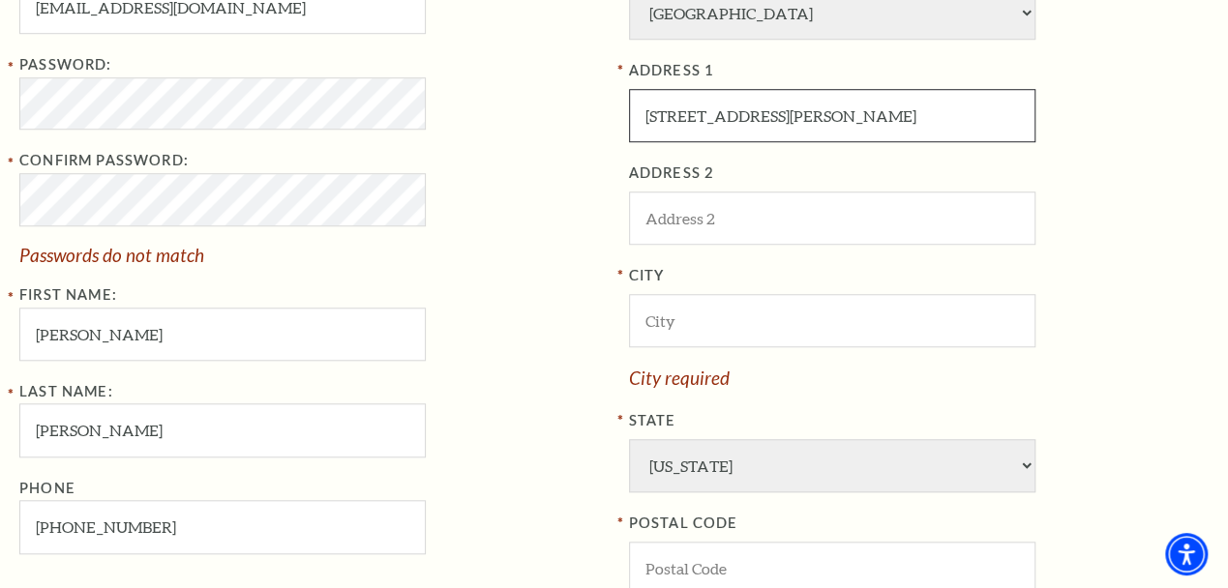
type input "6445 Wakefield Rd"
click at [787, 334] on input "City" at bounding box center [832, 320] width 406 height 53
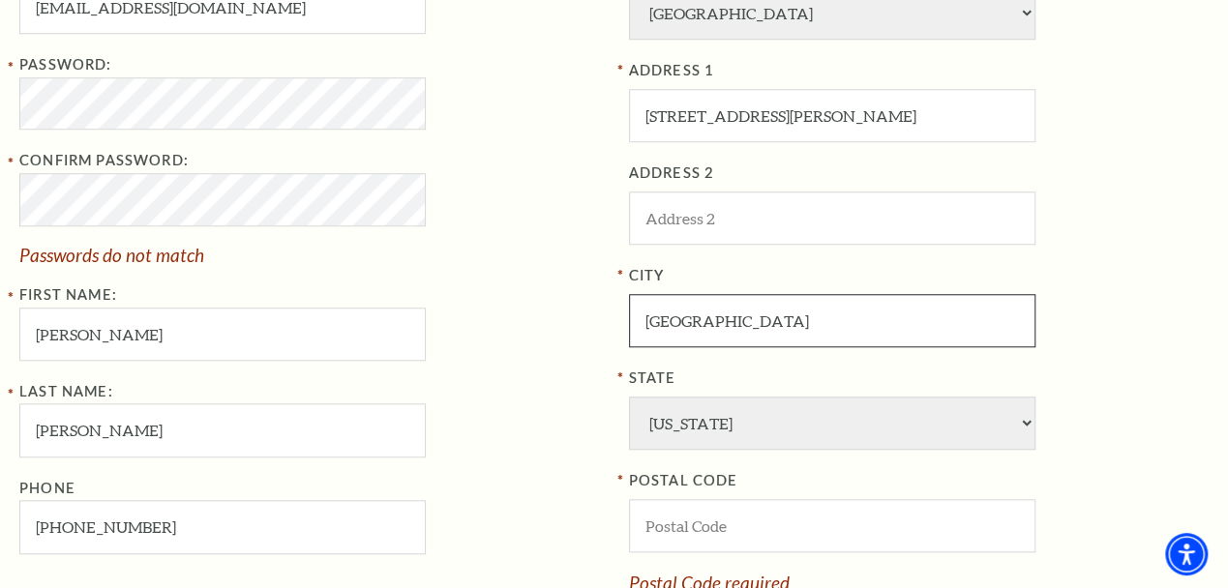
scroll to position [906, 0]
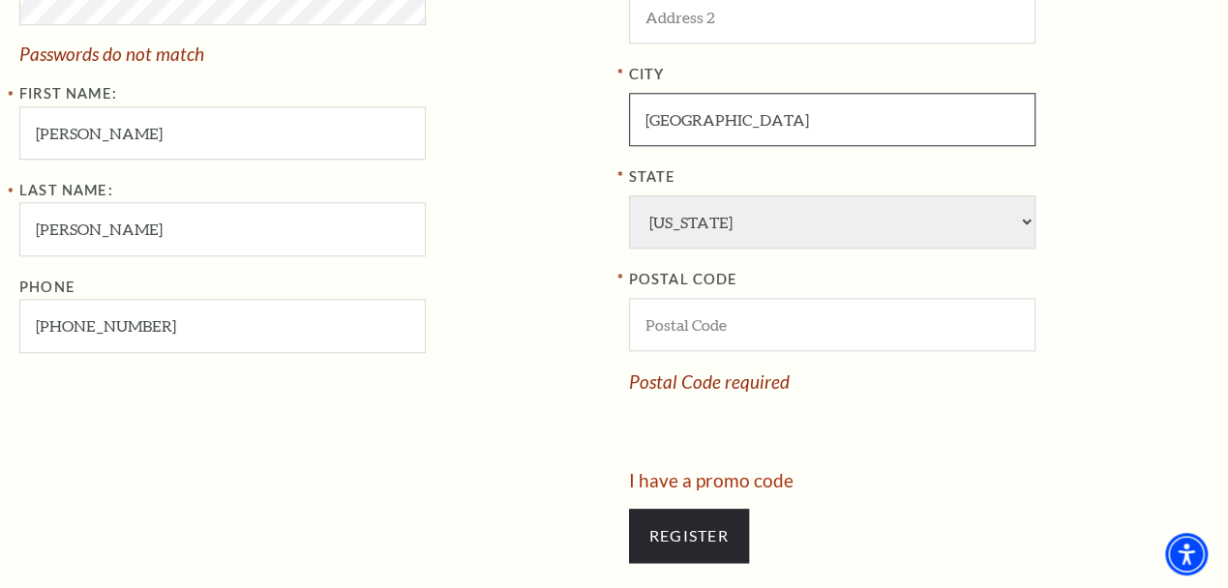
type input "North Richland Hills"
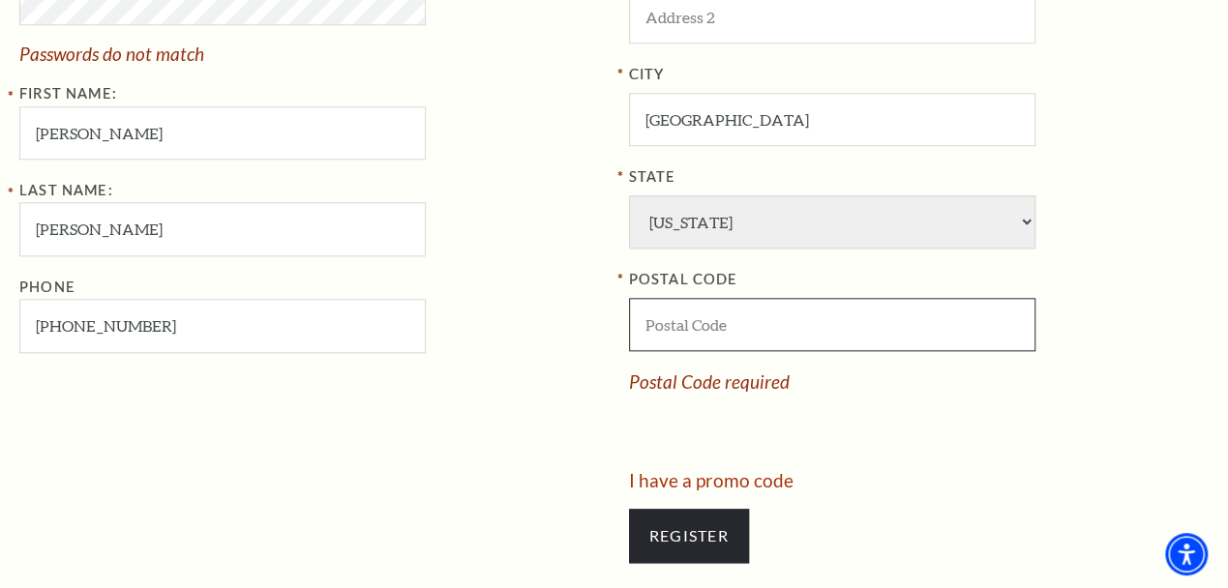
click at [795, 313] on input "POSTAL CODE" at bounding box center [832, 324] width 406 height 53
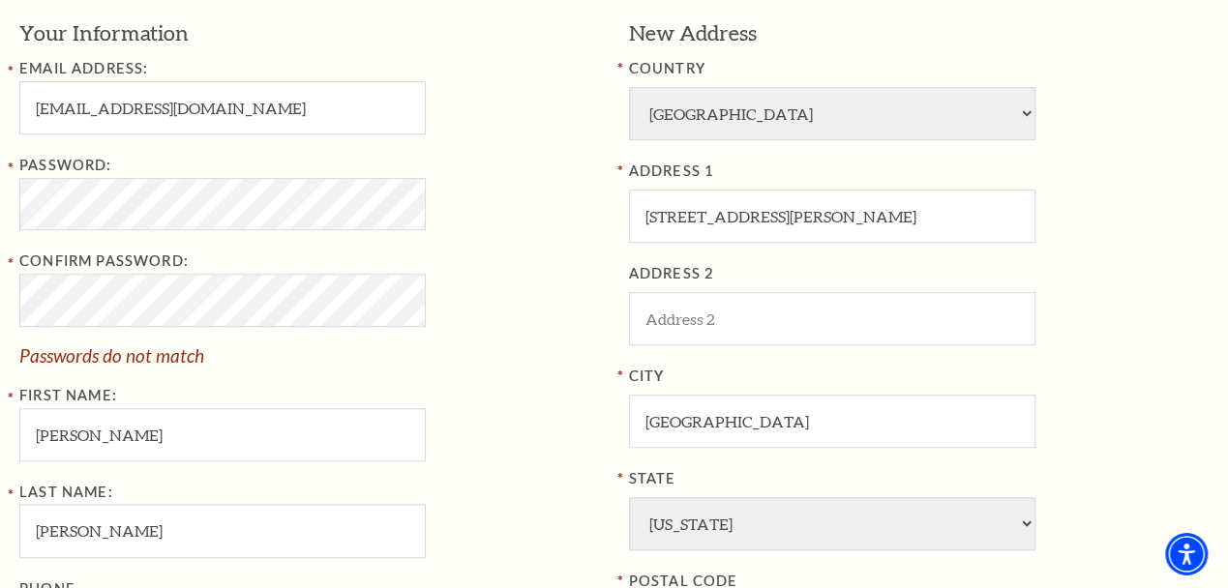
scroll to position [604, 0]
type input "76182"
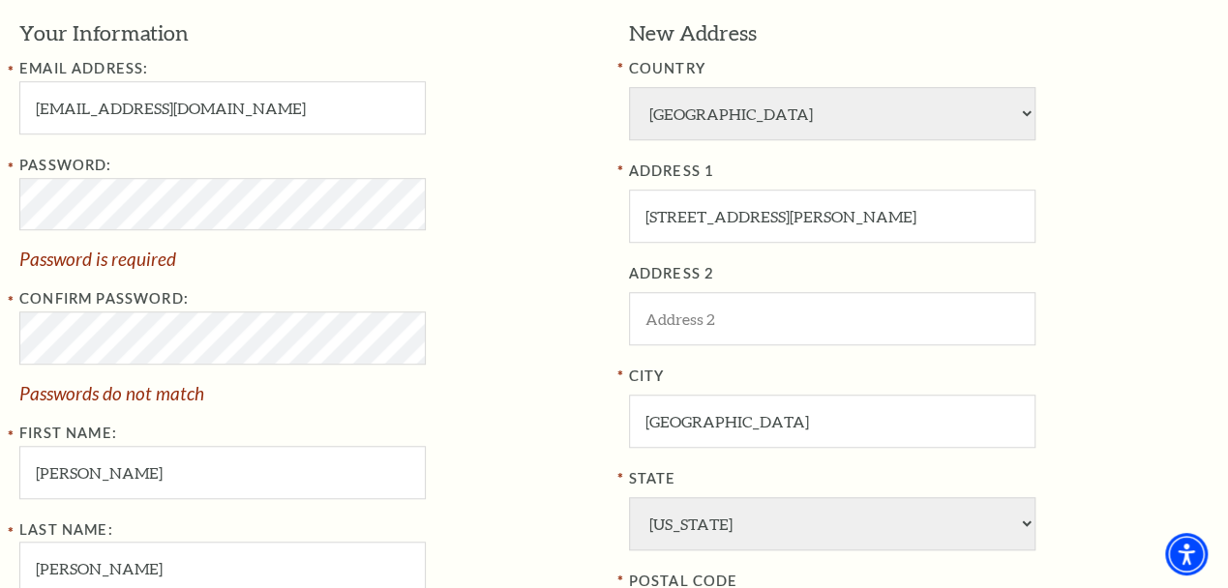
click at [520, 268] on span "Password is required" at bounding box center [309, 259] width 580 height 18
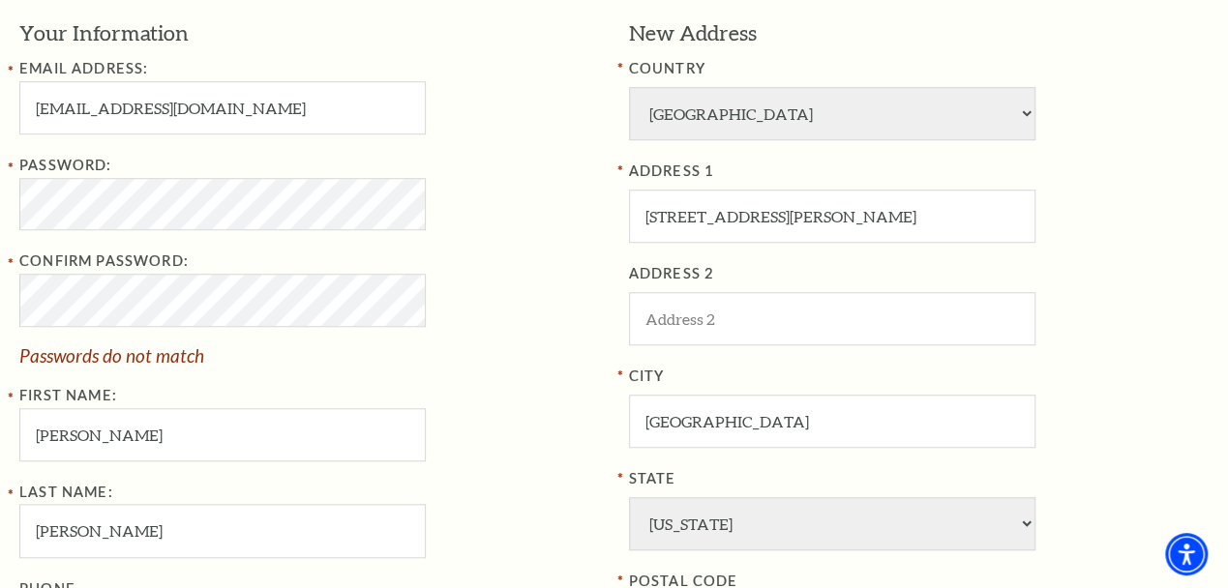
click at [492, 277] on div "Confirm Password: Passwords do not match" at bounding box center [309, 307] width 580 height 114
click at [545, 243] on div "Password: Confirm Password: Passwords do not match First Name: Bailey" at bounding box center [309, 307] width 580 height 307
click at [587, 345] on div "Confirm Password: Passwords do not match" at bounding box center [309, 307] width 580 height 114
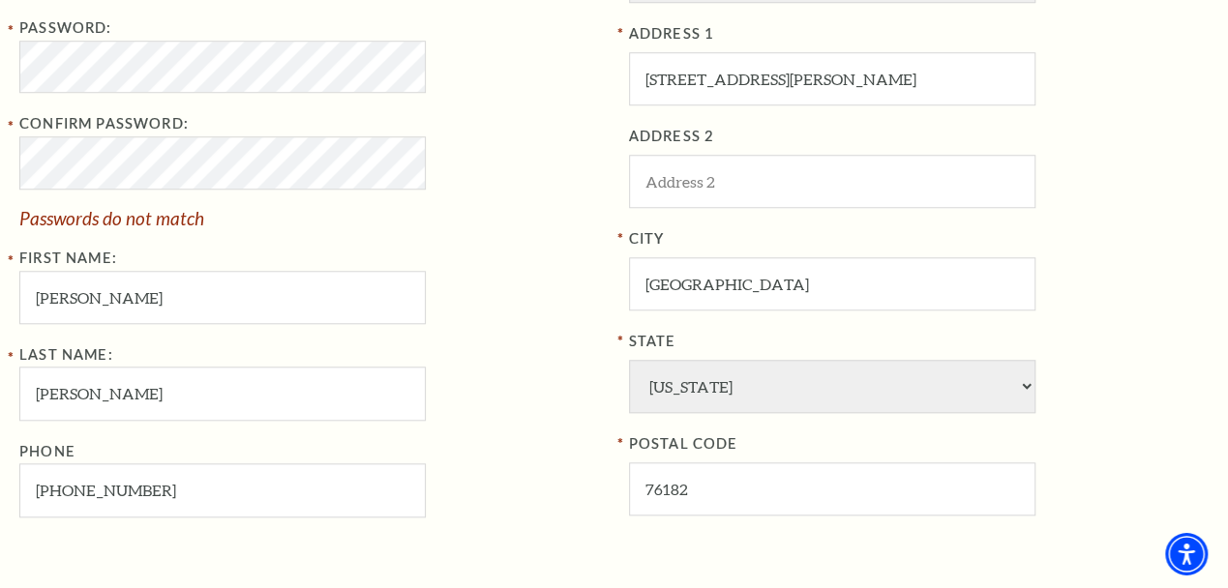
scroll to position [704, 0]
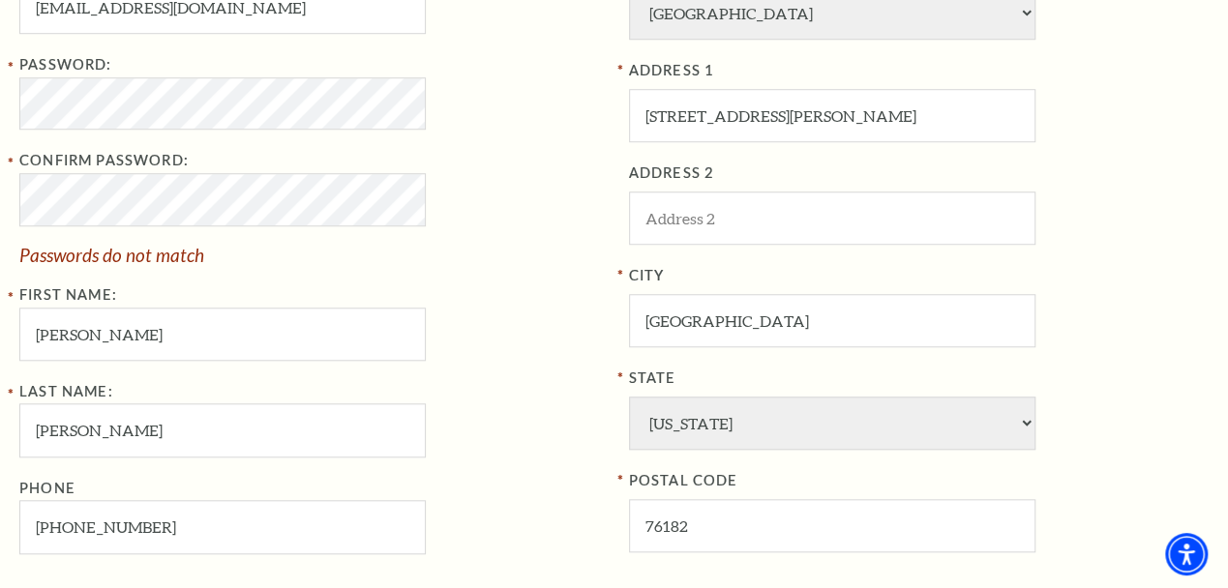
click at [521, 247] on div "Confirm Password: Passwords do not match" at bounding box center [309, 206] width 580 height 114
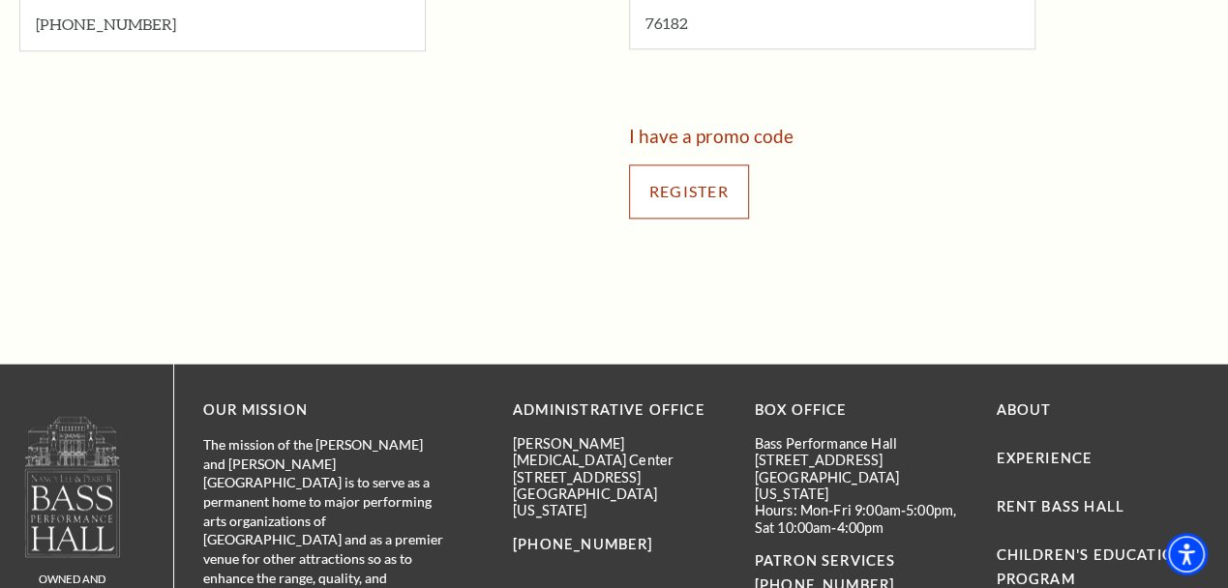
click at [702, 187] on input "Register" at bounding box center [689, 191] width 120 height 54
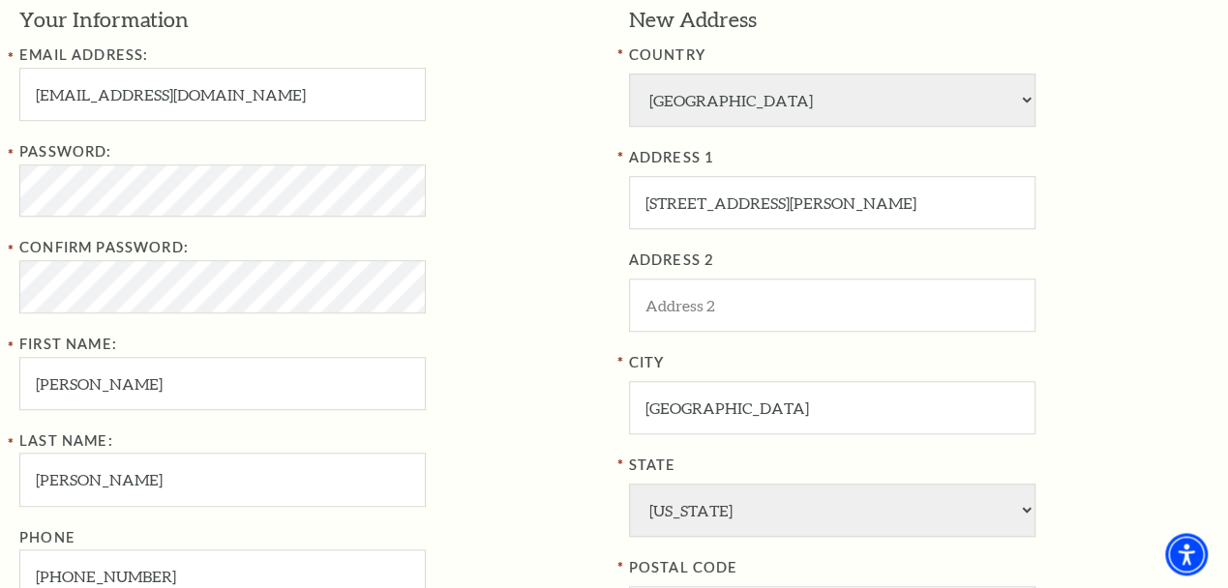
click at [514, 365] on div "Password: Confirm Password: First Name: Bailey" at bounding box center [309, 274] width 580 height 269
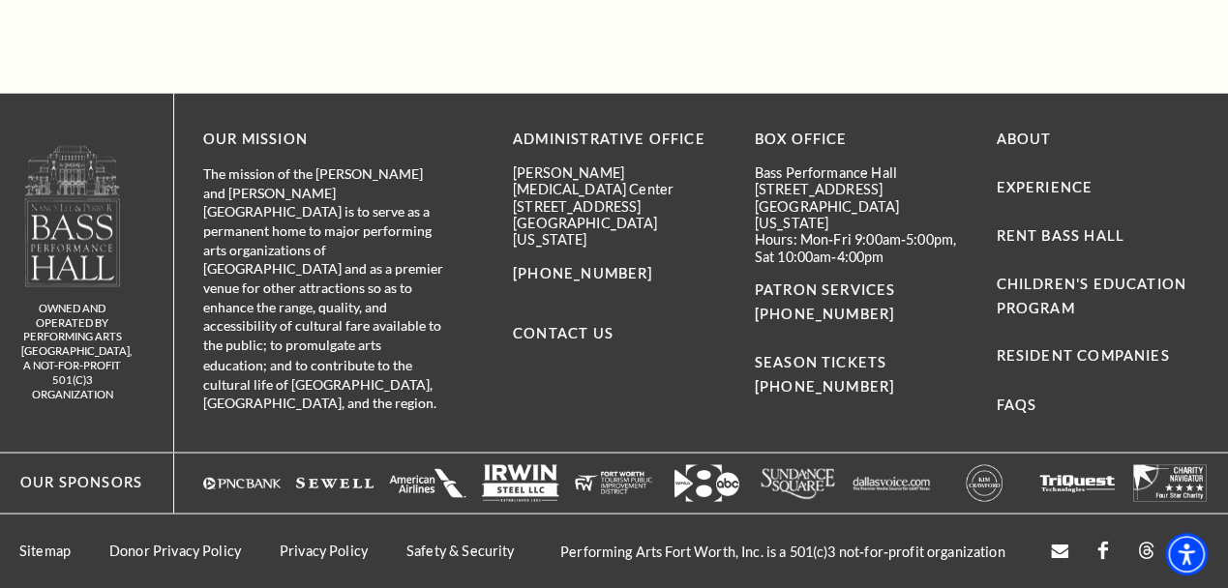
scroll to position [1076, 0]
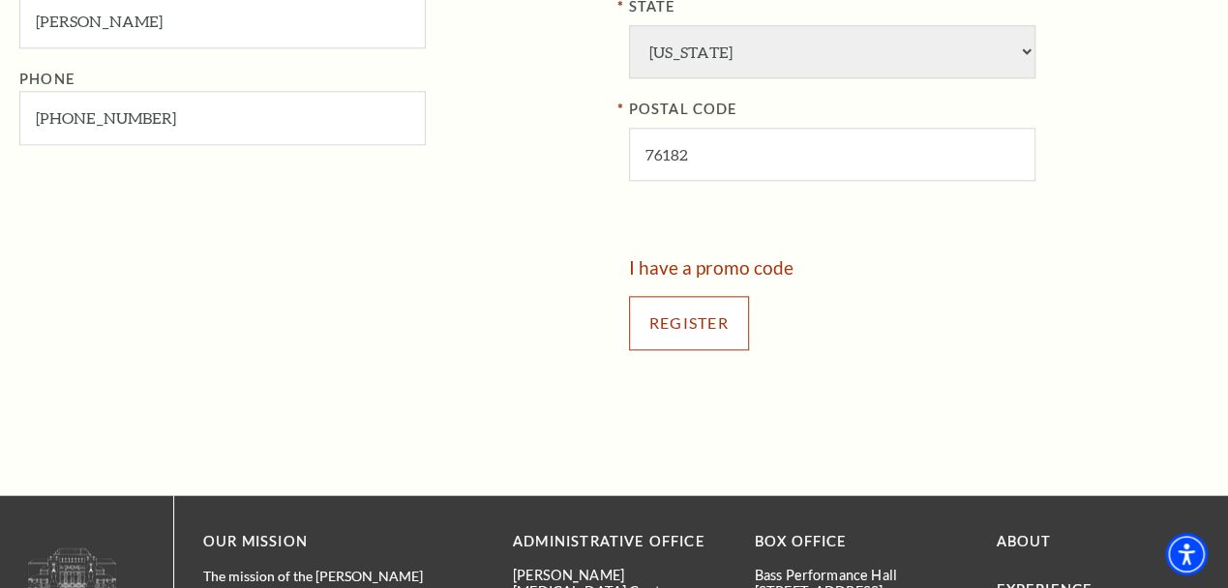
click at [711, 334] on input "Register" at bounding box center [689, 323] width 120 height 54
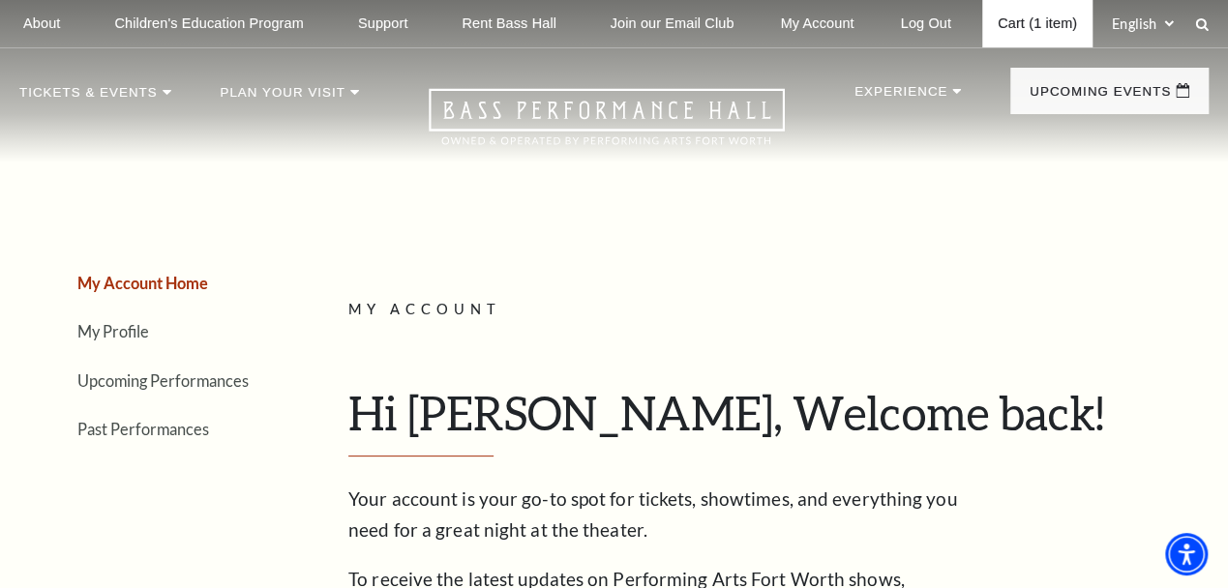
click at [1047, 28] on link "Cart (1 item)" at bounding box center [1037, 23] width 110 height 47
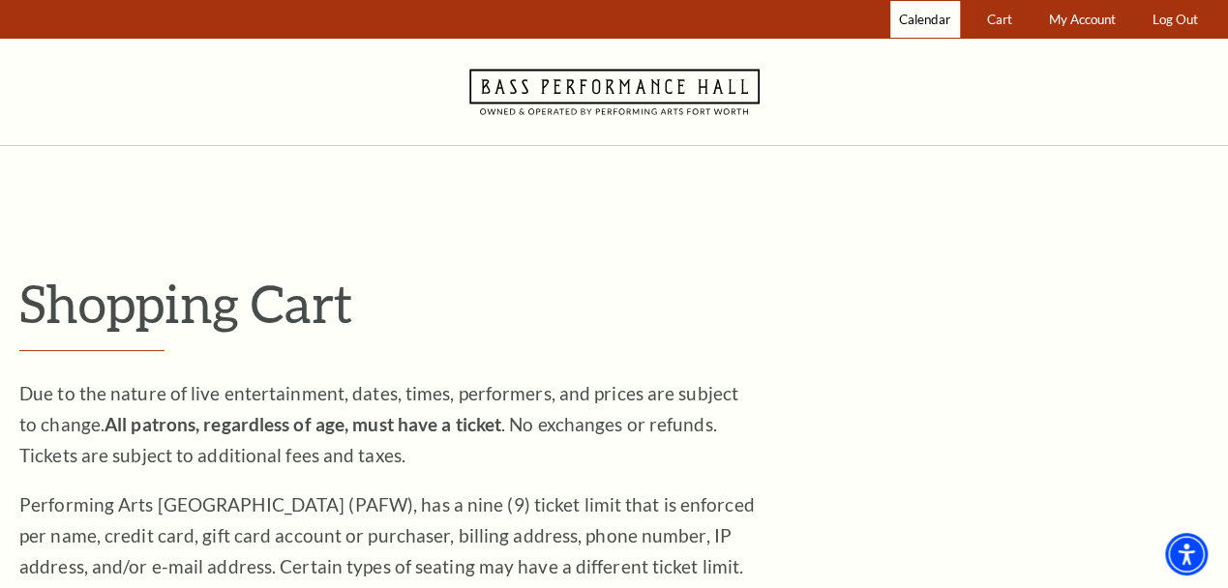
click at [933, 15] on span "Calendar" at bounding box center [924, 19] width 51 height 15
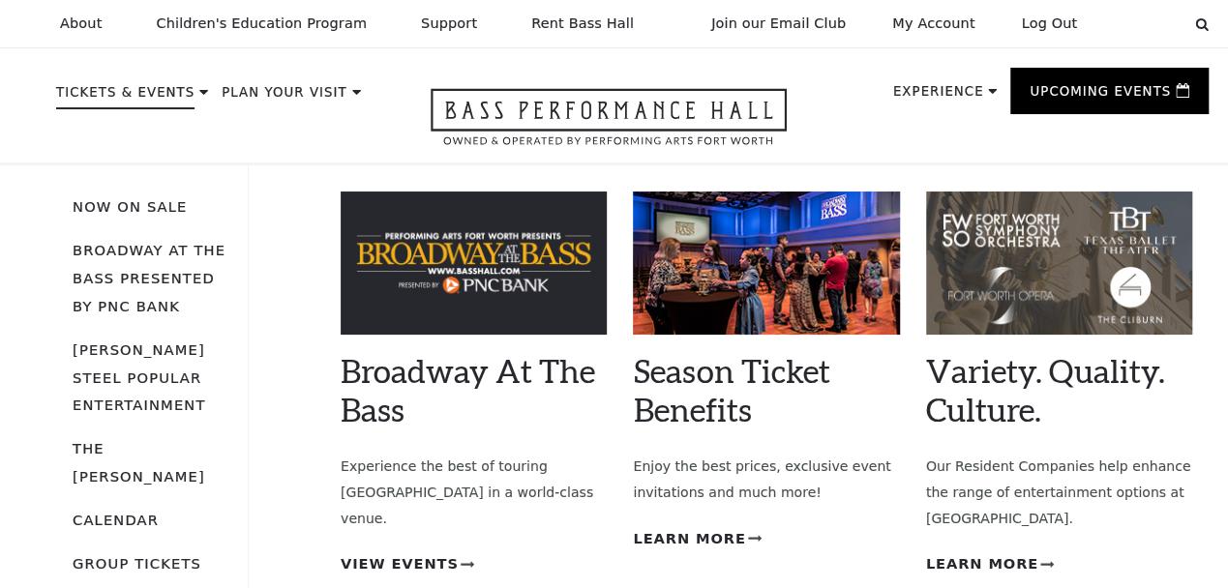
click at [173, 92] on p "Tickets & Events" at bounding box center [125, 97] width 138 height 23
click at [154, 208] on link "Now On Sale" at bounding box center [130, 206] width 114 height 16
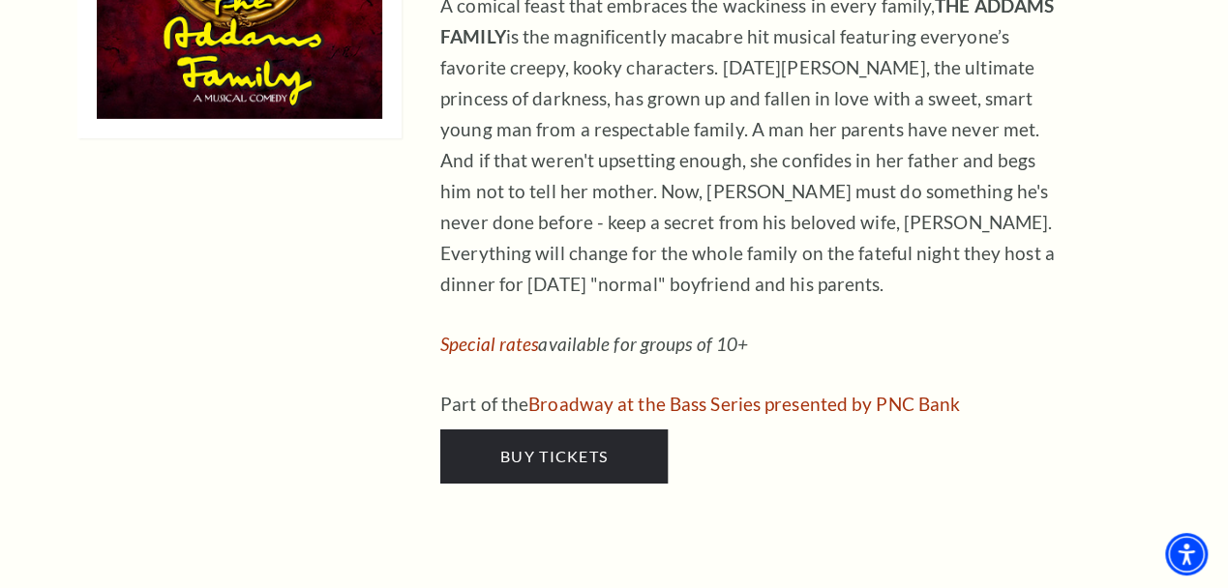
scroll to position [3320, 0]
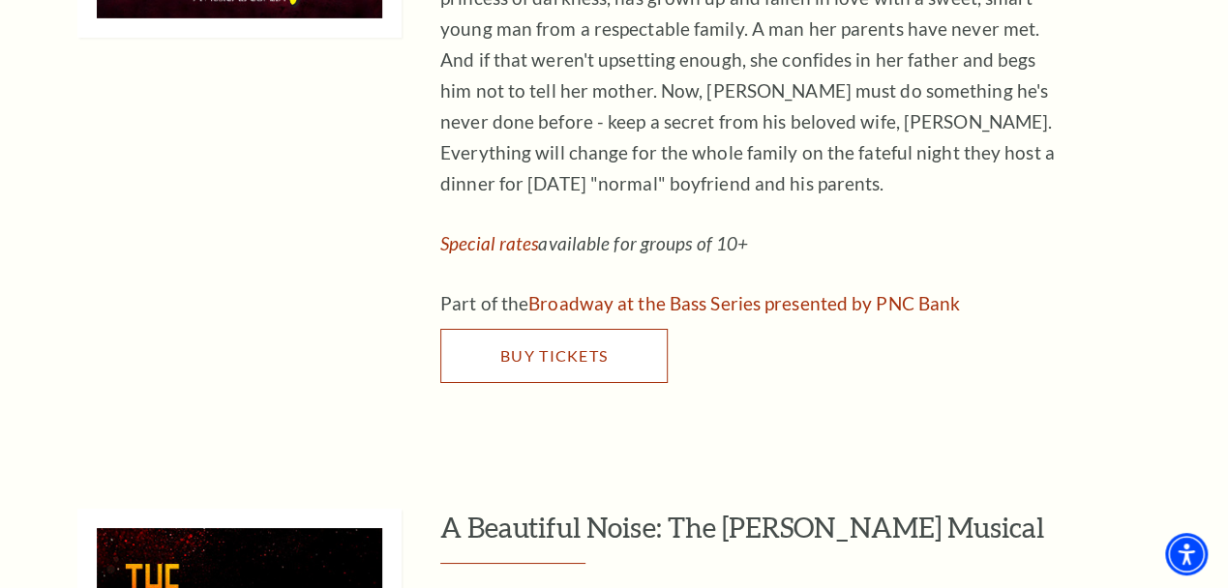
click at [547, 329] on link "Buy Tickets" at bounding box center [553, 356] width 227 height 54
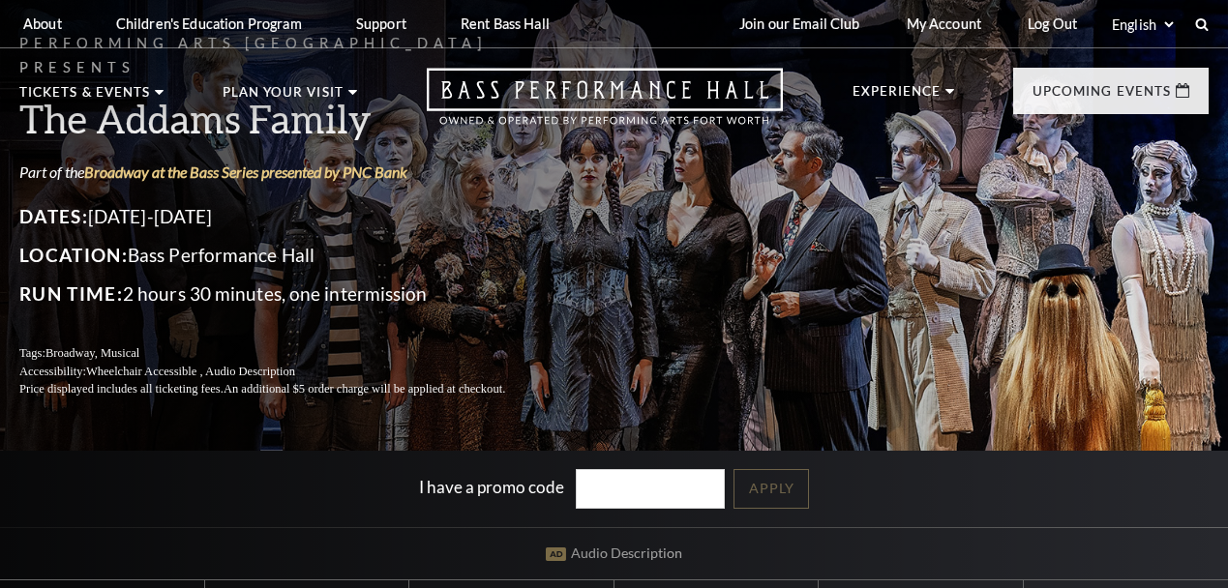
scroll to position [402, 0]
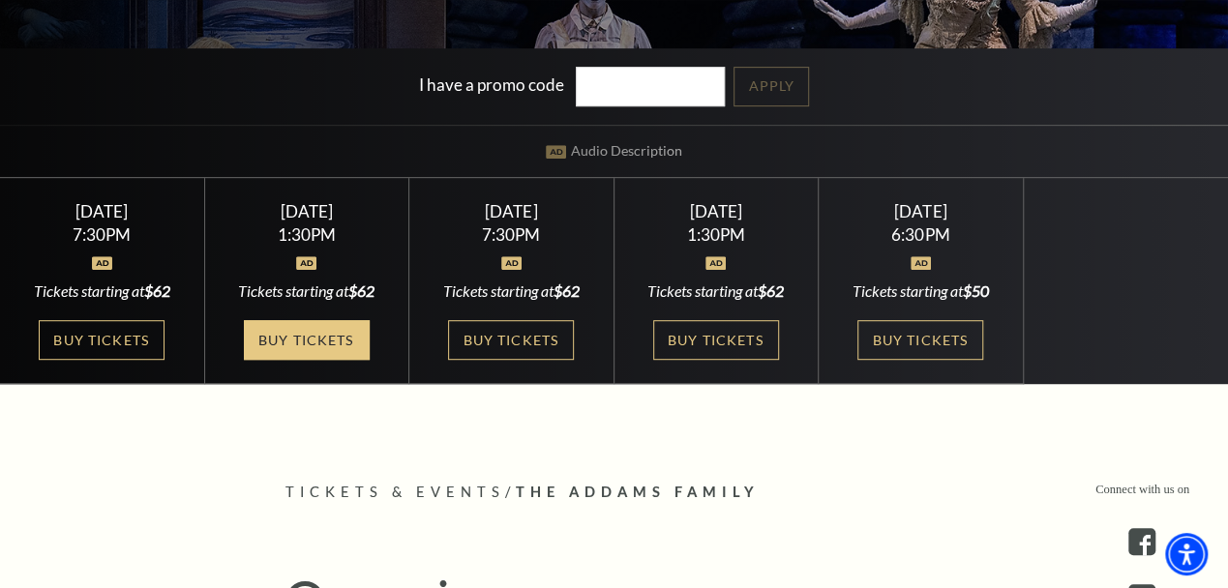
click at [339, 343] on link "Buy Tickets" at bounding box center [307, 340] width 126 height 40
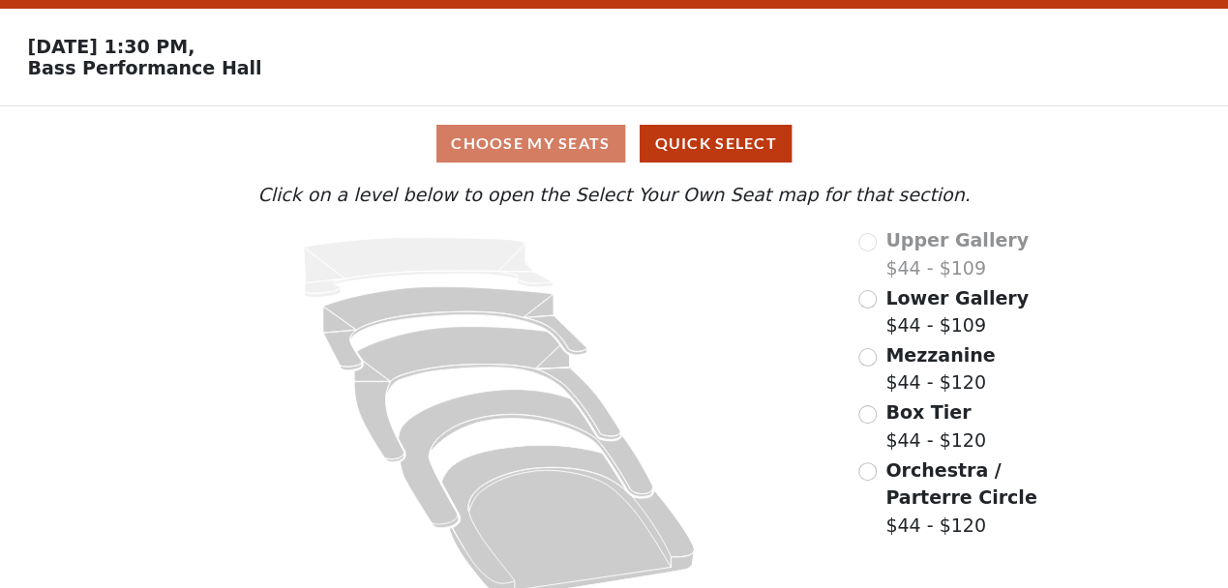
scroll to position [80, 0]
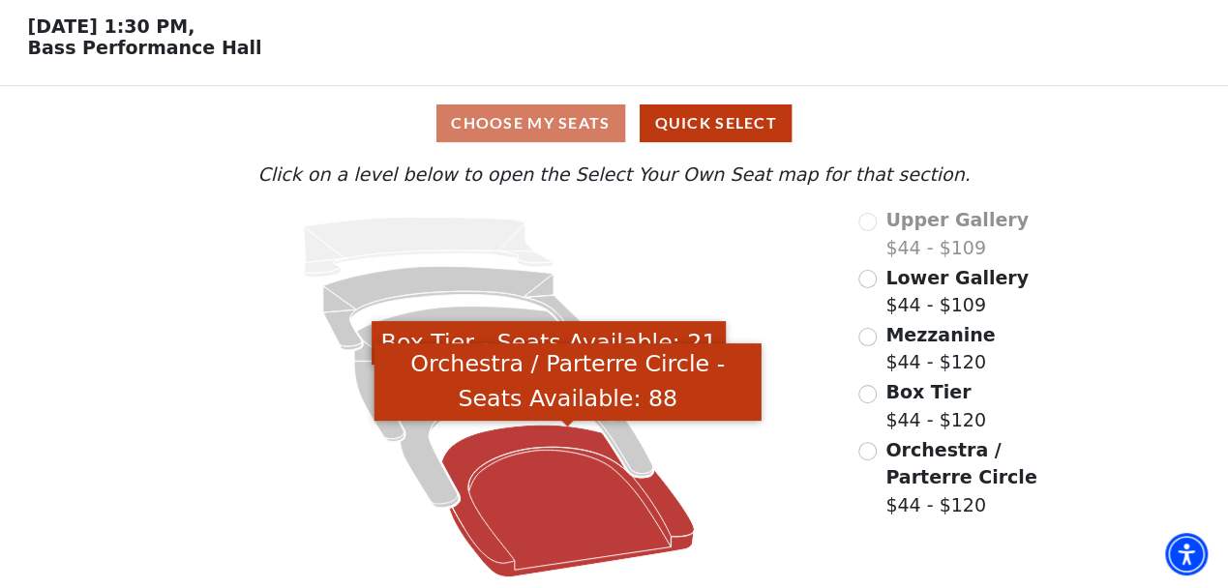
click at [608, 478] on icon "Orchestra / Parterre Circle - Seats Available: 88" at bounding box center [567, 501] width 253 height 153
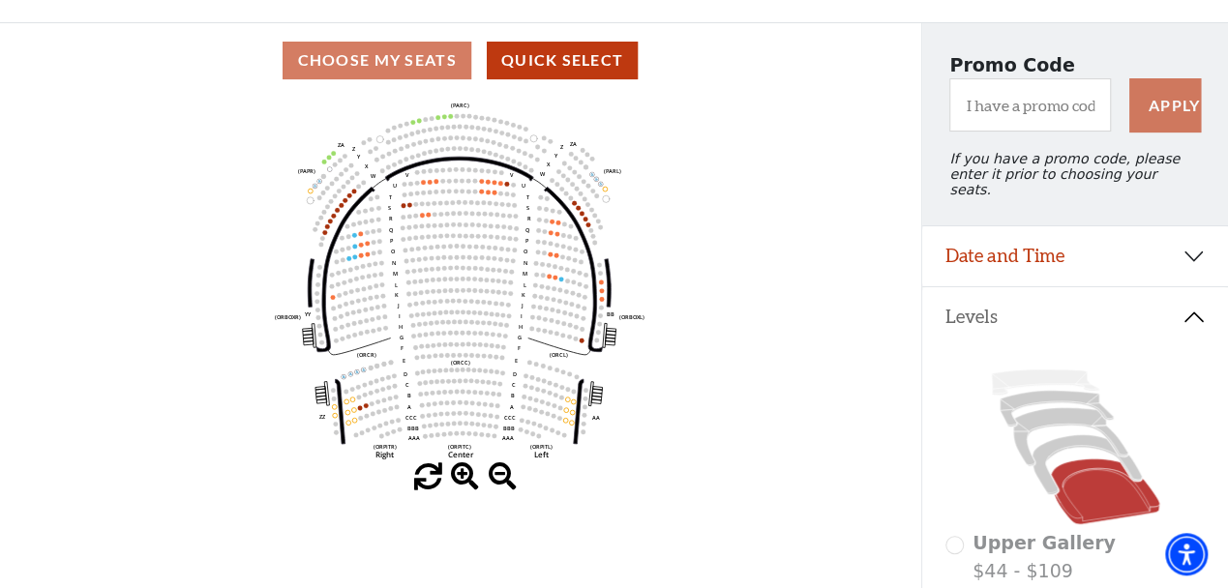
scroll to position [190, 0]
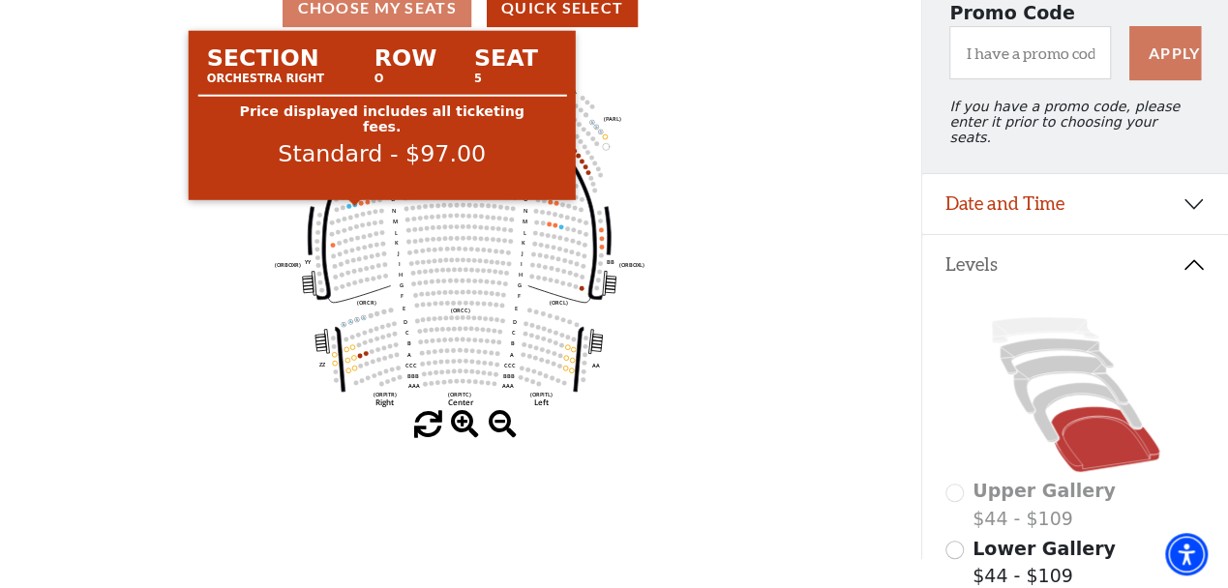
click at [353, 207] on circle at bounding box center [354, 204] width 5 height 5
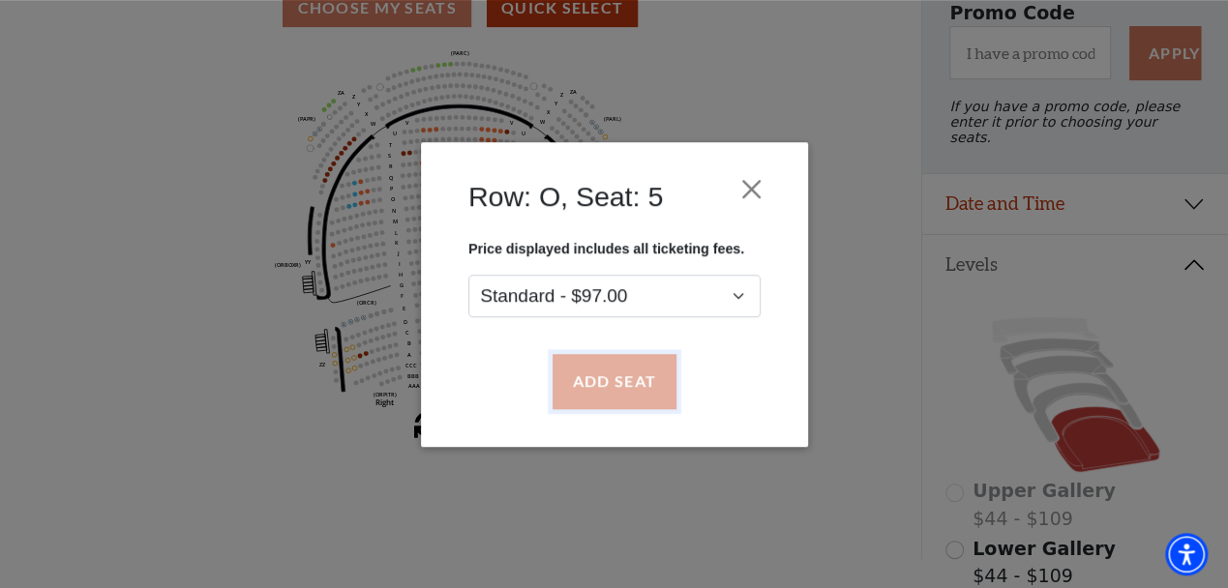
click at [619, 369] on button "Add Seat" at bounding box center [613, 381] width 124 height 54
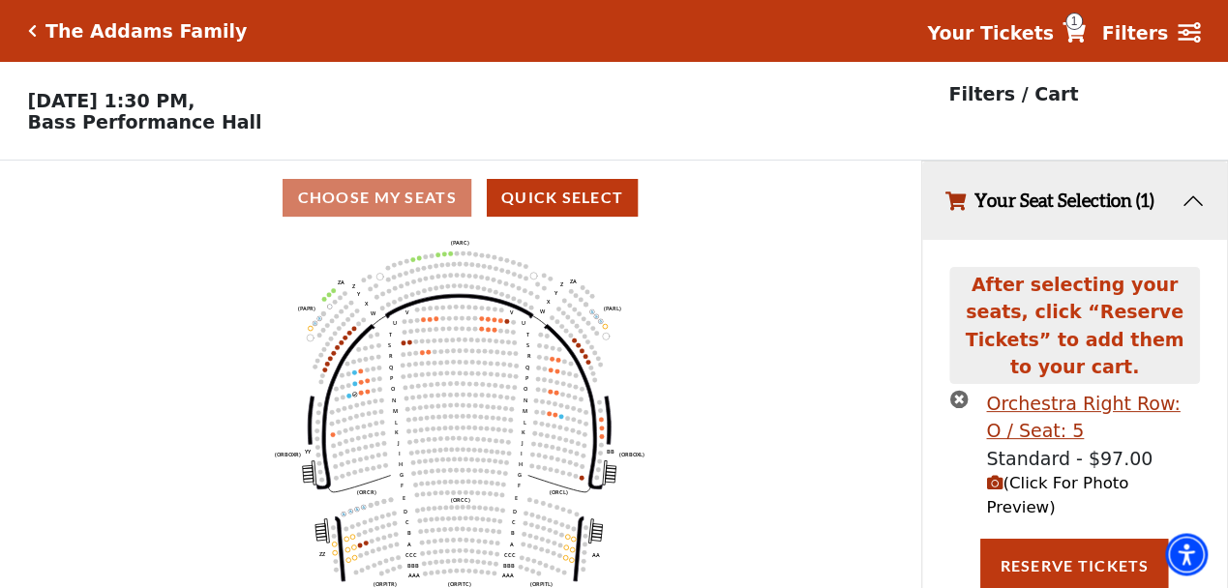
scroll to position [0, 0]
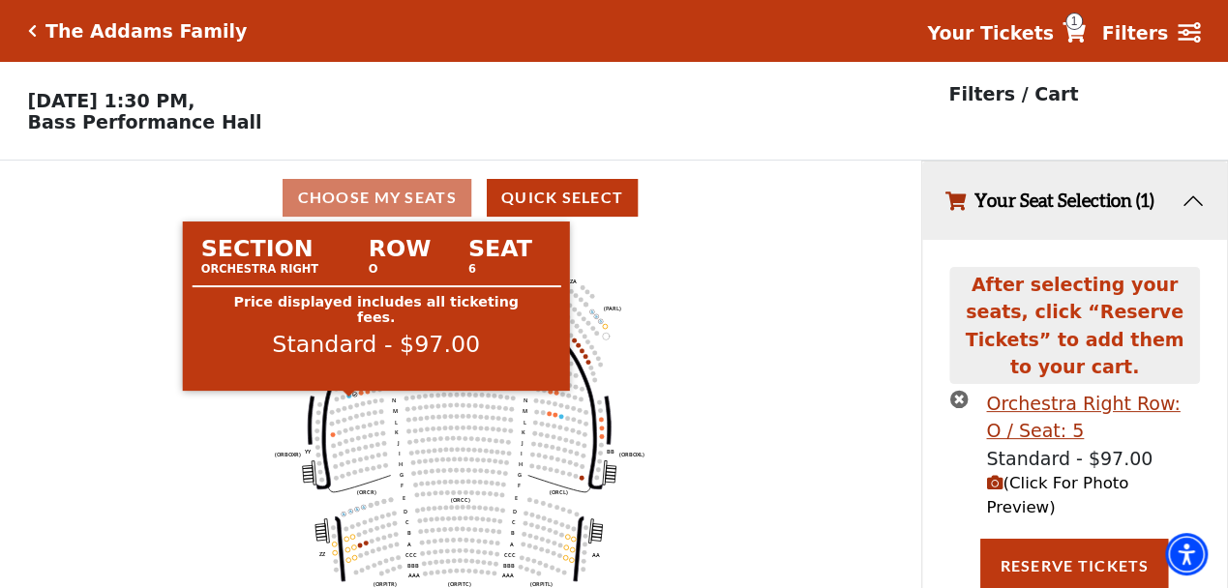
click at [347, 399] on circle at bounding box center [348, 396] width 5 height 5
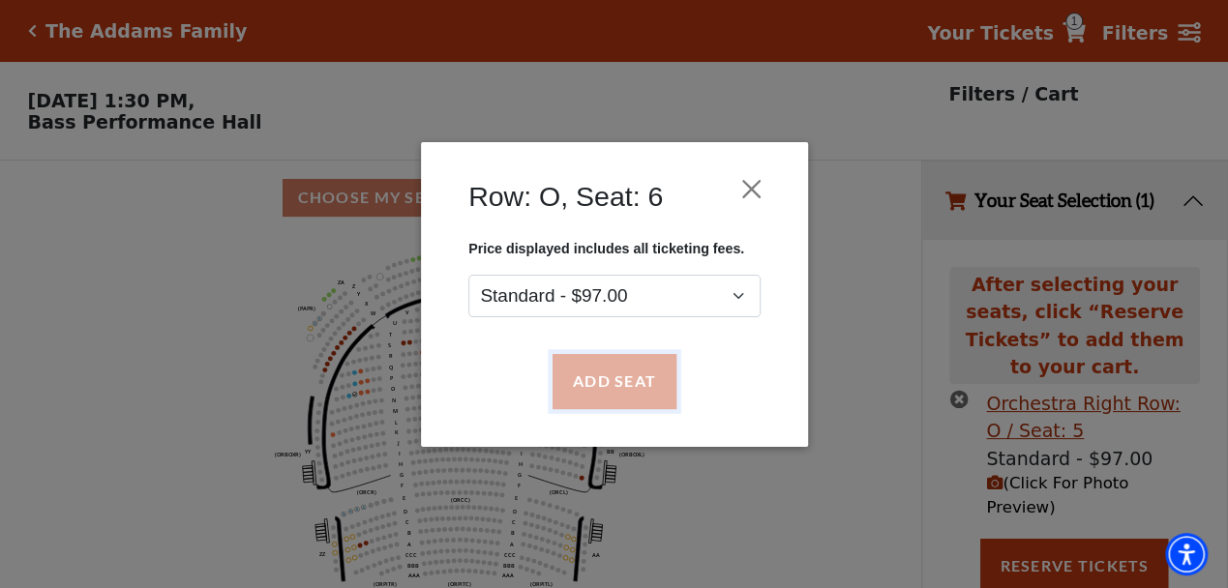
click at [618, 375] on button "Add Seat" at bounding box center [613, 381] width 124 height 54
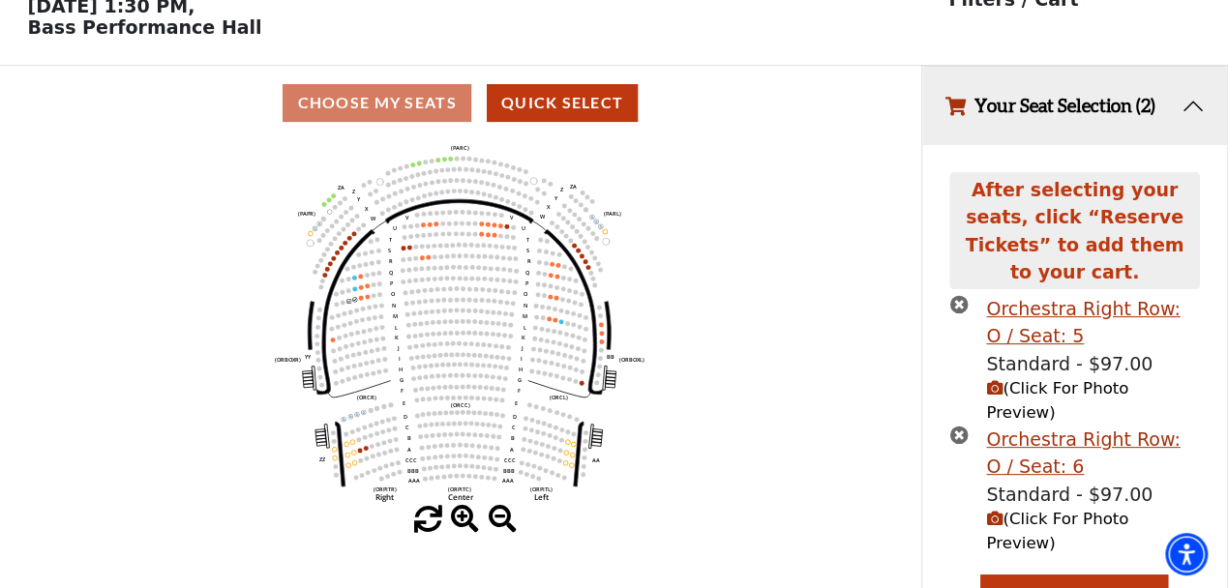
scroll to position [111, 0]
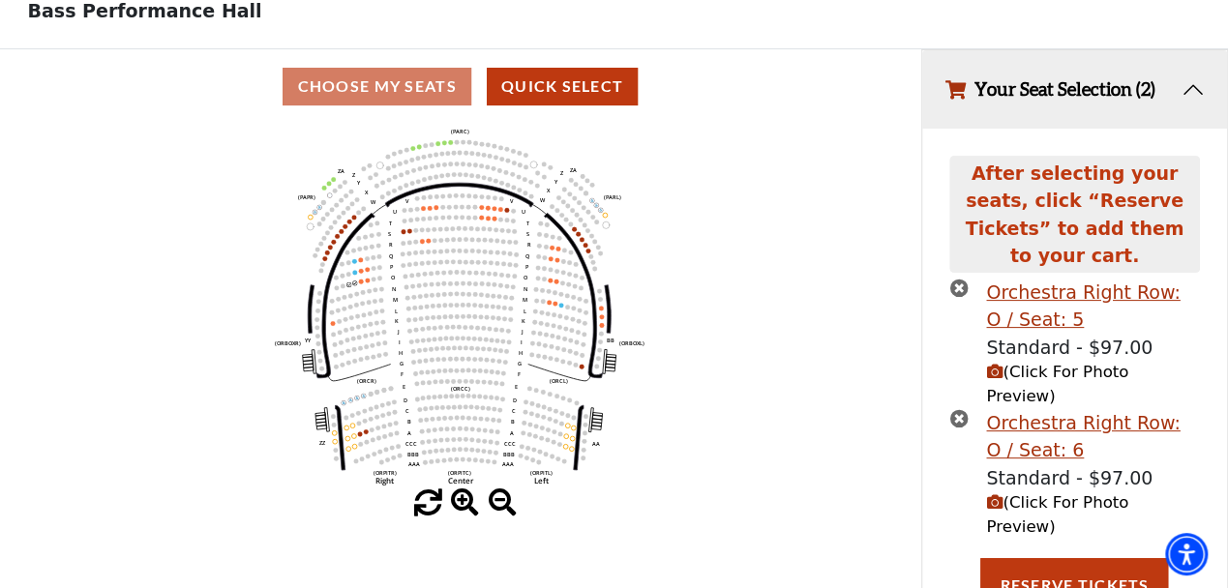
click at [992, 364] on icon "(Click For Photo Preview)" at bounding box center [994, 372] width 16 height 16
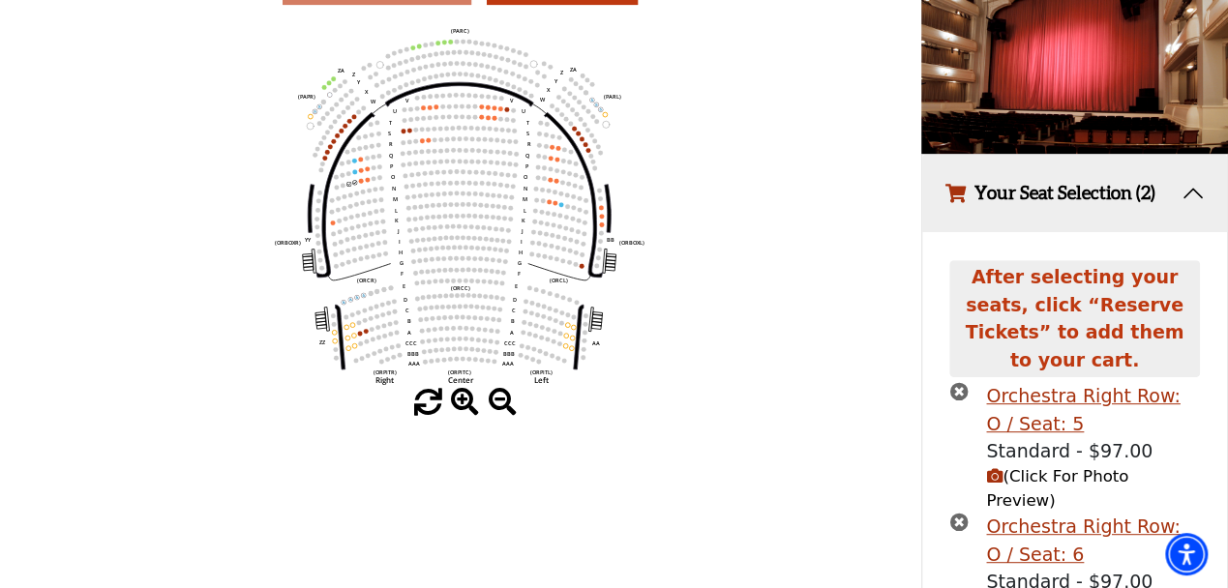
scroll to position [315, 0]
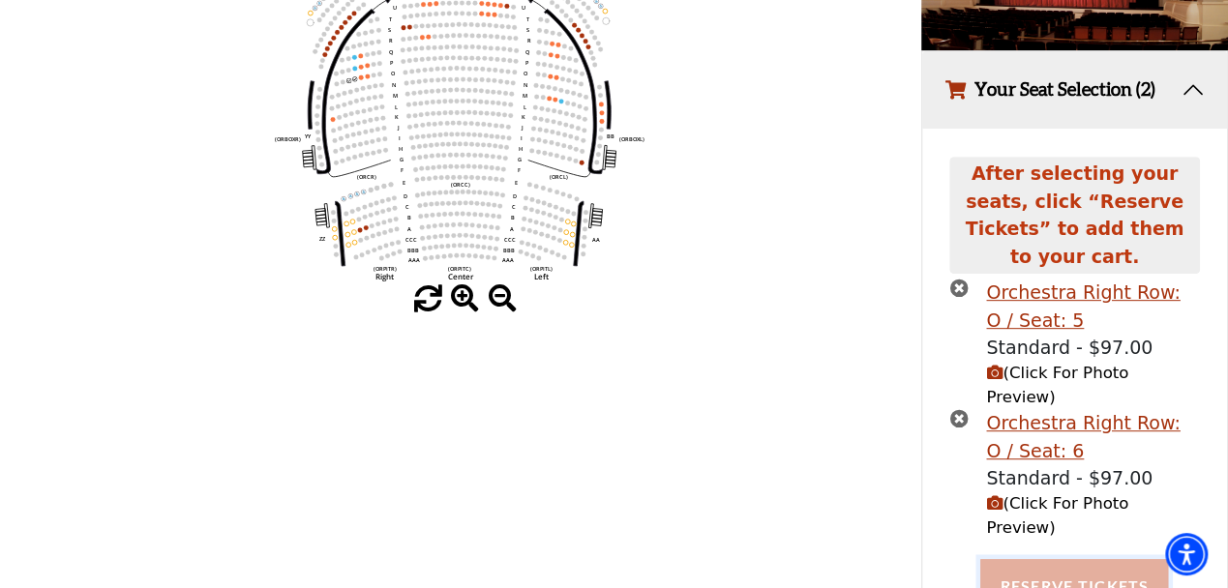
click at [1079, 559] on button "Reserve Tickets" at bounding box center [1074, 586] width 188 height 54
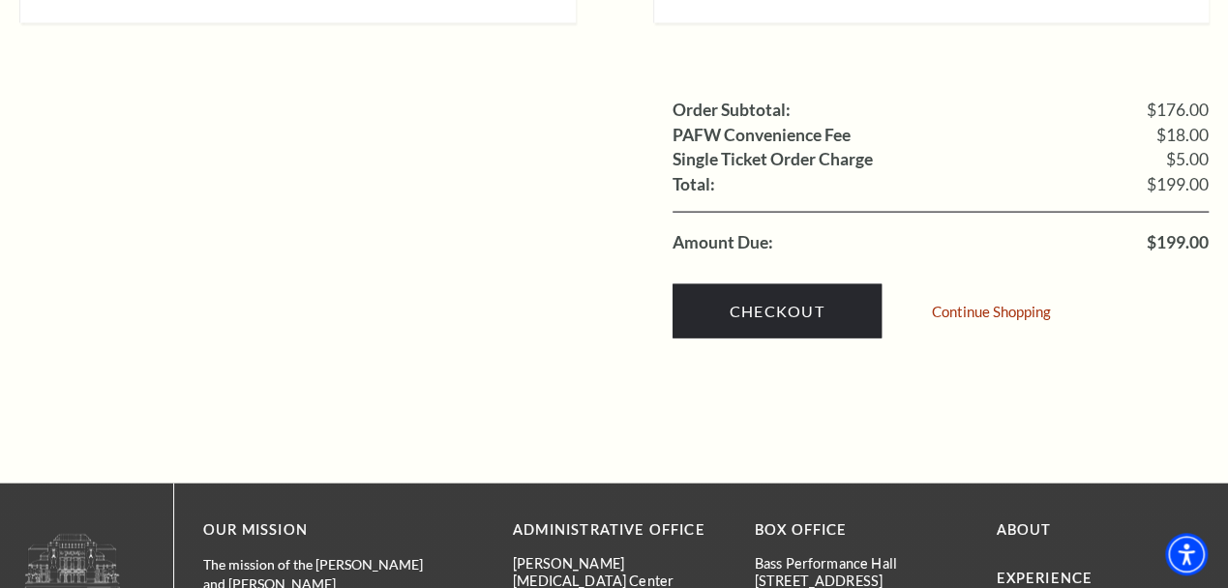
scroll to position [1912, 0]
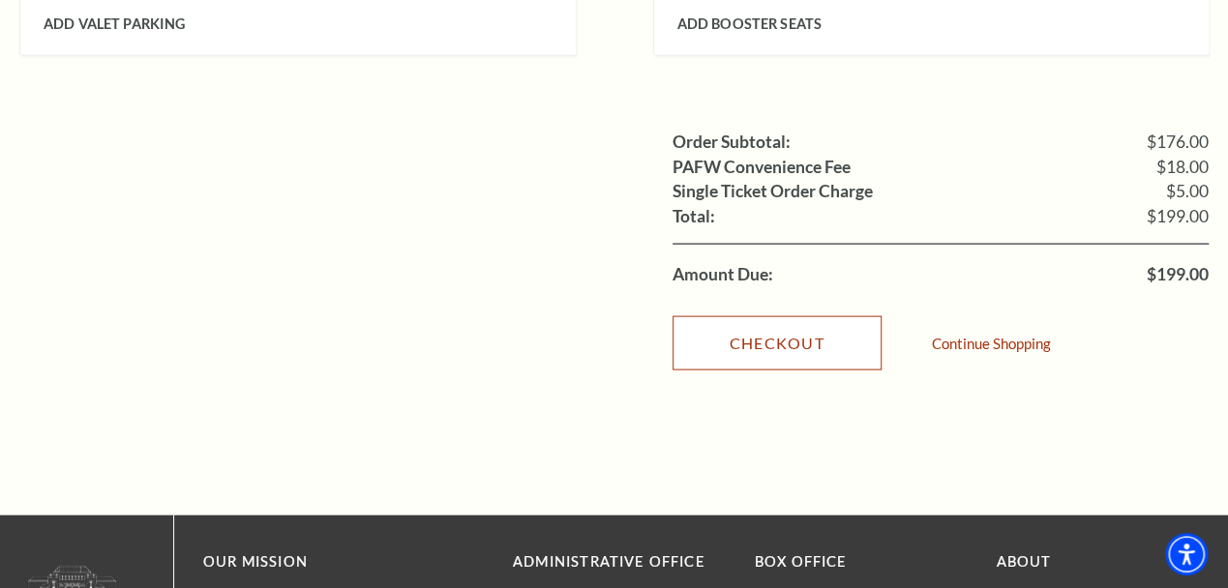
click at [719, 317] on link "Checkout" at bounding box center [776, 343] width 209 height 54
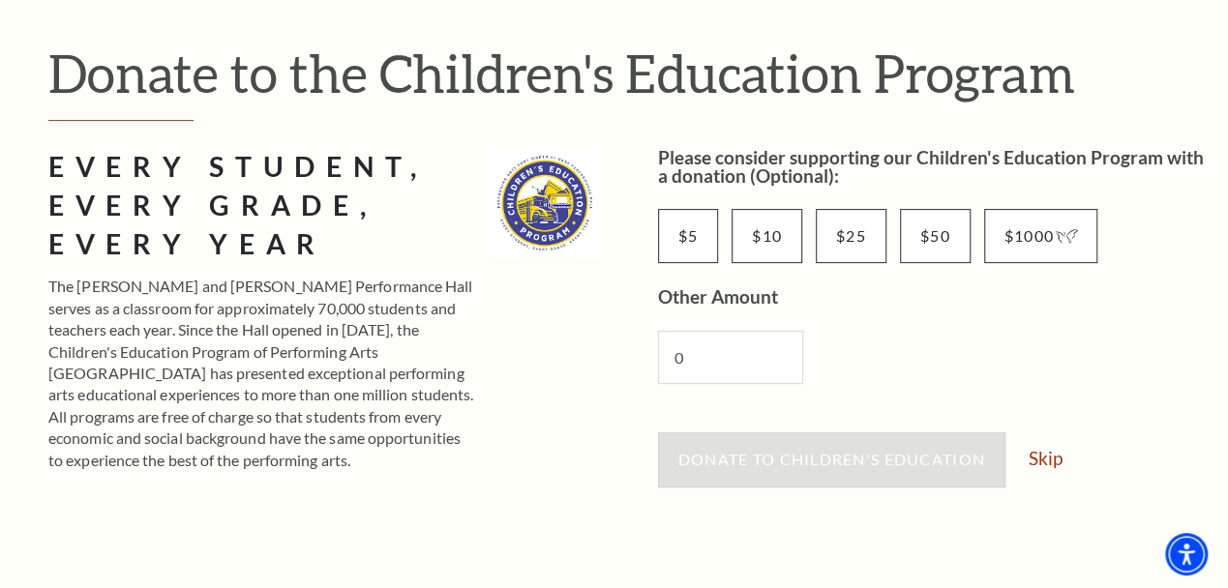
scroll to position [402, 0]
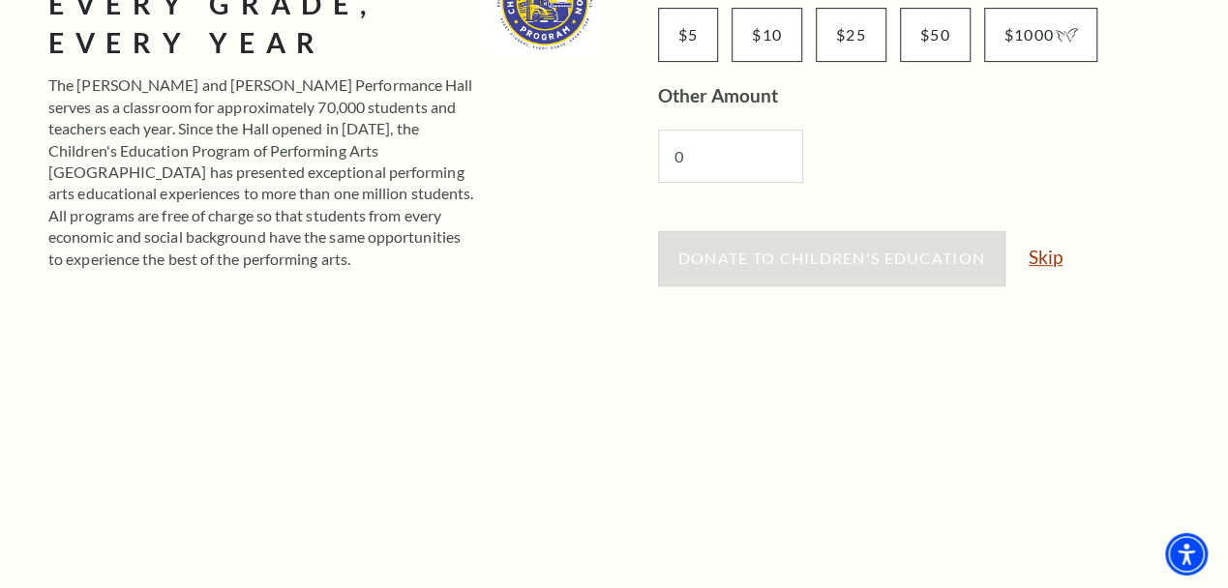
click at [1056, 260] on link "Skip" at bounding box center [1045, 257] width 34 height 18
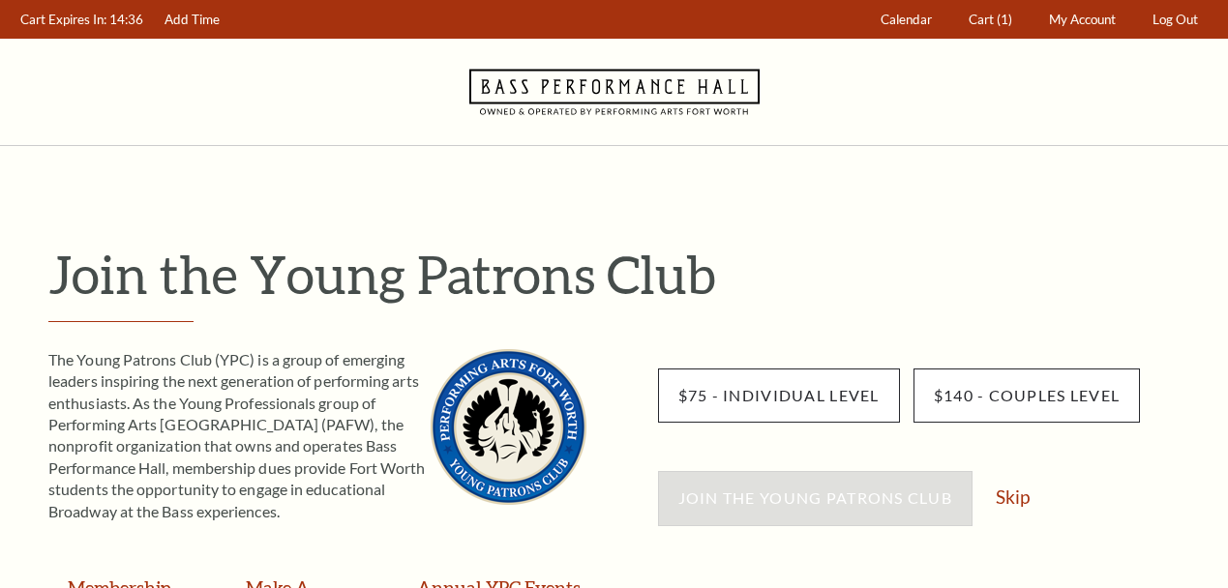
scroll to position [201, 0]
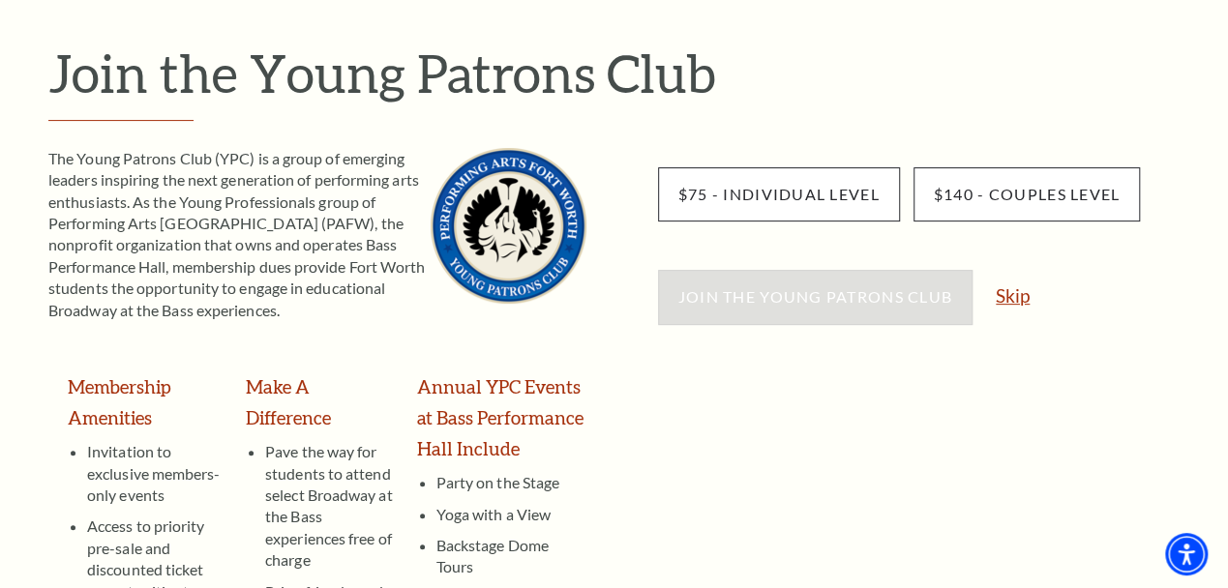
click at [1013, 287] on link "Skip" at bounding box center [1013, 295] width 34 height 18
click at [1015, 304] on link "Skip" at bounding box center [1013, 295] width 34 height 18
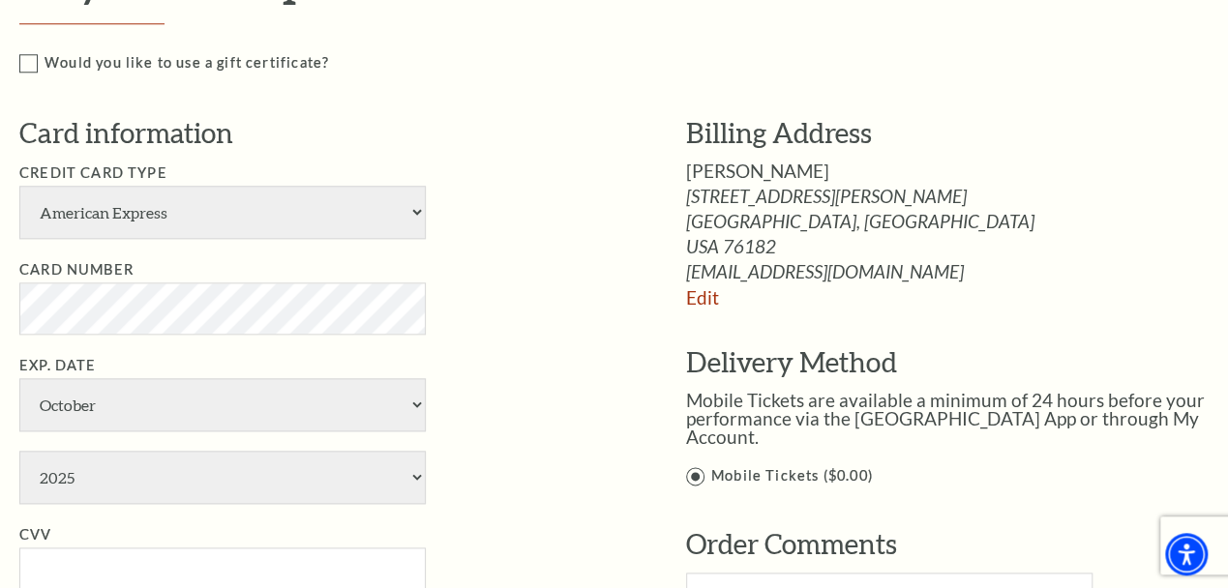
scroll to position [1006, 0]
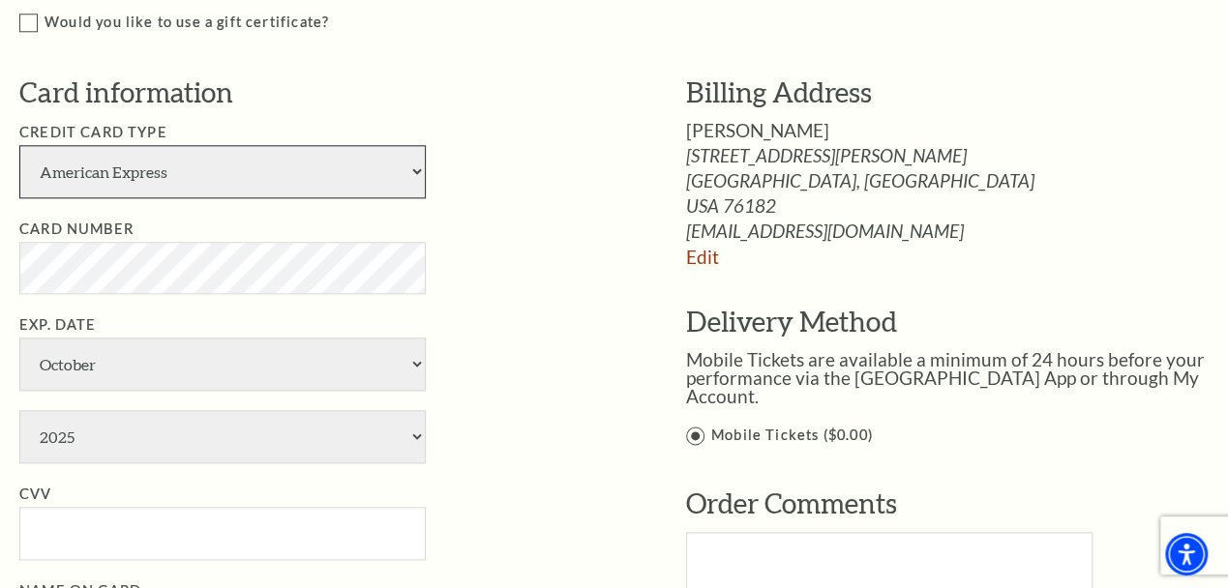
click at [19, 145] on select "American Express Visa Master Card Discover" at bounding box center [222, 171] width 406 height 53
select select "25"
click option "Master Card" at bounding box center [0, 0] width 0 height 0
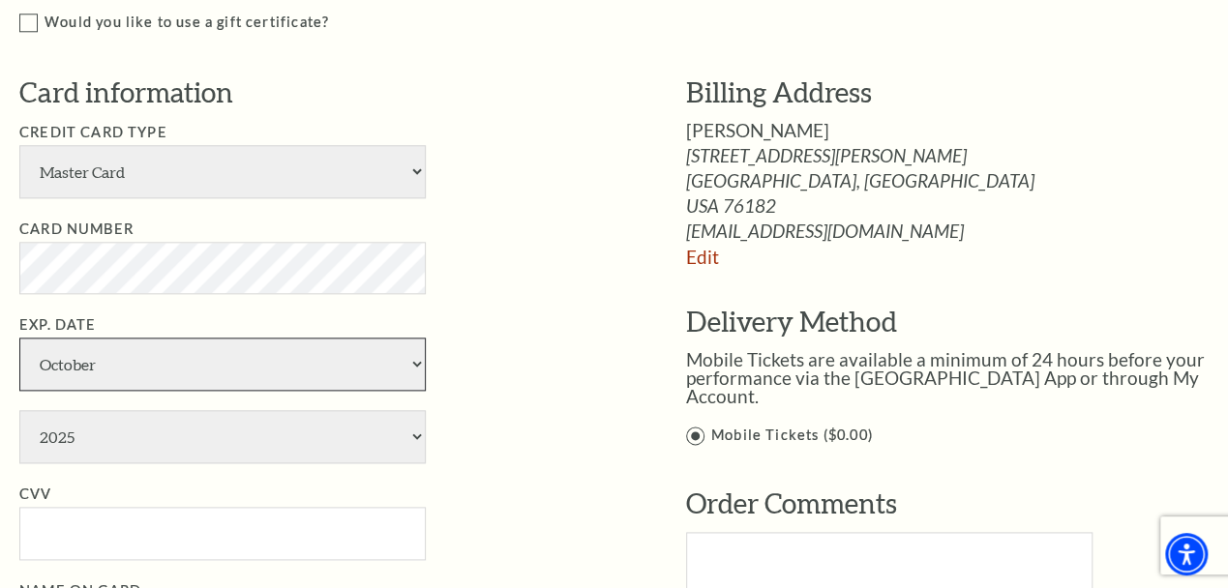
click at [19, 338] on select "January February March April May June July August September October November De…" at bounding box center [222, 364] width 406 height 53
select select "2"
click option "February" at bounding box center [0, 0] width 0 height 0
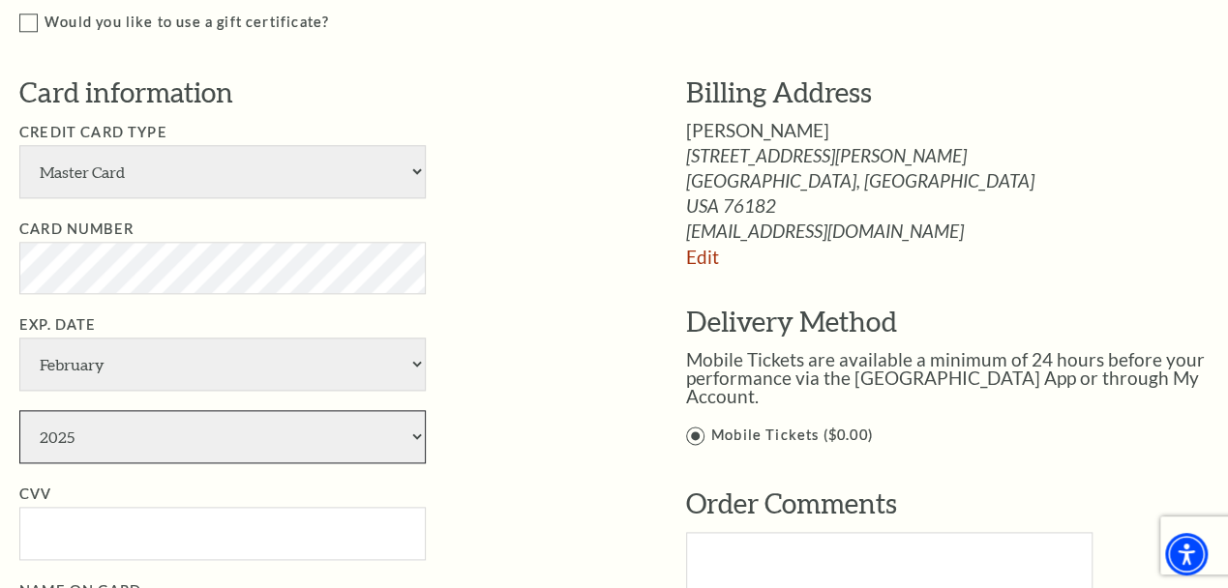
click at [19, 410] on select "2025 2026 2027 2028 2029 2030 2031 2032 2033 2034" at bounding box center [222, 436] width 406 height 53
select select "2029"
click option "2029" at bounding box center [0, 0] width 0 height 0
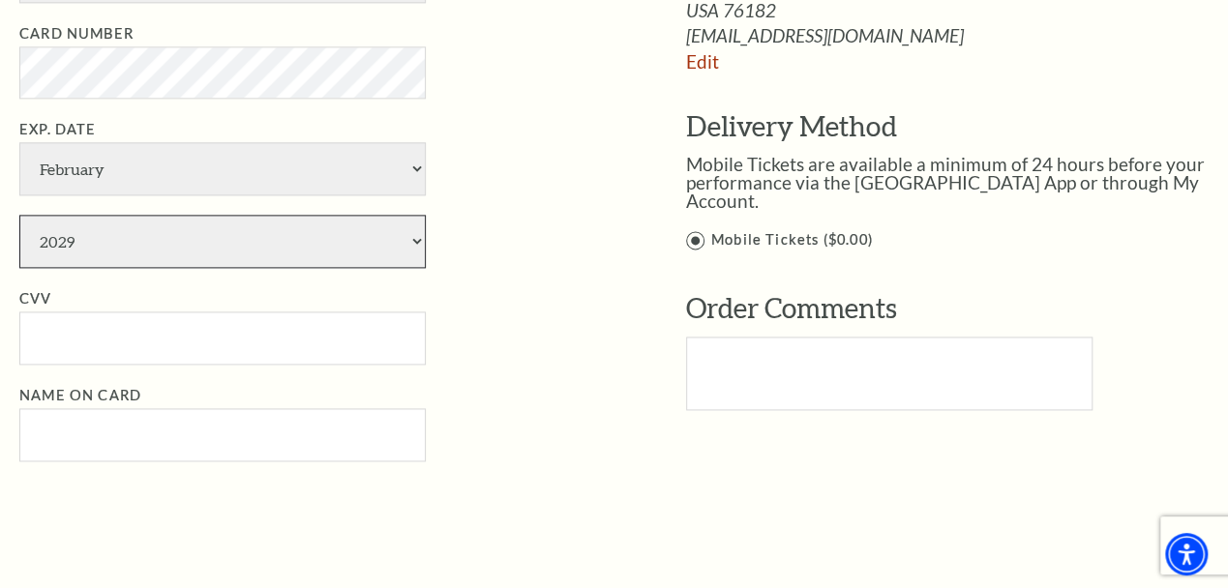
scroll to position [1207, 0]
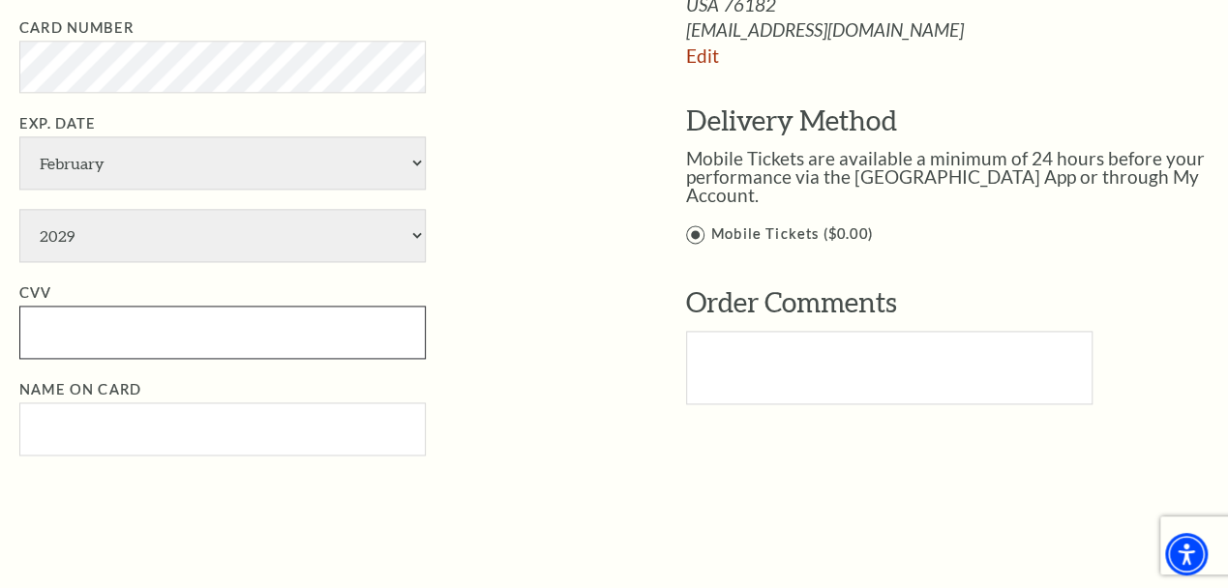
click at [178, 326] on input "CVV" at bounding box center [222, 332] width 406 height 53
type input "039"
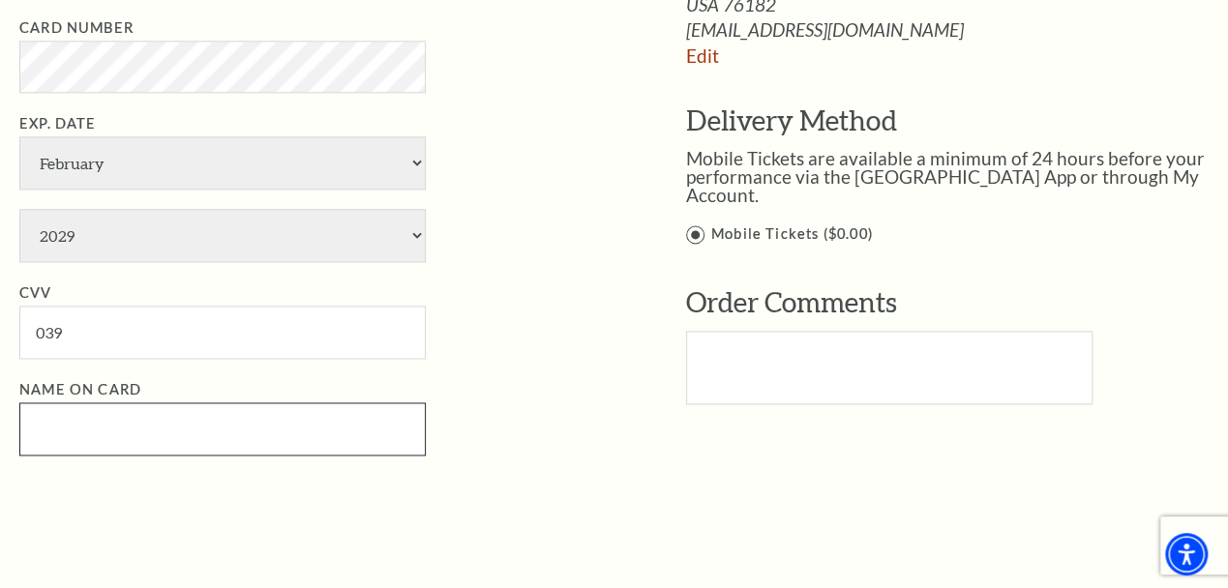
click at [200, 402] on input "Name on Card" at bounding box center [222, 428] width 406 height 53
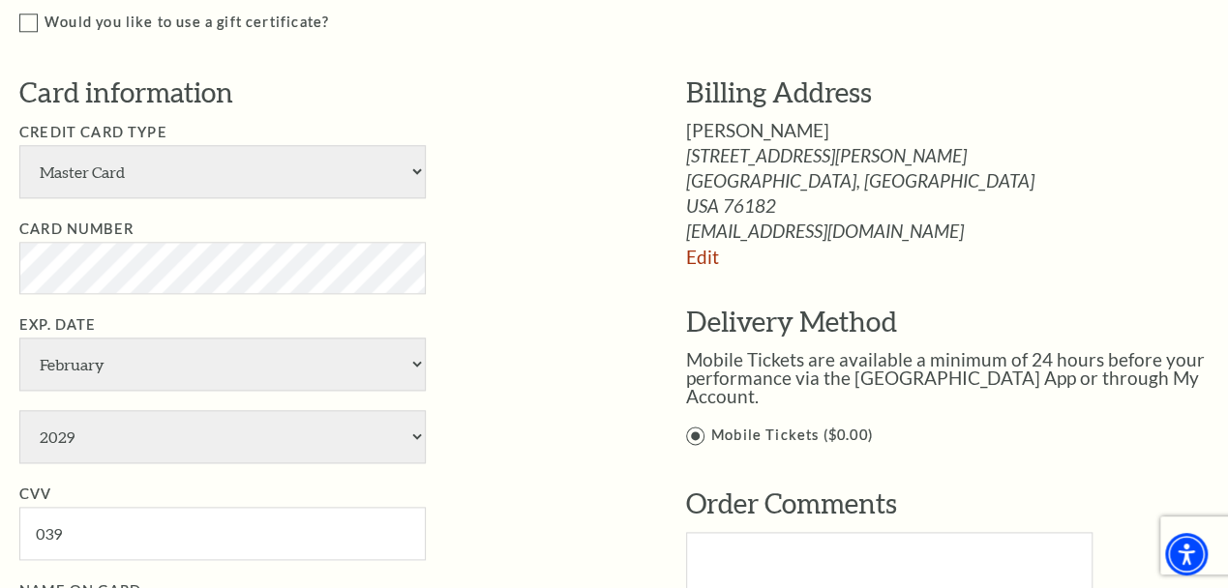
scroll to position [1610, 0]
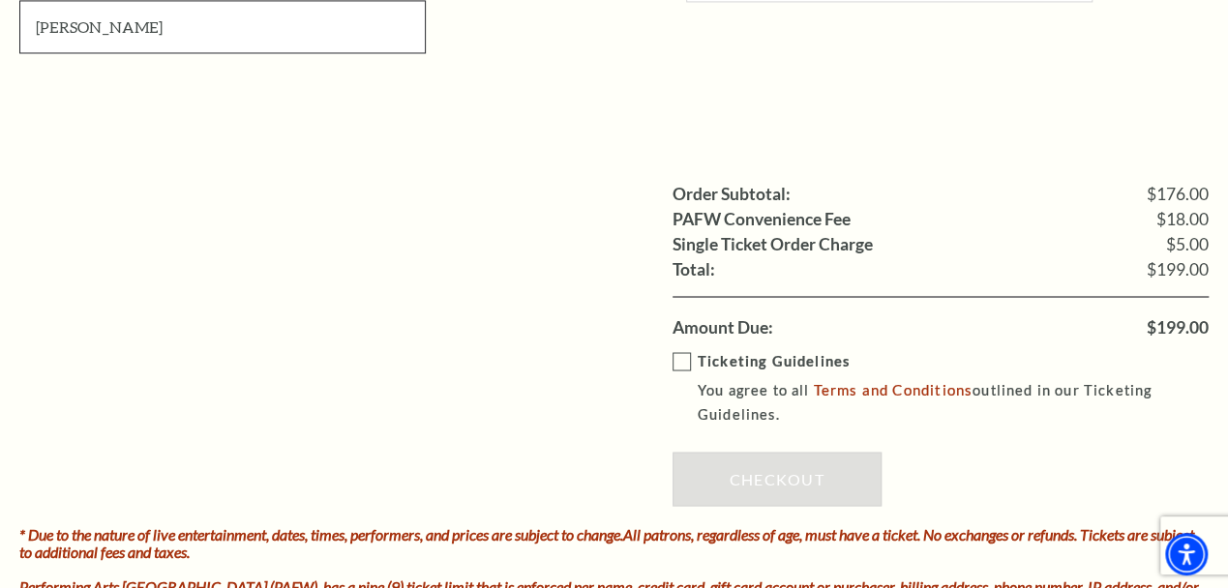
type input "BAILEY R GALLOWAY"
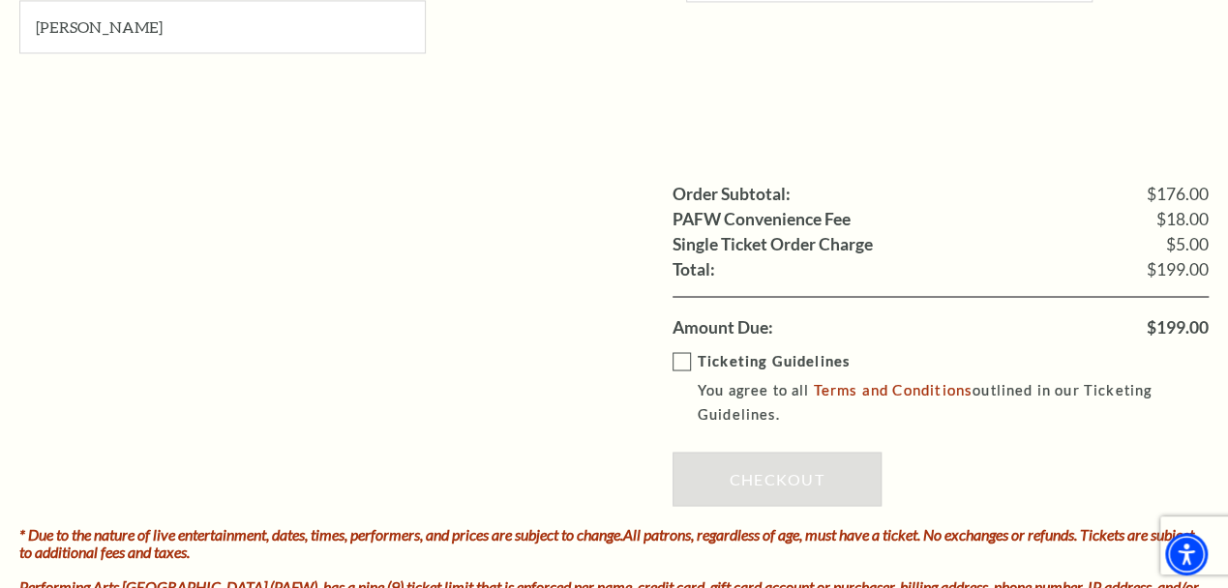
click at [680, 349] on label "Ticketing Guidelines You agree to all Terms and Conditions outlined in our Tick…" at bounding box center [954, 387] width 564 height 77
click at [0, 0] on input "Ticketing Guidelines You agree to all Terms and Conditions outlined in our Tick…" at bounding box center [0, 0] width 0 height 0
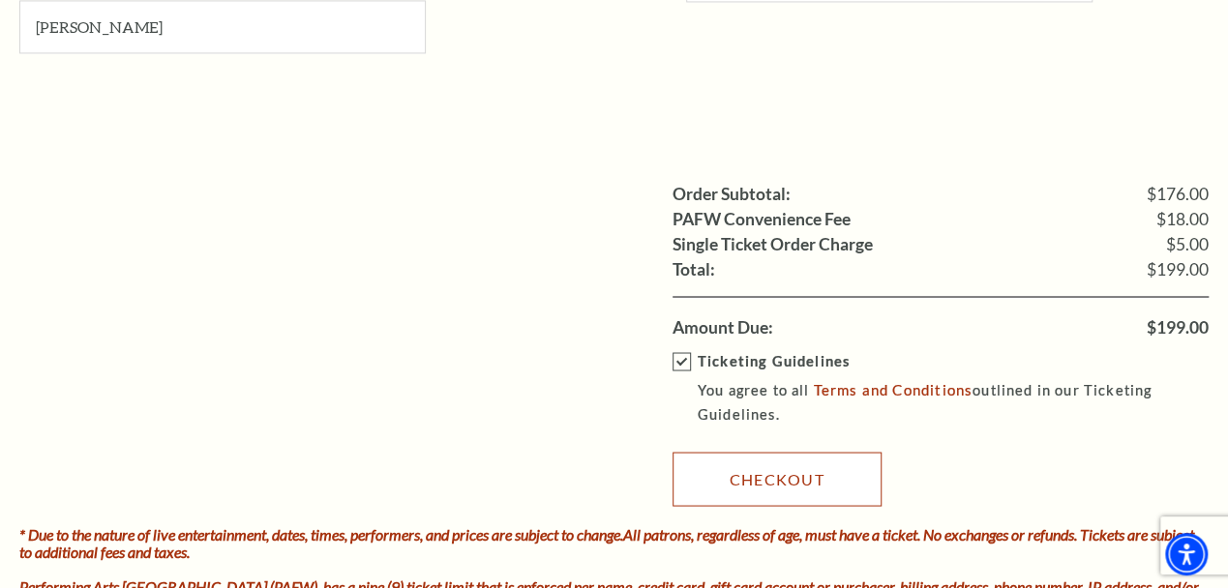
click at [729, 476] on link "Checkout" at bounding box center [776, 479] width 209 height 54
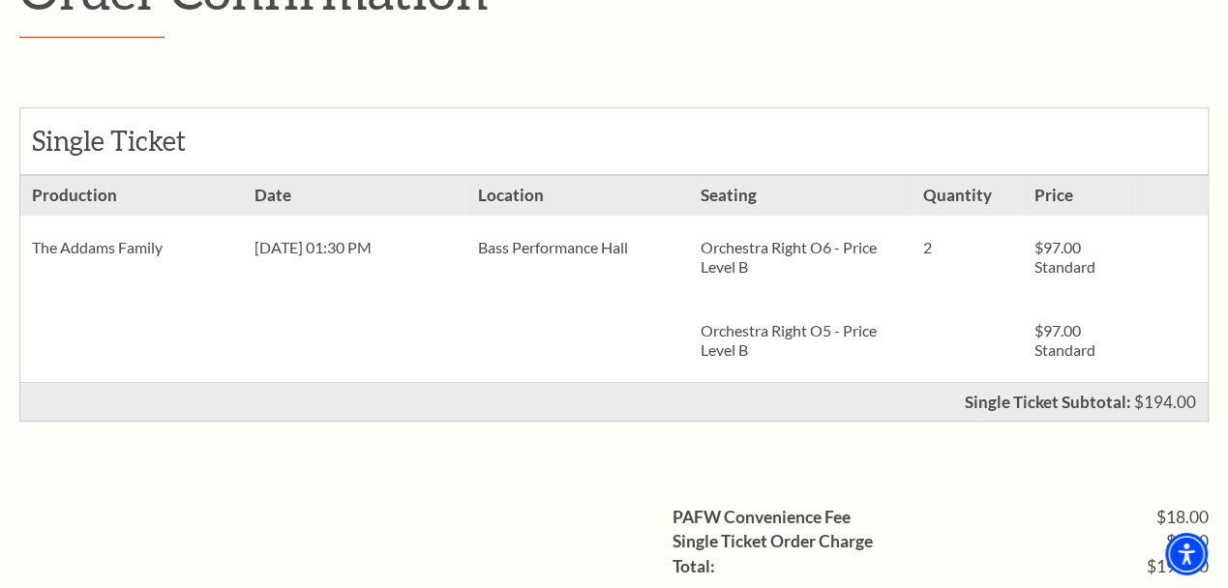
scroll to position [805, 0]
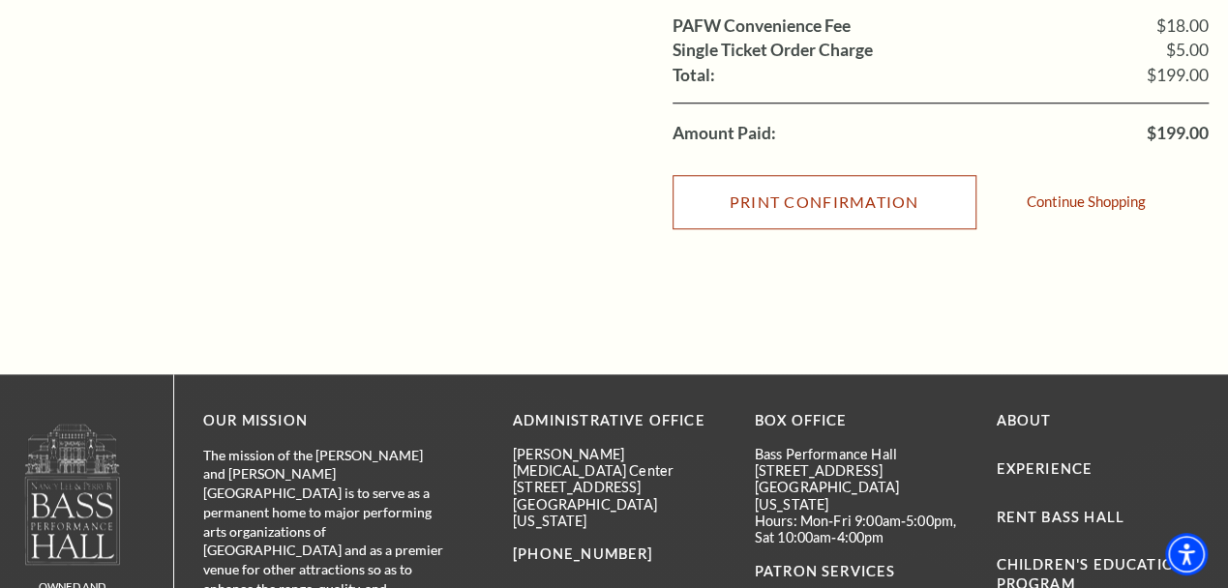
click at [775, 206] on input "Print Confirmation" at bounding box center [824, 202] width 304 height 54
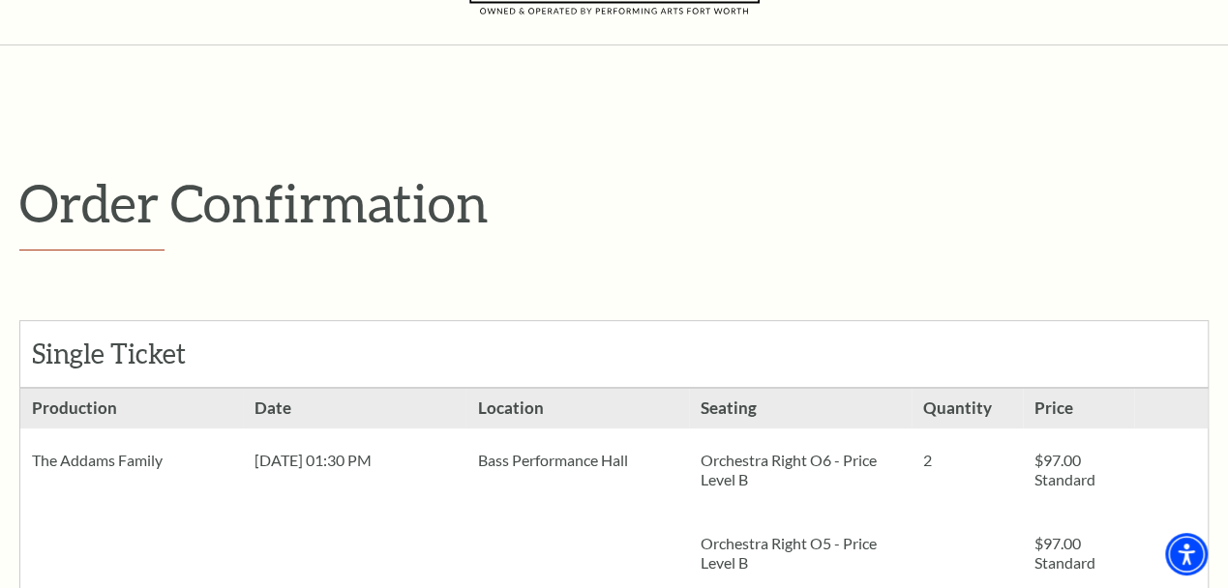
scroll to position [0, 0]
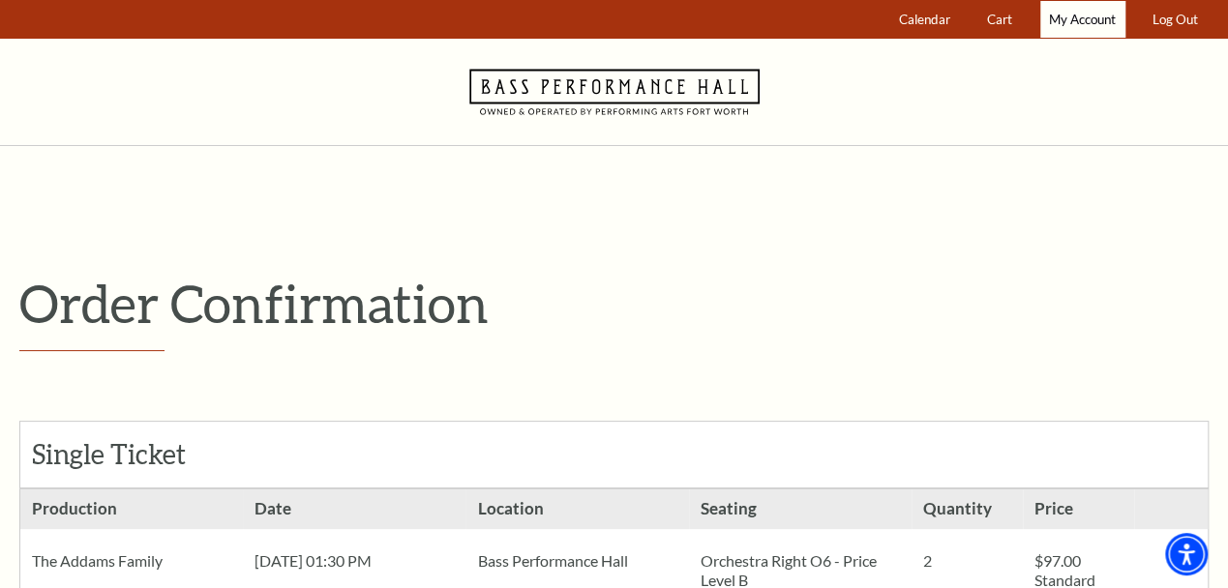
click at [1075, 7] on link "My Account" at bounding box center [1082, 20] width 85 height 38
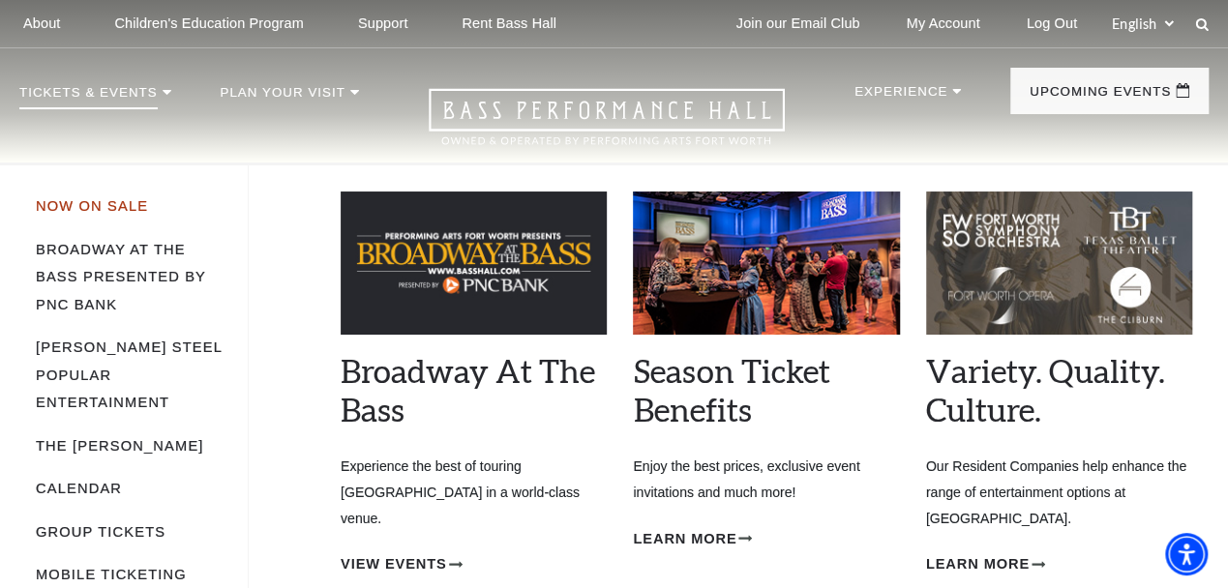
click at [127, 214] on link "Now On Sale" at bounding box center [92, 205] width 112 height 15
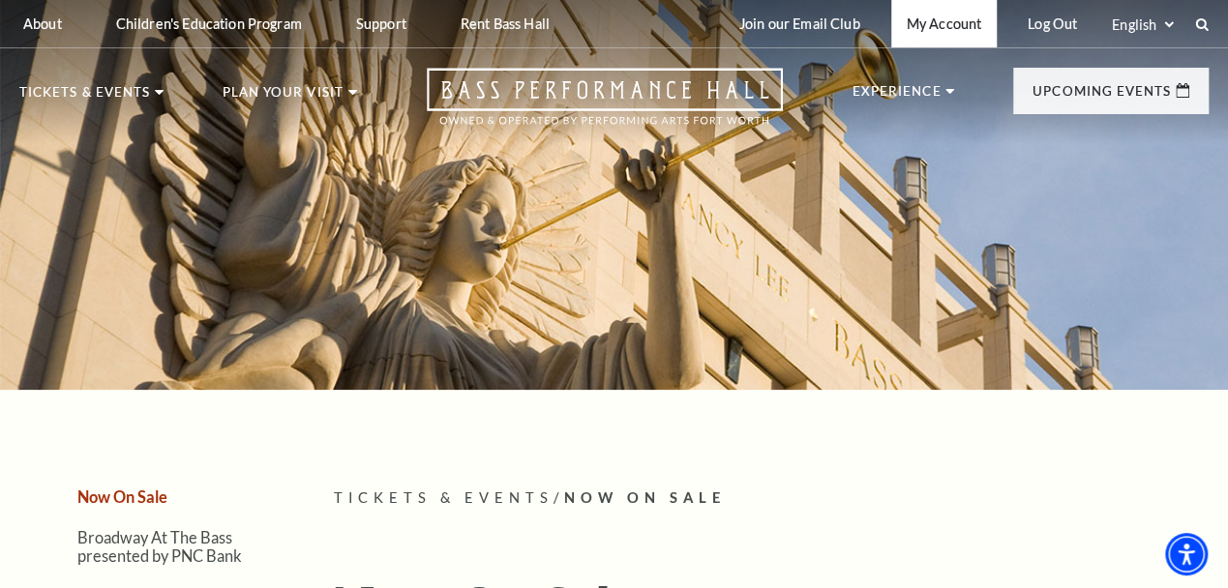
click at [955, 18] on link "My Account" at bounding box center [943, 23] width 105 height 47
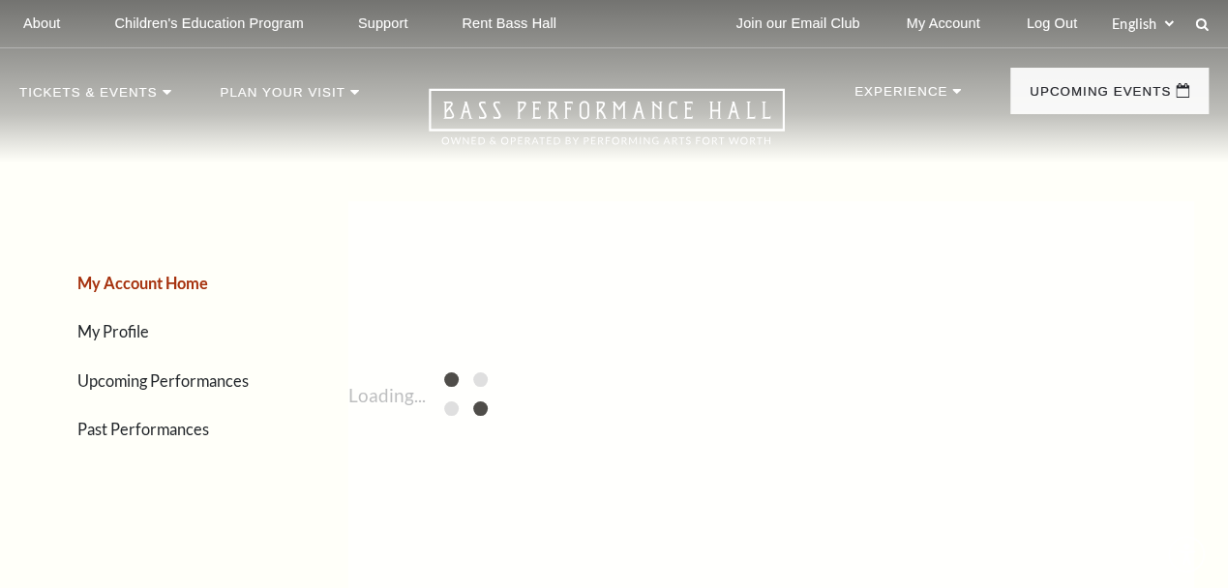
click at [223, 390] on link "Upcoming Performances" at bounding box center [162, 381] width 171 height 18
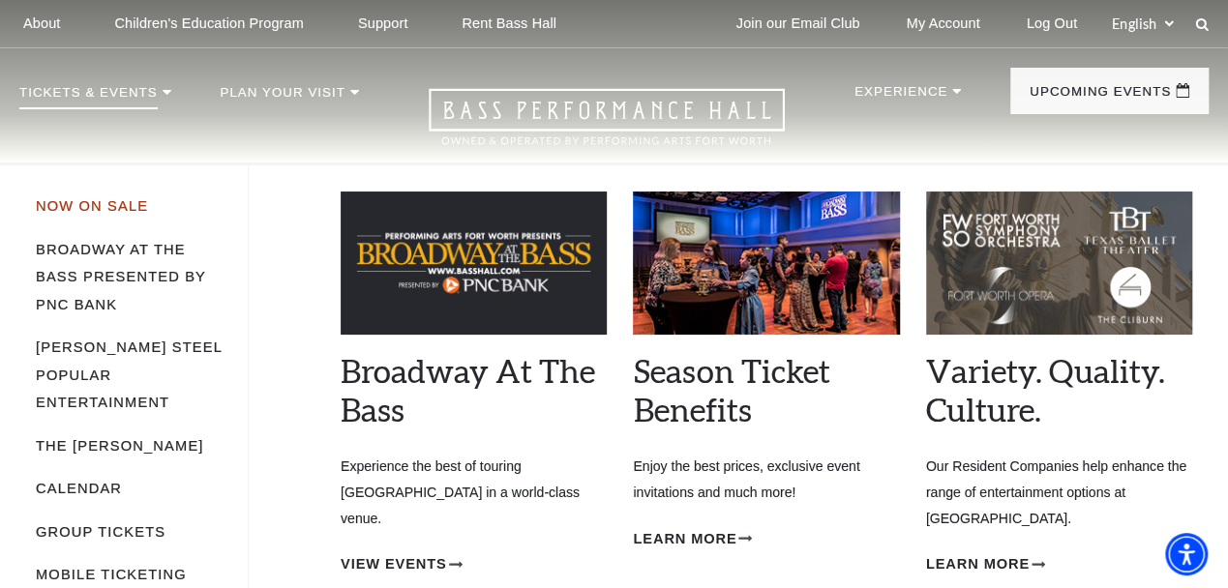
click at [86, 214] on link "Now On Sale" at bounding box center [92, 205] width 112 height 15
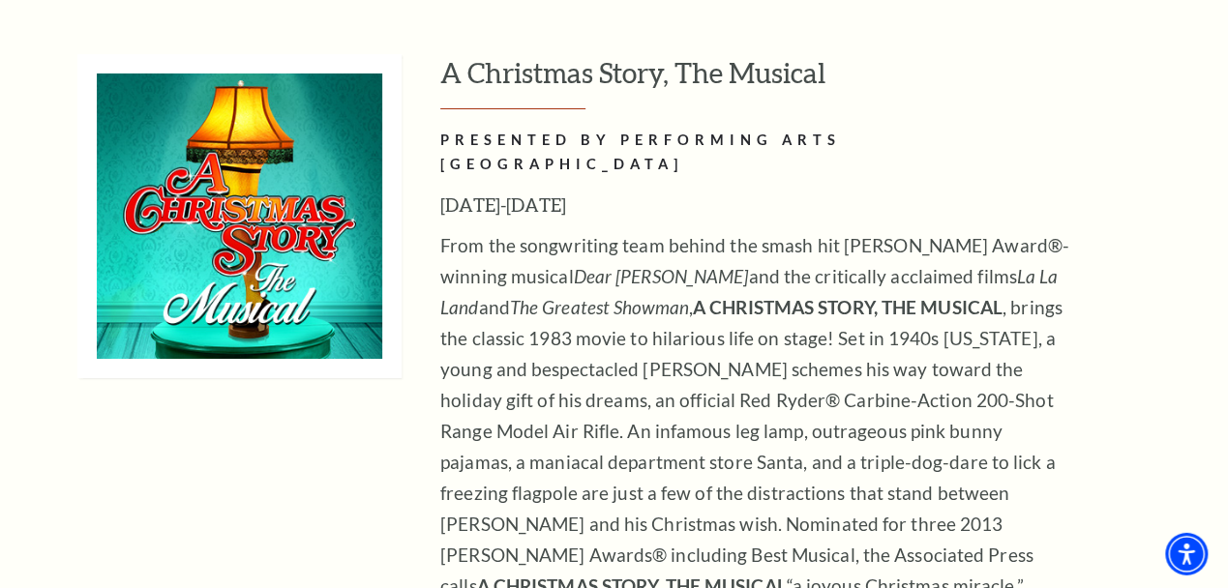
scroll to position [7244, 0]
